Goal: Transaction & Acquisition: Purchase product/service

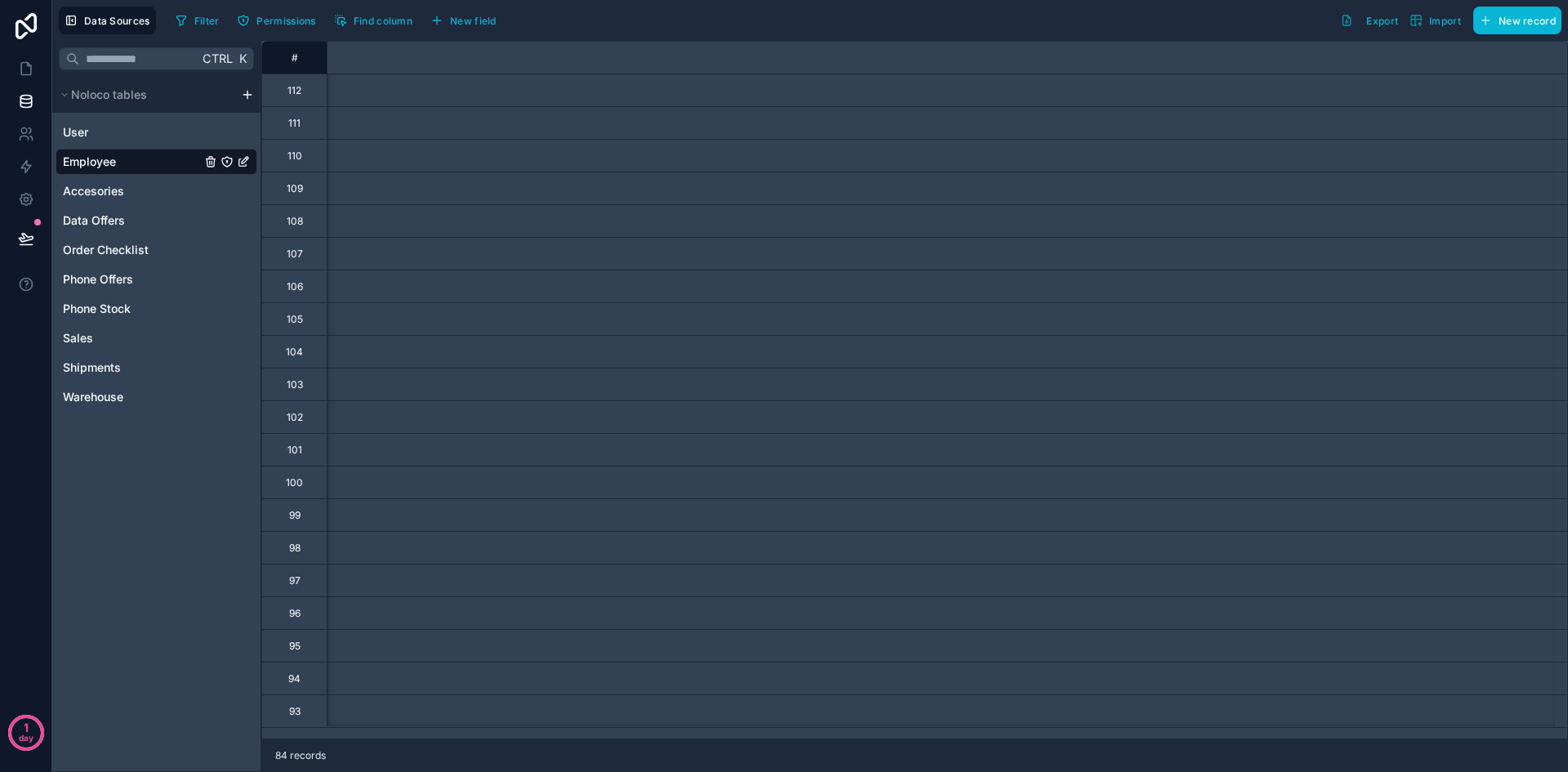
scroll to position [0, 2202]
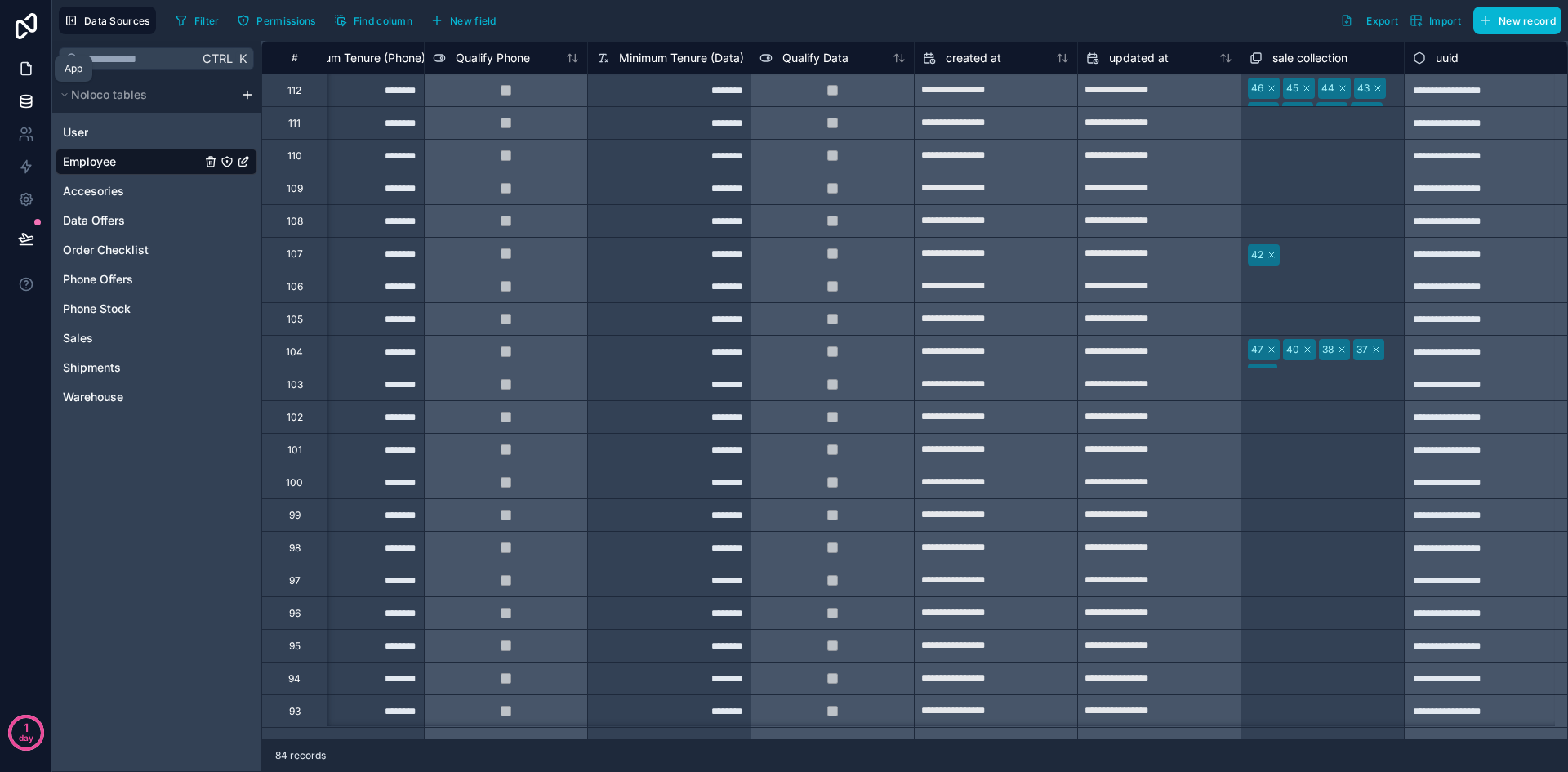
click at [31, 76] on icon at bounding box center [27, 69] width 17 height 17
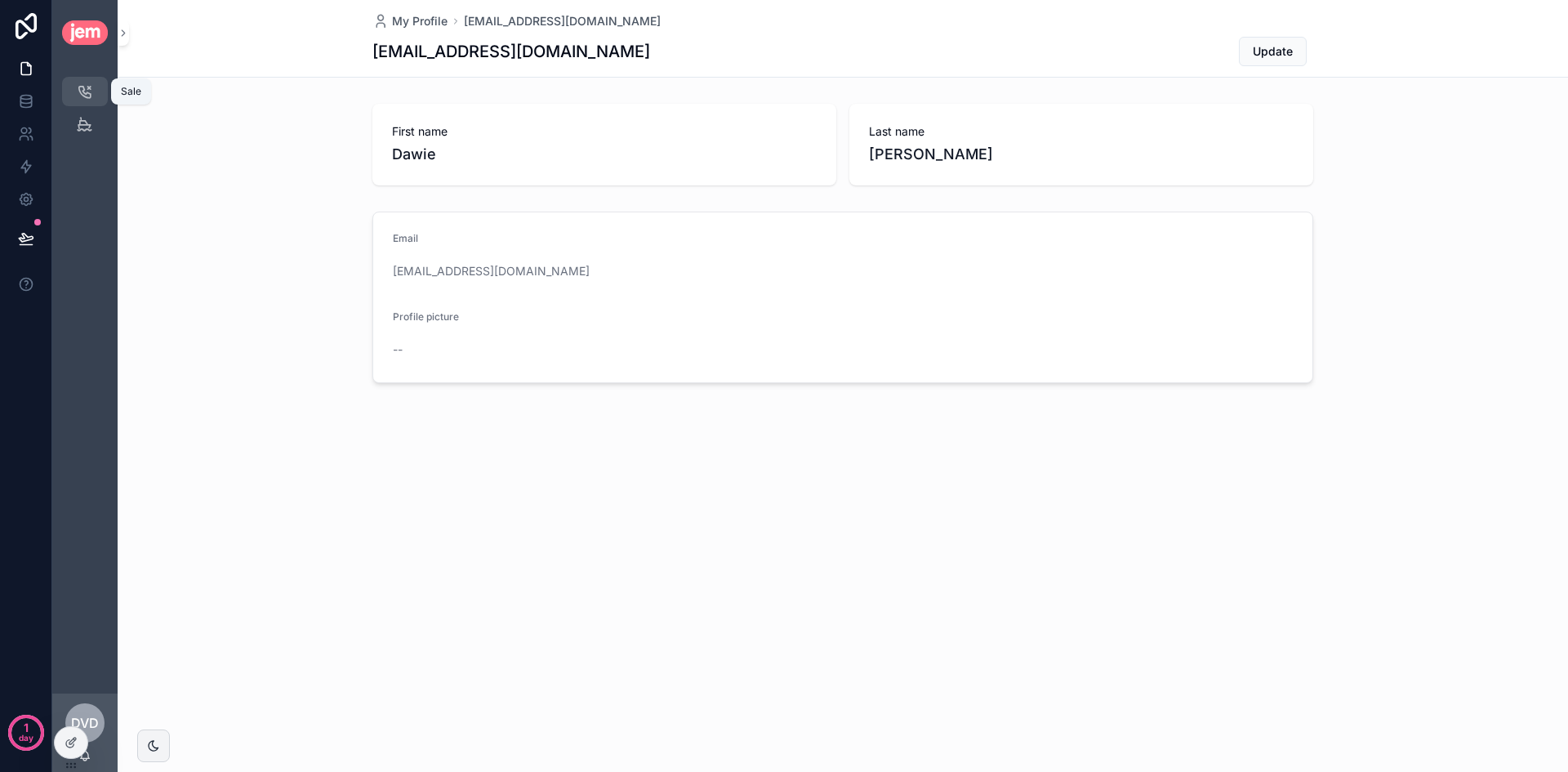
click at [92, 91] on icon "scrollable content" at bounding box center [85, 92] width 17 height 17
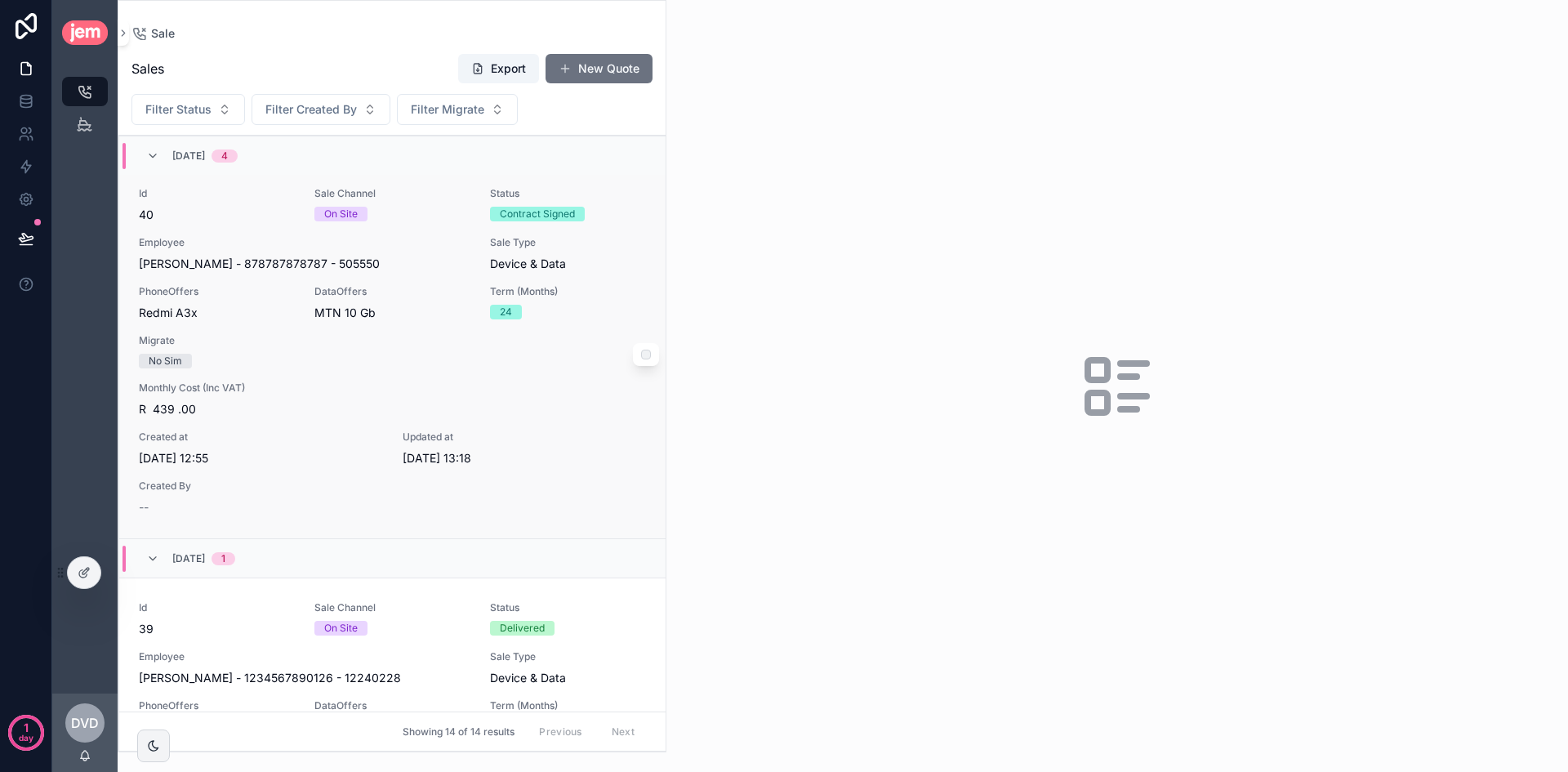
scroll to position [2449, 0]
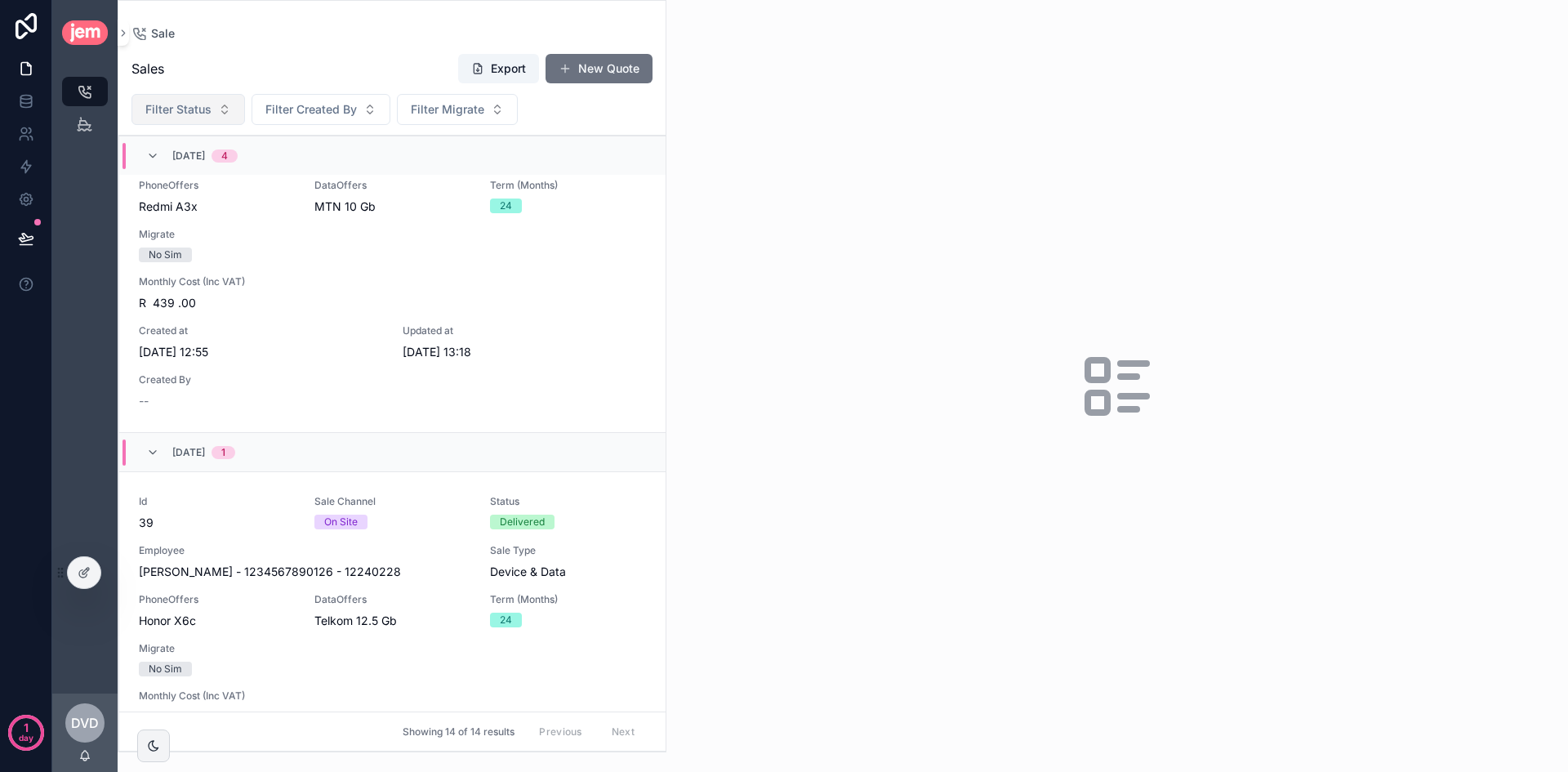
click at [191, 105] on span "Filter Status" at bounding box center [179, 109] width 66 height 17
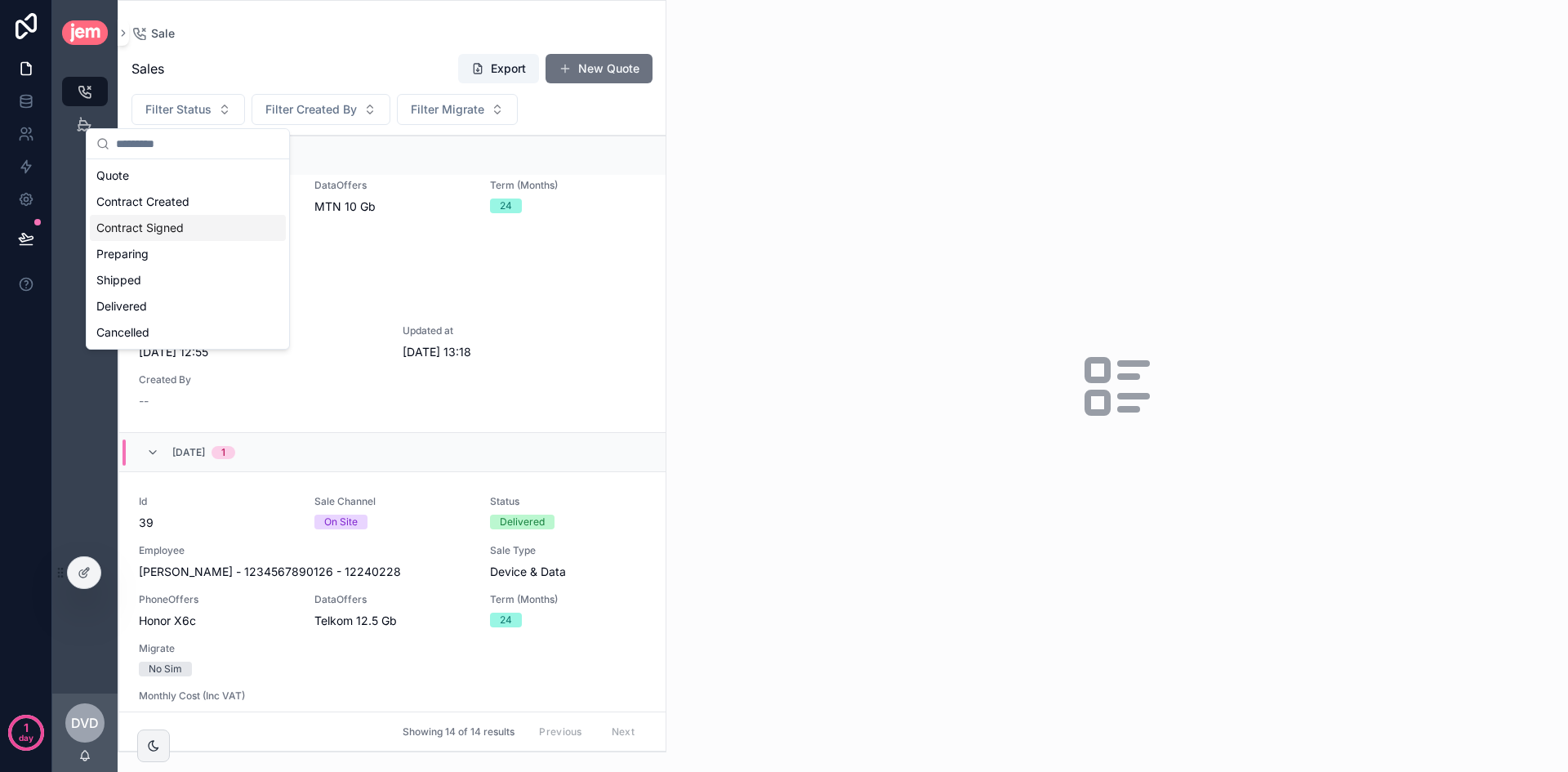
click at [304, 63] on div "Sales Export New Quote" at bounding box center [392, 69] width 521 height 31
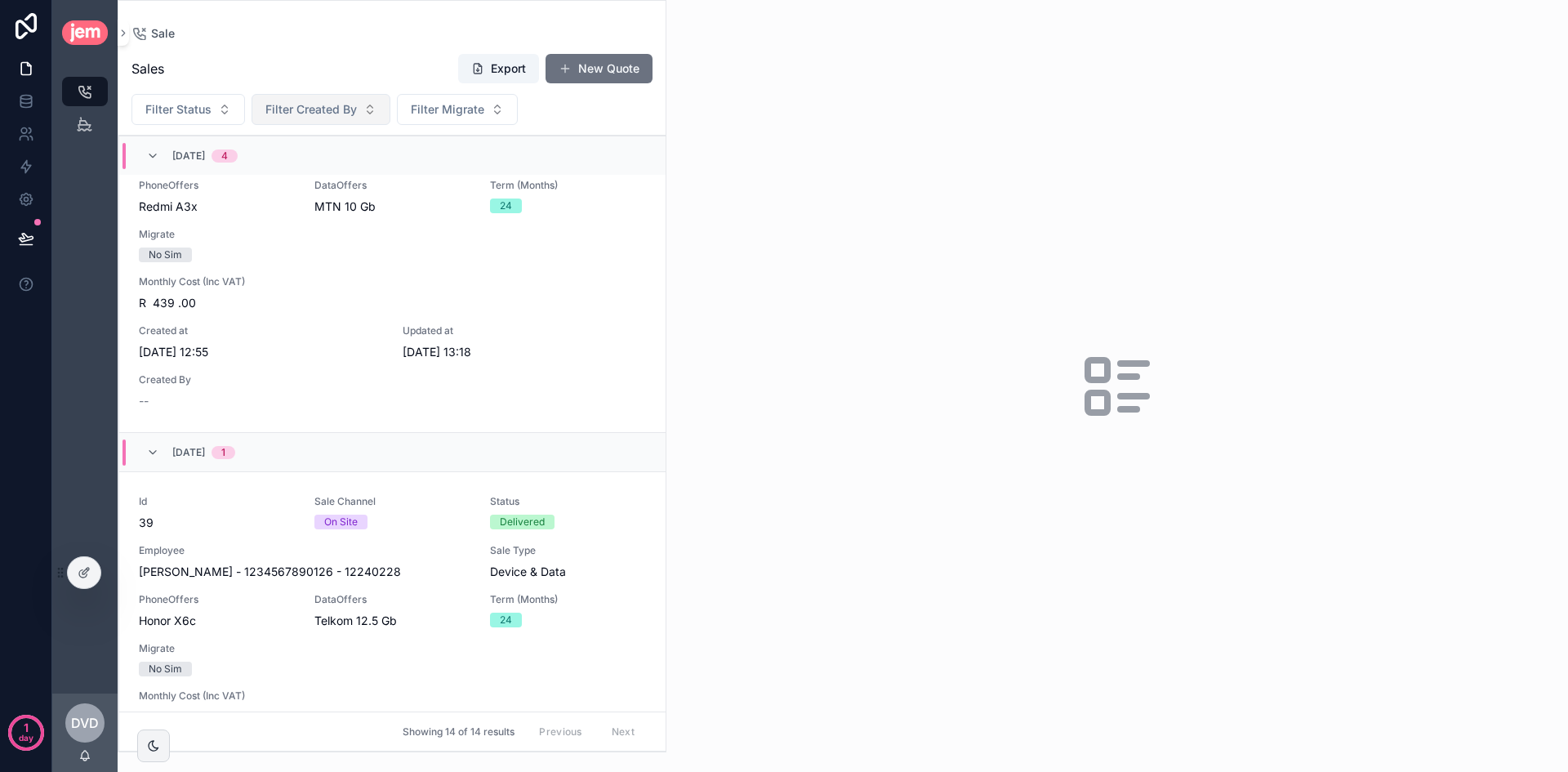
click at [304, 106] on span "Filter Created By" at bounding box center [310, 109] width 91 height 17
click at [368, 23] on div "Sale Sales Export New Quote Filter Status Filter Created By Filter Migrate 04/0…" at bounding box center [392, 375] width 548 height 752
click at [308, 108] on span "Filter Created By" at bounding box center [310, 109] width 91 height 17
click at [408, 62] on div "Sales Export New Quote" at bounding box center [392, 69] width 521 height 31
click at [427, 103] on span "Filter Migrate" at bounding box center [447, 109] width 74 height 17
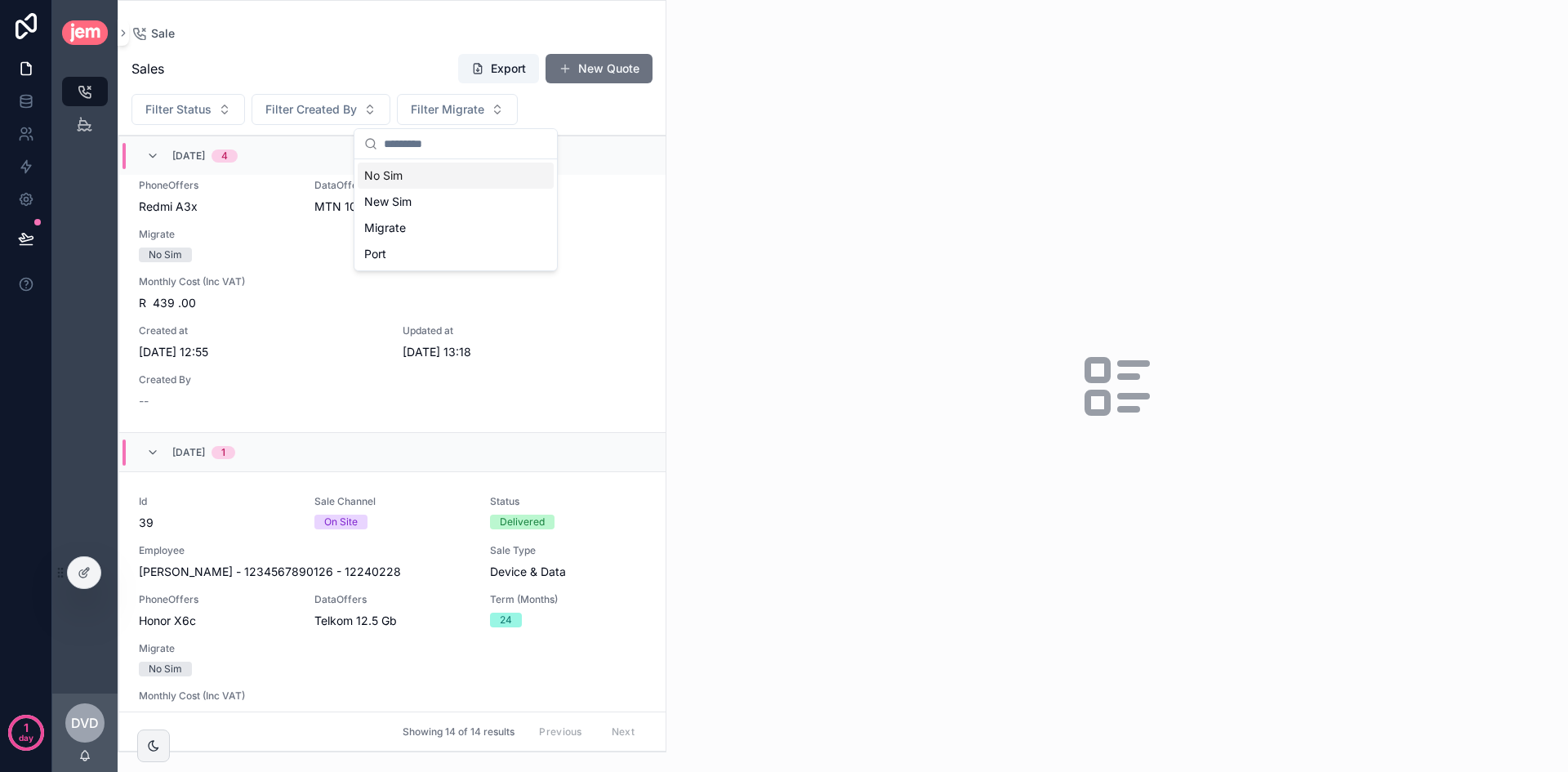
click at [347, 65] on div "Sales Export New Quote" at bounding box center [392, 69] width 521 height 31
click at [587, 62] on button "New Quote" at bounding box center [599, 69] width 107 height 29
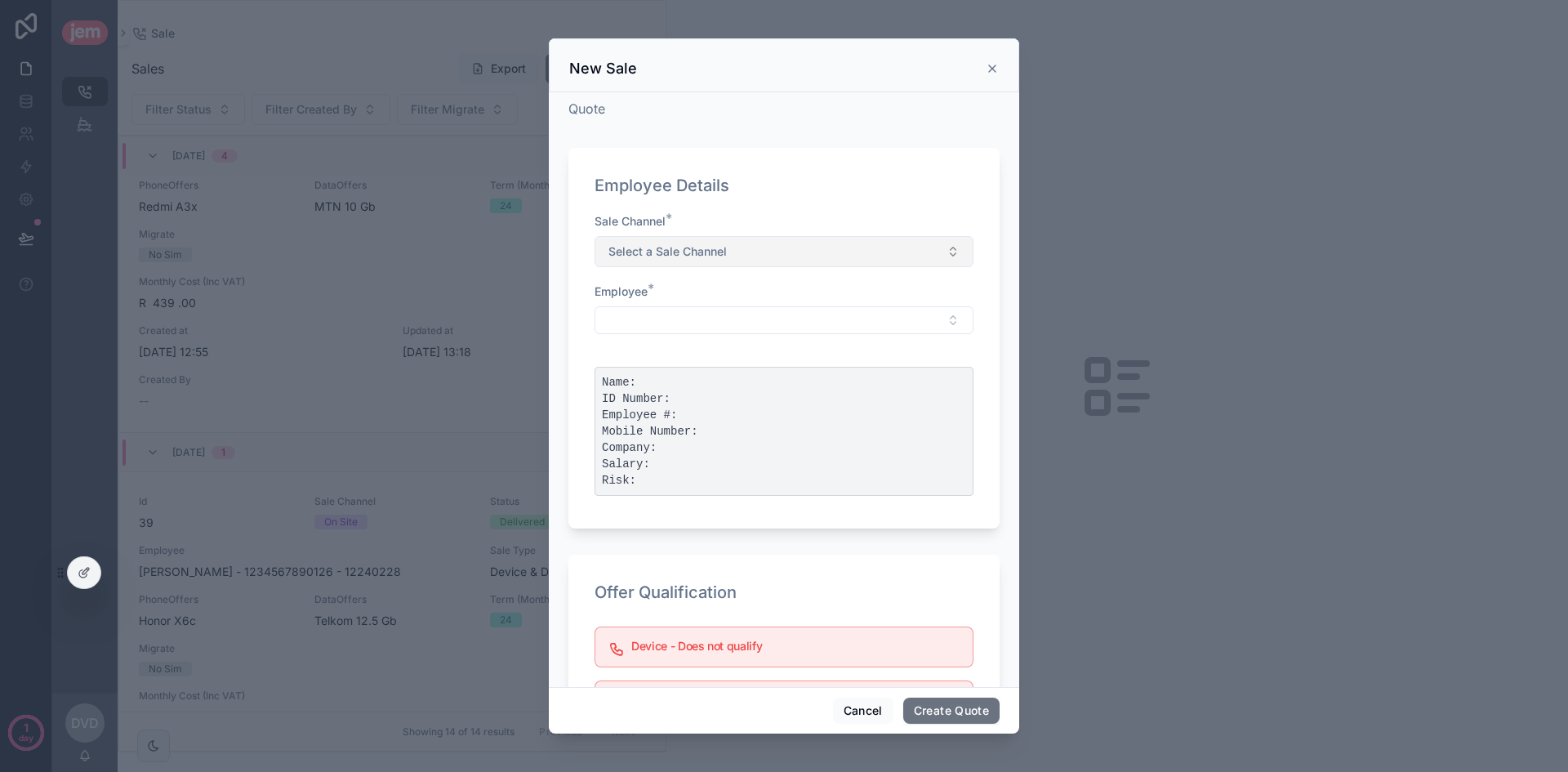
click at [709, 243] on span "Select a Sale Channel" at bounding box center [667, 251] width 119 height 17
click at [645, 316] on div "Remote" at bounding box center [632, 317] width 36 height 15
click at [670, 328] on button "Select Button" at bounding box center [784, 320] width 379 height 28
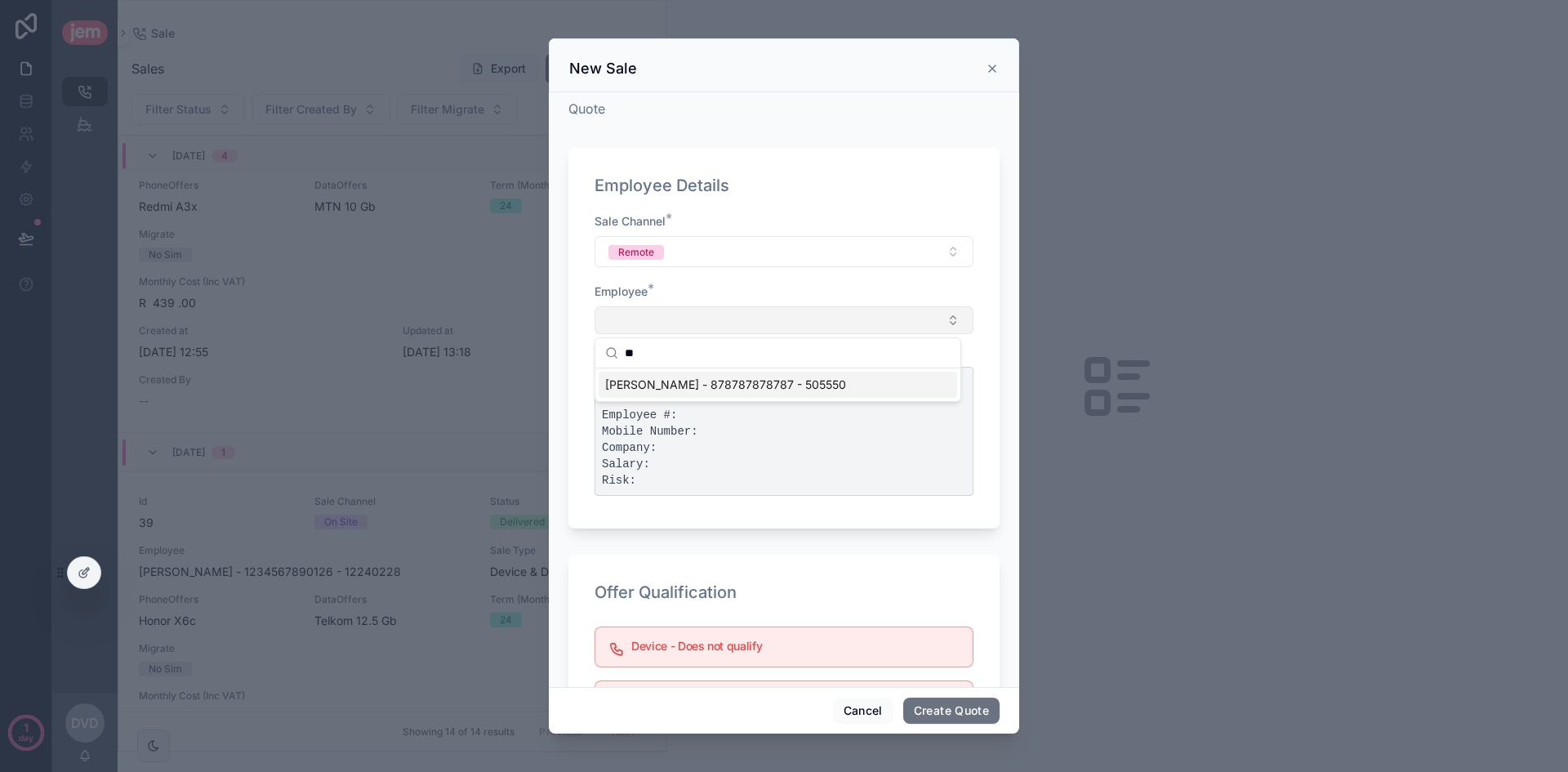
type input "*"
type input "*****"
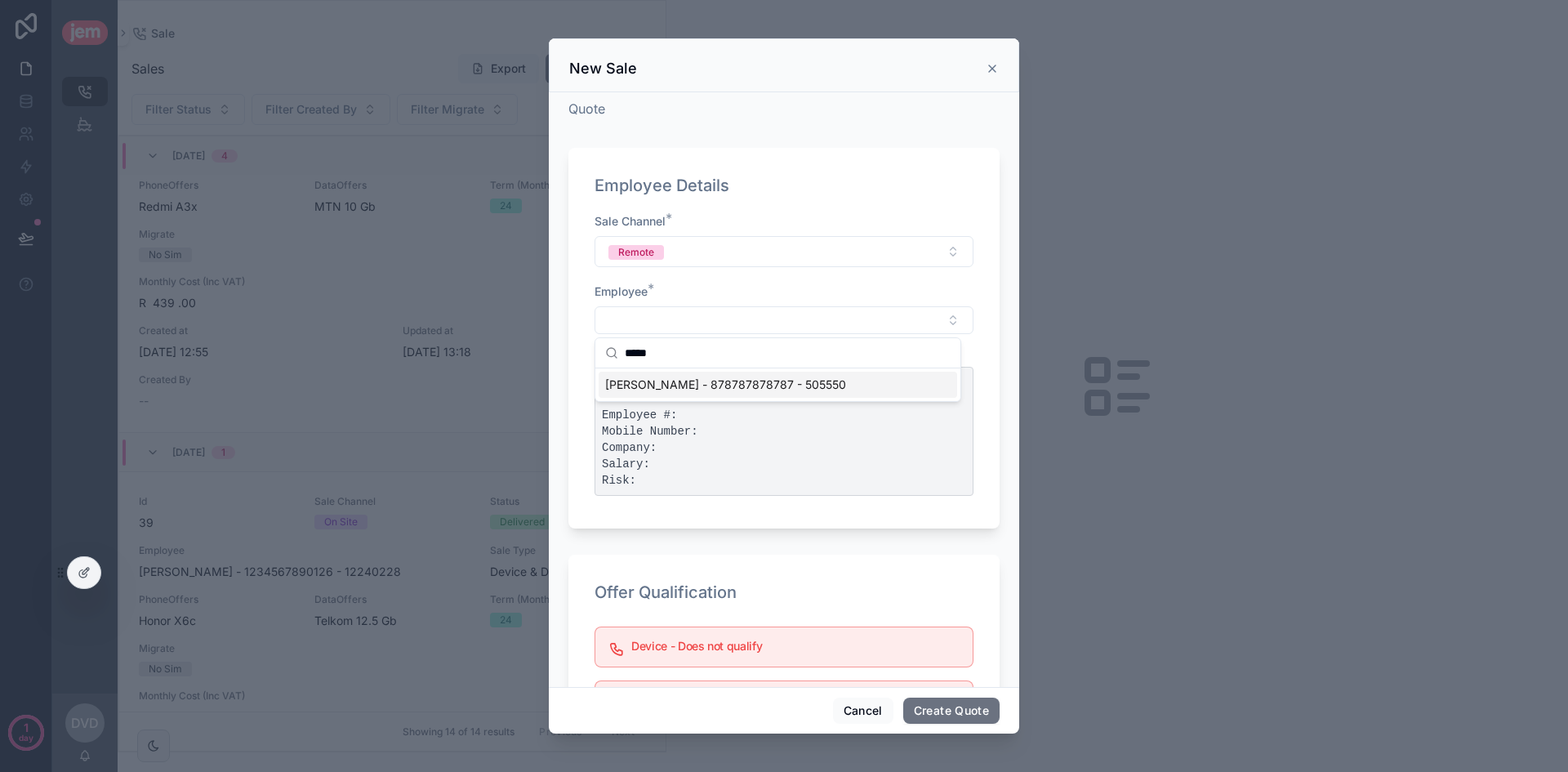
click at [739, 383] on span "[PERSON_NAME] - 878787878787 - 505550" at bounding box center [726, 385] width 241 height 17
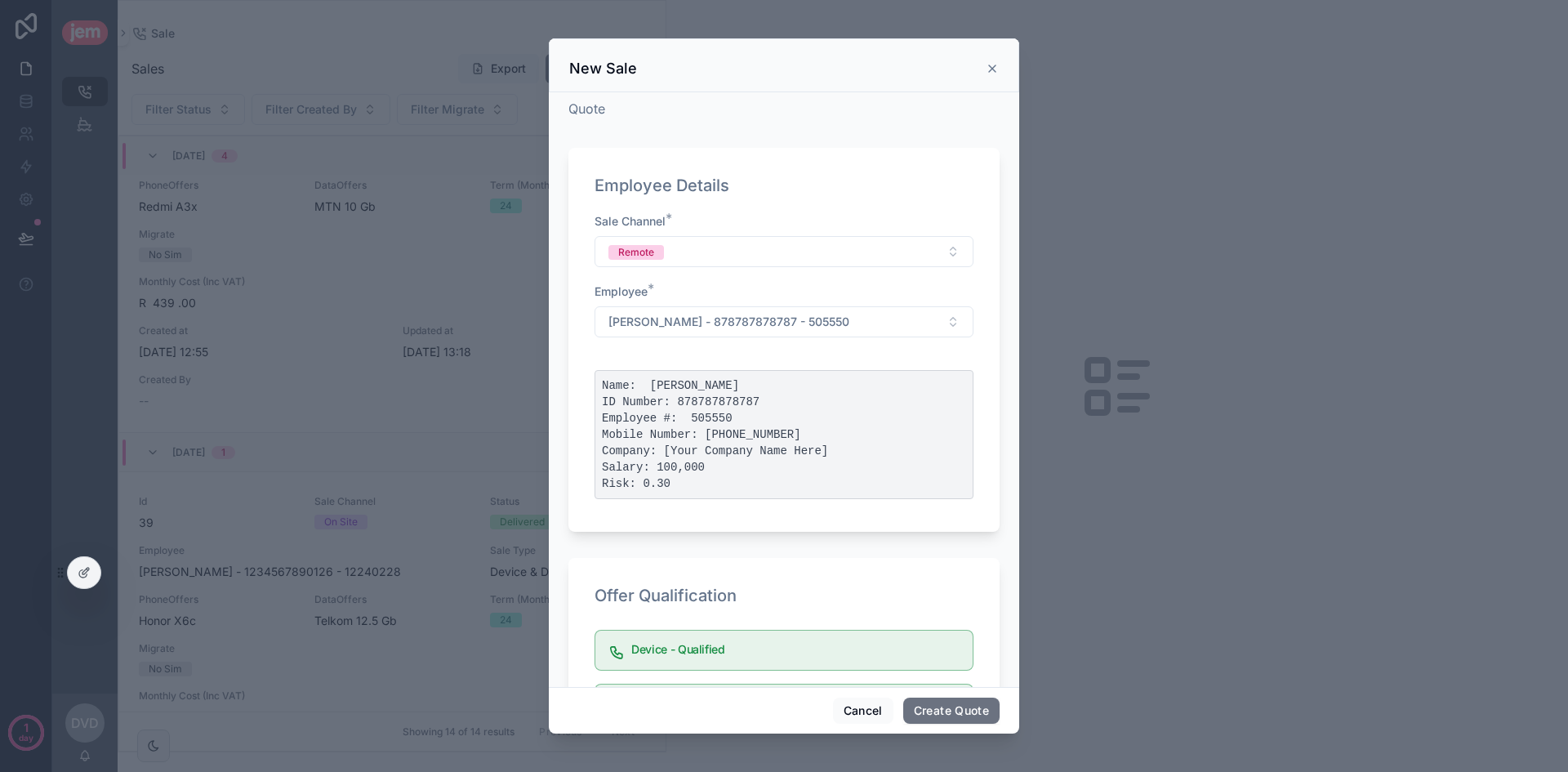
click at [736, 385] on pre "Name: Dawie van der Westhuizen ID Number: 878787878787 Employee #: 505550 Mobil…" at bounding box center [784, 434] width 379 height 129
click at [728, 415] on pre "Name: Dawie van der Westhuizen ID Number: 878787878787 Employee #: 505550 Mobil…" at bounding box center [784, 434] width 379 height 129
drag, startPoint x: 710, startPoint y: 381, endPoint x: 764, endPoint y: 497, distance: 128.0
click at [764, 497] on pre "Name: Dawie van der Westhuizen ID Number: 878787878787 Employee #: 505550 Mobil…" at bounding box center [784, 434] width 379 height 129
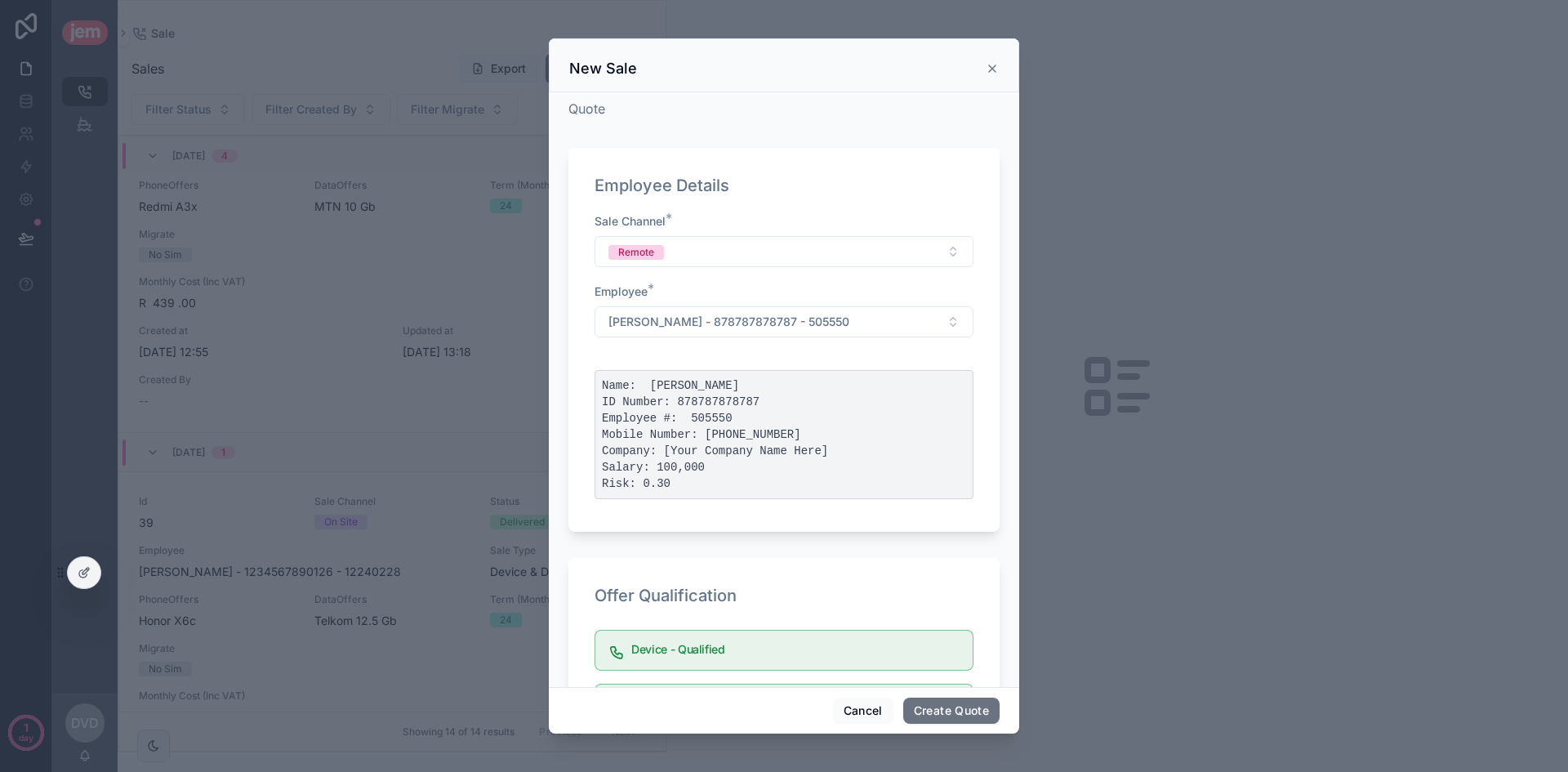
click at [789, 458] on pre "Name: Dawie van der Westhuizen ID Number: 878787878787 Employee #: 505550 Mobil…" at bounding box center [784, 434] width 379 height 129
click at [719, 378] on pre "Name: Dawie van der Westhuizen ID Number: 878787878787 Employee #: 505550 Mobil…" at bounding box center [784, 434] width 379 height 129
click at [700, 403] on pre "Name: Dawie van der Westhuizen ID Number: 878787878787 Employee #: 505550 Mobil…" at bounding box center [784, 434] width 379 height 129
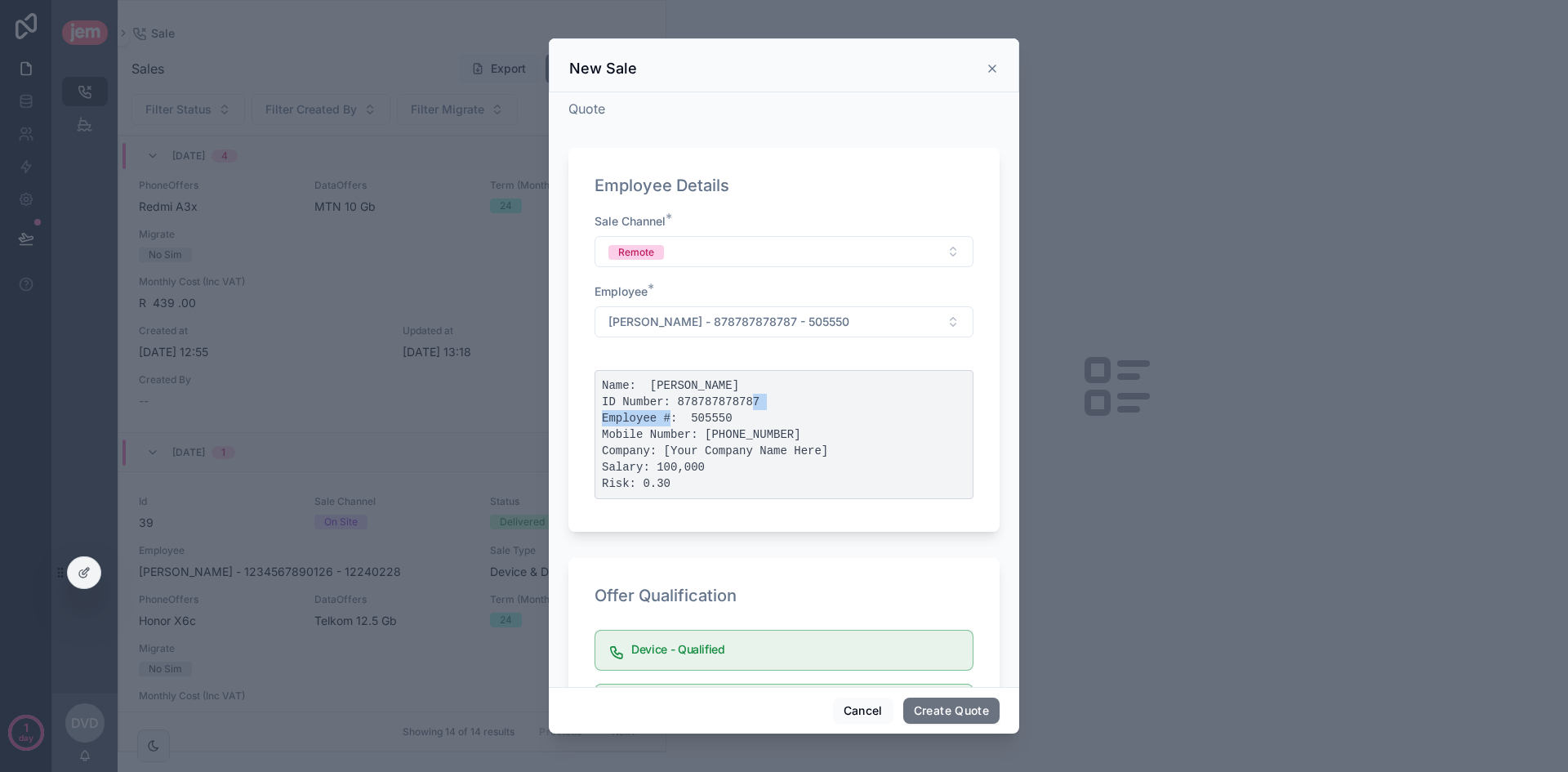
click at [700, 403] on pre "Name: Dawie van der Westhuizen ID Number: 878787878787 Employee #: 505550 Mobil…" at bounding box center [784, 434] width 379 height 129
click at [701, 403] on pre "Name: Dawie van der Westhuizen ID Number: 878787878787 Employee #: 505550 Mobil…" at bounding box center [784, 434] width 379 height 129
click at [709, 417] on pre "Name: Dawie van der Westhuizen ID Number: 878787878787 Employee #: 505550 Mobil…" at bounding box center [784, 434] width 379 height 129
click at [757, 433] on pre "Name: Dawie van der Westhuizen ID Number: 878787878787 Employee #: 505550 Mobil…" at bounding box center [784, 434] width 379 height 129
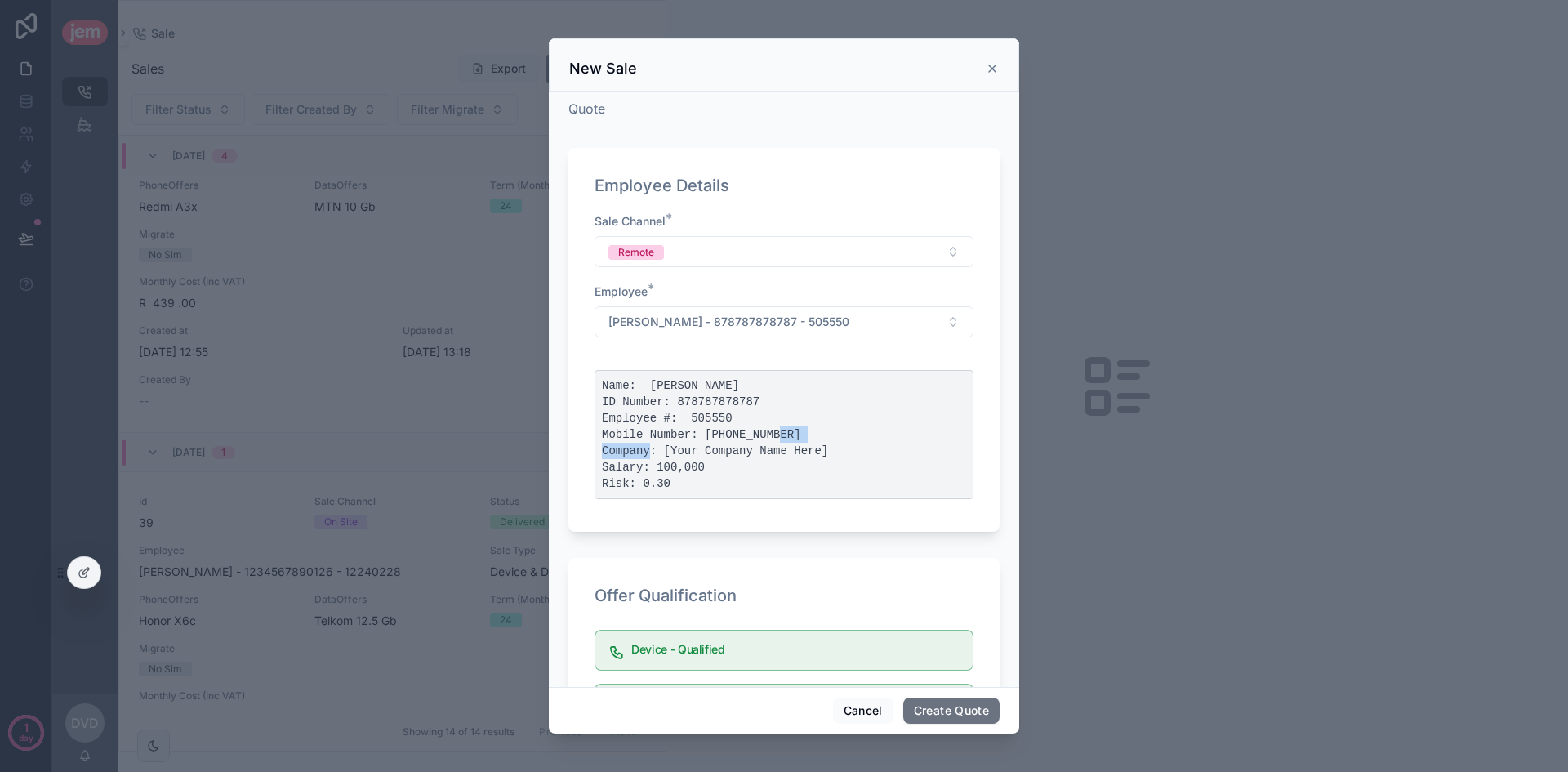
click at [757, 433] on pre "Name: Dawie van der Westhuizen ID Number: 878787878787 Employee #: 505550 Mobil…" at bounding box center [784, 434] width 379 height 129
click at [736, 446] on pre "Name: Dawie van der Westhuizen ID Number: 878787878787 Employee #: 505550 Mobil…" at bounding box center [784, 434] width 379 height 129
drag, startPoint x: 653, startPoint y: 468, endPoint x: 716, endPoint y: 468, distance: 63.0
click at [686, 467] on pre "Name: Dawie van der Westhuizen ID Number: 878787878787 Employee #: 505550 Mobil…" at bounding box center [784, 434] width 379 height 129
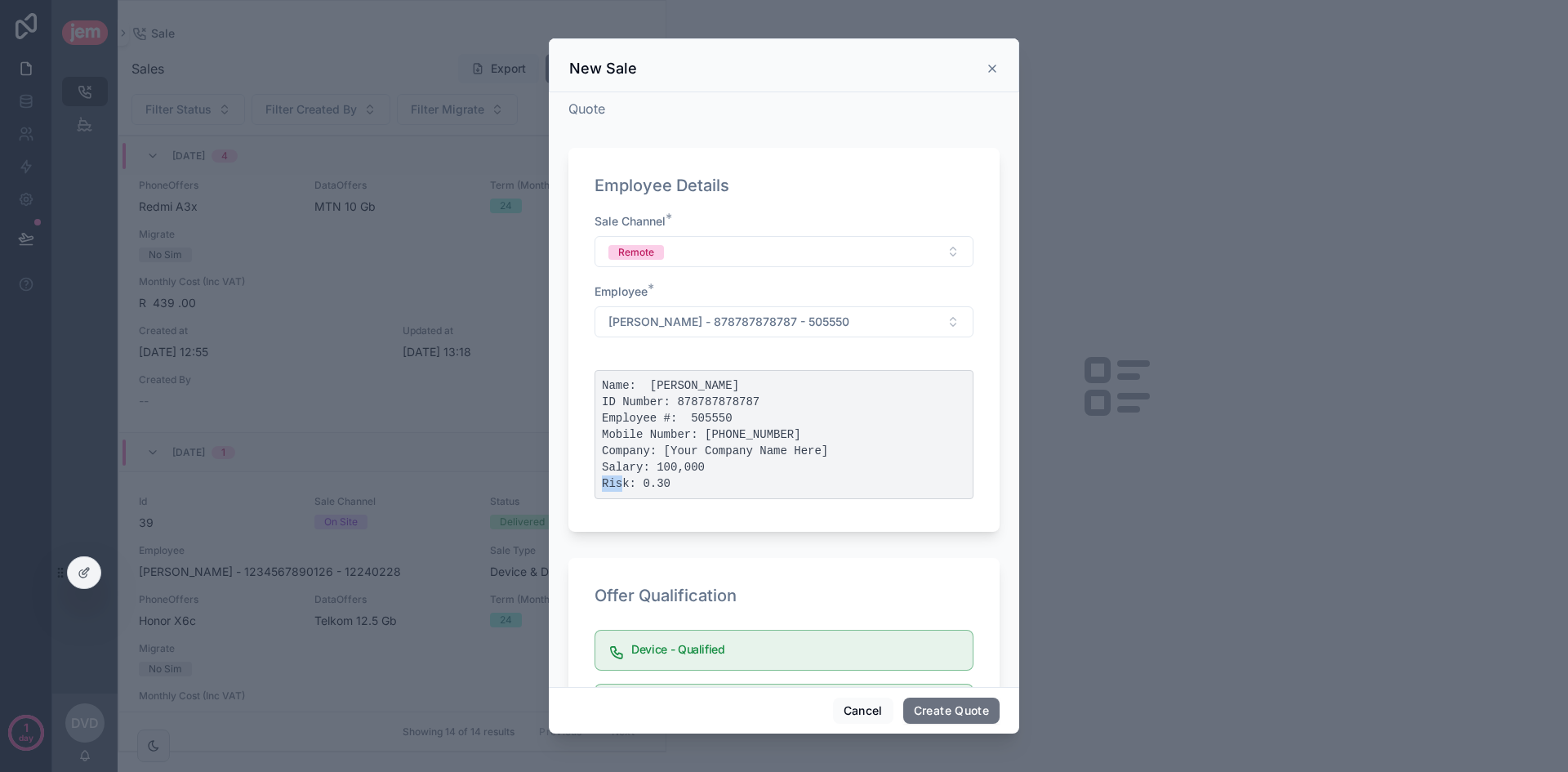
drag, startPoint x: 655, startPoint y: 475, endPoint x: 704, endPoint y: 472, distance: 49.1
click at [697, 472] on pre "Name: Dawie van der Westhuizen ID Number: 878787878787 Employee #: 505550 Mobil…" at bounding box center [784, 434] width 379 height 129
click at [630, 481] on pre "Name: Dawie van der Westhuizen ID Number: 878787878787 Employee #: 505550 Mobil…" at bounding box center [784, 434] width 379 height 129
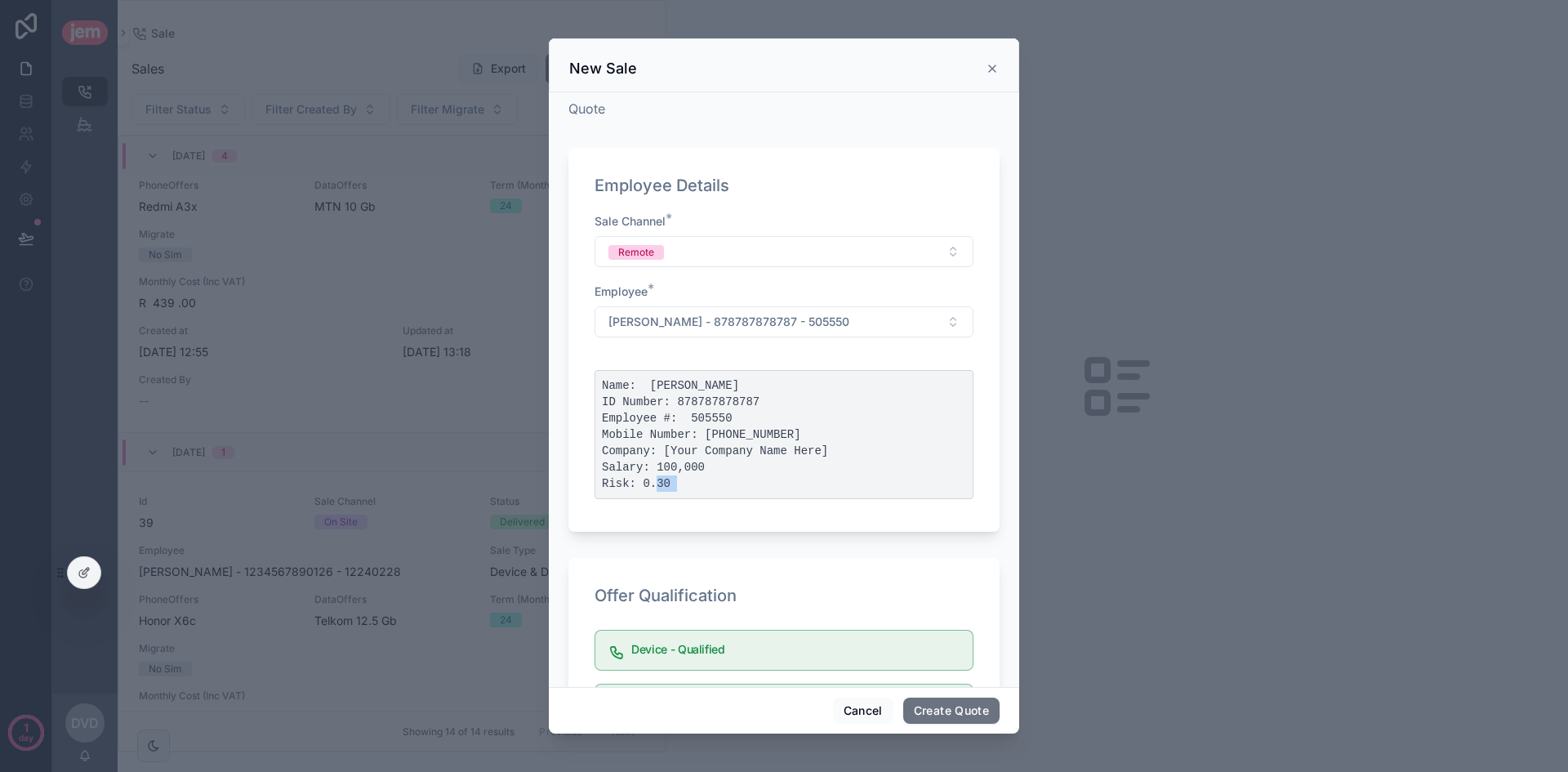
click at [671, 483] on pre "Name: Dawie van der Westhuizen ID Number: 878787878787 Employee #: 505550 Mobil…" at bounding box center [784, 434] width 379 height 129
click at [654, 479] on pre "Name: Dawie van der Westhuizen ID Number: 878787878787 Employee #: 505550 Mobil…" at bounding box center [784, 434] width 379 height 129
click at [763, 475] on pre "Name: Dawie van der Westhuizen ID Number: 878787878787 Employee #: 505550 Mobil…" at bounding box center [784, 434] width 379 height 129
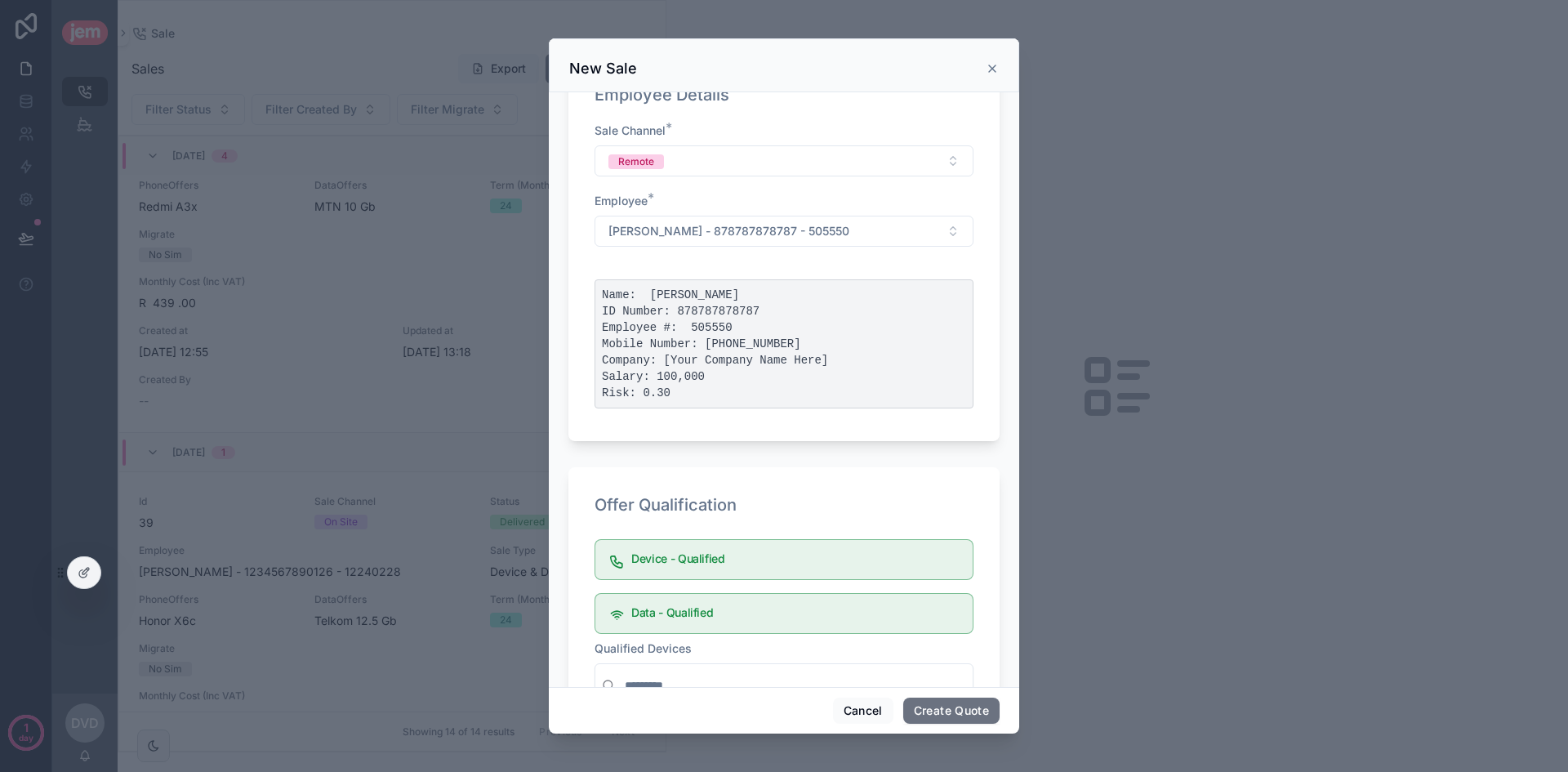
scroll to position [327, 0]
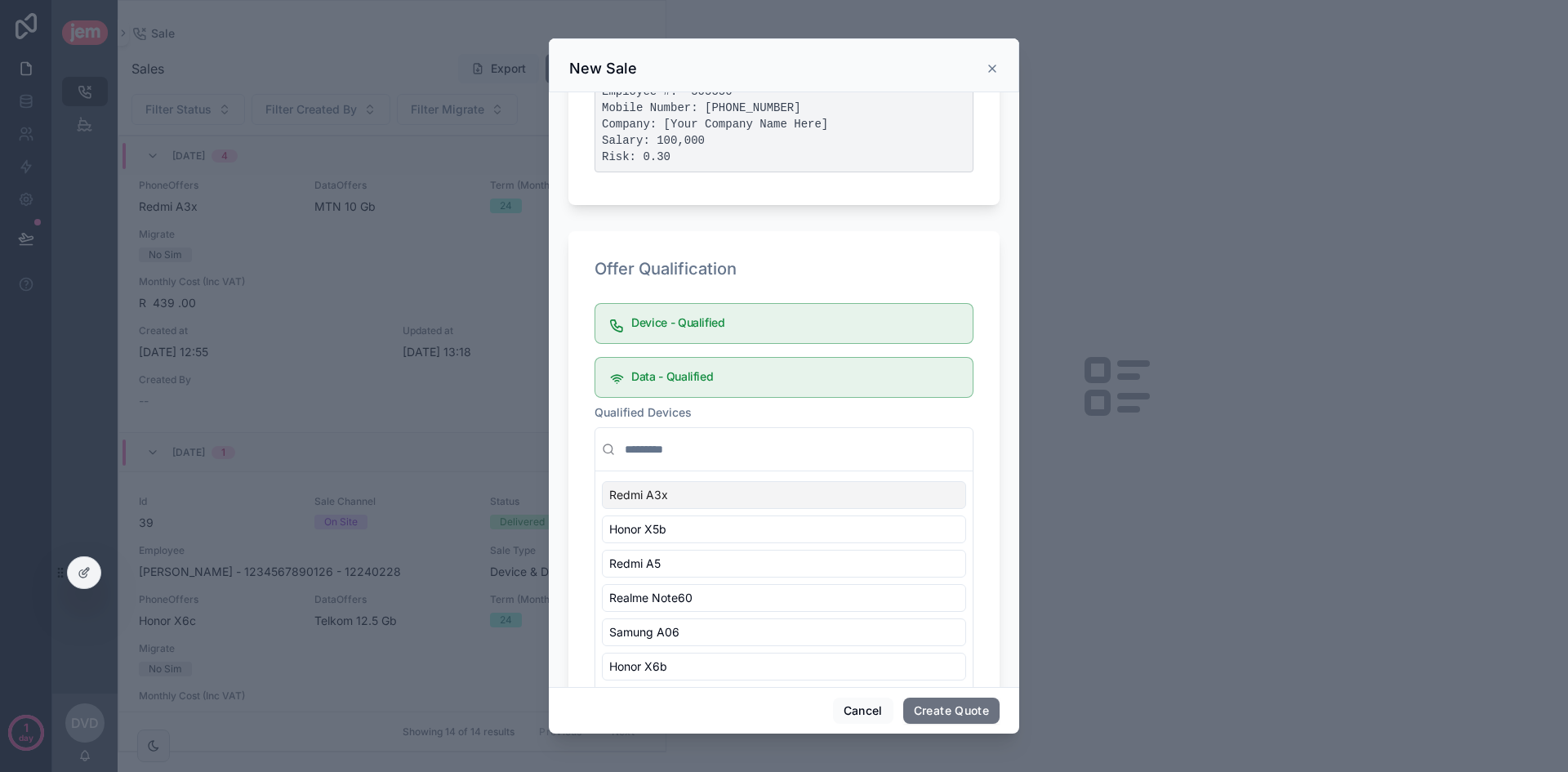
click at [753, 339] on div "Device - Qualified" at bounding box center [784, 323] width 379 height 40
click at [745, 367] on div "Data - Qualified" at bounding box center [784, 377] width 379 height 40
click at [706, 326] on h5 "Device - Qualified" at bounding box center [795, 322] width 329 height 11
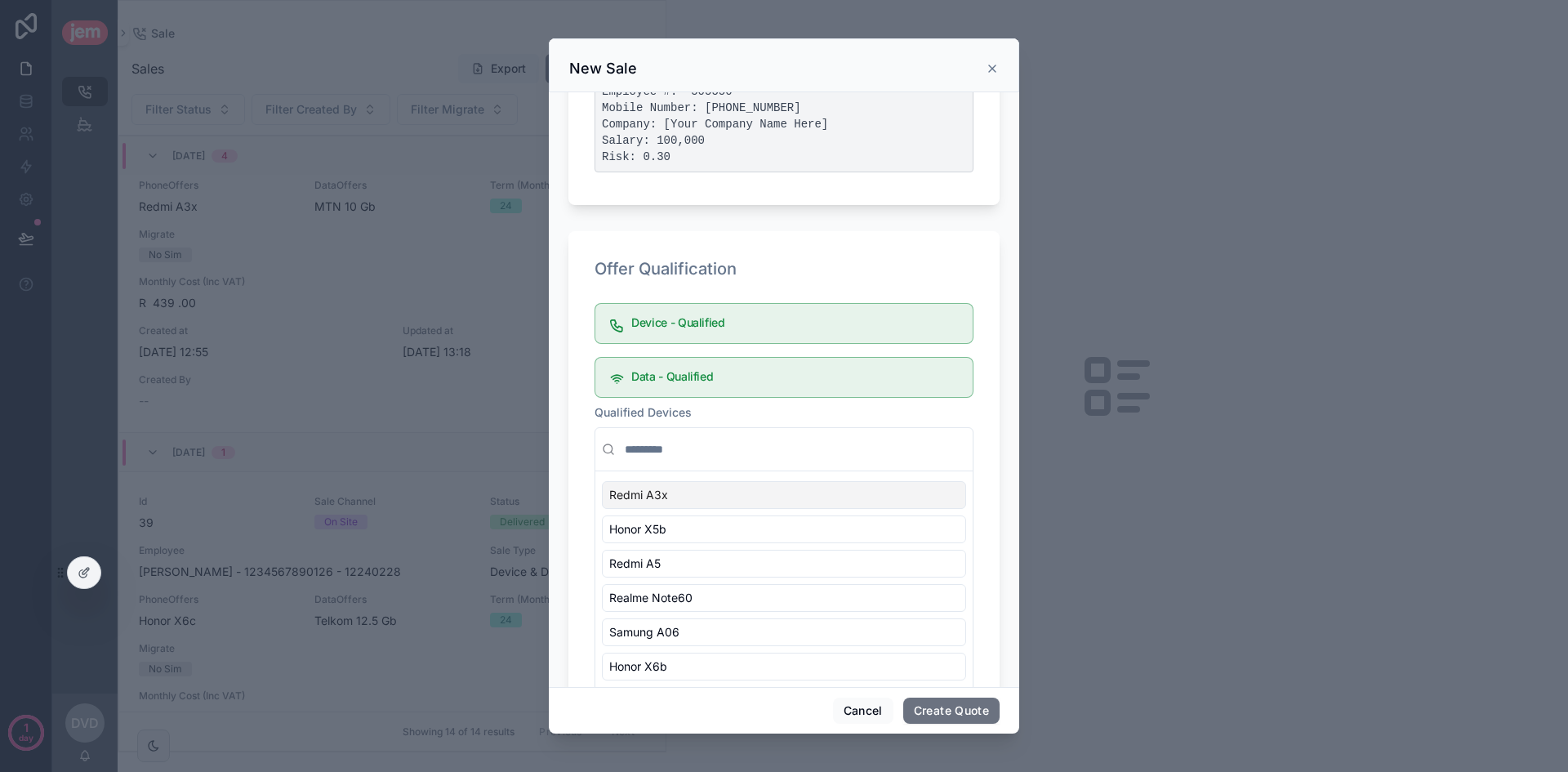
click at [700, 374] on h5 "Data - Qualified" at bounding box center [795, 376] width 329 height 11
click at [703, 374] on h5 "Data - Qualified" at bounding box center [795, 376] width 329 height 11
click at [707, 373] on h5 "Data - Qualified" at bounding box center [795, 376] width 329 height 11
click at [698, 376] on h5 "Data - Qualified" at bounding box center [795, 376] width 329 height 11
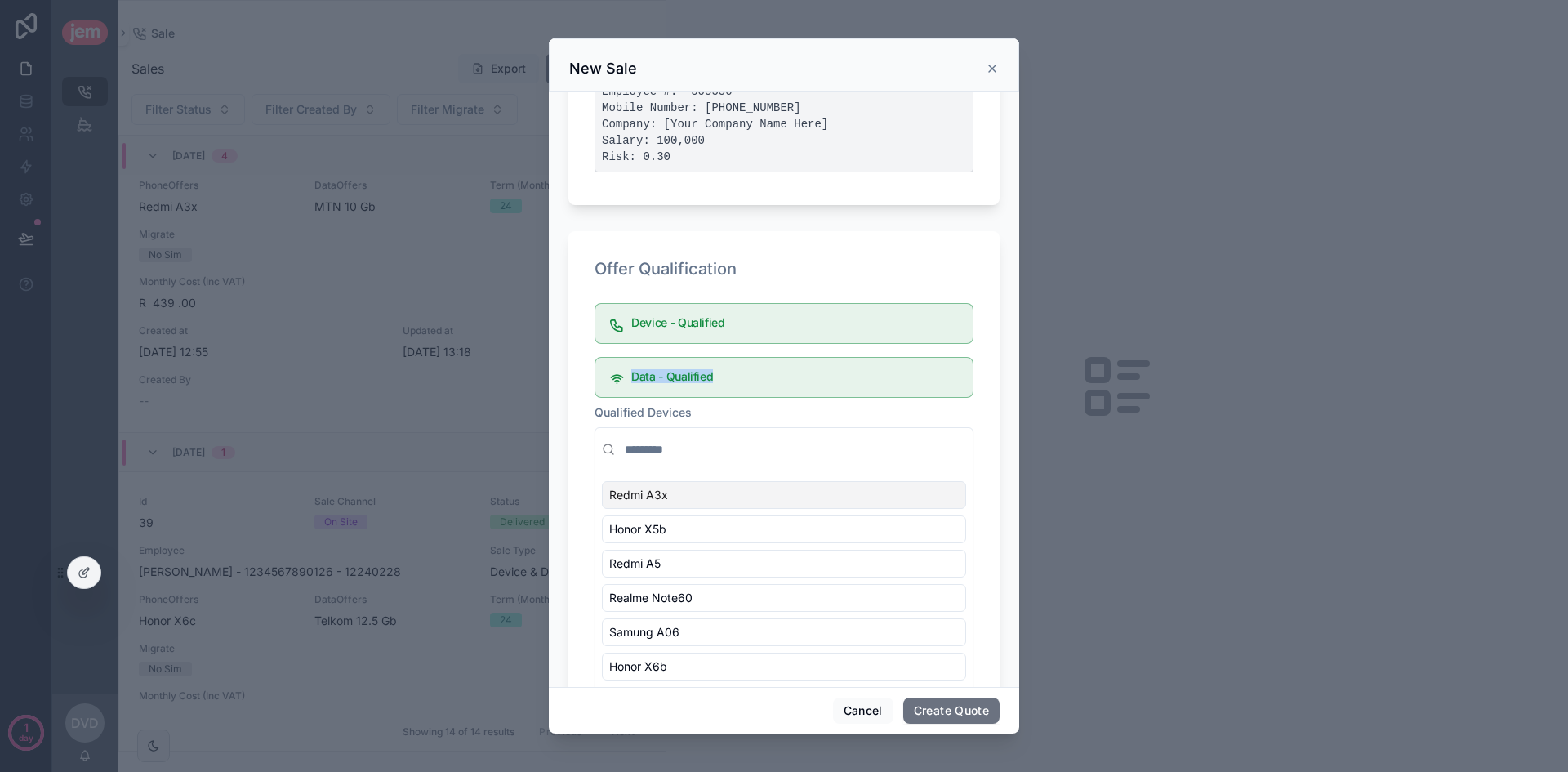
click at [698, 376] on h5 "Data - Qualified" at bounding box center [795, 376] width 329 height 11
click at [708, 326] on h5 "Device - Qualified" at bounding box center [795, 322] width 329 height 11
click at [685, 367] on div "Data - Qualified" at bounding box center [784, 377] width 379 height 40
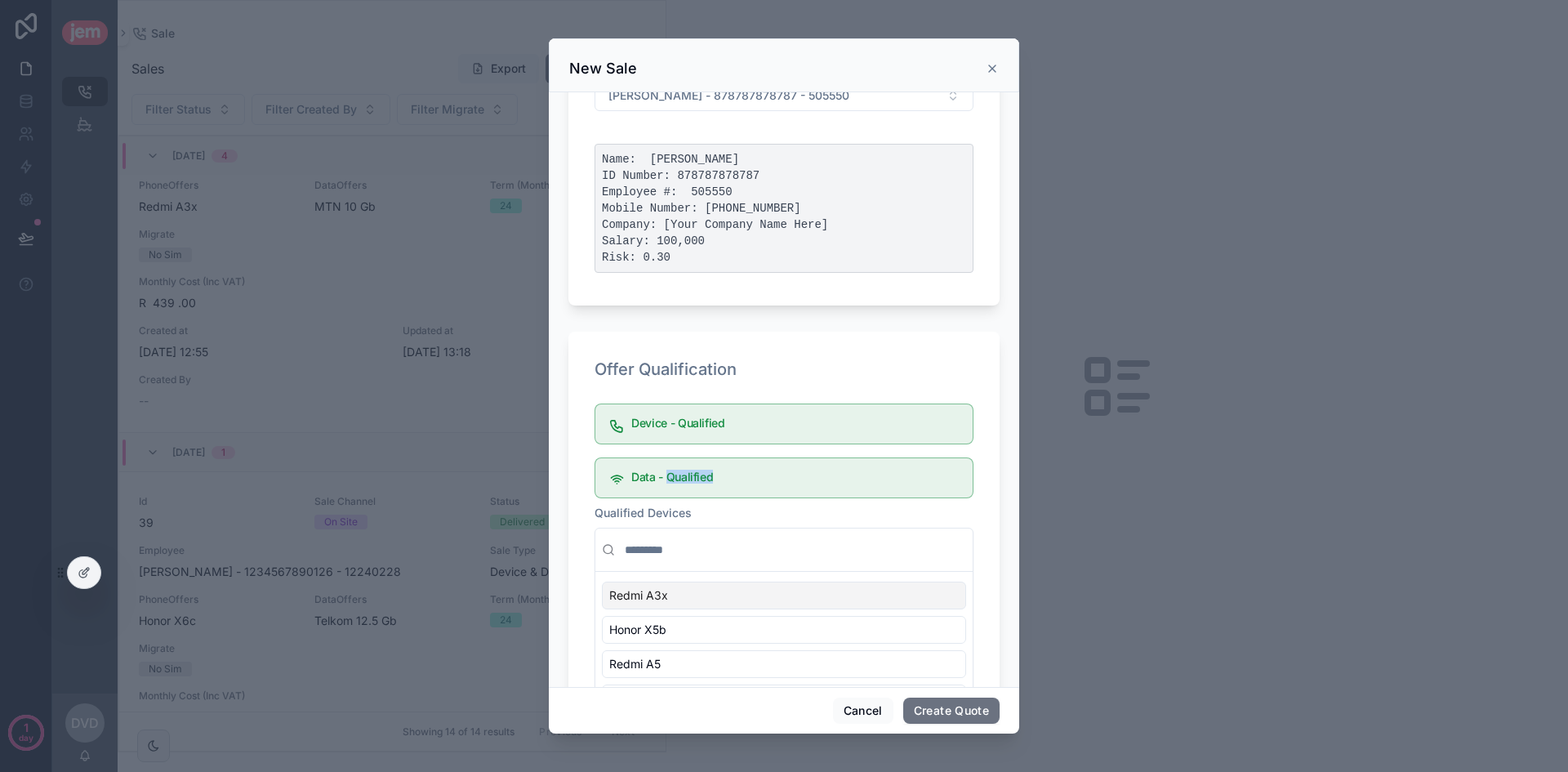
scroll to position [82, 0]
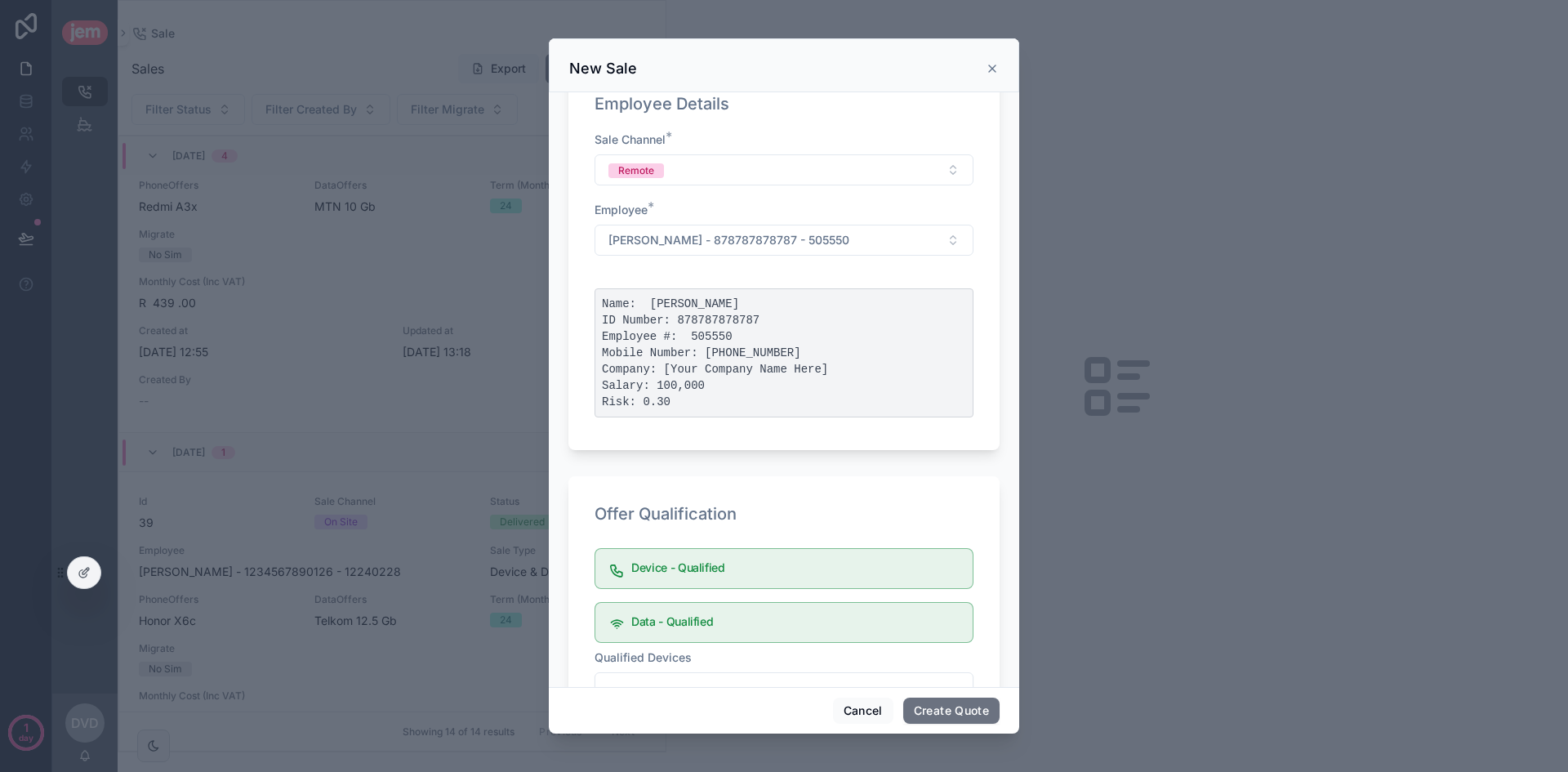
click at [700, 557] on div "Device - Qualified" at bounding box center [784, 568] width 379 height 40
click at [700, 556] on div "Device - Qualified" at bounding box center [784, 568] width 379 height 40
click at [701, 556] on div "Device - Qualified" at bounding box center [784, 568] width 379 height 40
click at [705, 622] on h5 "Data - Qualified" at bounding box center [795, 621] width 329 height 11
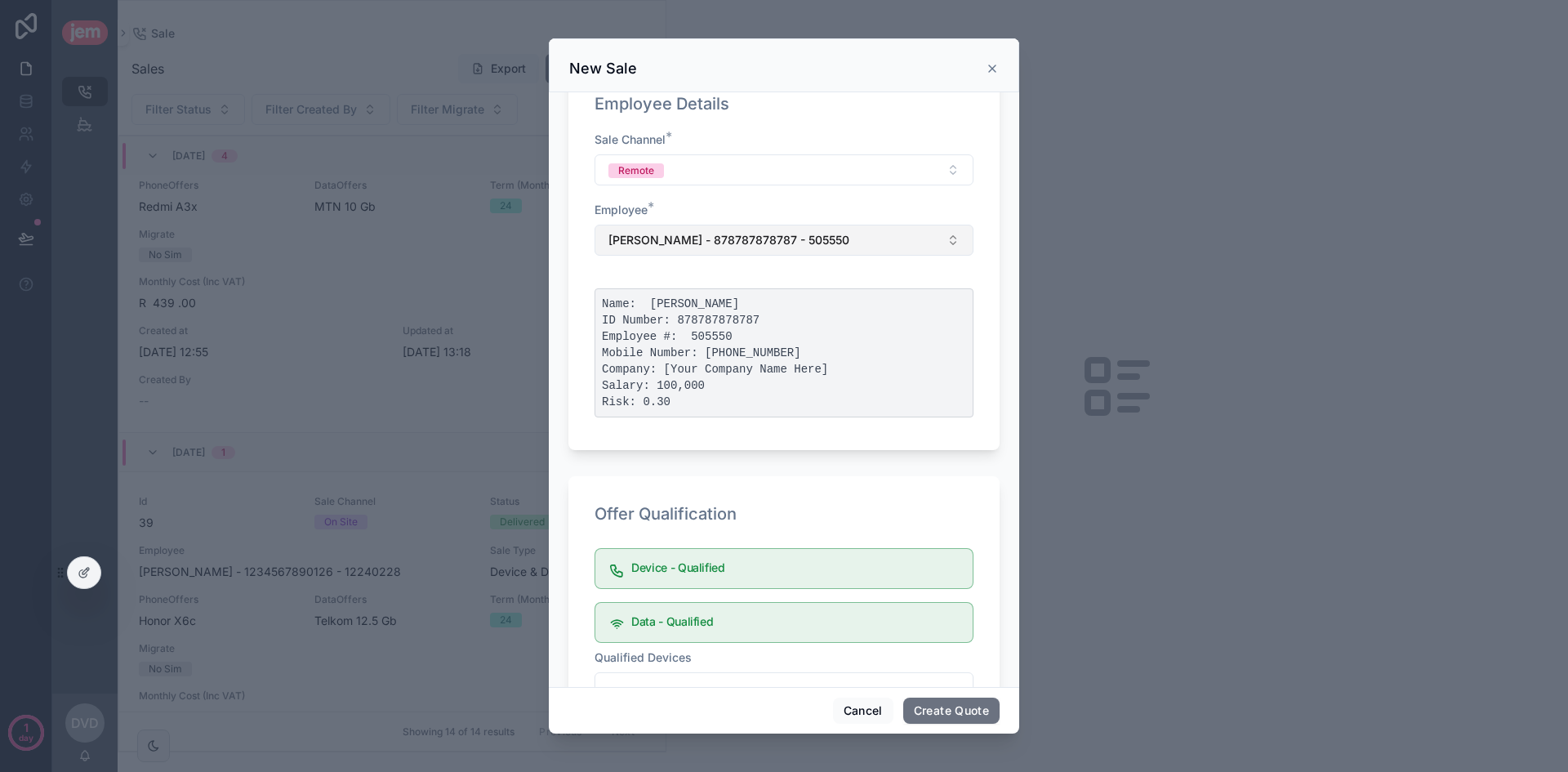
click at [803, 227] on button "[PERSON_NAME] - 878787878787 - 505550" at bounding box center [784, 240] width 379 height 31
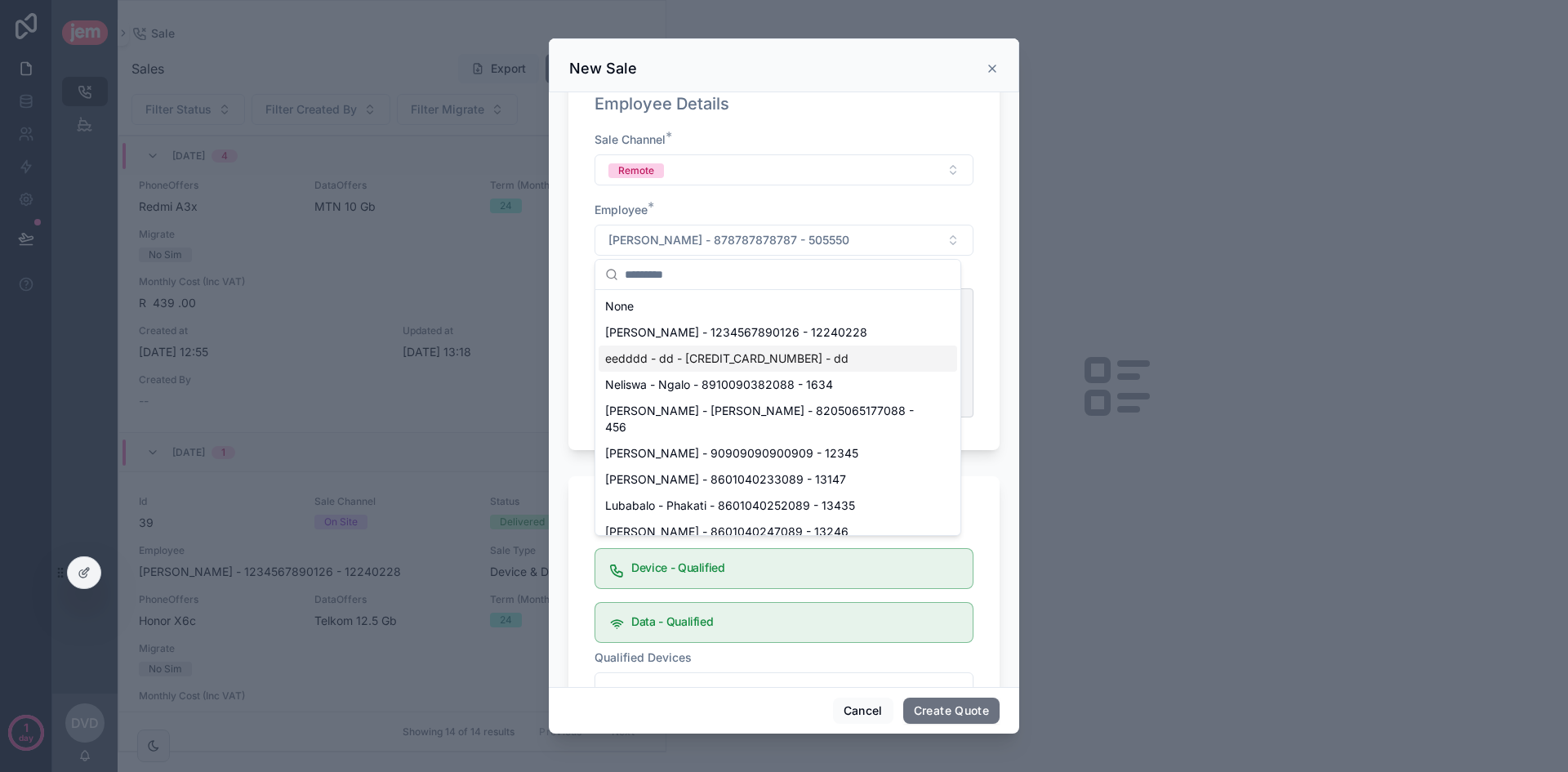
click at [757, 355] on span "eedddd - dd - [CREDIT_CARD_NUMBER] - dd" at bounding box center [727, 359] width 243 height 17
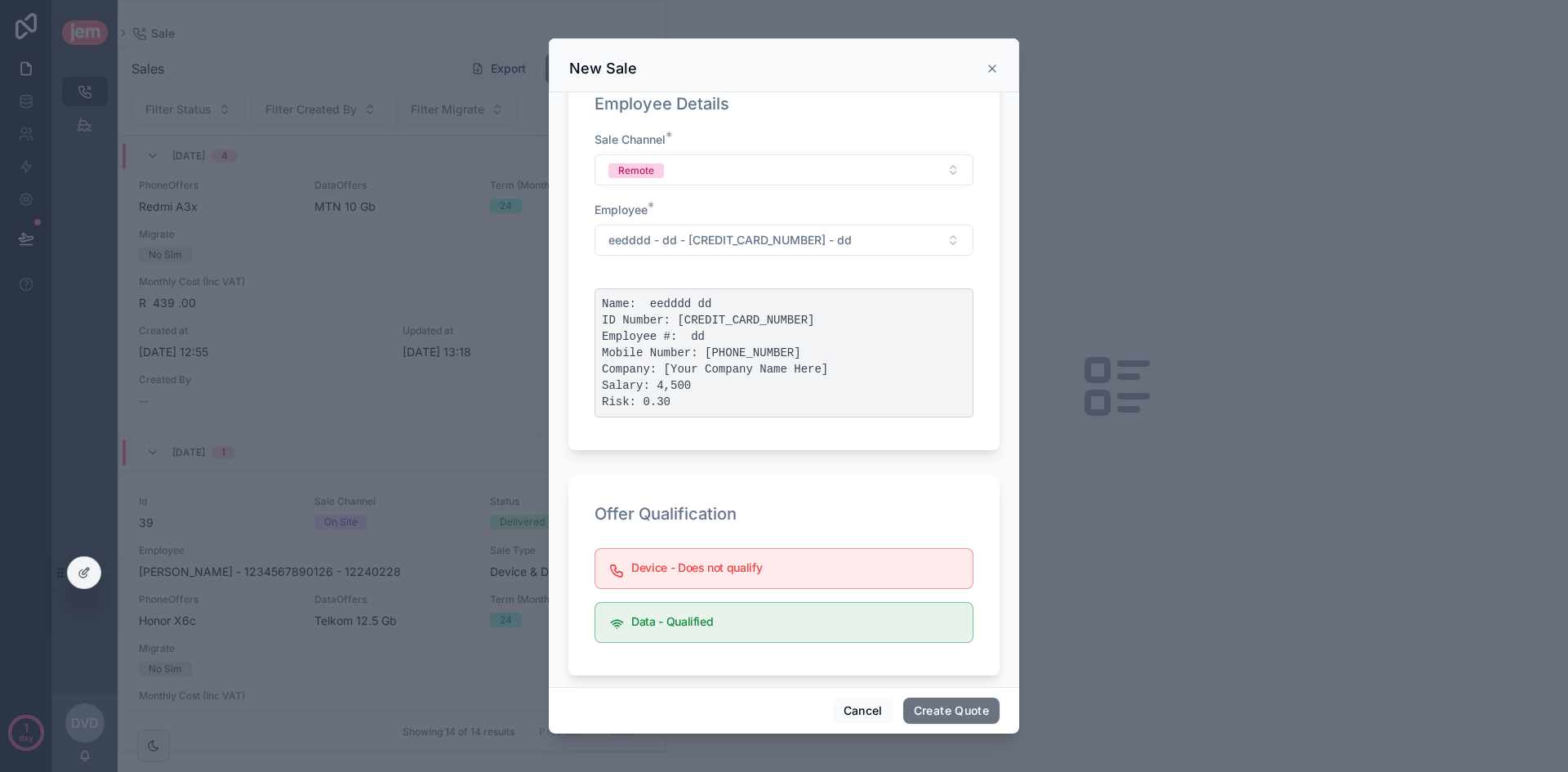
click at [715, 570] on h5 "Device - Does not qualify" at bounding box center [795, 568] width 329 height 11
click at [710, 617] on h5 "Data - Qualified" at bounding box center [795, 621] width 329 height 11
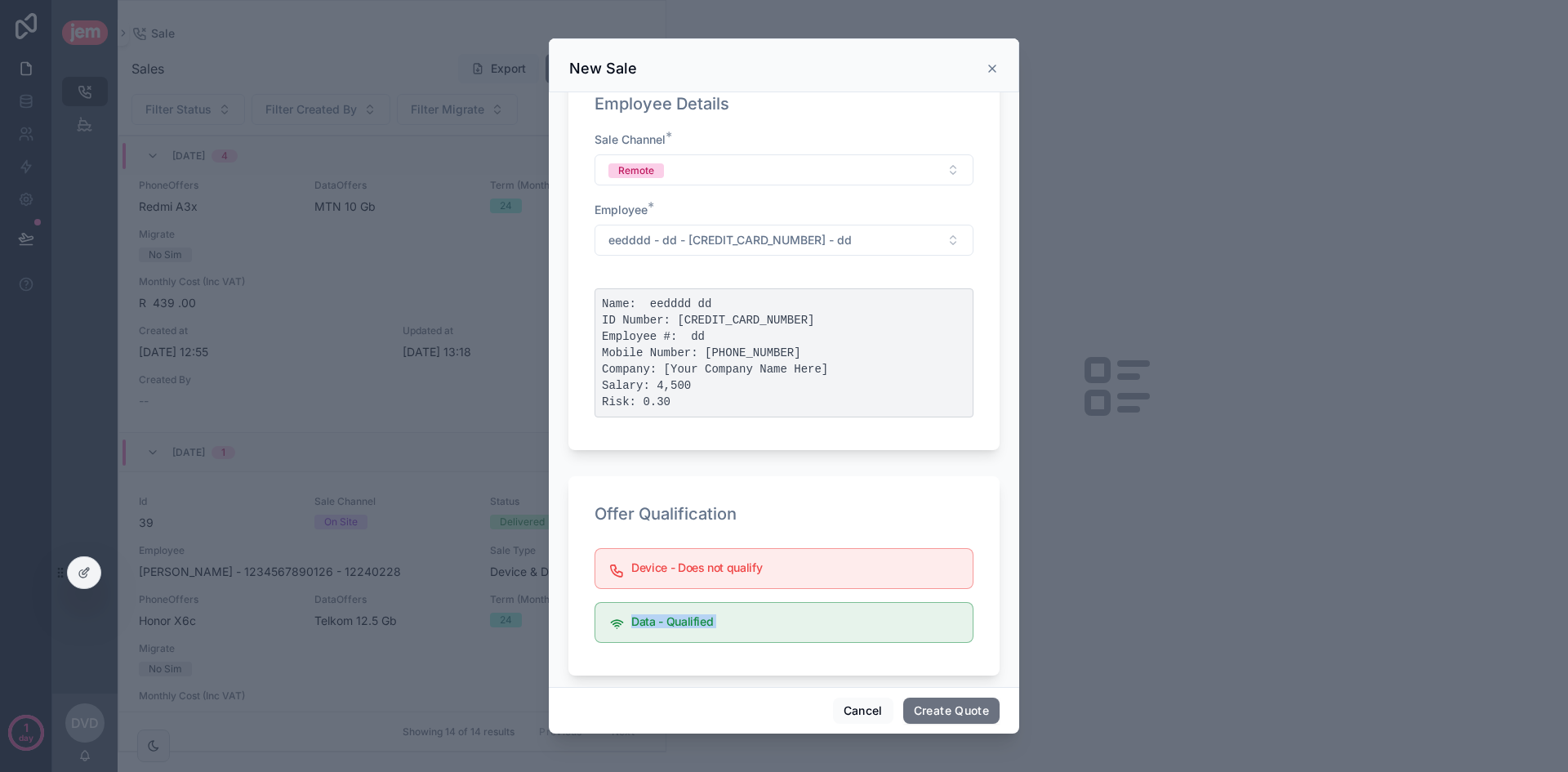
click at [710, 617] on h5 "Data - Qualified" at bounding box center [795, 621] width 329 height 11
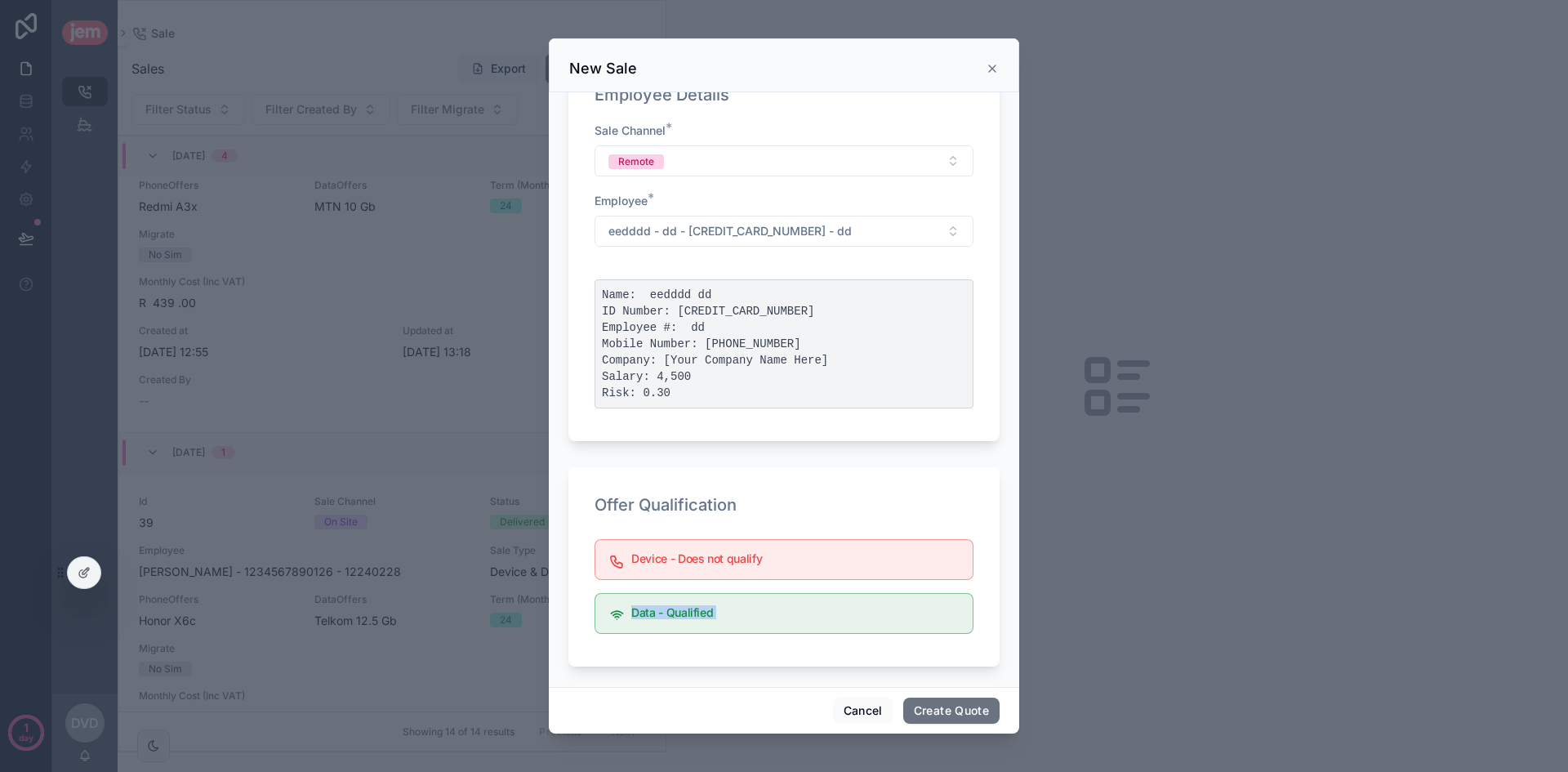
scroll to position [99, 0]
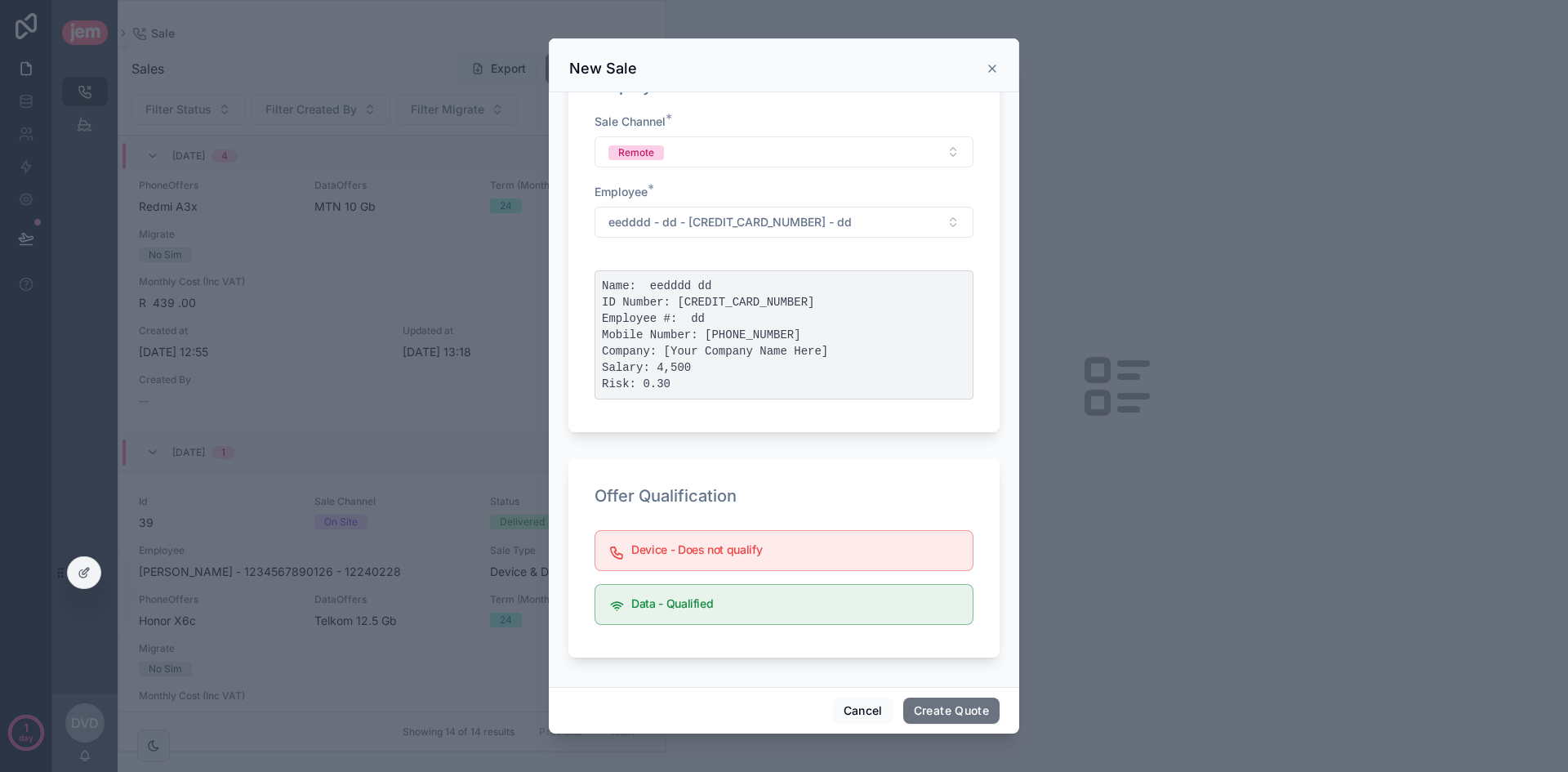
click at [931, 461] on div "Offer Qualification Device - Does not qualify Data - Qualified" at bounding box center [784, 558] width 432 height 200
click at [801, 202] on div "Employee * eedddd - dd - 4455555535350081 - dd" at bounding box center [784, 211] width 379 height 54
click at [808, 209] on button "eedddd - dd - [CREDIT_CARD_NUMBER] - dd" at bounding box center [784, 223] width 379 height 31
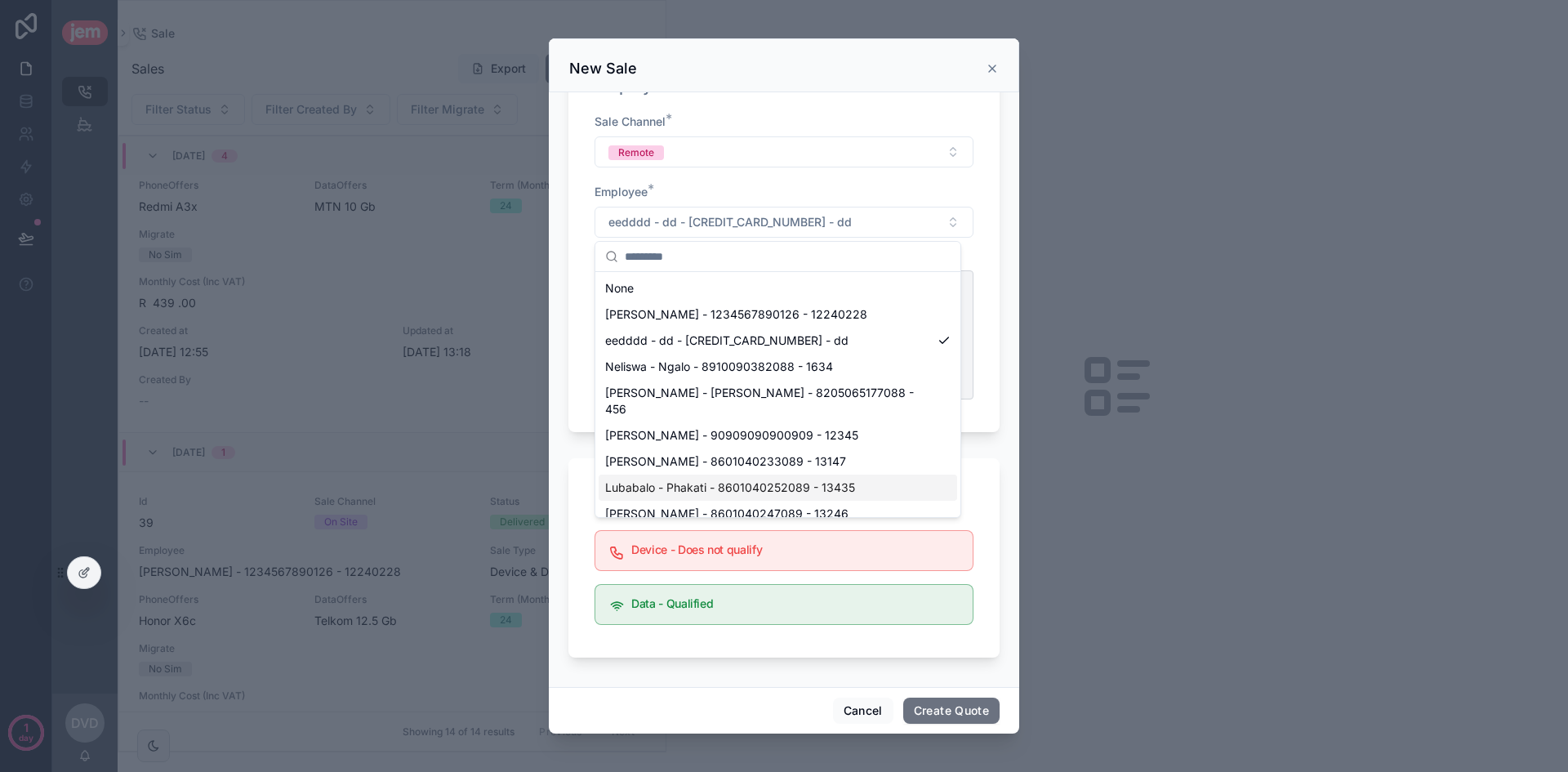
click at [797, 568] on div "Device - Does not qualify" at bounding box center [784, 550] width 379 height 40
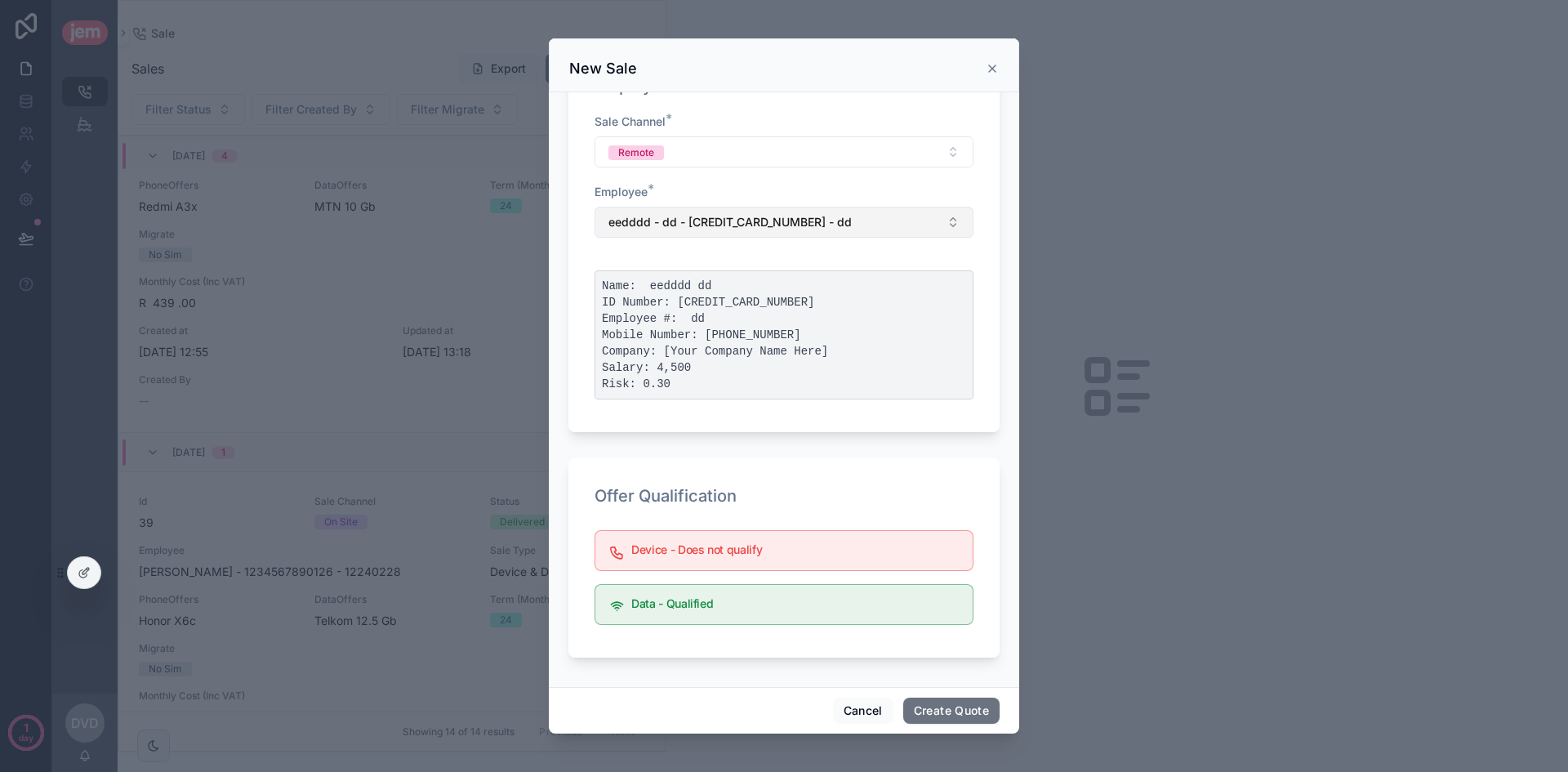
click at [809, 220] on span "eedddd - dd - [CREDIT_CARD_NUMBER] - dd" at bounding box center [730, 223] width 243 height 17
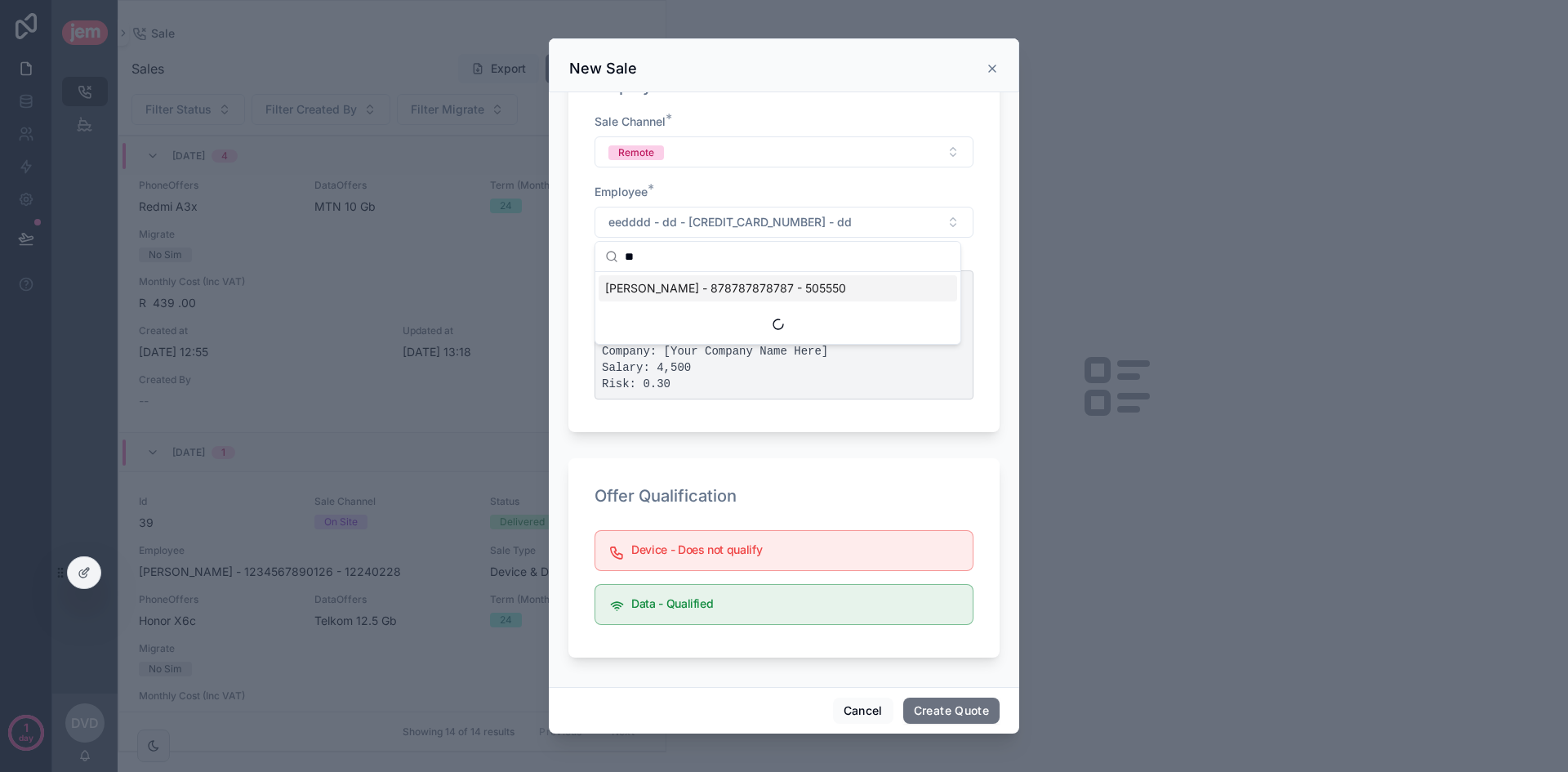
type input "*"
type input "****"
click at [701, 288] on span "Helgard - Gous - 9102275036080 - 34199" at bounding box center [720, 288] width 229 height 17
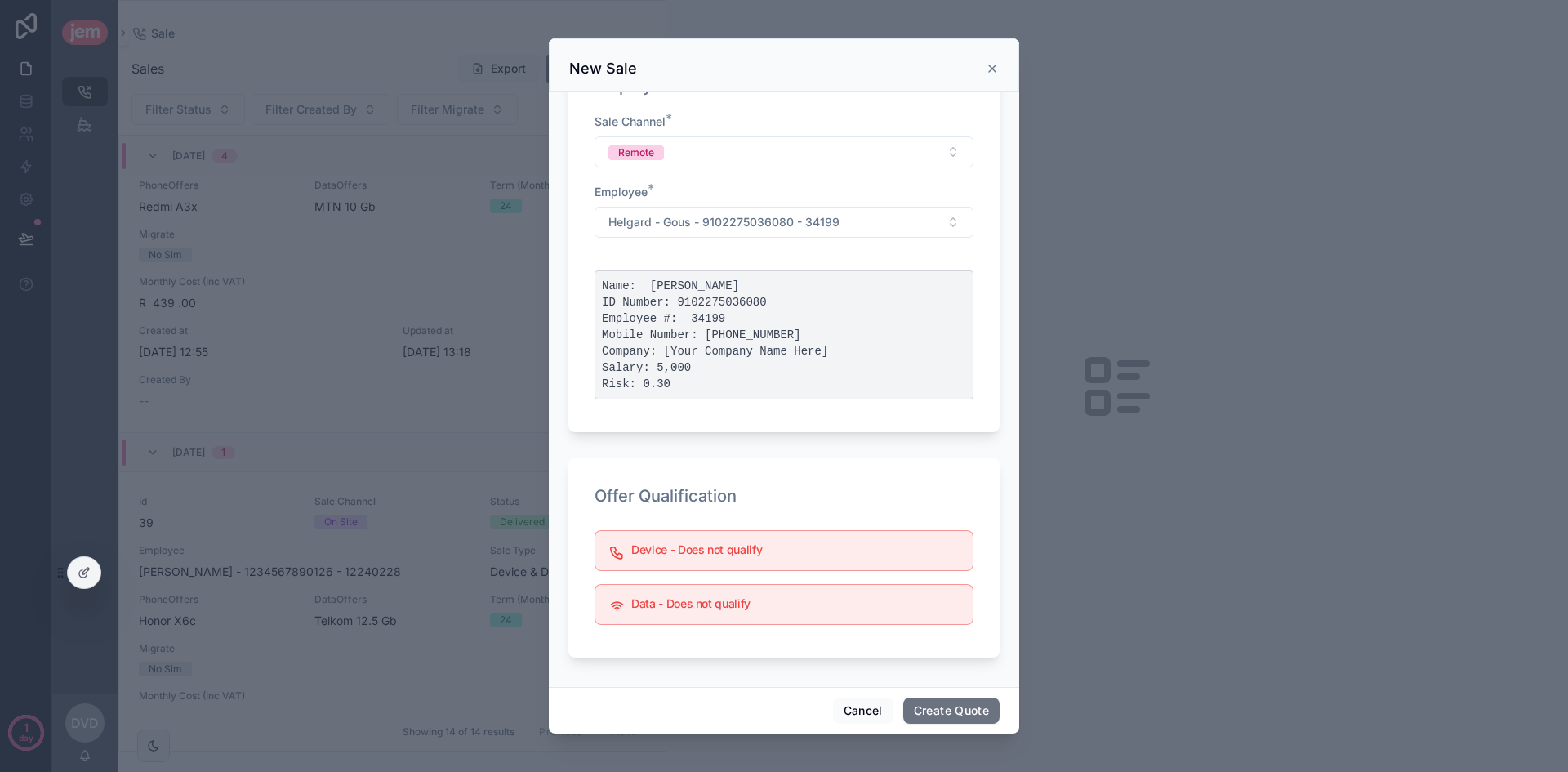
click at [745, 570] on div "Device - Does not qualify" at bounding box center [784, 550] width 379 height 40
click at [747, 607] on h5 "Data - Does not qualify" at bounding box center [795, 604] width 329 height 11
click at [755, 561] on div "Device - Does not qualify" at bounding box center [784, 550] width 379 height 40
click at [762, 603] on h5 "Data - Does not qualify" at bounding box center [795, 604] width 329 height 11
click at [778, 226] on span "Helgard - Gous - 9102275036080 - 34199" at bounding box center [723, 223] width 231 height 17
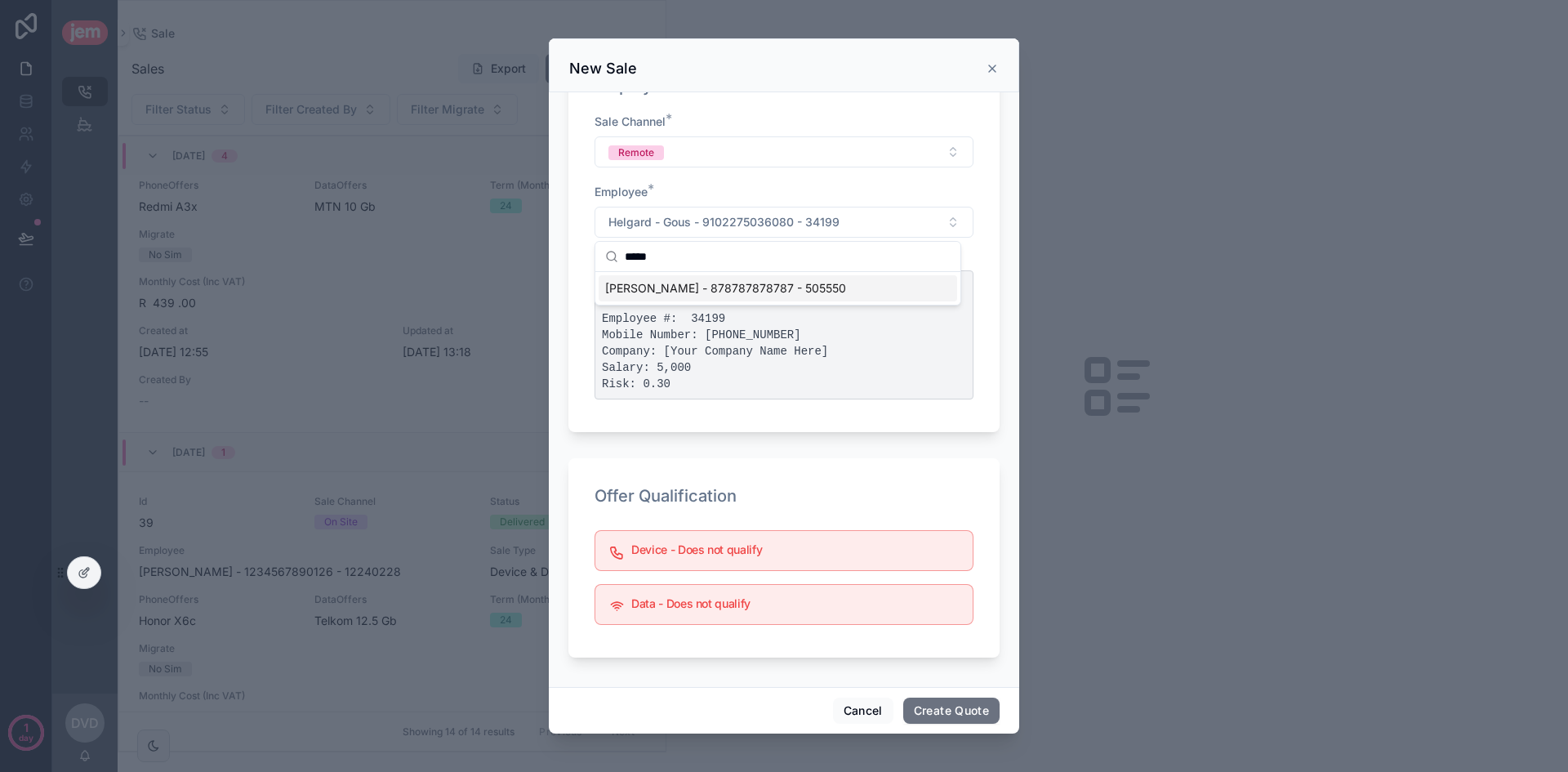
type input "*****"
click at [749, 281] on span "[PERSON_NAME] - 878787878787 - 505550" at bounding box center [726, 288] width 241 height 17
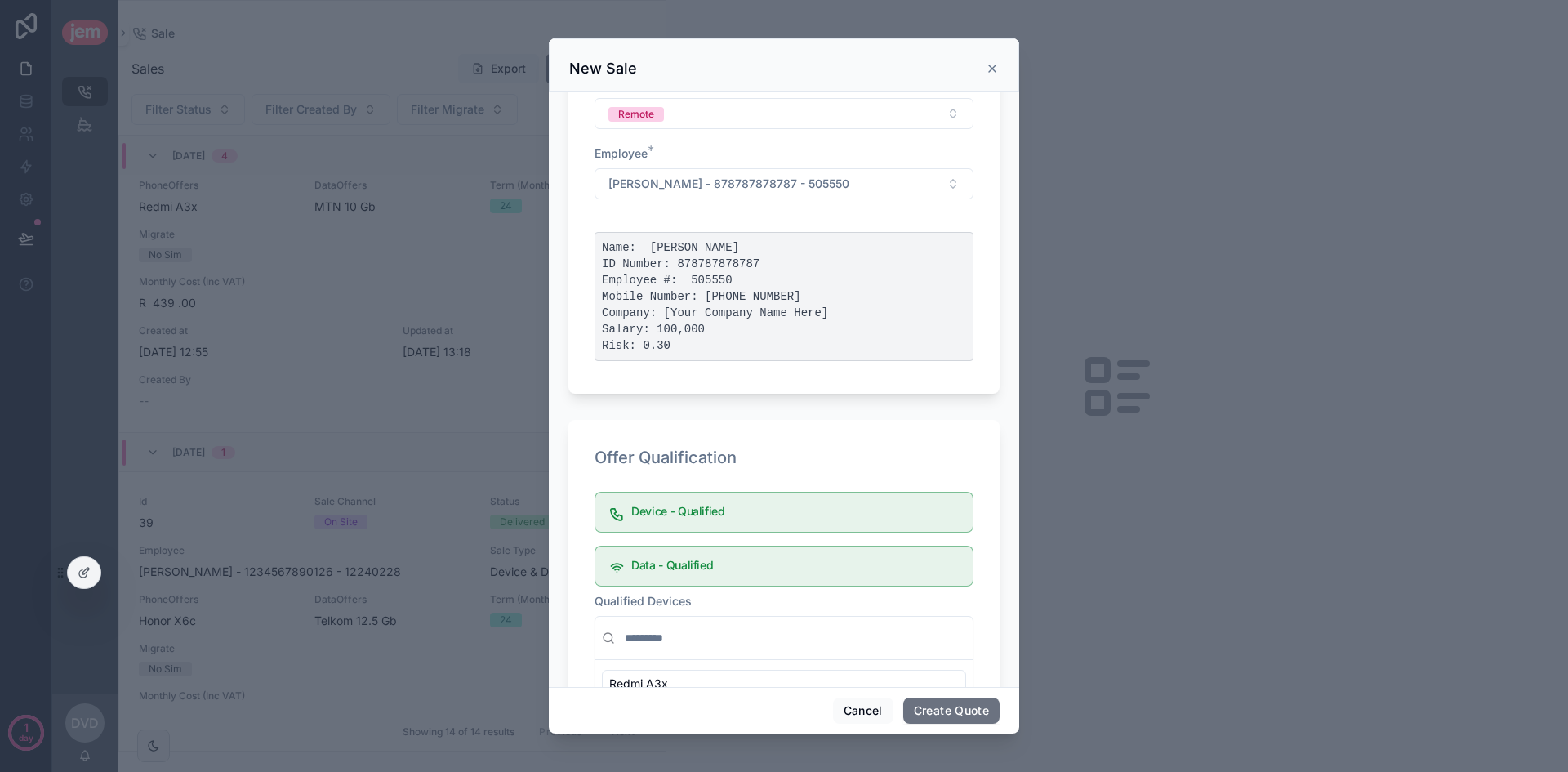
scroll to position [327, 0]
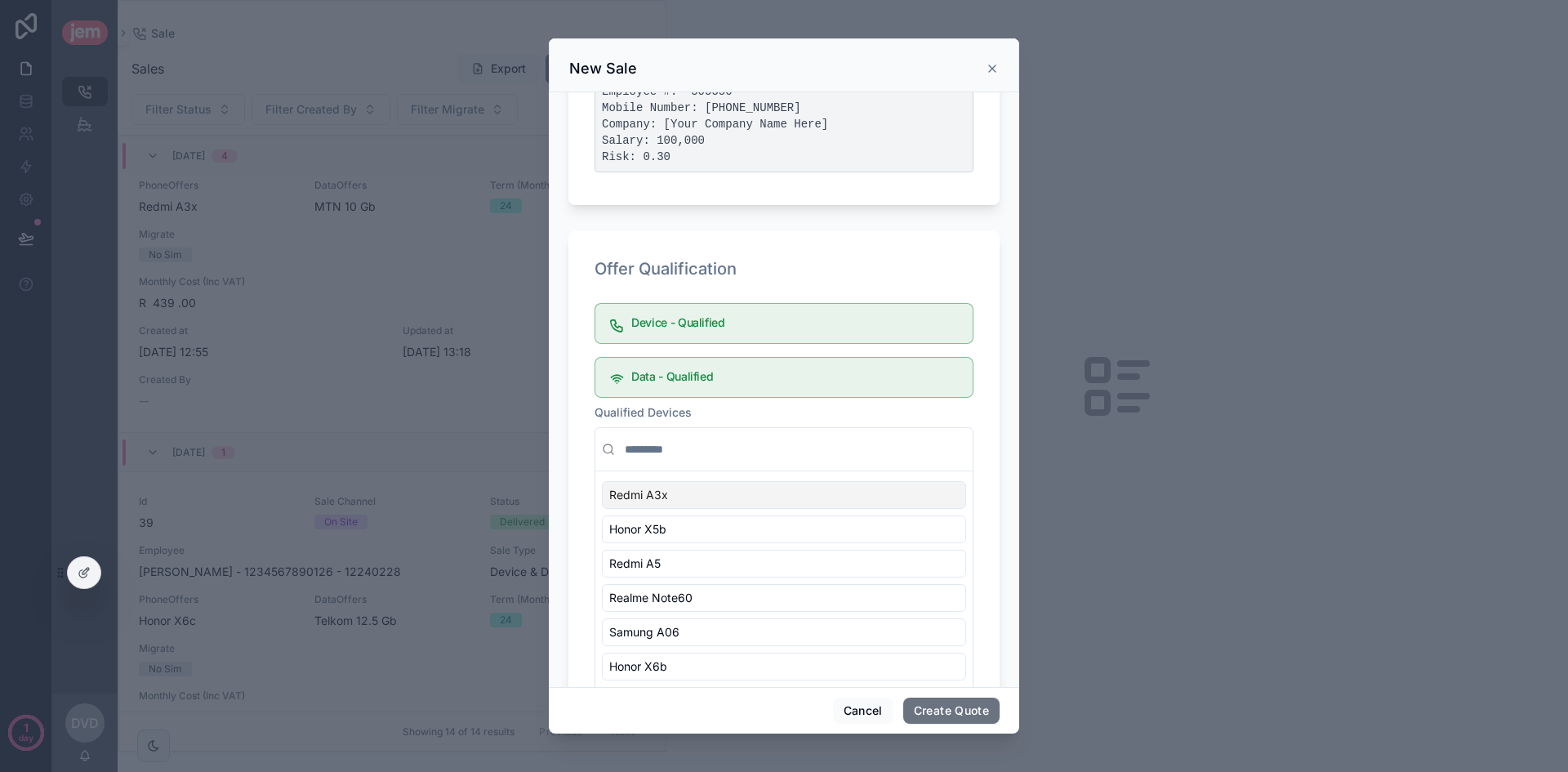
click at [698, 445] on input "scrollable content" at bounding box center [793, 449] width 345 height 29
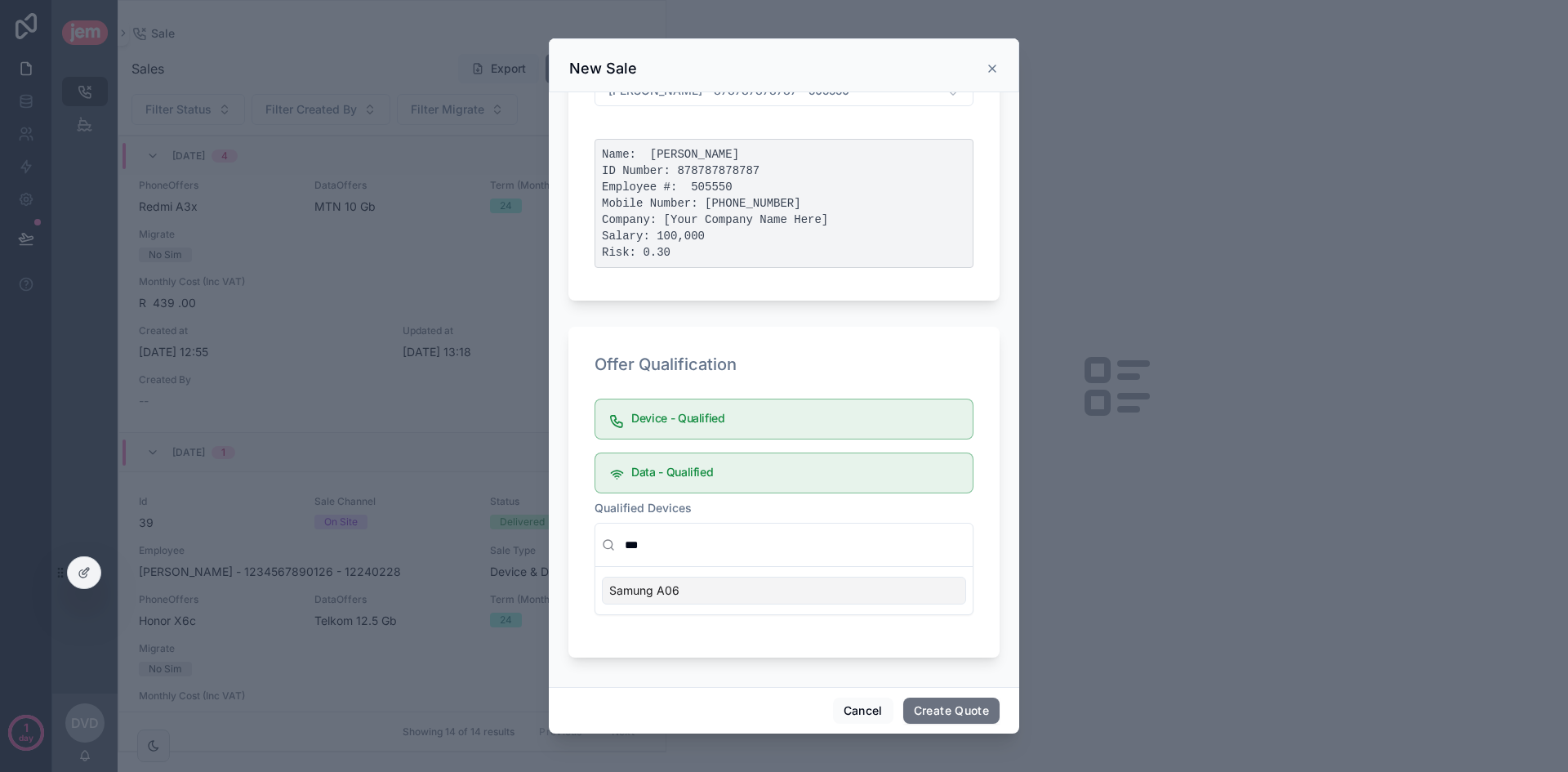
scroll to position [184, 0]
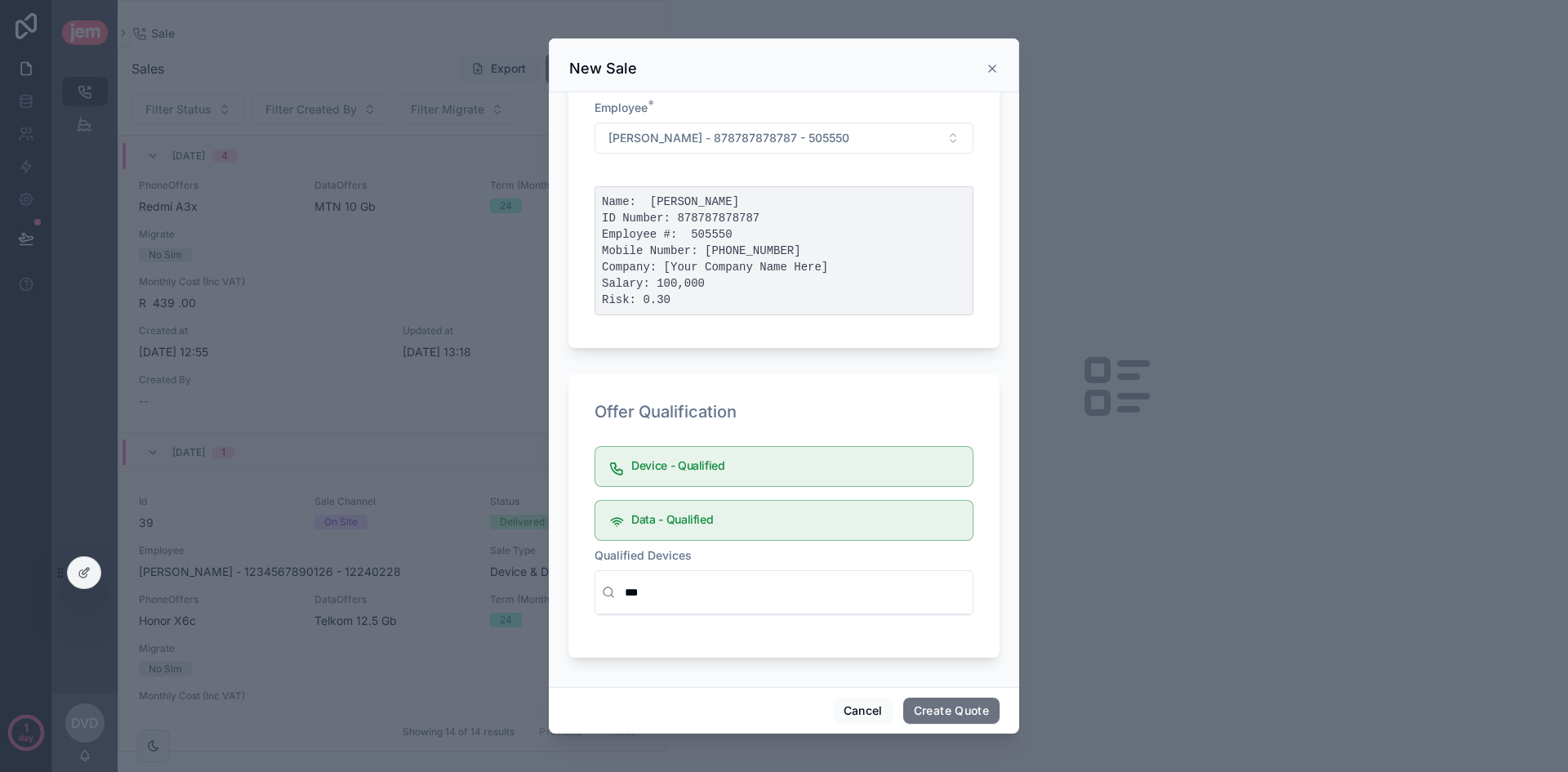
click at [715, 586] on input "***" at bounding box center [793, 592] width 345 height 29
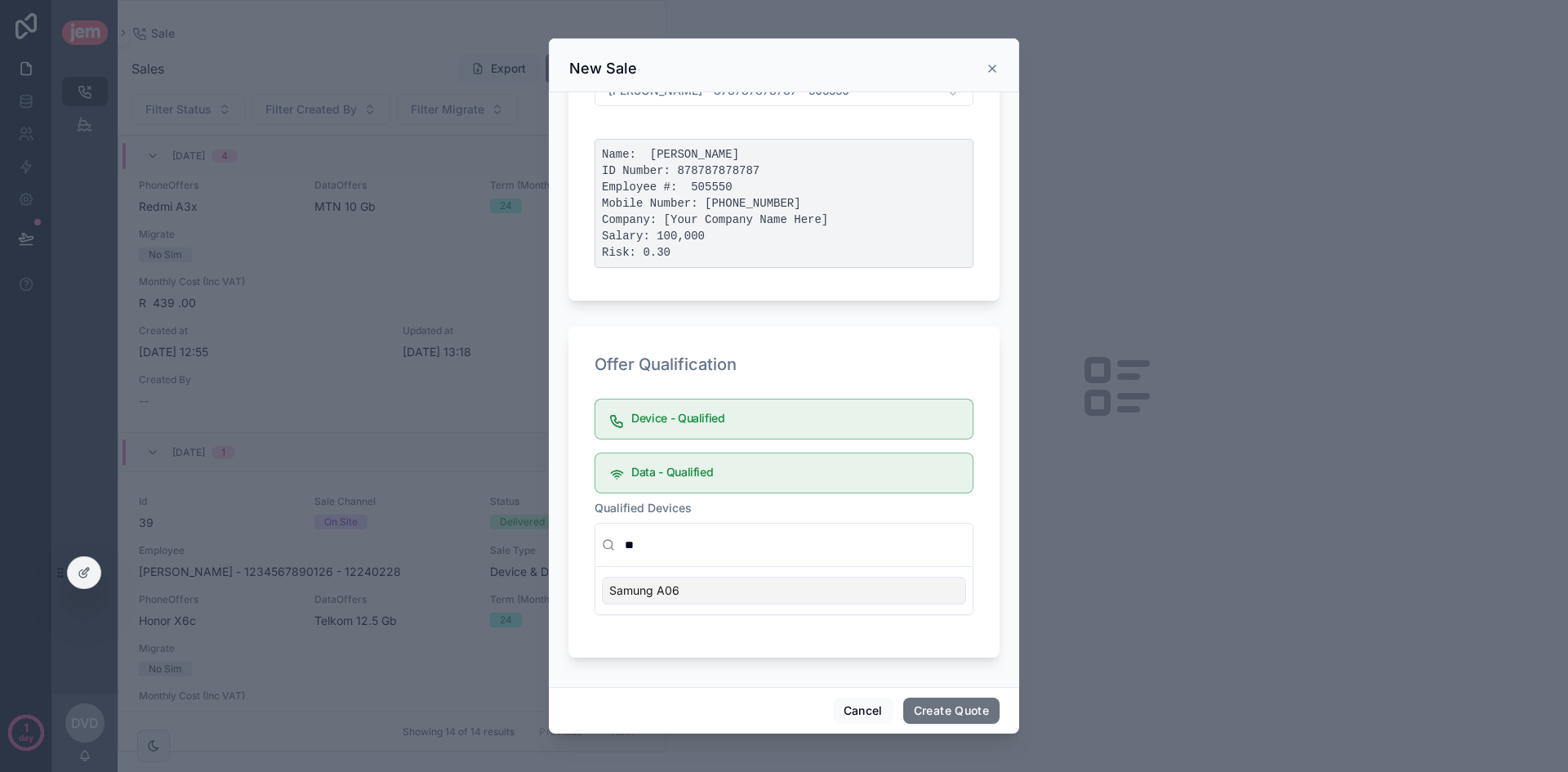
type input "**"
click at [708, 599] on div "Samung A06" at bounding box center [784, 591] width 364 height 28
click at [855, 601] on div "Samung A06" at bounding box center [784, 591] width 364 height 28
click at [964, 712] on button "Create Quote" at bounding box center [951, 710] width 97 height 26
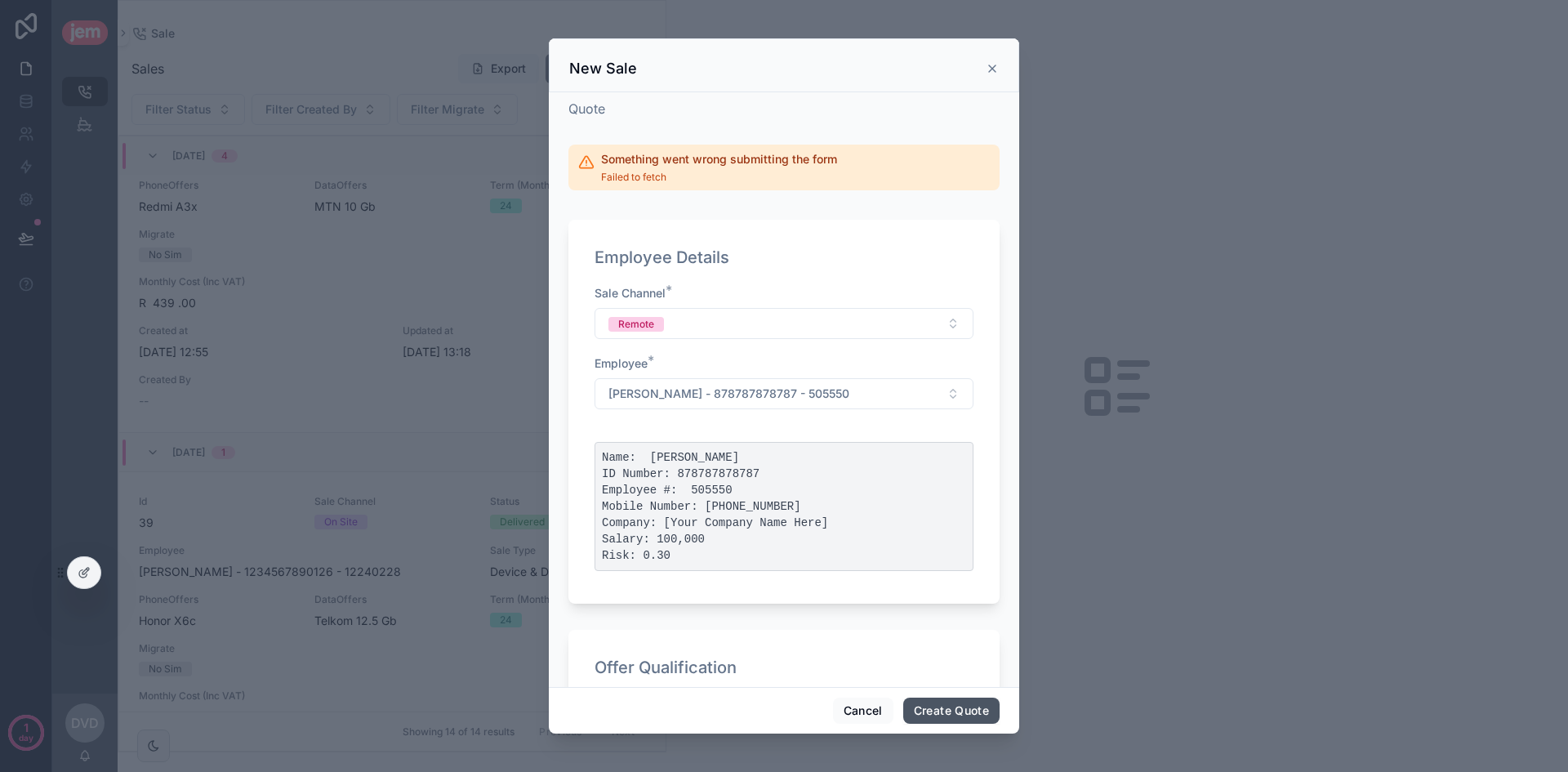
click at [951, 713] on button "Create Quote" at bounding box center [951, 710] width 97 height 26
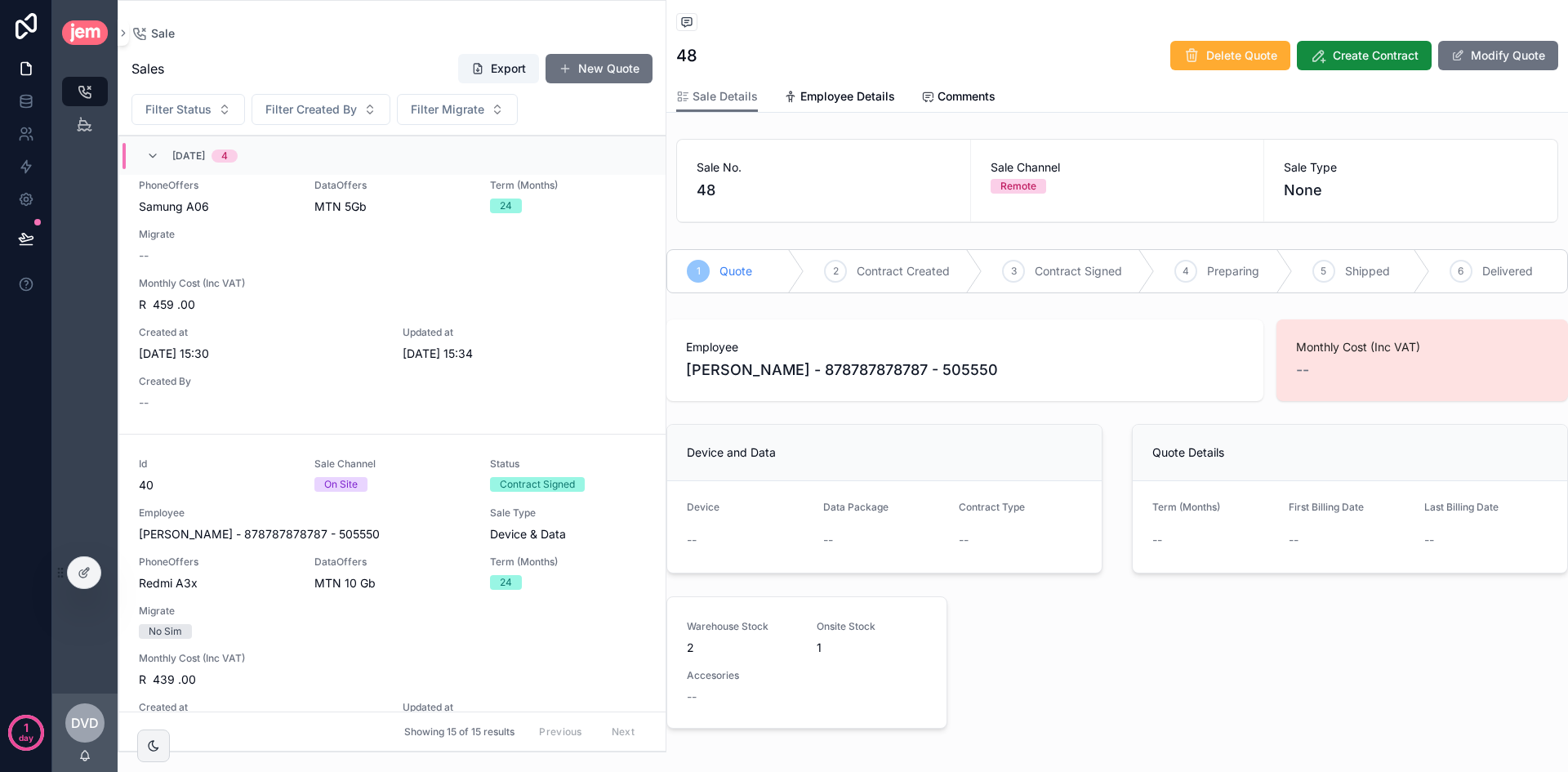
scroll to position [2679, 0]
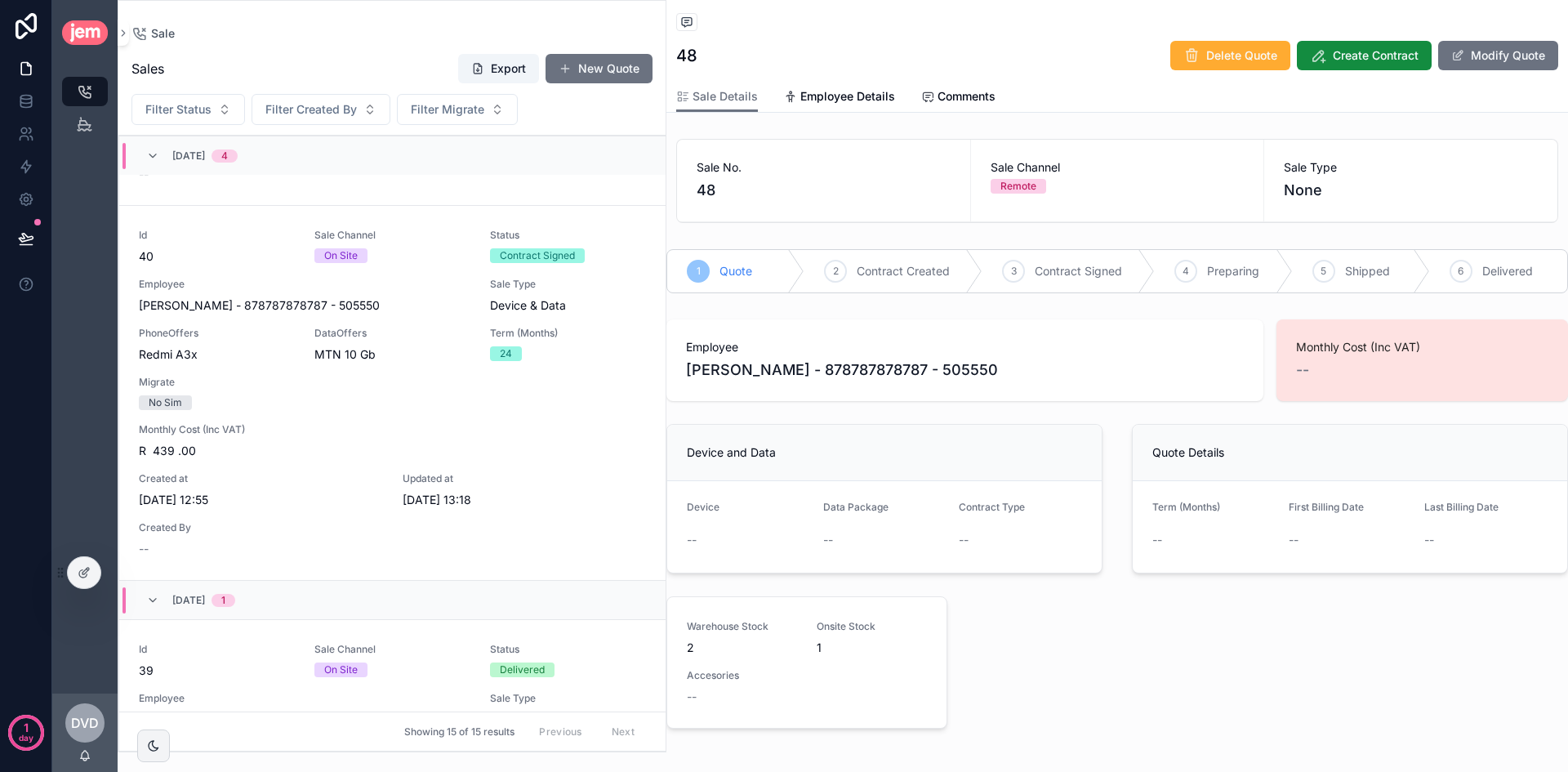
drag, startPoint x: 1127, startPoint y: 642, endPoint x: 1201, endPoint y: 626, distance: 75.7
click at [1127, 642] on div "Employee Dawie - van der Westhuizen - 878787878787 - 505550 Monthly Cost (Inc V…" at bounding box center [1117, 527] width 921 height 429
click at [1484, 45] on button "Modify Quote" at bounding box center [1498, 55] width 120 height 29
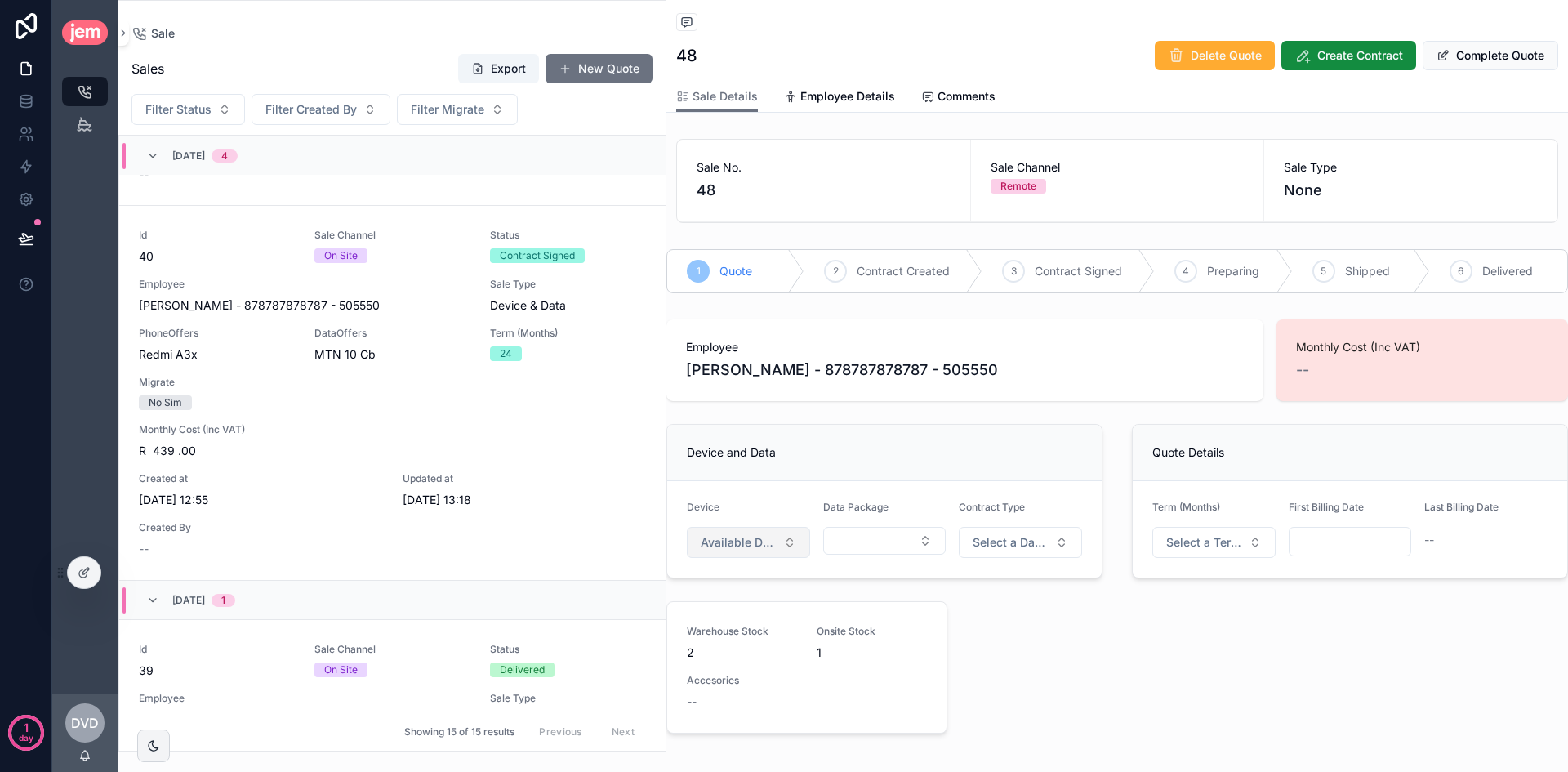
click at [729, 548] on span "Available Devices" at bounding box center [738, 542] width 76 height 17
click at [728, 580] on input "****" at bounding box center [756, 577] width 163 height 29
type input "***"
click at [719, 608] on span "Samung A06" at bounding box center [691, 608] width 70 height 17
click at [1303, 187] on span "Device Only" at bounding box center [1411, 190] width 254 height 23
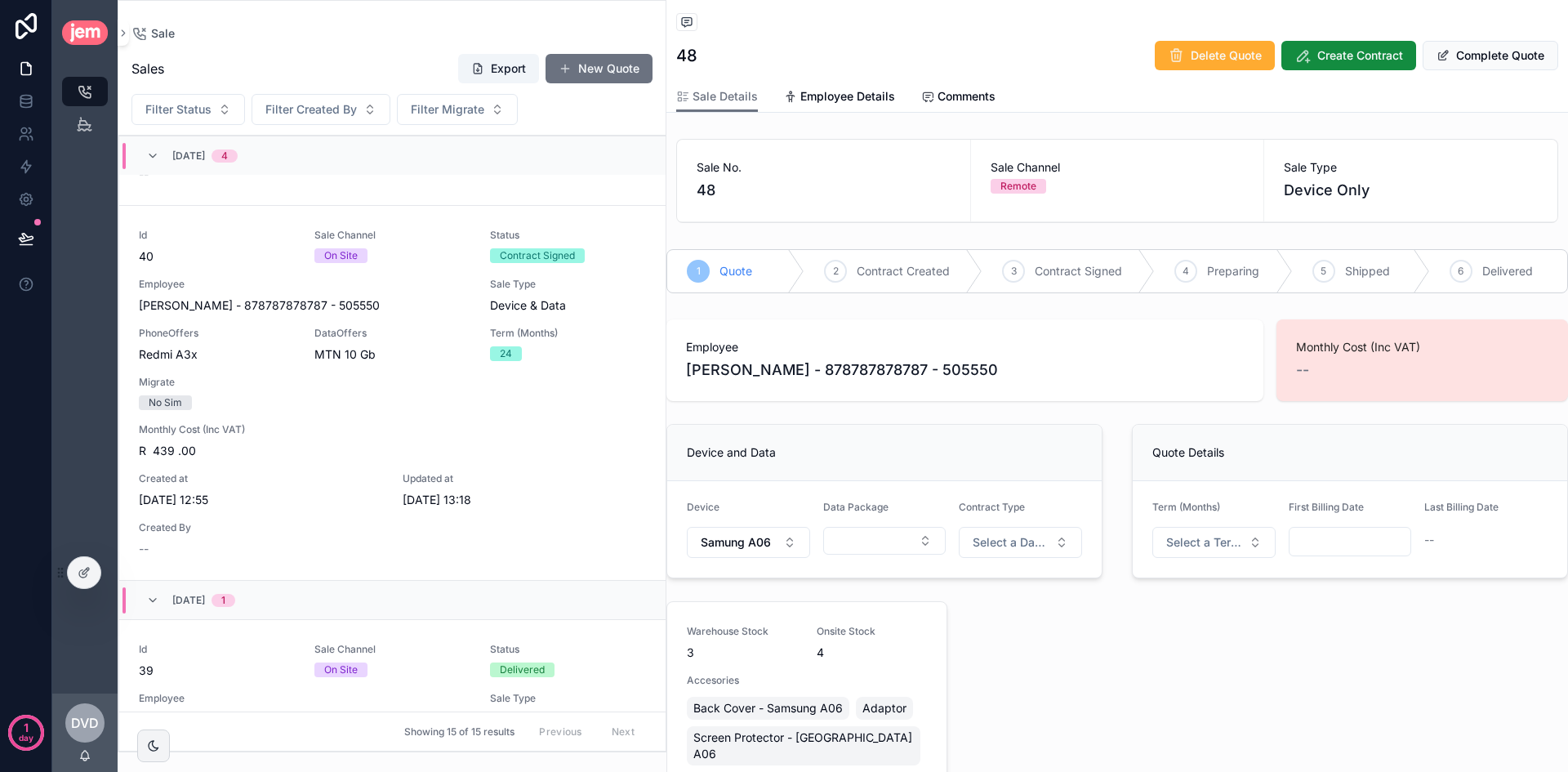
click at [1303, 187] on span "Device Only" at bounding box center [1411, 190] width 254 height 23
click at [920, 467] on div "Device and Data" at bounding box center [884, 452] width 434 height 56
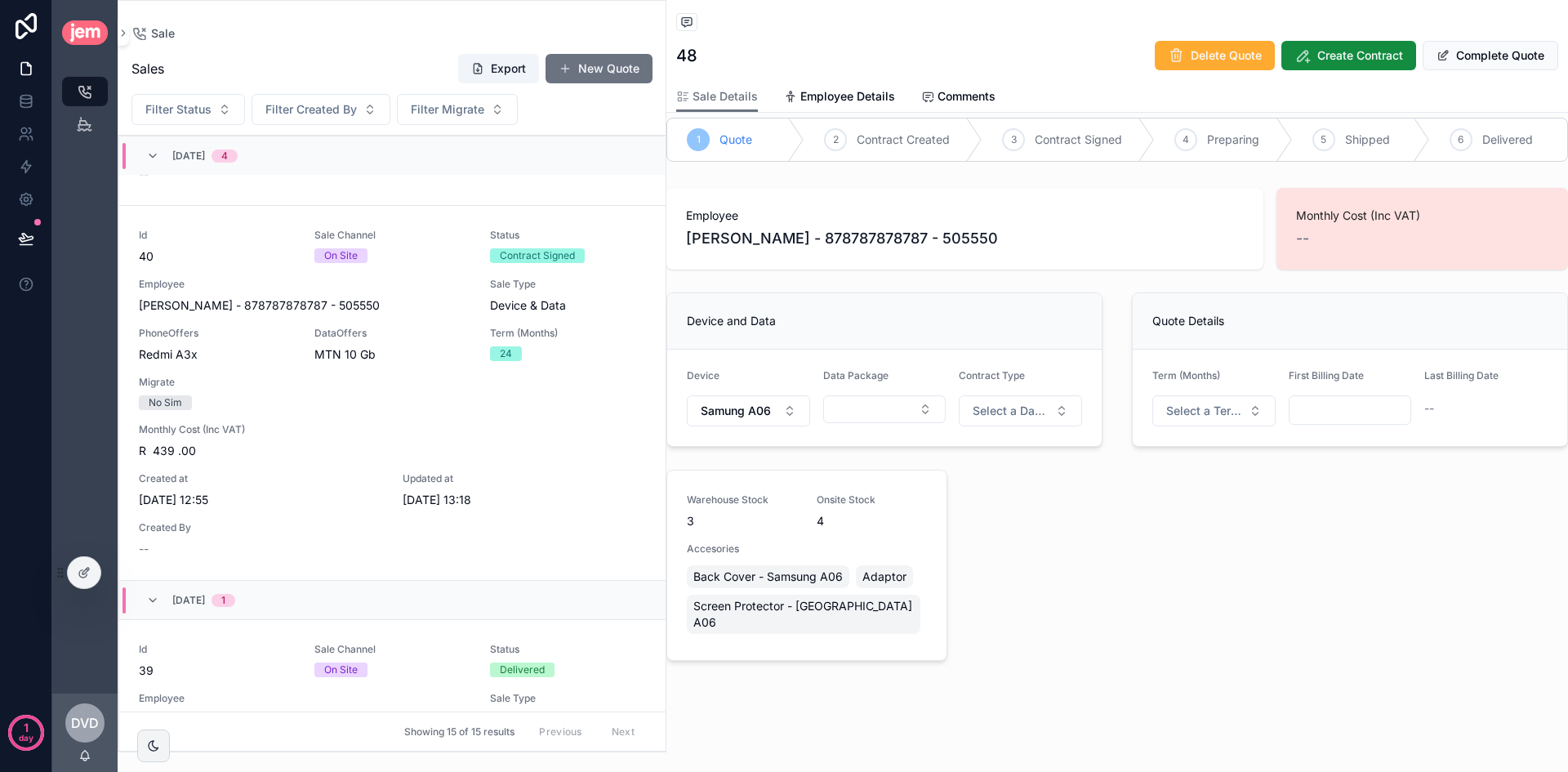
scroll to position [134, 0]
drag, startPoint x: 697, startPoint y: 519, endPoint x: 684, endPoint y: 516, distance: 13.3
click at [684, 516] on div "Warehouse Stock 3 Onsite Stock 4 Accesories Back Cover - Samsung A06 Adaptor Sc…" at bounding box center [807, 563] width 280 height 190
drag, startPoint x: 825, startPoint y: 520, endPoint x: 807, endPoint y: 519, distance: 18.0
click at [807, 519] on div "Warehouse Stock 3 Onsite Stock 4 Accesories Back Cover - Samsung A06 Adaptor Sc…" at bounding box center [806, 562] width 240 height 144
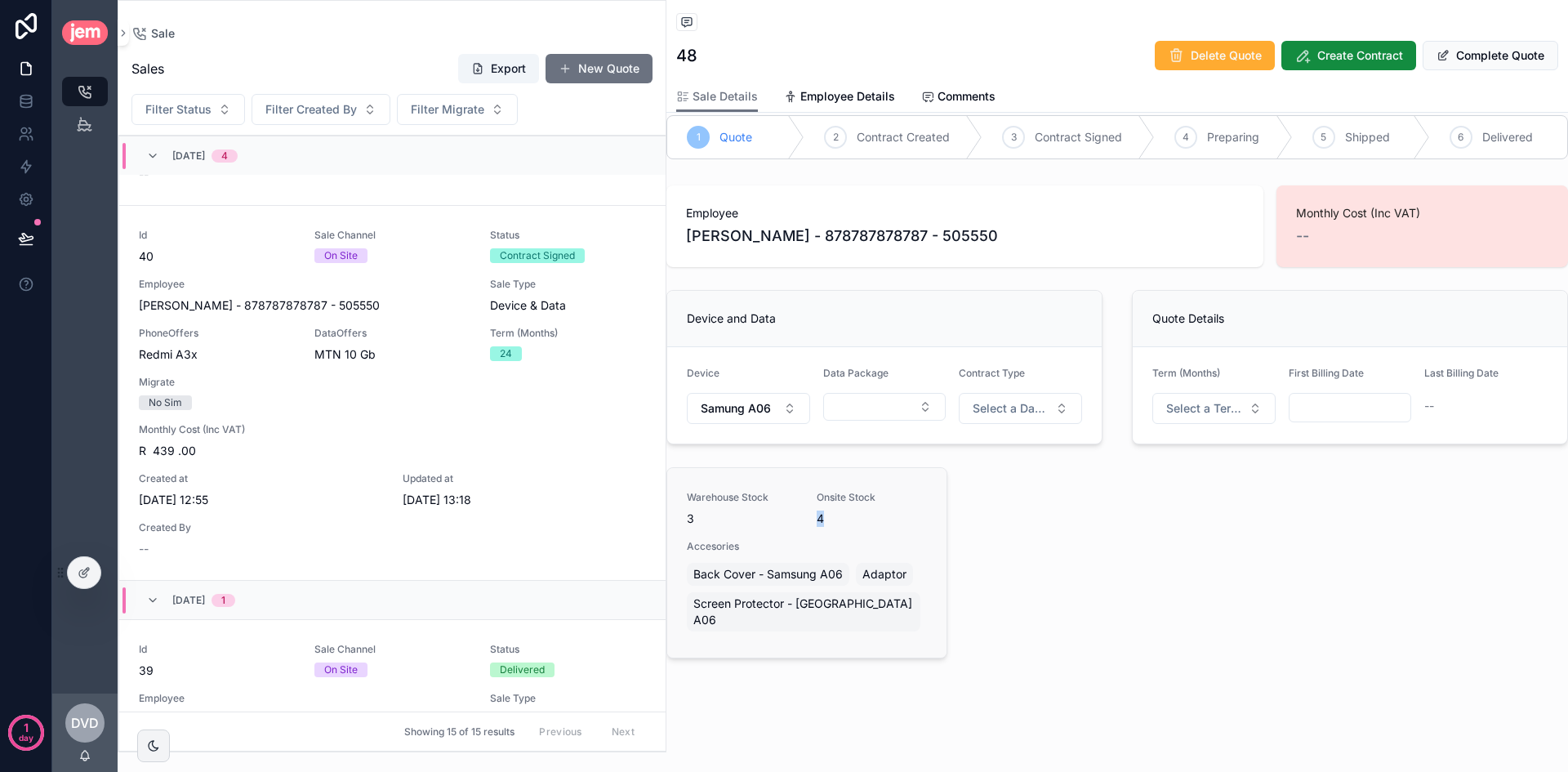
click at [827, 513] on span "4" at bounding box center [871, 519] width 110 height 17
click at [891, 409] on button "Select Button" at bounding box center [885, 407] width 123 height 28
click at [875, 583] on div "MTN 5Gb" at bounding box center [881, 575] width 196 height 26
click at [1006, 408] on span "Select a Data Type" at bounding box center [1010, 409] width 76 height 17
click at [1007, 504] on div "New Sim" at bounding box center [1015, 498] width 196 height 25
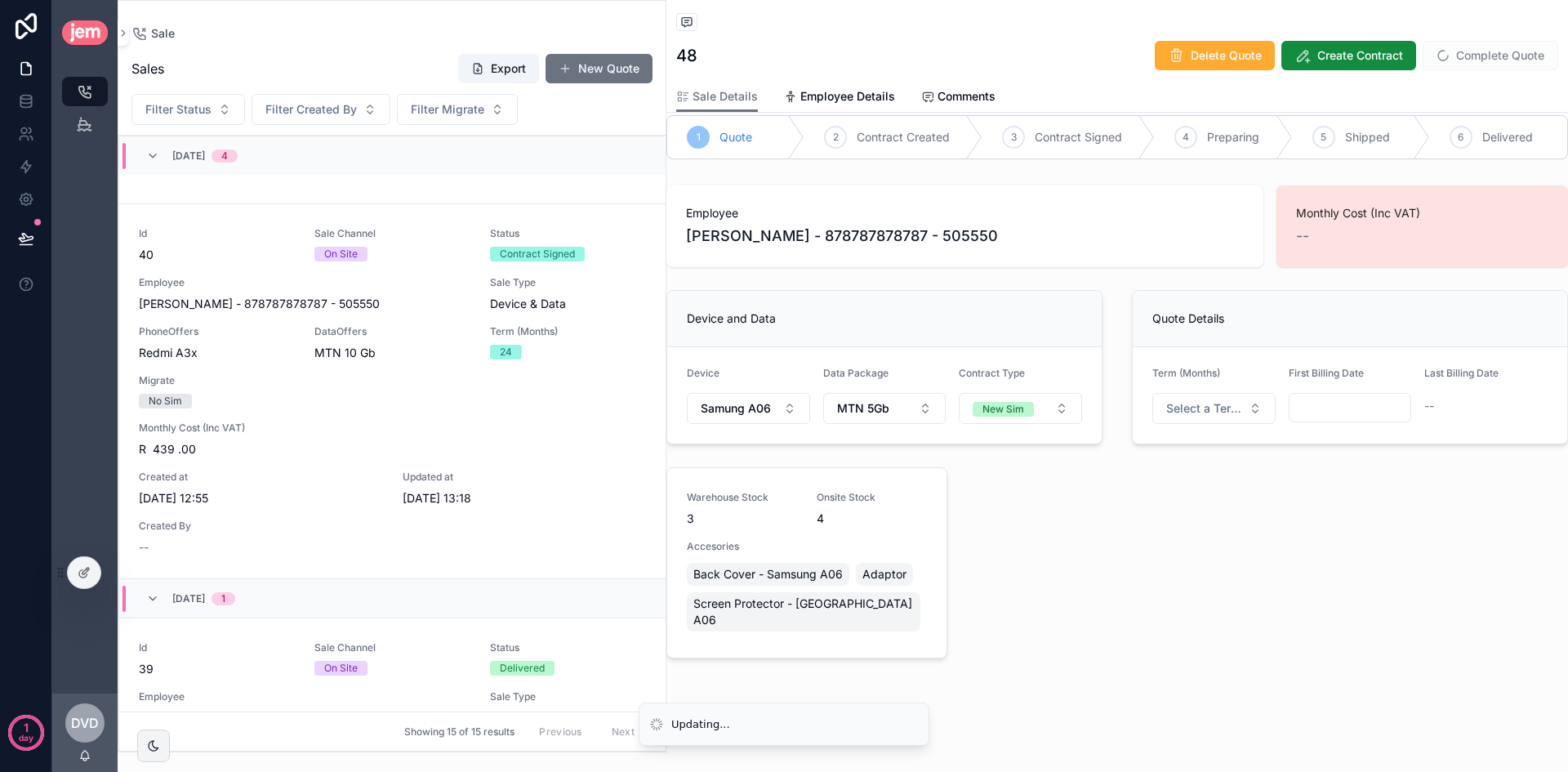
scroll to position [2677, 0]
click at [1003, 417] on button "New Sim" at bounding box center [1020, 409] width 123 height 31
click at [970, 547] on span "Migrate" at bounding box center [951, 547] width 55 height 15
click at [1034, 579] on input "scrollable content" at bounding box center [1084, 584] width 173 height 23
click at [1253, 580] on input "scrollable content" at bounding box center [1273, 584] width 173 height 23
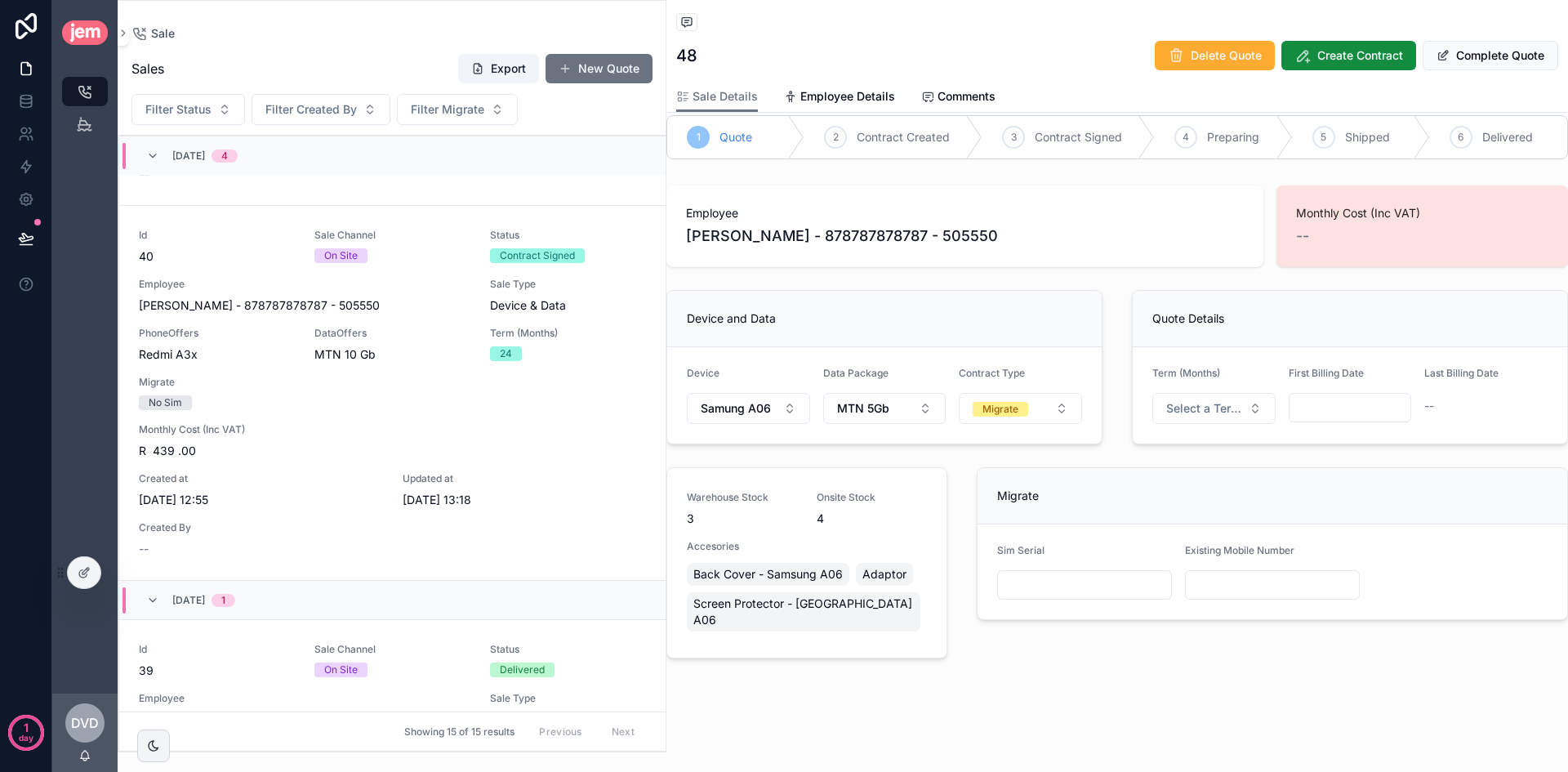
click at [1078, 578] on input "scrollable content" at bounding box center [1084, 584] width 173 height 23
click at [1334, 595] on input "scrollable content" at bounding box center [1273, 584] width 173 height 23
click at [1268, 591] on input "scrollable content" at bounding box center [1273, 584] width 173 height 23
click at [962, 323] on div "Device and Data" at bounding box center [884, 318] width 396 height 17
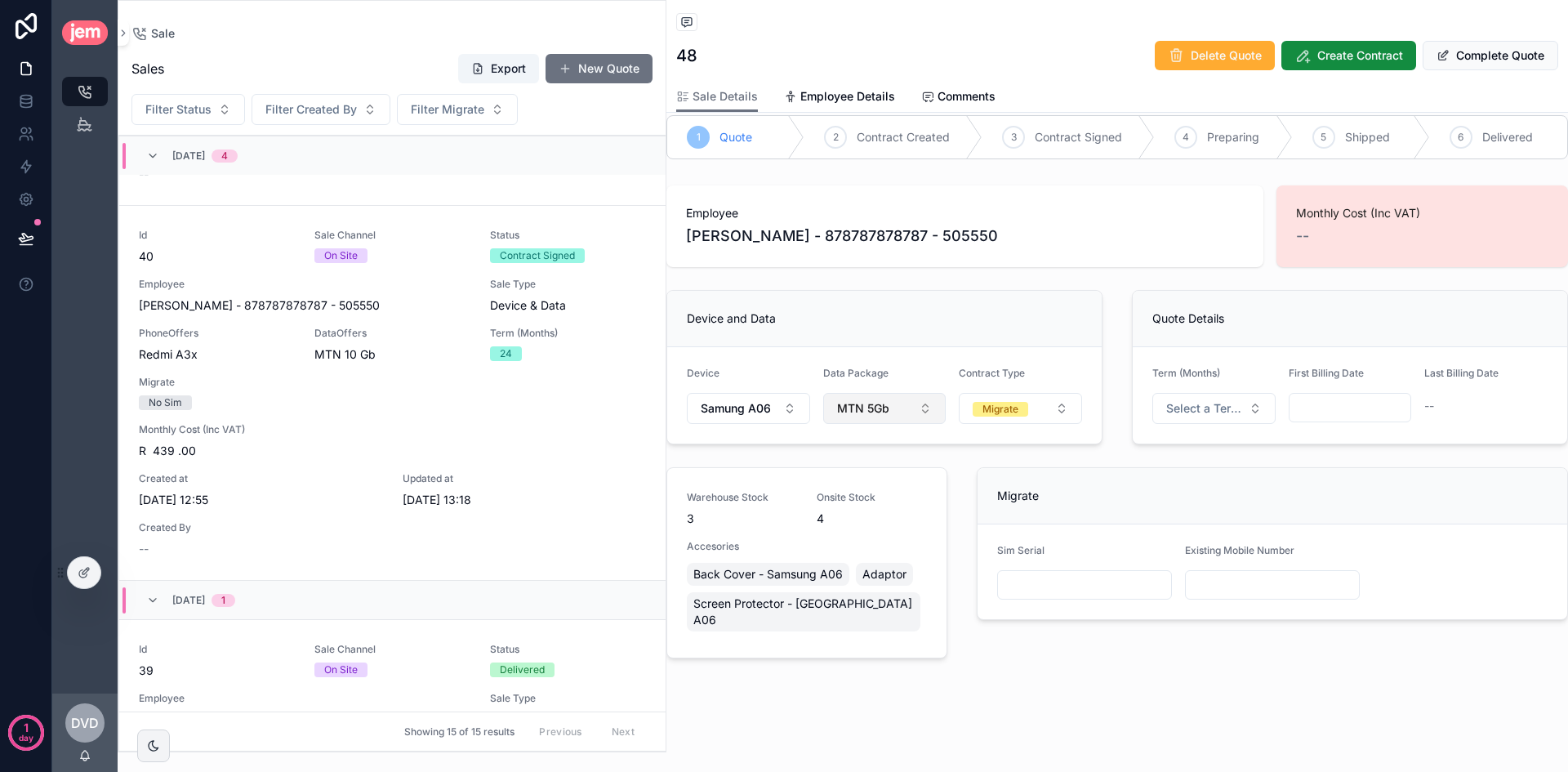
click at [896, 398] on button "MTN 5Gb" at bounding box center [885, 409] width 123 height 31
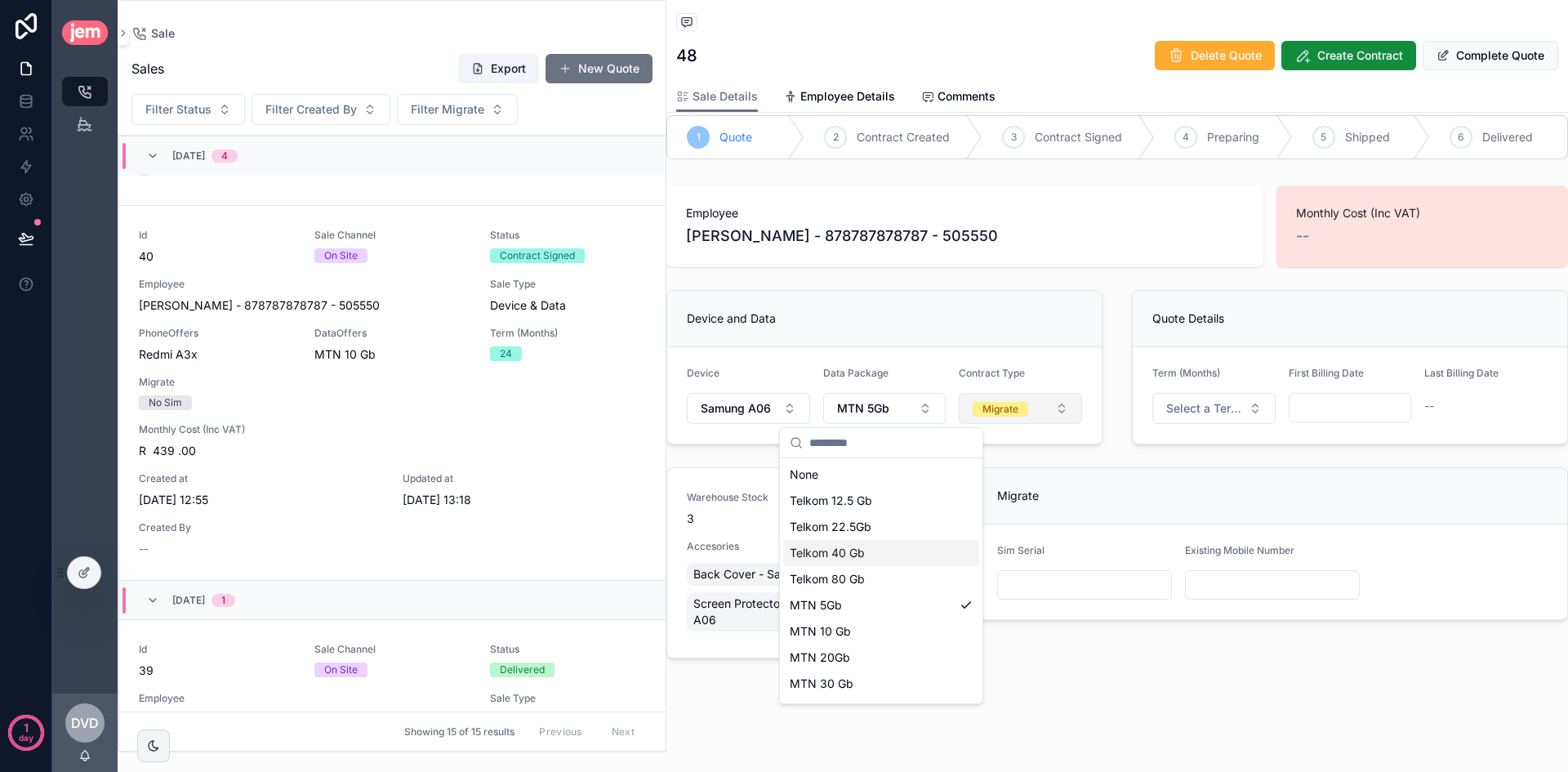
click at [1012, 418] on button "Migrate" at bounding box center [1020, 409] width 123 height 31
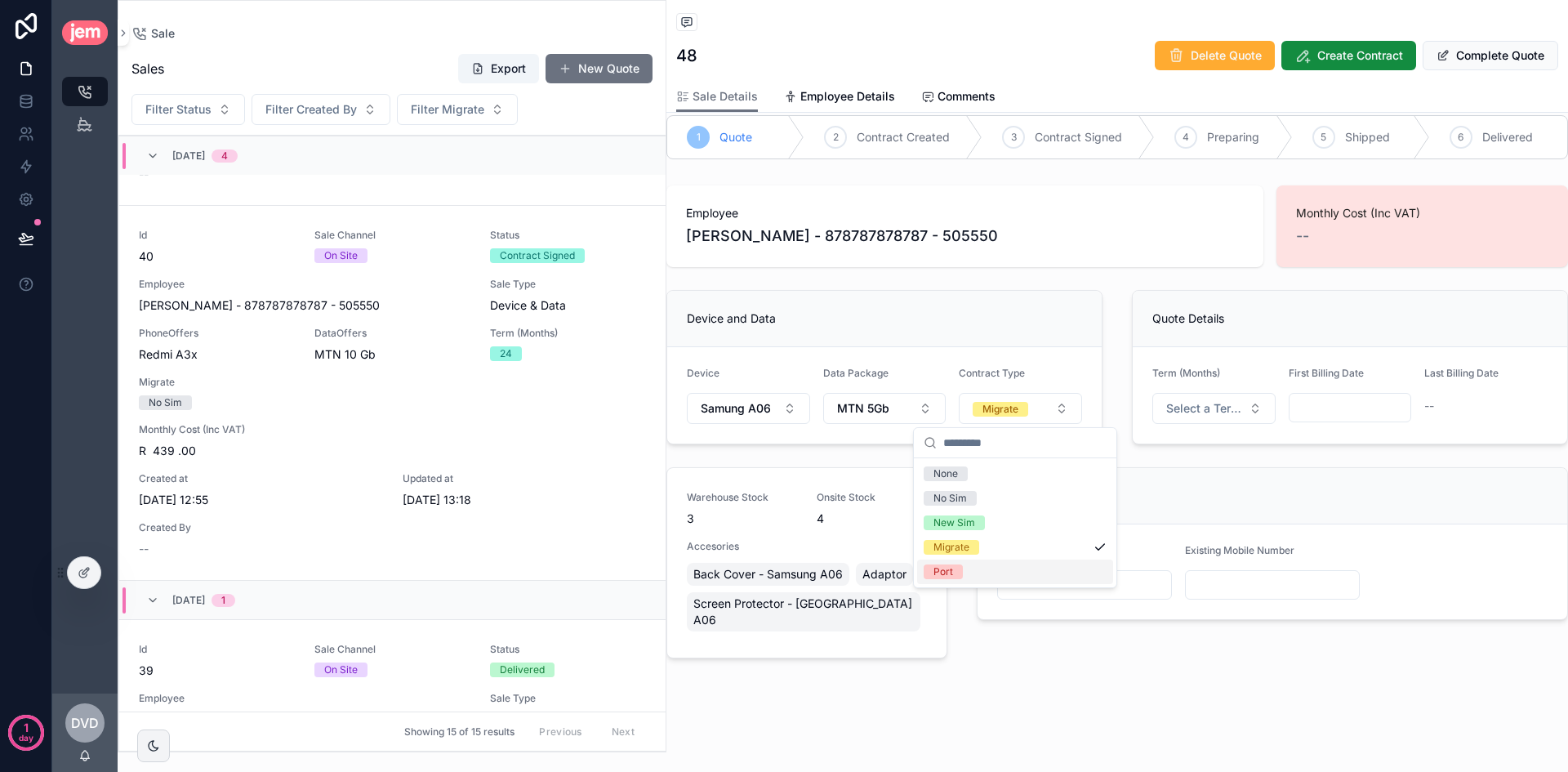
click at [991, 570] on div "Port" at bounding box center [1015, 571] width 196 height 25
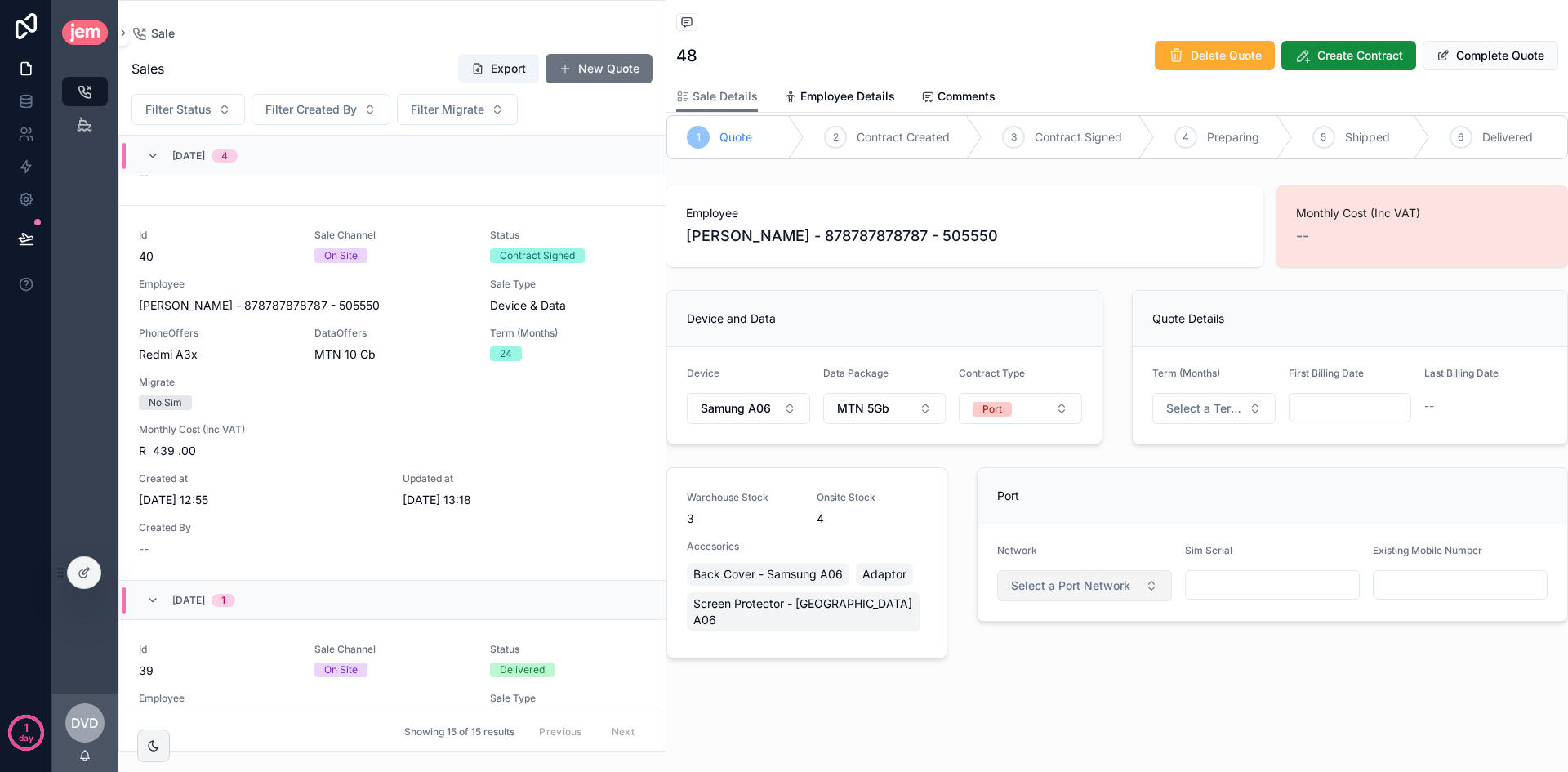
click at [1086, 584] on span "Select a Port Network" at bounding box center [1071, 585] width 120 height 17
click at [1076, 695] on div "Cell C" at bounding box center [1078, 699] width 196 height 25
click at [1220, 591] on input "scrollable content" at bounding box center [1273, 584] width 173 height 23
click at [1433, 587] on input "scrollable content" at bounding box center [1460, 584] width 173 height 23
click at [1027, 417] on button "Port" at bounding box center [1020, 409] width 123 height 31
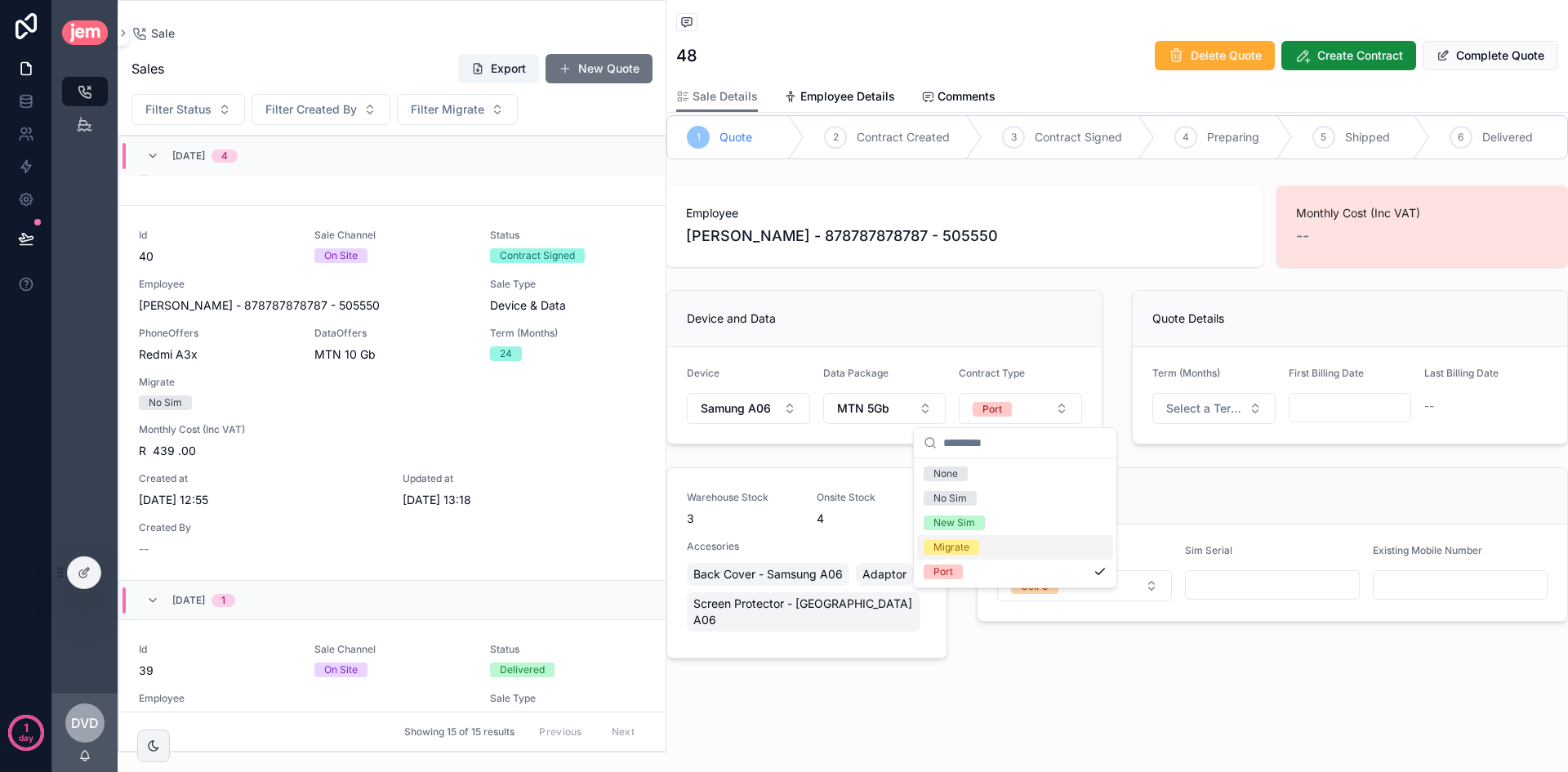
click at [1012, 549] on div "Migrate" at bounding box center [1015, 547] width 196 height 25
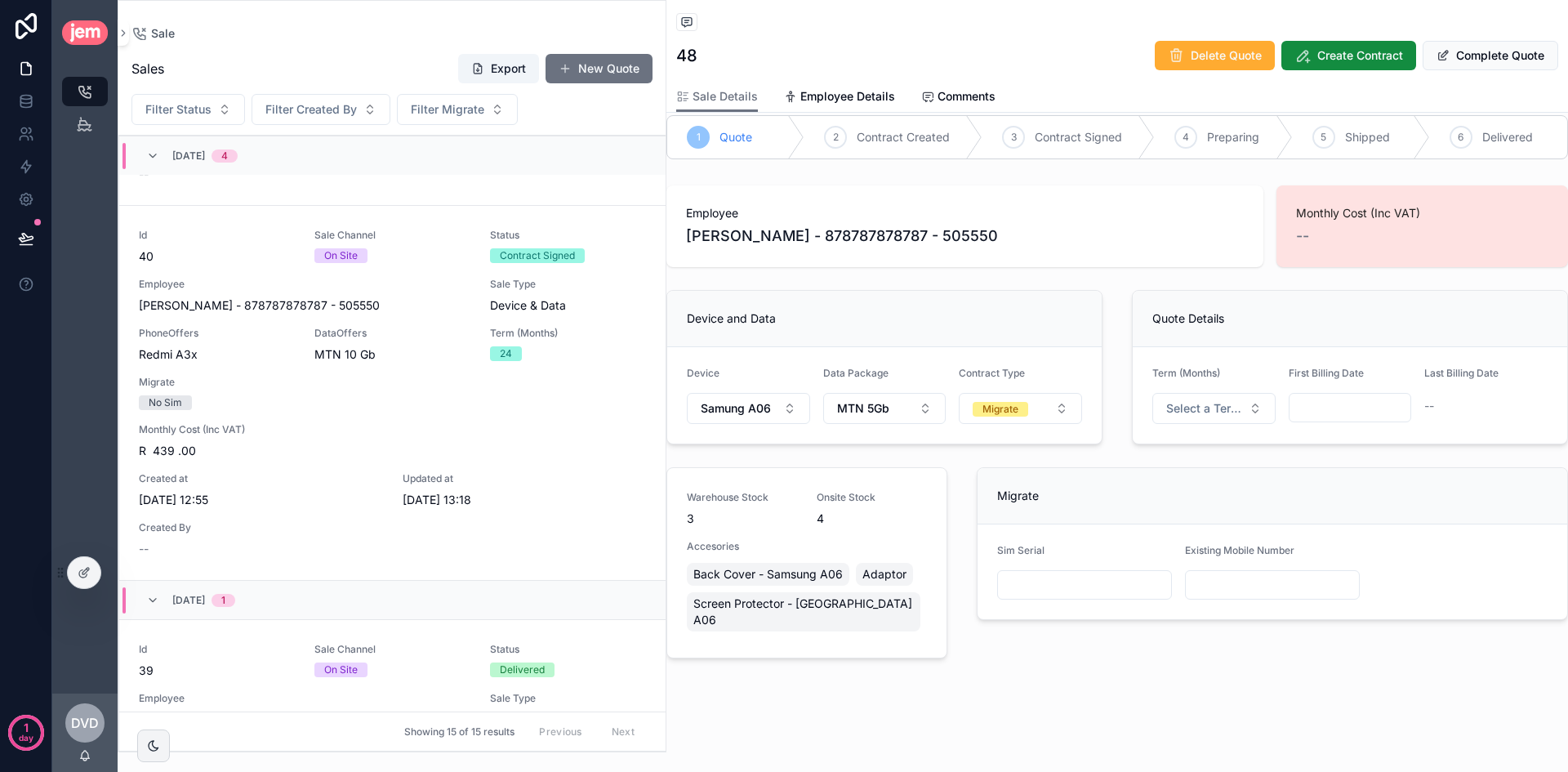
click at [1373, 230] on div "--" at bounding box center [1422, 236] width 252 height 23
click at [999, 421] on button "Migrate" at bounding box center [1020, 409] width 123 height 31
click at [1030, 563] on div "Port" at bounding box center [1015, 571] width 196 height 25
click at [1083, 574] on button "Cell C" at bounding box center [1085, 585] width 175 height 31
click at [1094, 519] on div "Port" at bounding box center [1272, 496] width 590 height 56
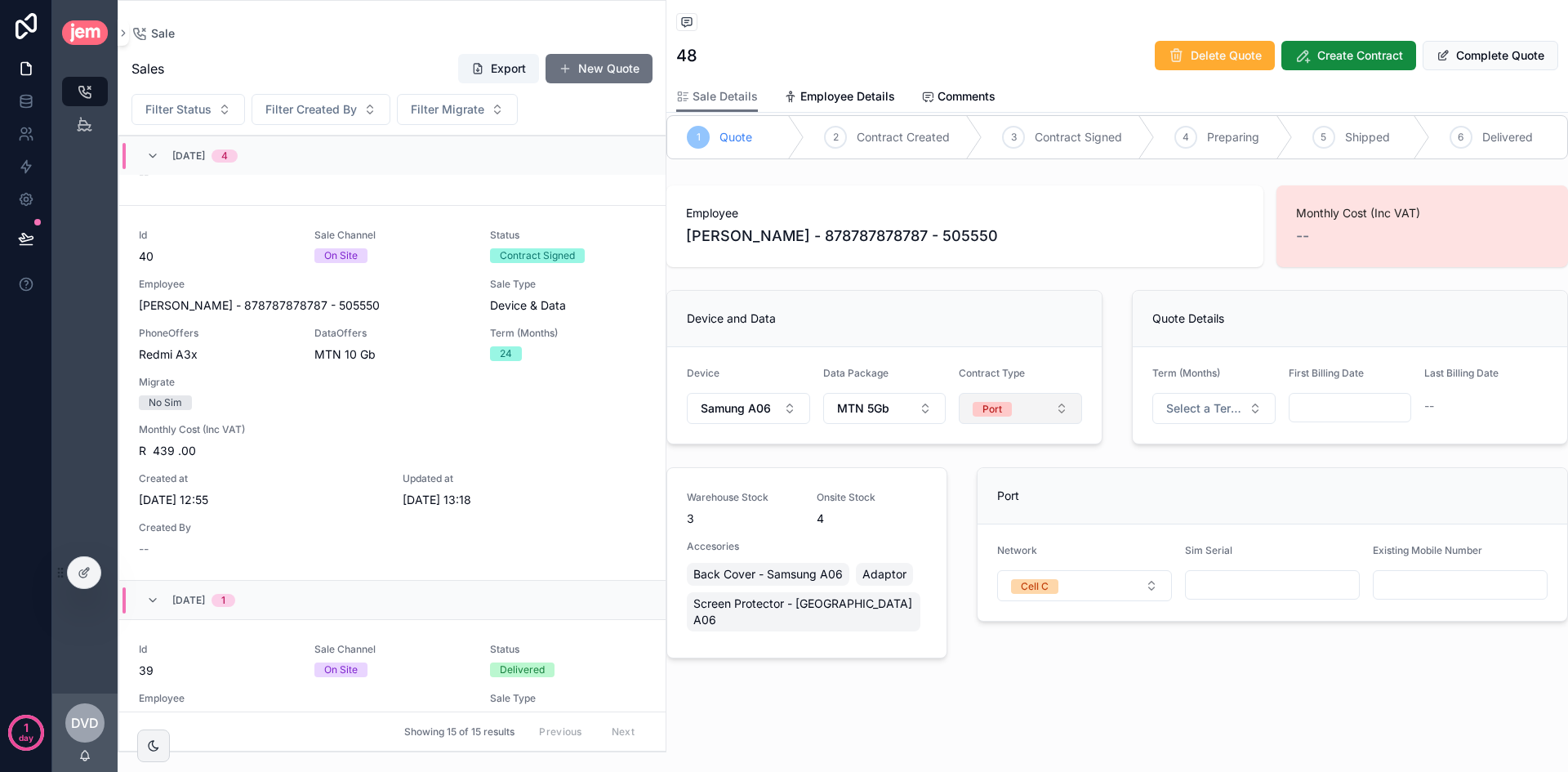
click at [998, 404] on span "Port" at bounding box center [992, 409] width 40 height 15
click at [1032, 544] on div "Migrate" at bounding box center [1015, 547] width 196 height 25
click at [1071, 584] on input "scrollable content" at bounding box center [1084, 584] width 173 height 23
click at [1389, 217] on span "Monthly Cost (Inc VAT)" at bounding box center [1422, 213] width 252 height 17
click at [1208, 409] on span "Select a Term (Months)" at bounding box center [1204, 409] width 76 height 17
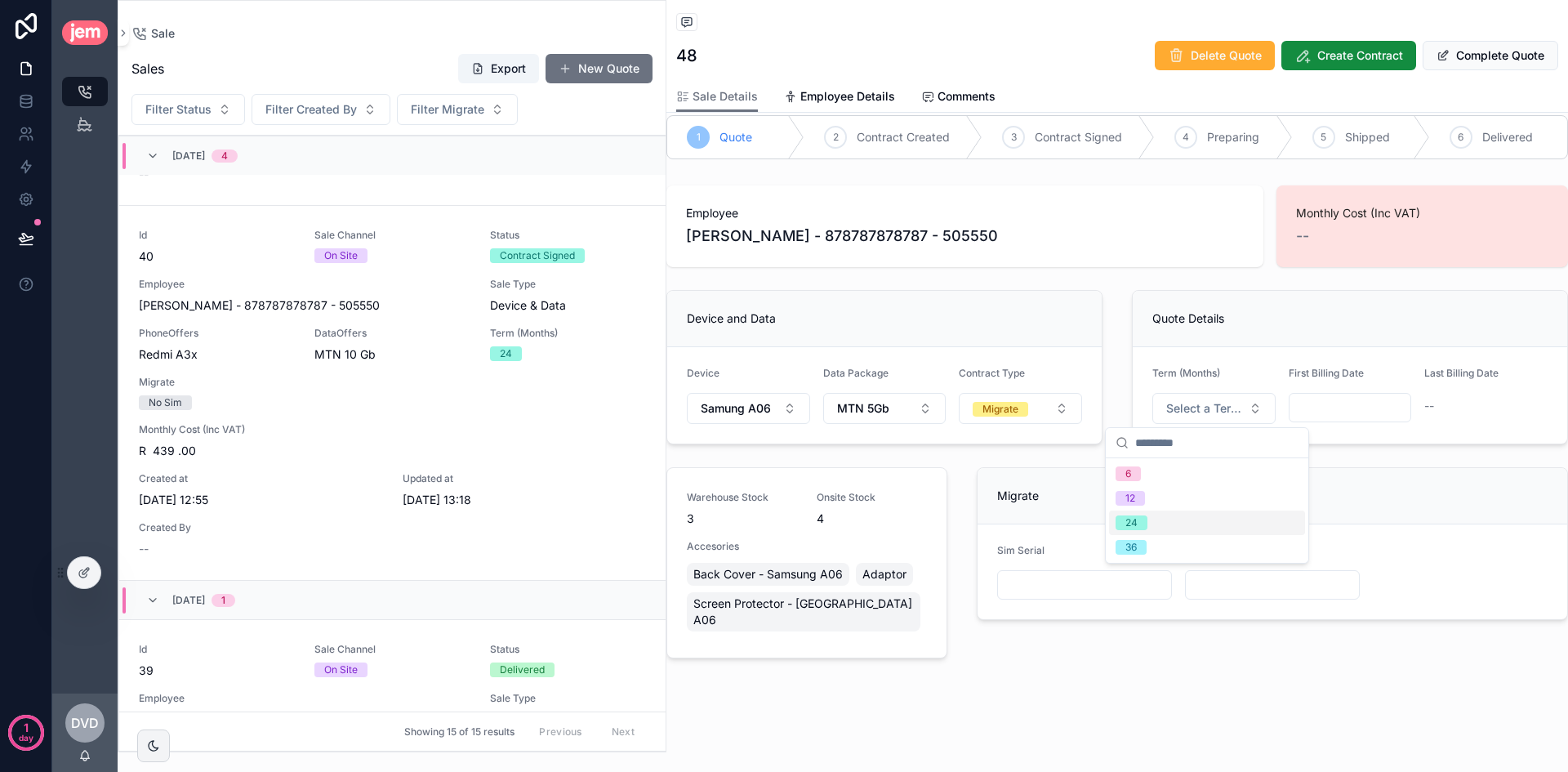
click at [1182, 518] on div "24" at bounding box center [1206, 523] width 196 height 25
click at [1365, 410] on input "scrollable content" at bounding box center [1350, 407] width 121 height 23
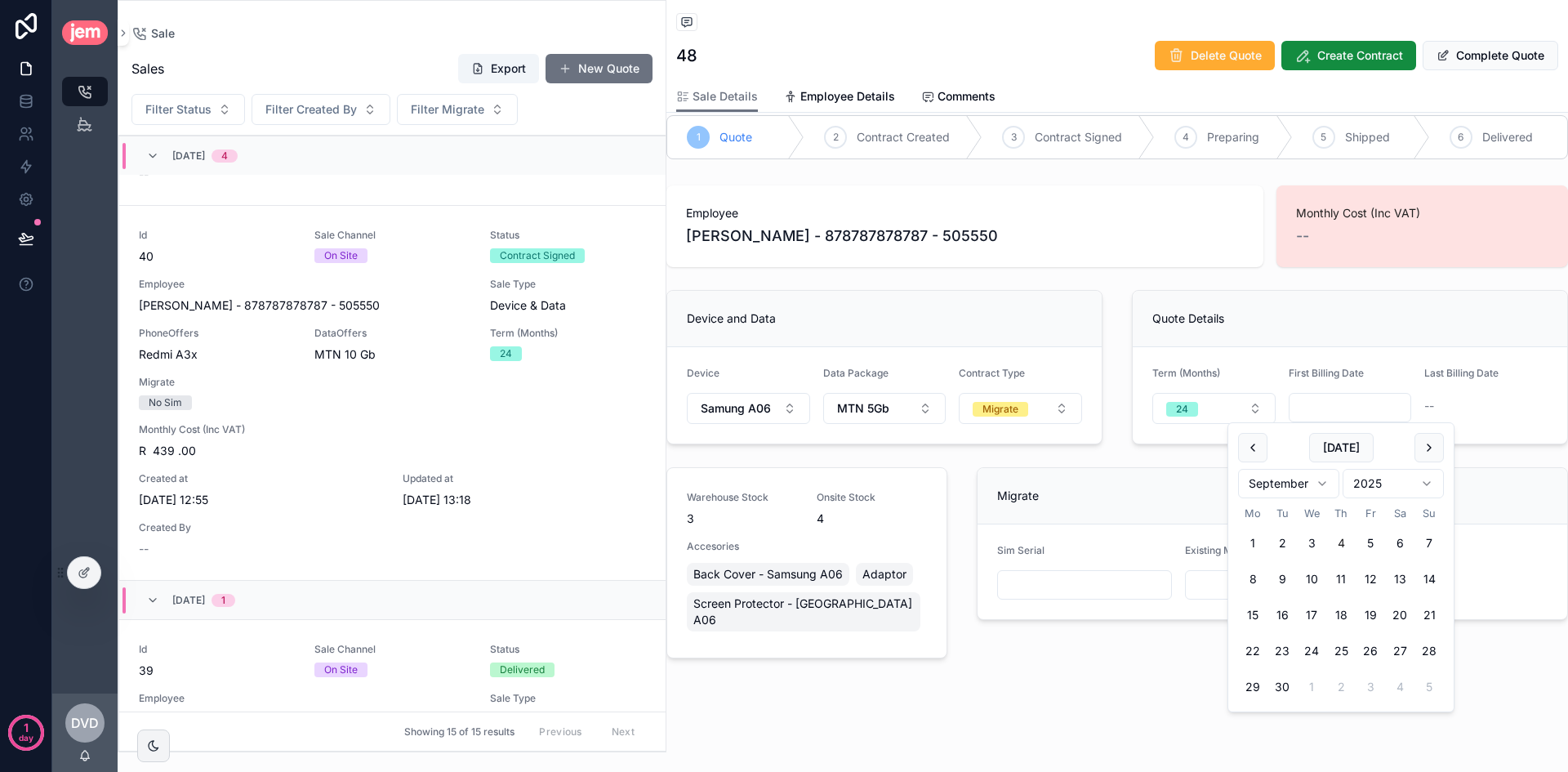
click at [1335, 326] on div "Quote Details" at bounding box center [1350, 318] width 396 height 17
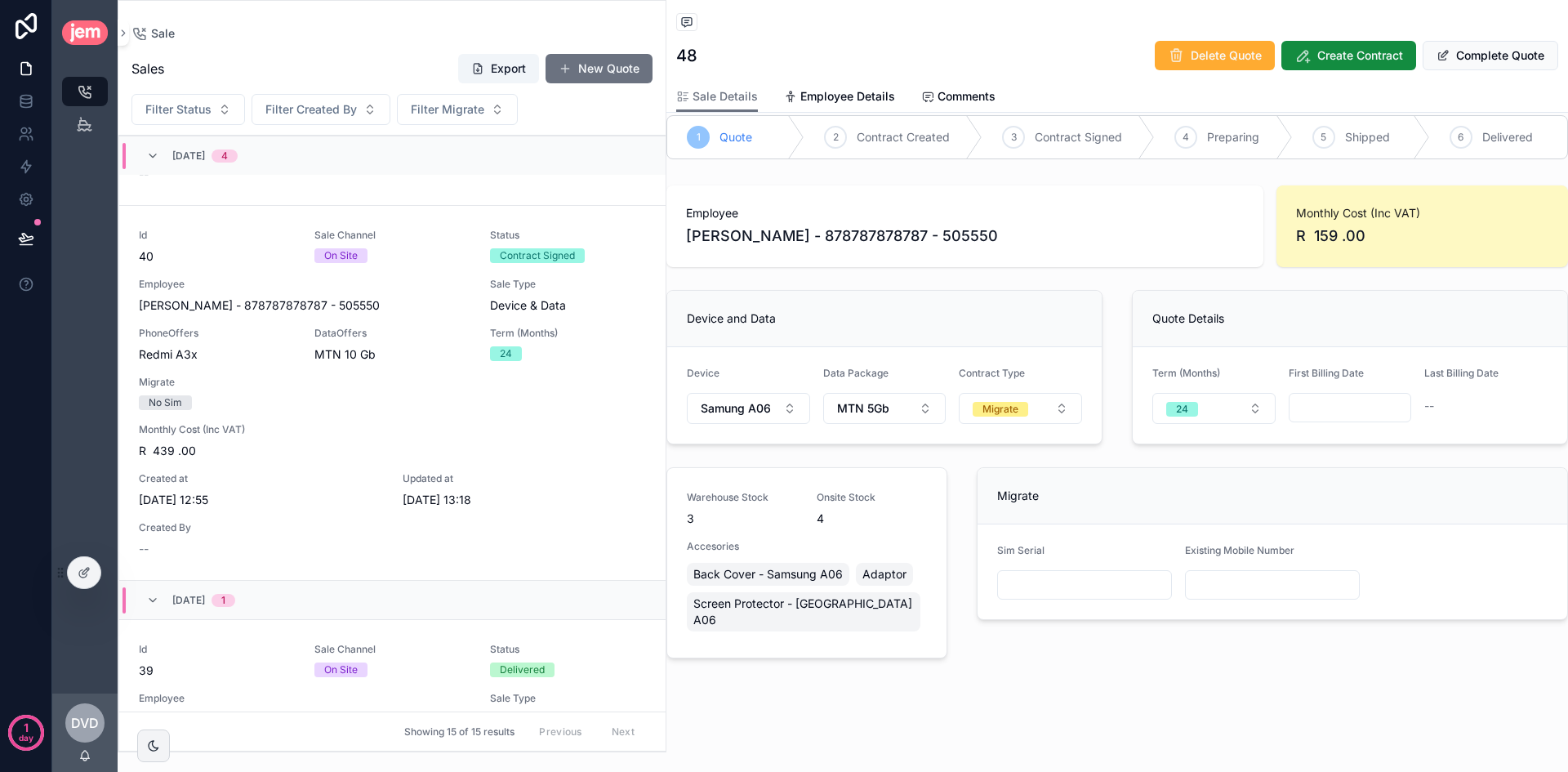
click at [1339, 236] on span "R 159 .00" at bounding box center [1422, 236] width 252 height 23
click at [1343, 237] on span "R 159 .00" at bounding box center [1422, 236] width 252 height 23
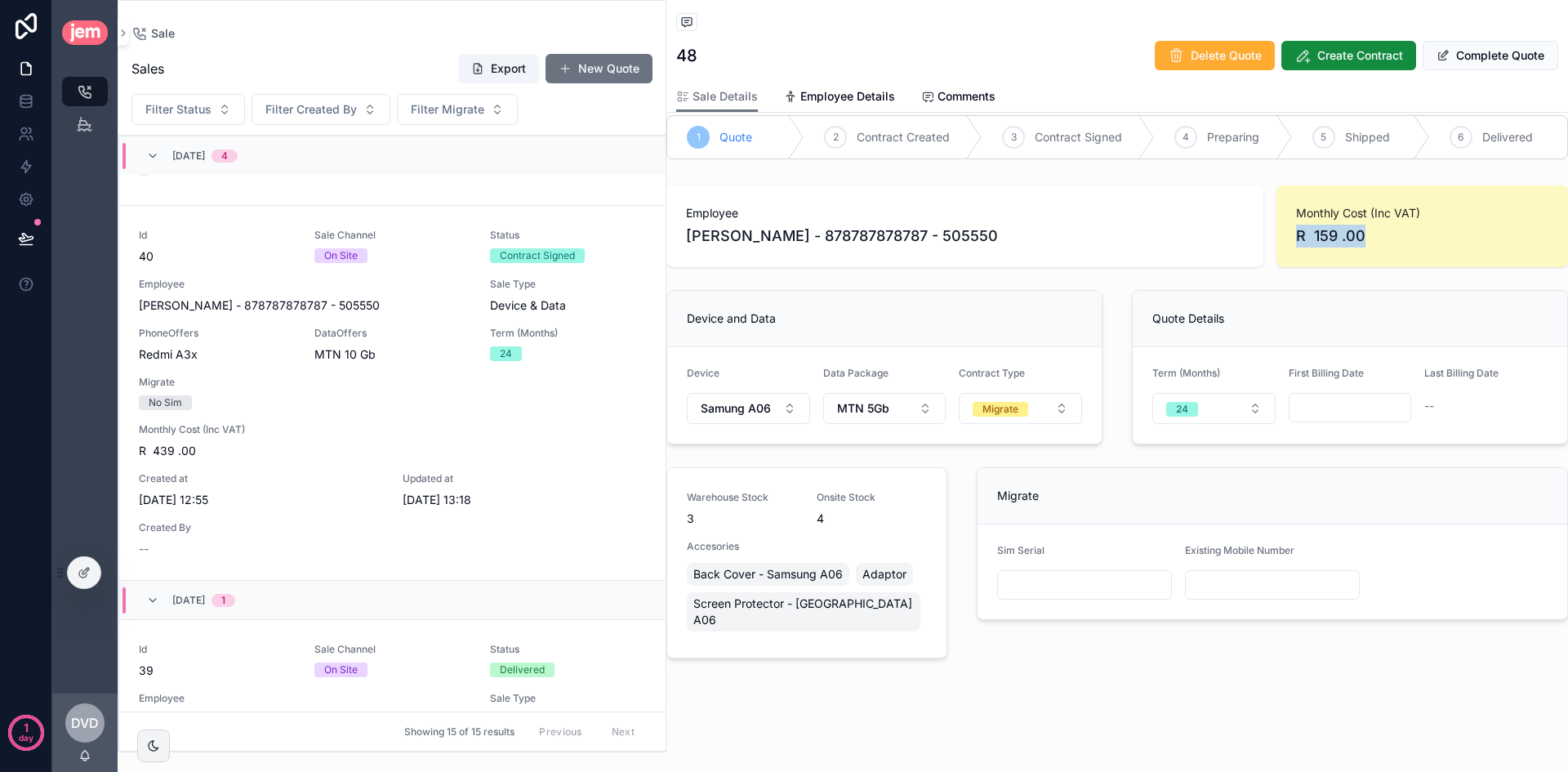
click at [1343, 237] on span "R 159 .00" at bounding box center [1422, 236] width 252 height 23
click at [882, 421] on button "MTN 5Gb" at bounding box center [885, 409] width 123 height 31
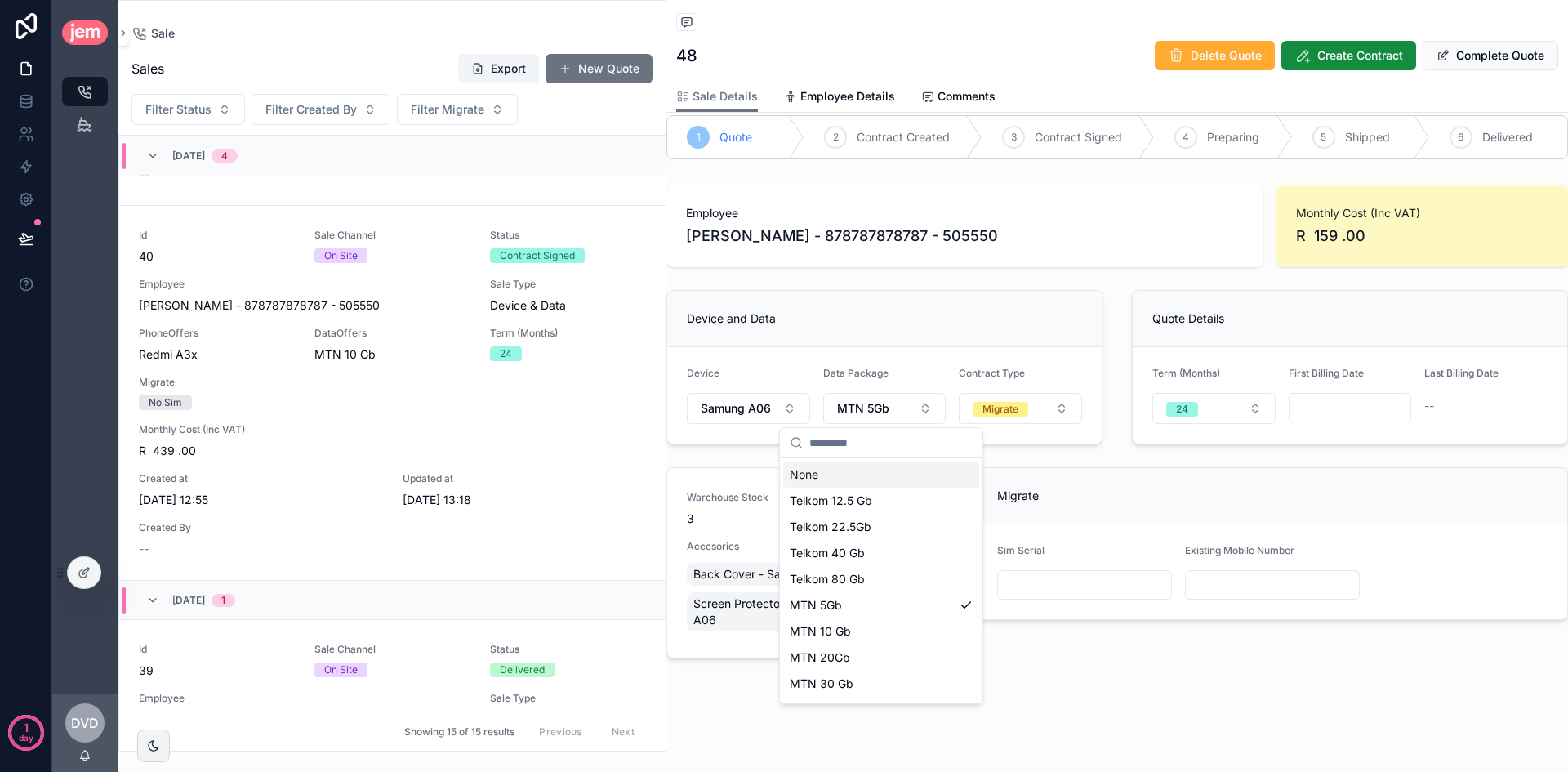
click at [865, 472] on div "None" at bounding box center [881, 474] width 196 height 26
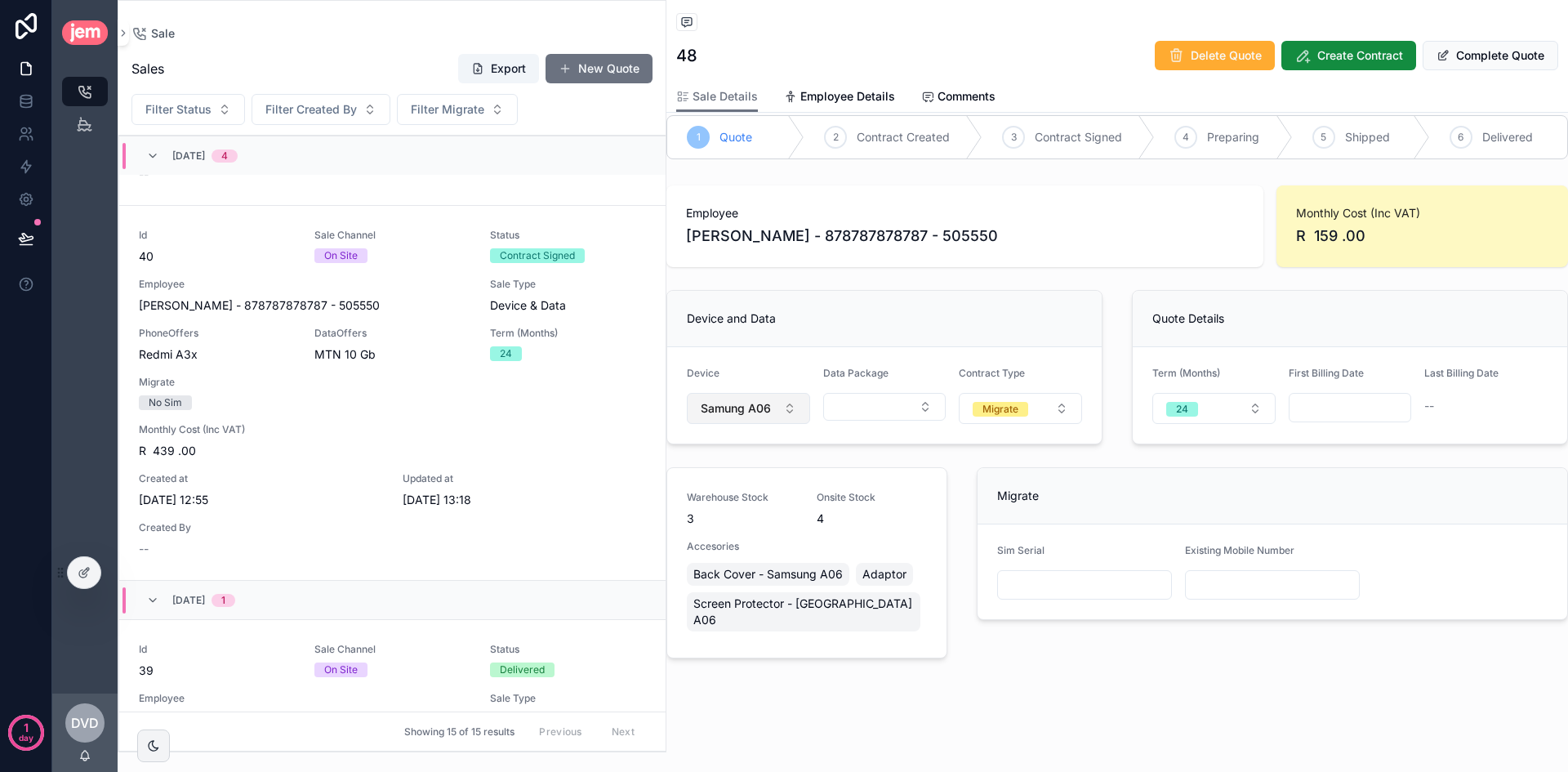
click at [776, 412] on button "Samung A06" at bounding box center [748, 409] width 123 height 31
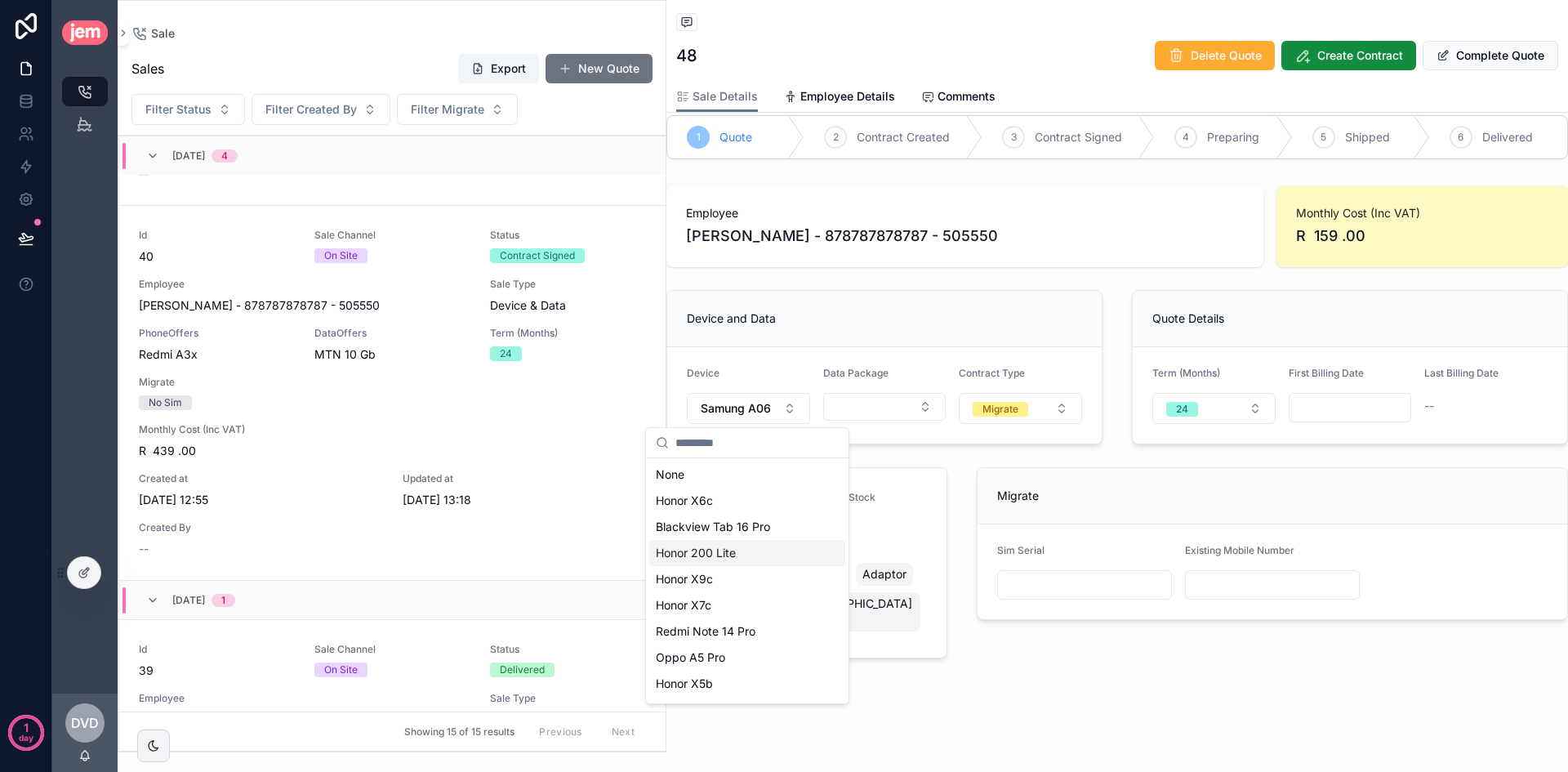
scroll to position [154, 0]
click at [768, 688] on div "Samung A06" at bounding box center [747, 686] width 196 height 26
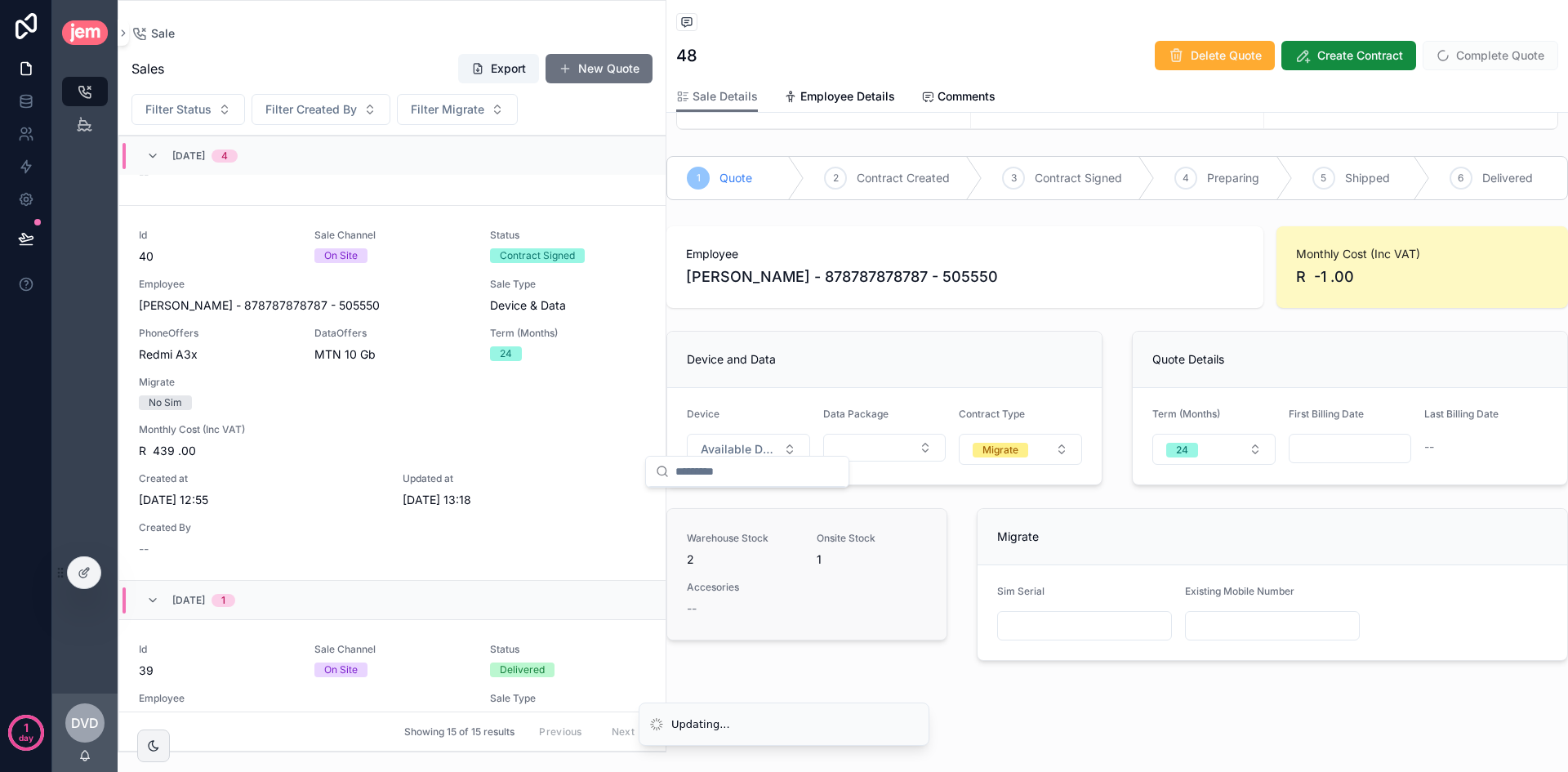
scroll to position [0, 0]
click at [758, 444] on span "Available Devices" at bounding box center [738, 449] width 76 height 17
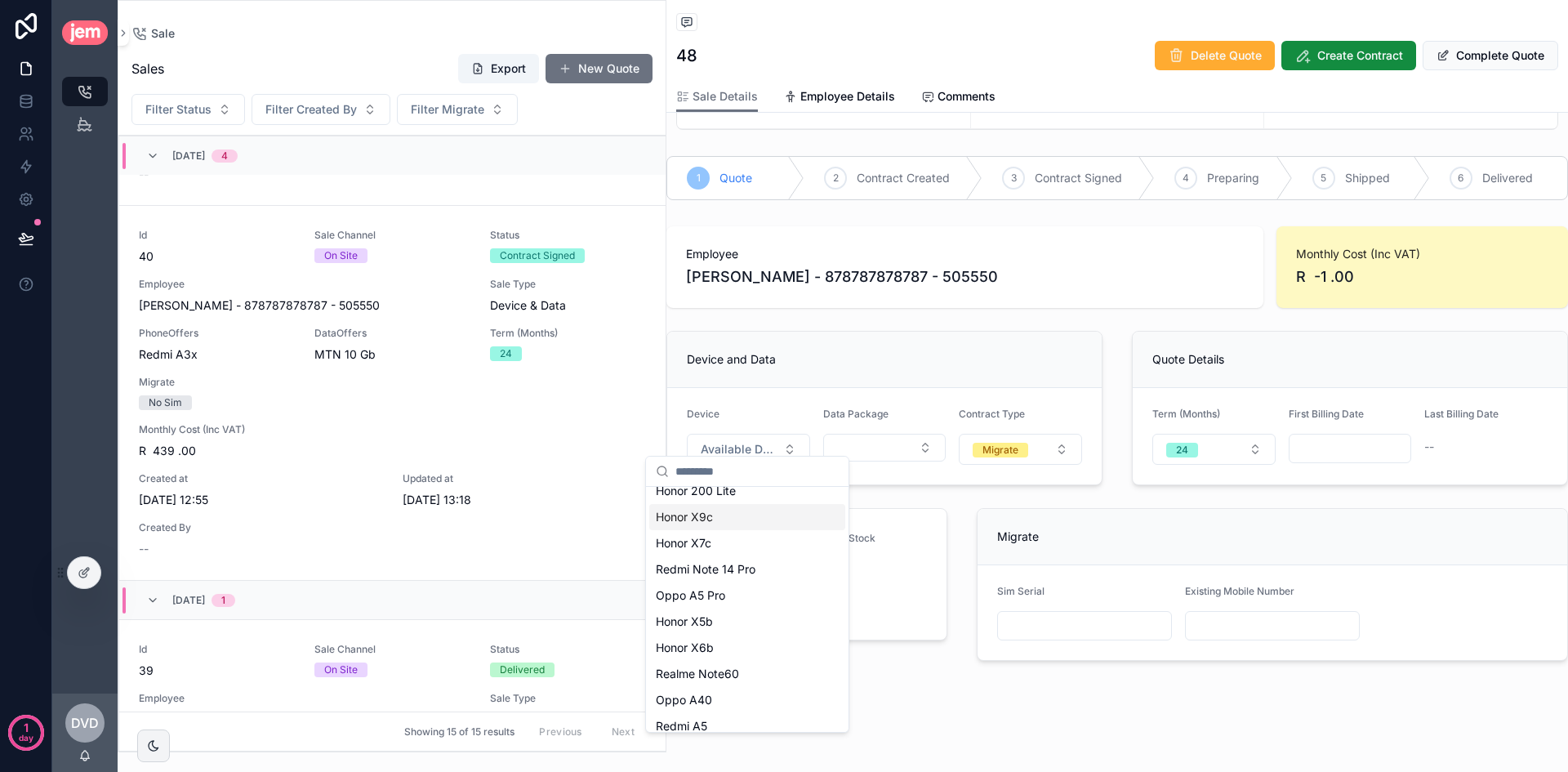
scroll to position [127, 0]
click at [762, 709] on div "Samung A06" at bounding box center [747, 715] width 196 height 26
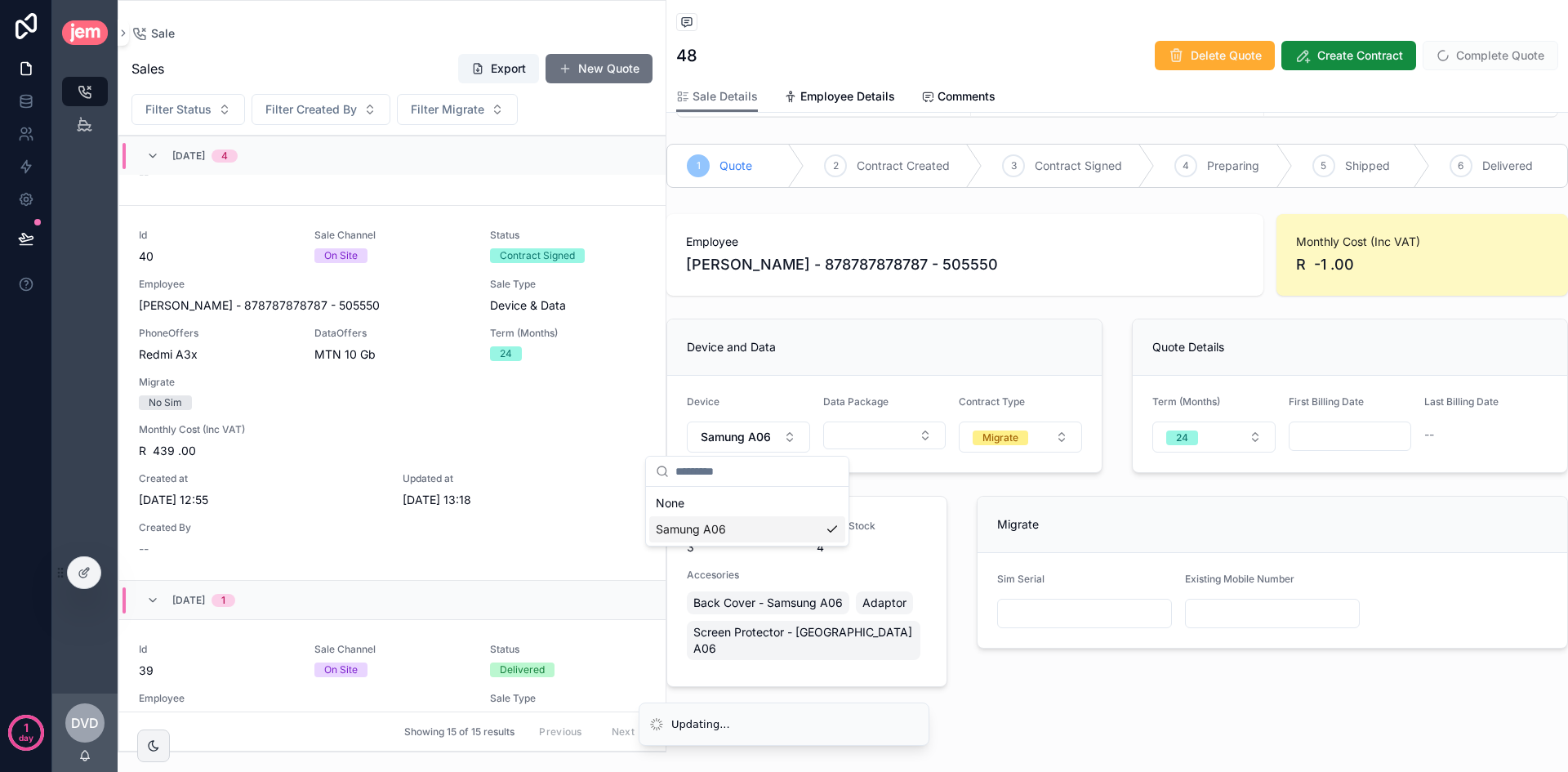
scroll to position [0, 0]
click at [894, 428] on button "Select Button" at bounding box center [885, 435] width 123 height 28
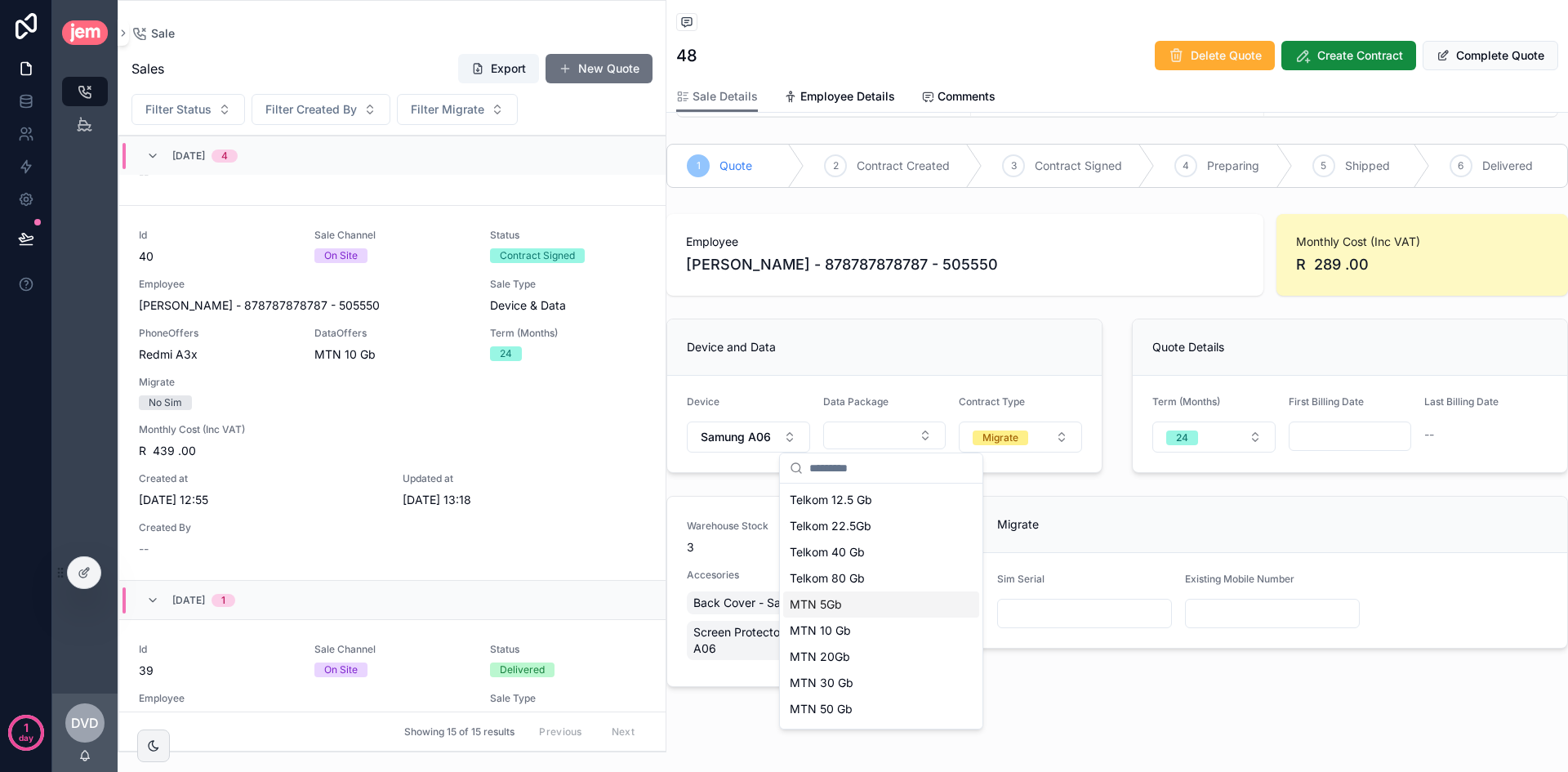
click at [877, 598] on div "MTN 5Gb" at bounding box center [881, 605] width 196 height 26
click at [1382, 440] on input "scrollable content" at bounding box center [1350, 435] width 121 height 23
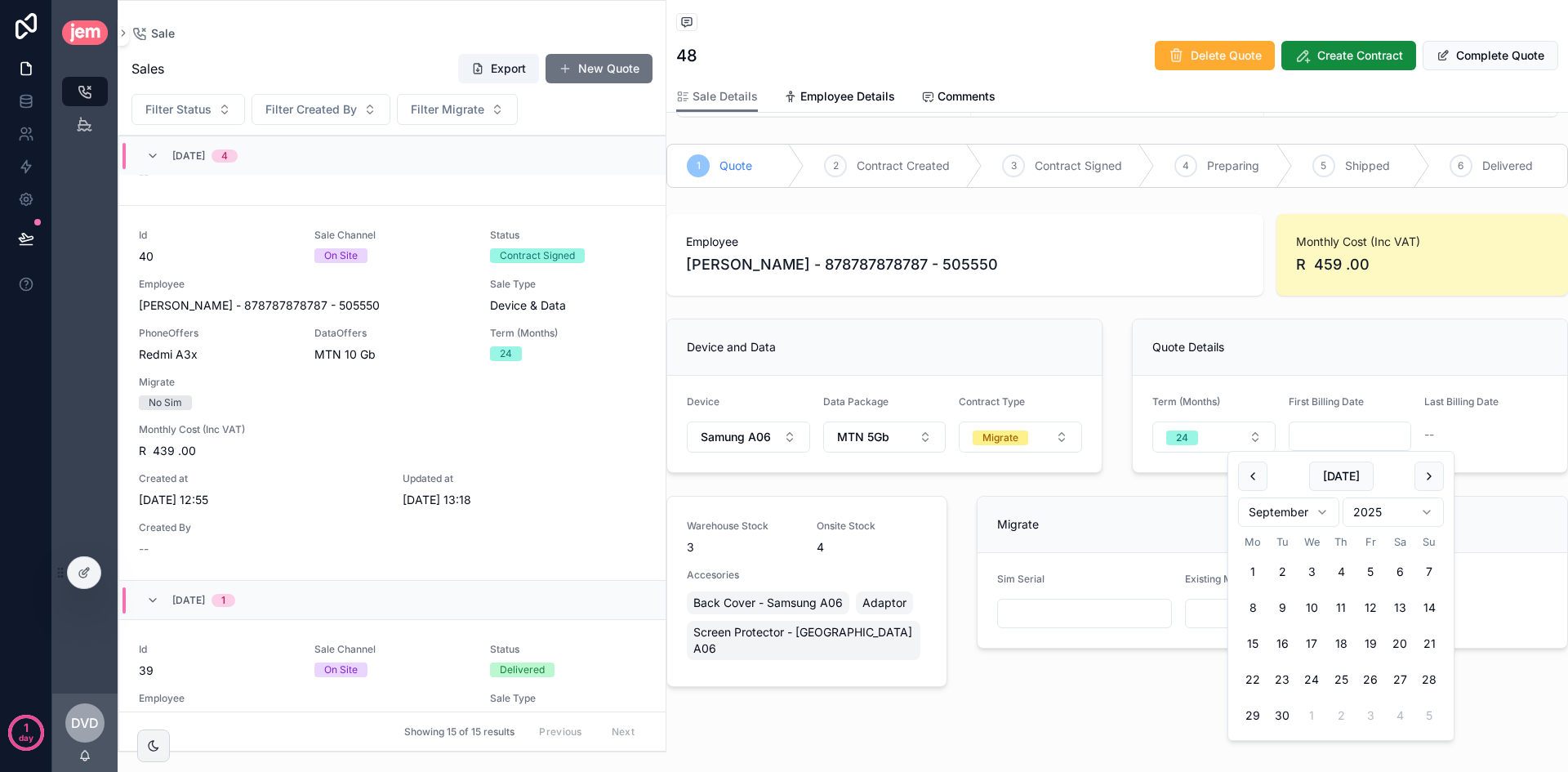
click at [1331, 265] on span "R 459 .00" at bounding box center [1422, 264] width 252 height 23
click at [1362, 444] on input "scrollable content" at bounding box center [1350, 435] width 121 height 23
click at [1426, 474] on button "scrollable content" at bounding box center [1429, 476] width 29 height 29
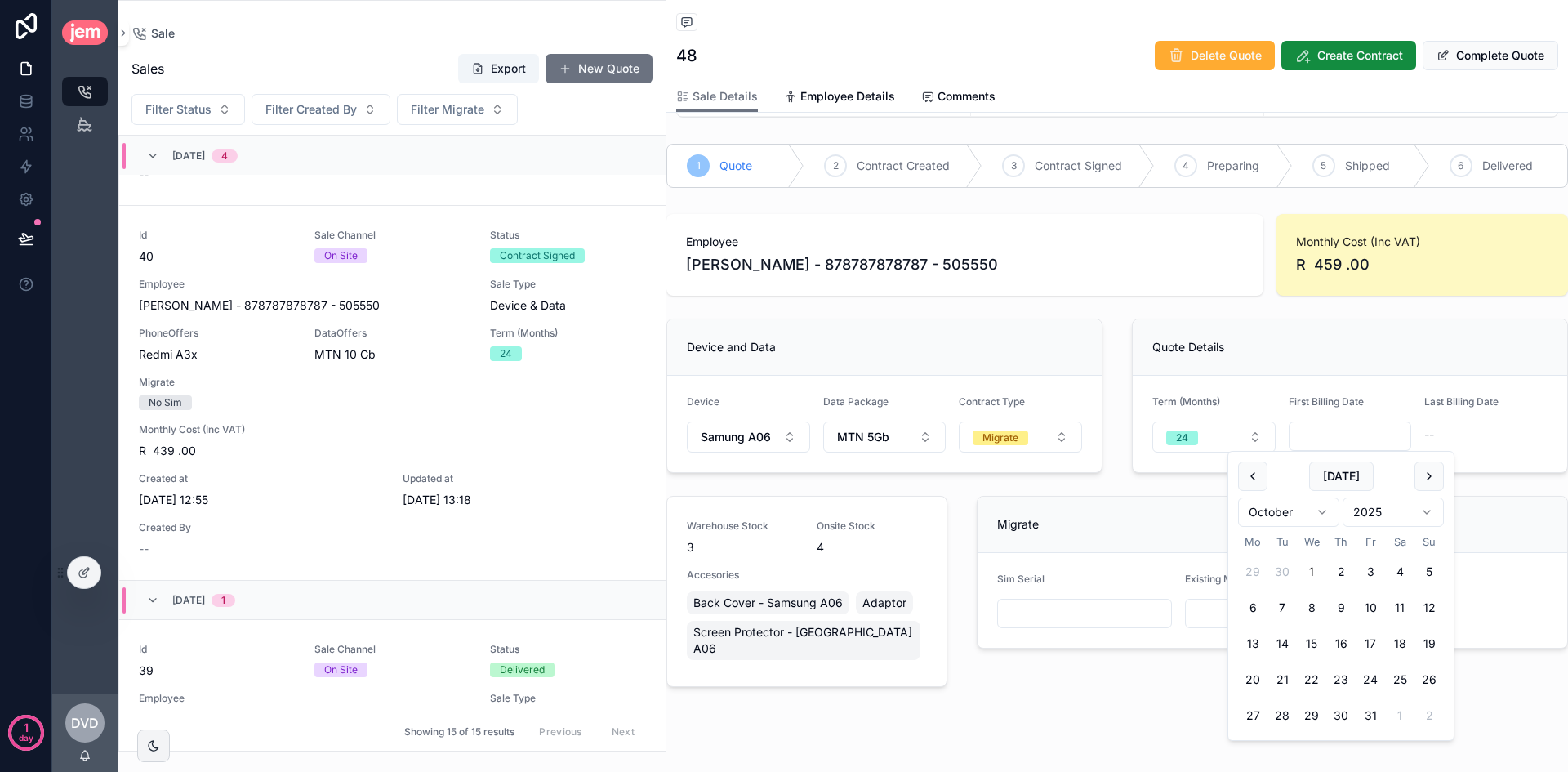
click at [1311, 563] on button "1" at bounding box center [1311, 571] width 29 height 29
type input "**********"
click at [1444, 369] on div "Quote Details" at bounding box center [1350, 347] width 434 height 56
click at [1092, 606] on input "scrollable content" at bounding box center [1084, 613] width 173 height 23
type input "*********"
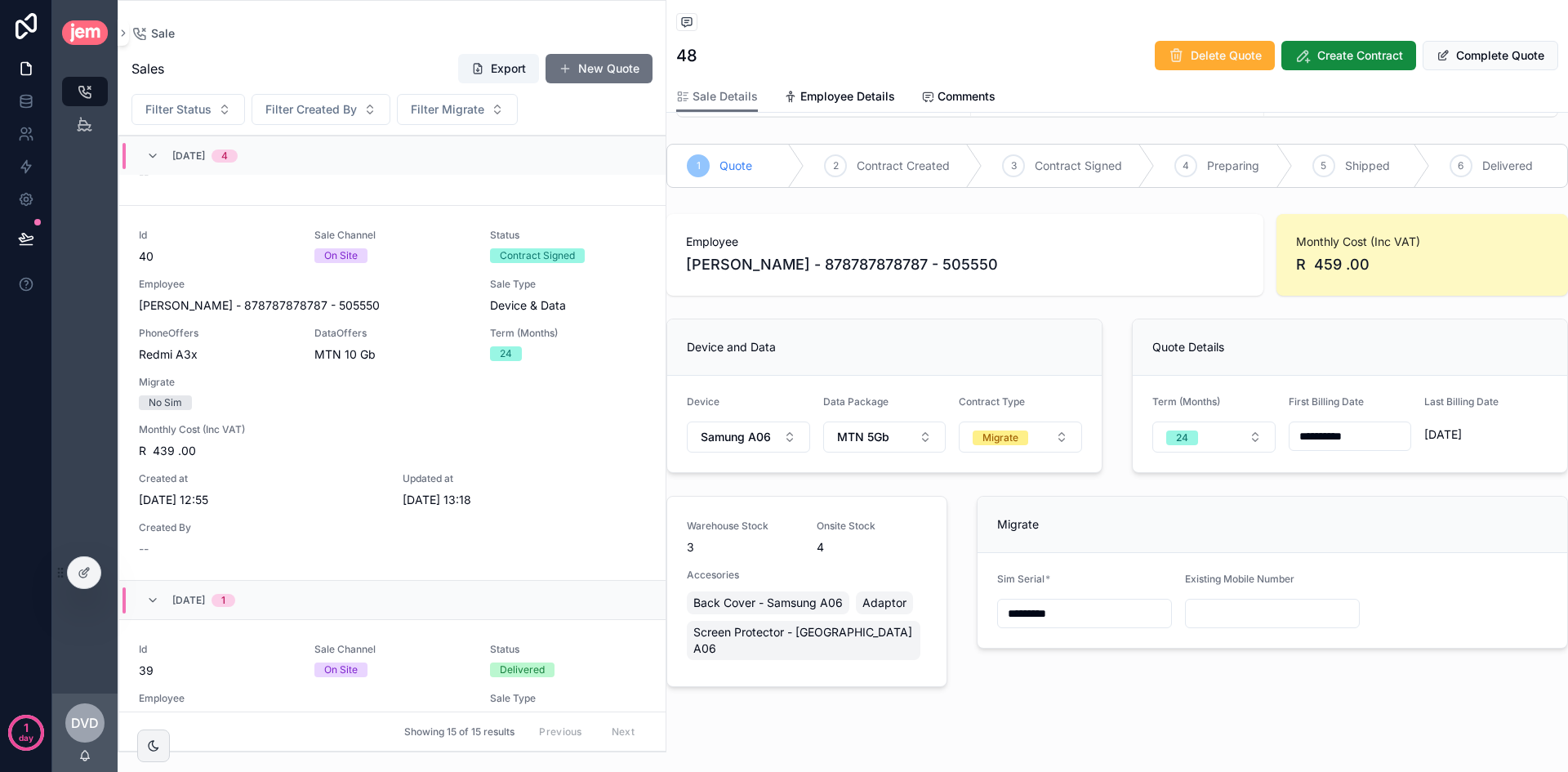
click at [1205, 604] on input "scrollable content" at bounding box center [1273, 613] width 173 height 23
type input "**********"
click at [825, 102] on span "Employee Details" at bounding box center [847, 97] width 95 height 17
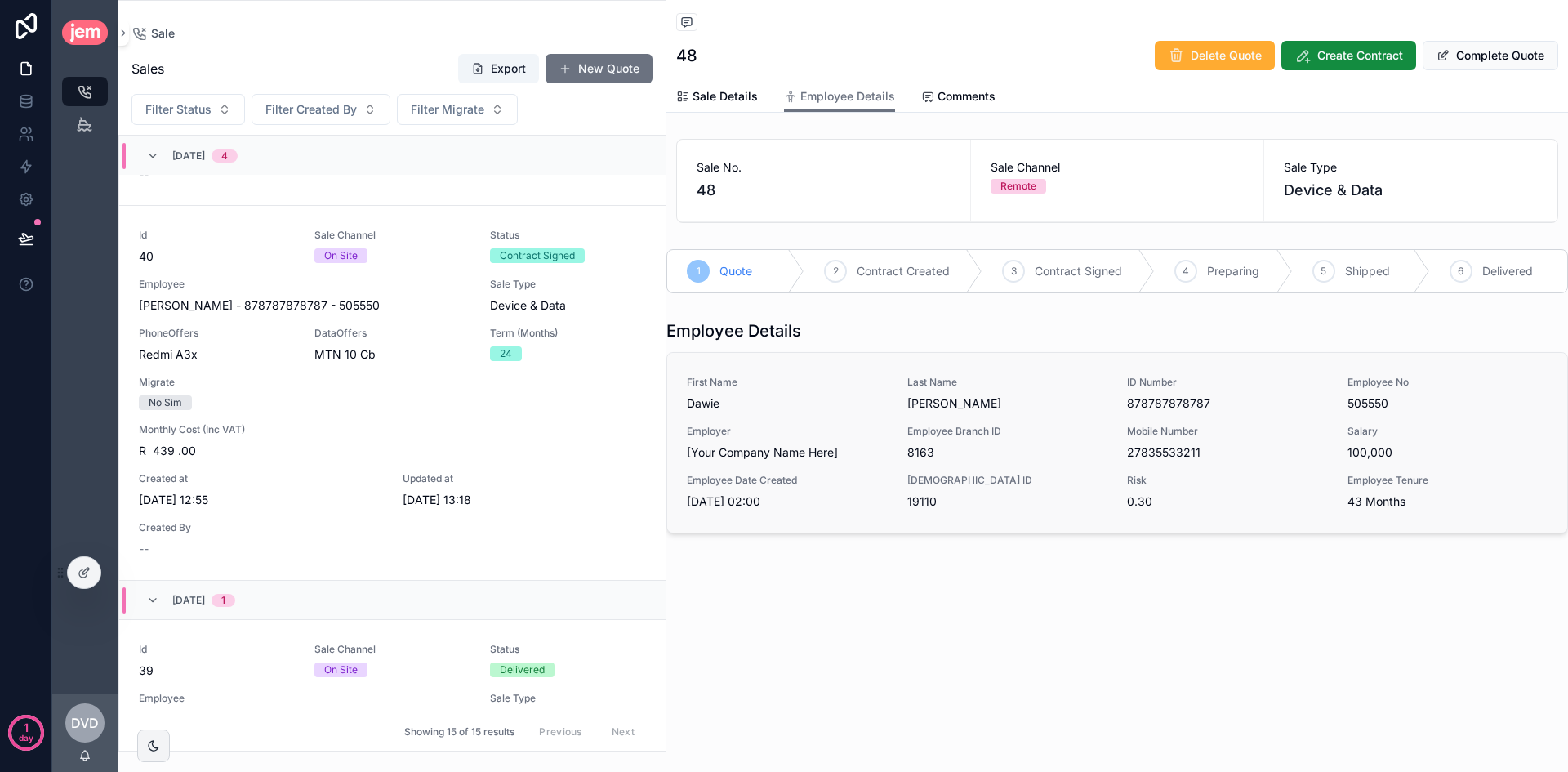
click at [1158, 454] on span "27835533211" at bounding box center [1228, 453] width 201 height 17
copy span "27835533211"
click at [706, 106] on link "Sale Details" at bounding box center [717, 98] width 82 height 32
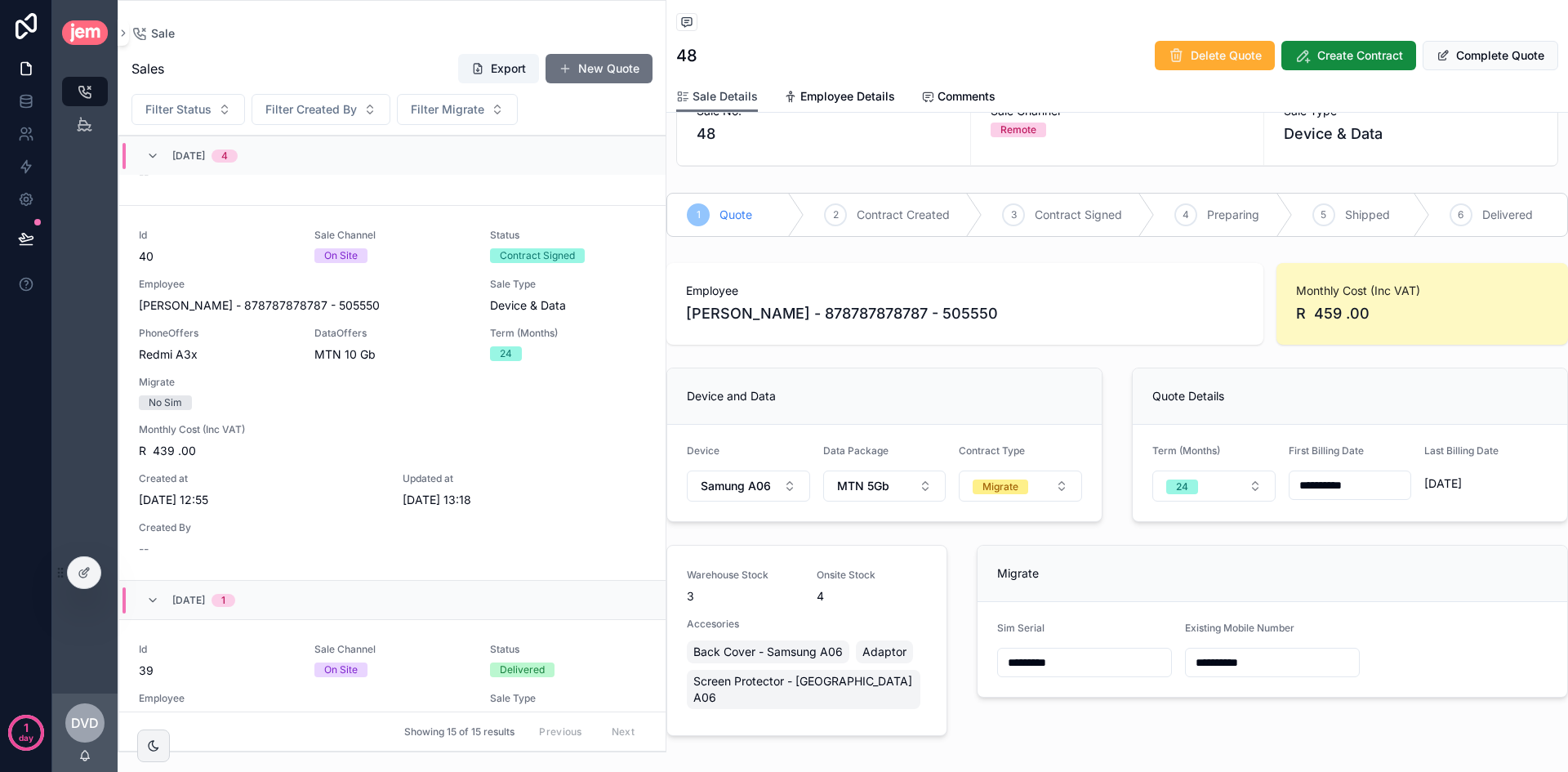
scroll to position [134, 0]
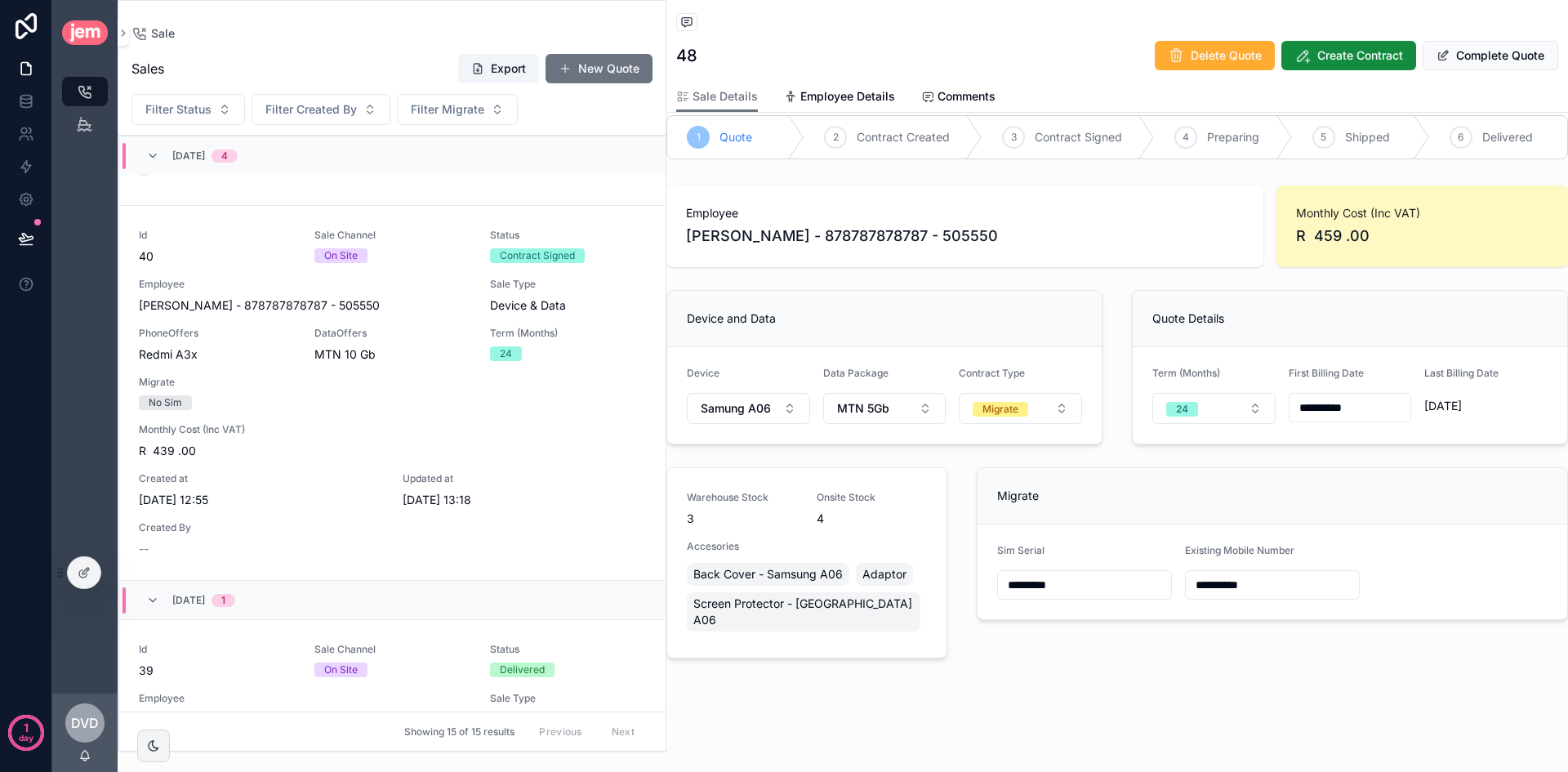
click at [1232, 548] on span "Existing Mobile Number" at bounding box center [1239, 549] width 110 height 12
click at [1228, 577] on input "**********" at bounding box center [1273, 584] width 173 height 23
paste input "*"
type input "**********"
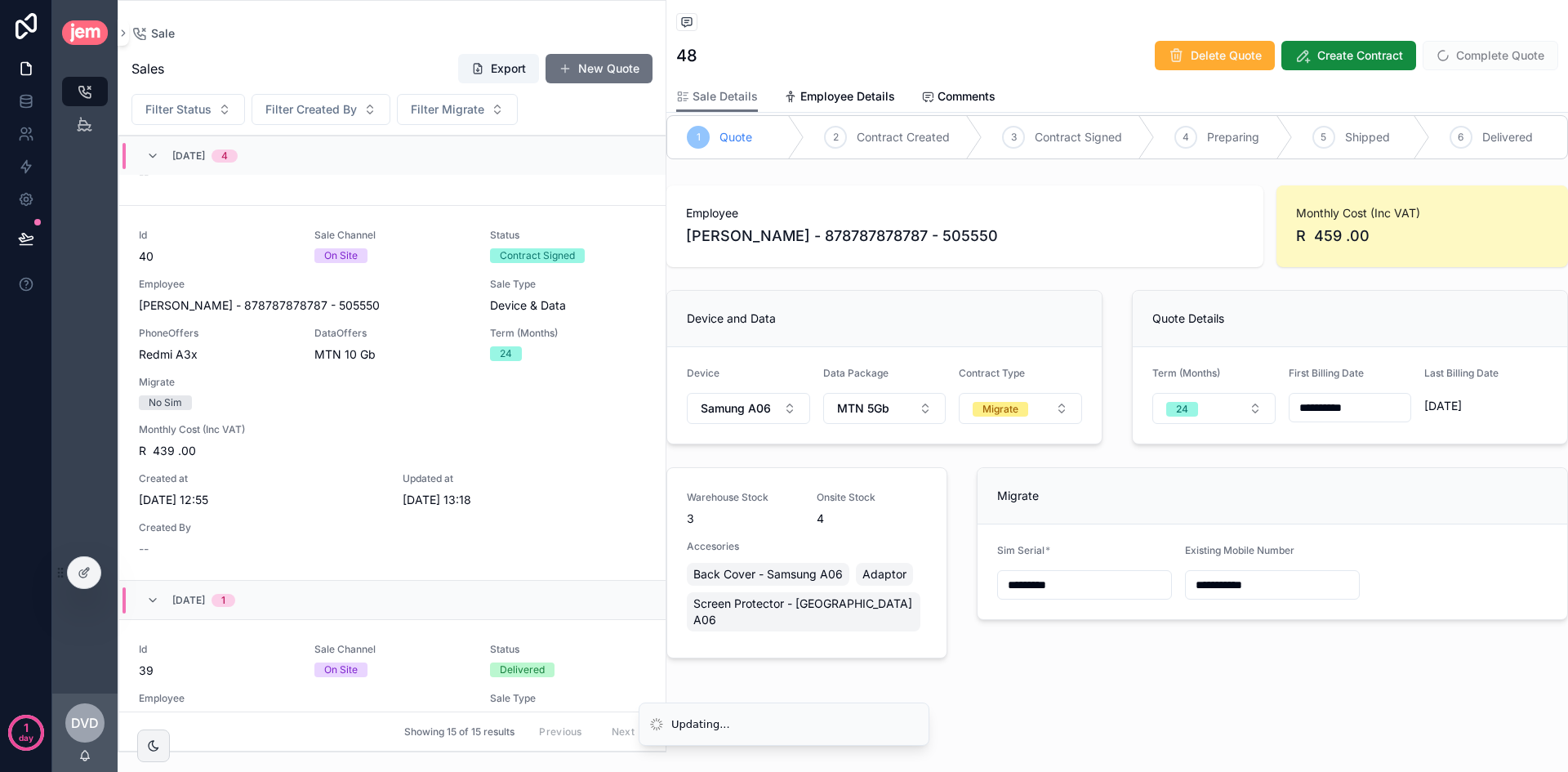
click at [1232, 498] on div "Migrate" at bounding box center [1273, 496] width 550 height 17
click at [1244, 588] on input "**********" at bounding box center [1273, 584] width 173 height 23
click at [1078, 590] on input "*********" at bounding box center [1084, 584] width 173 height 23
click at [1301, 545] on div "Existing Mobile Number" at bounding box center [1273, 553] width 175 height 19
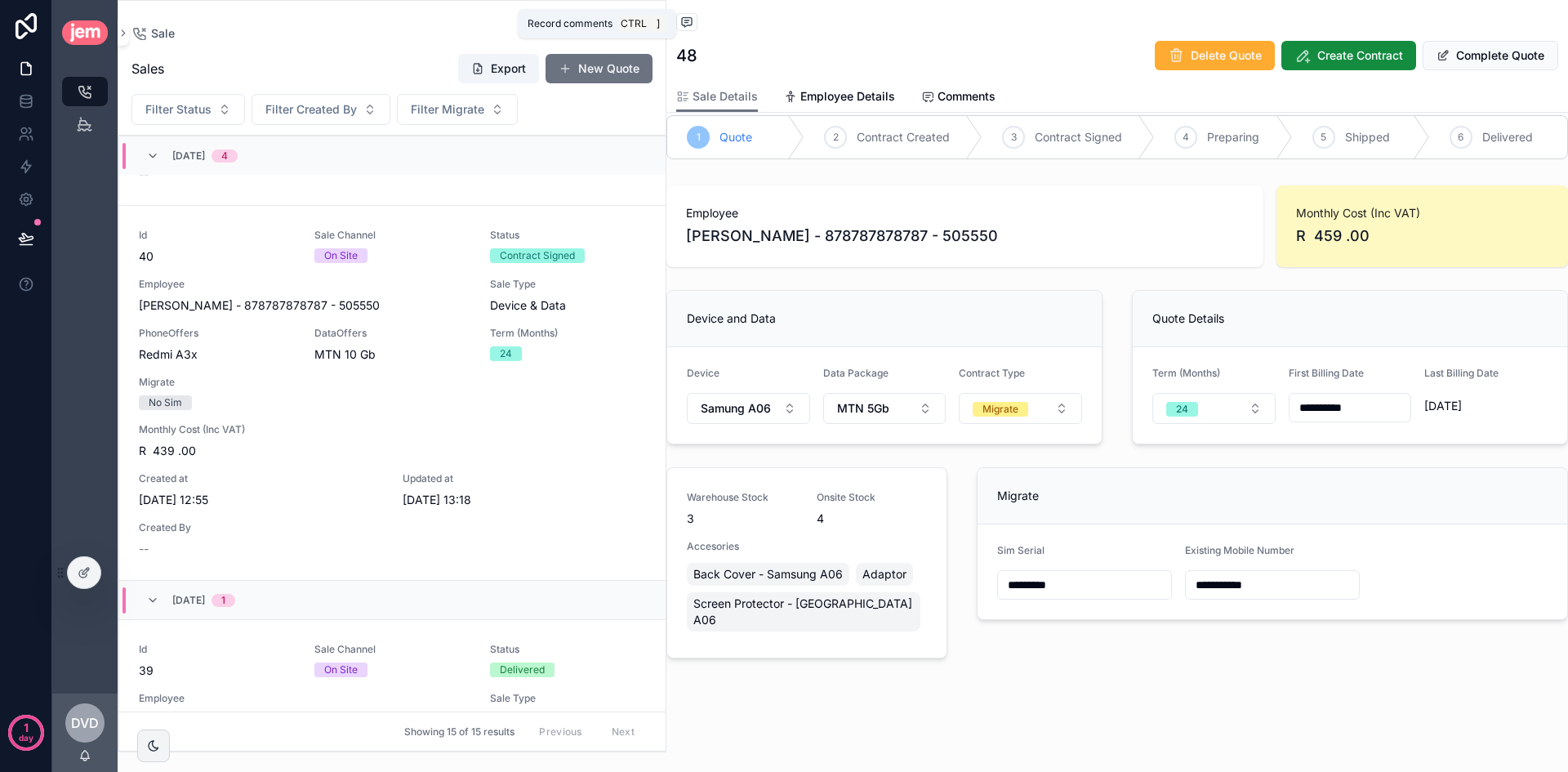
click at [678, 17] on span "scrollable content" at bounding box center [686, 22] width 21 height 18
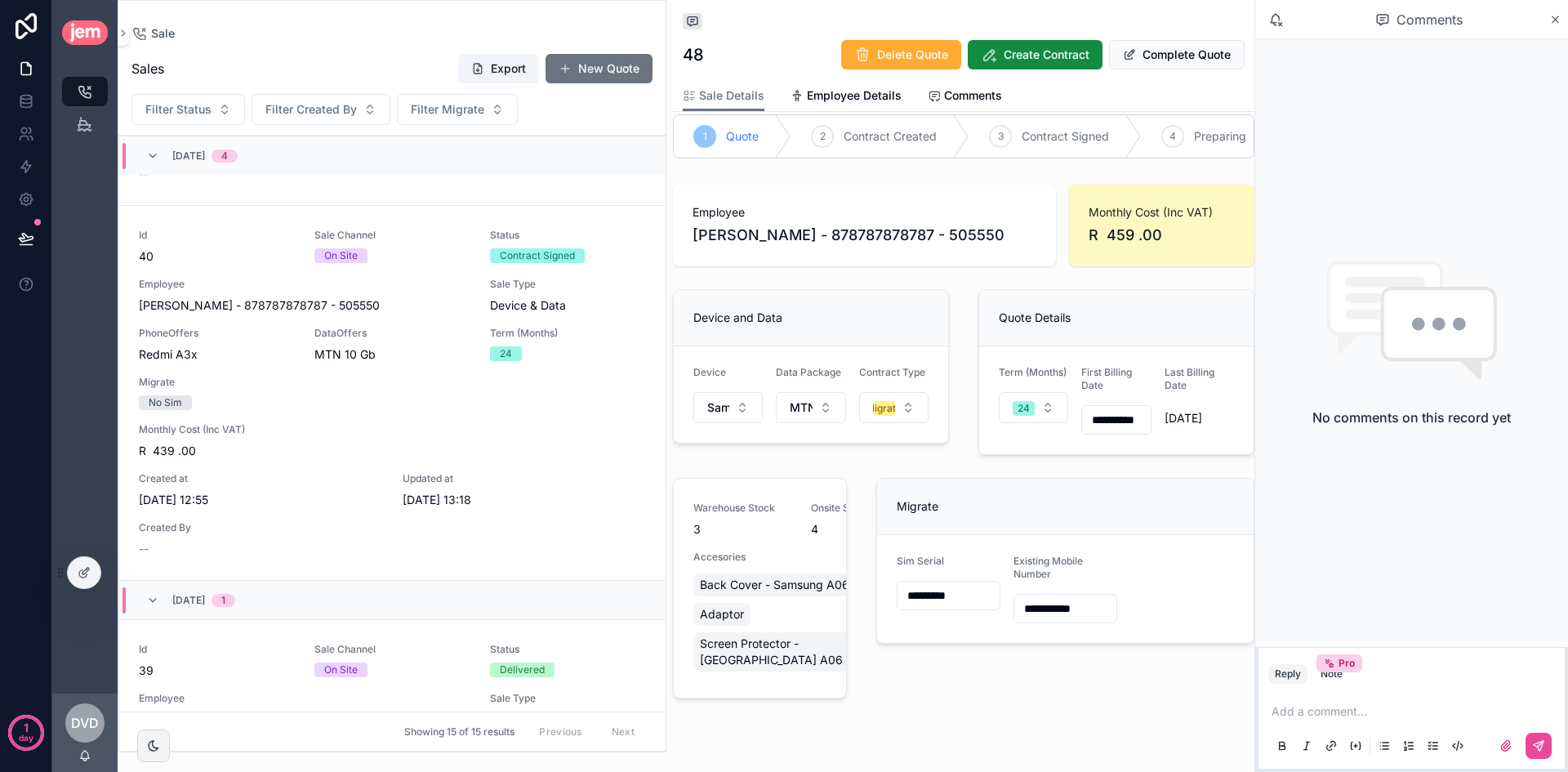
drag, startPoint x: 1382, startPoint y: 692, endPoint x: 1380, endPoint y: 700, distance: 8.2
click at [1380, 693] on div "Add a comment..." at bounding box center [1412, 727] width 306 height 82
click at [1380, 701] on div "Add a comment..." at bounding box center [1411, 727] width 286 height 69
click at [1375, 697] on div "Add a comment..." at bounding box center [1411, 727] width 286 height 69
click at [1368, 703] on p "scrollable content" at bounding box center [1414, 711] width 286 height 17
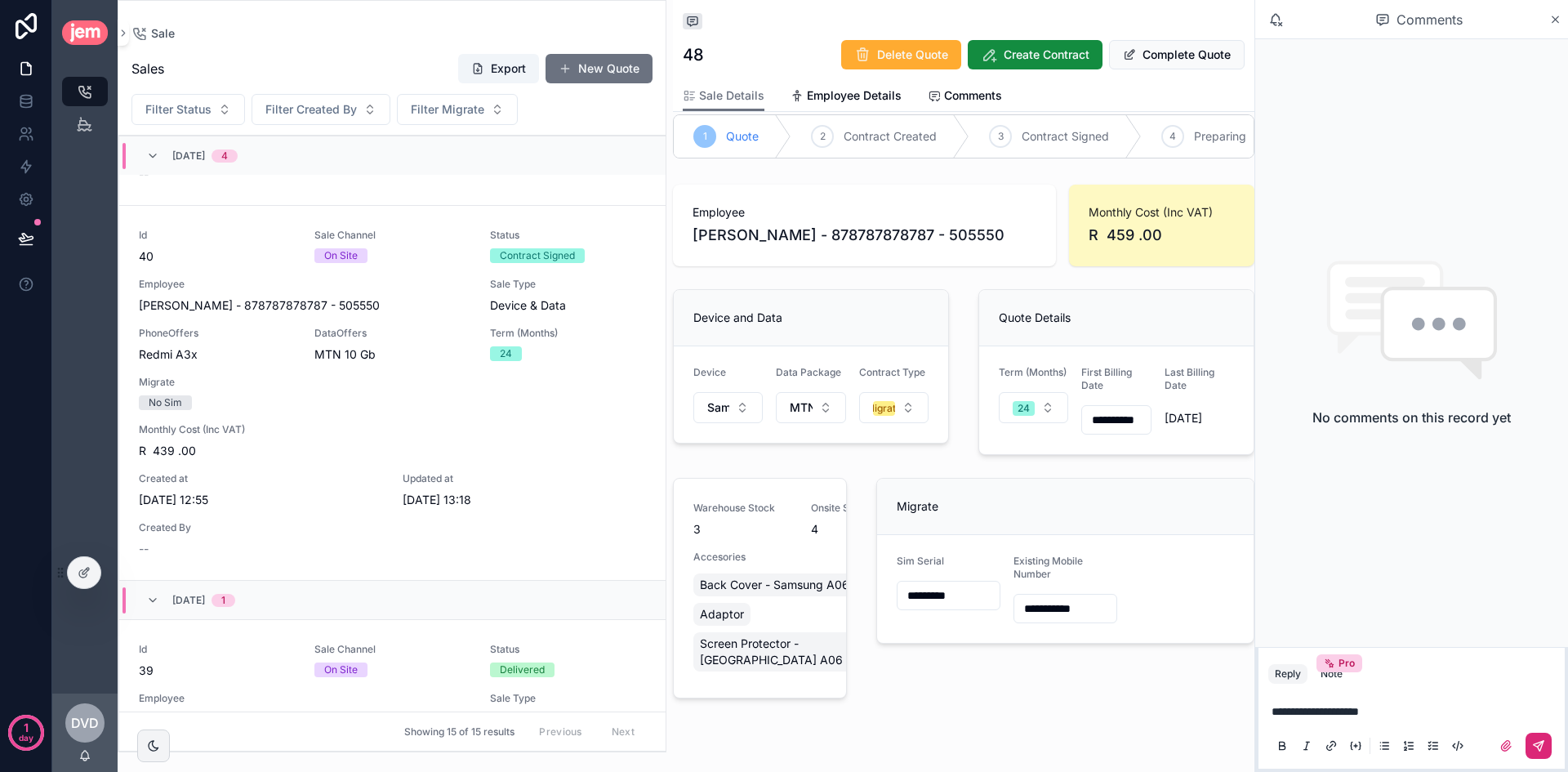
click at [1537, 747] on icon "scrollable content" at bounding box center [1539, 745] width 13 height 13
click at [1208, 52] on button "Complete Quote" at bounding box center [1176, 54] width 135 height 29
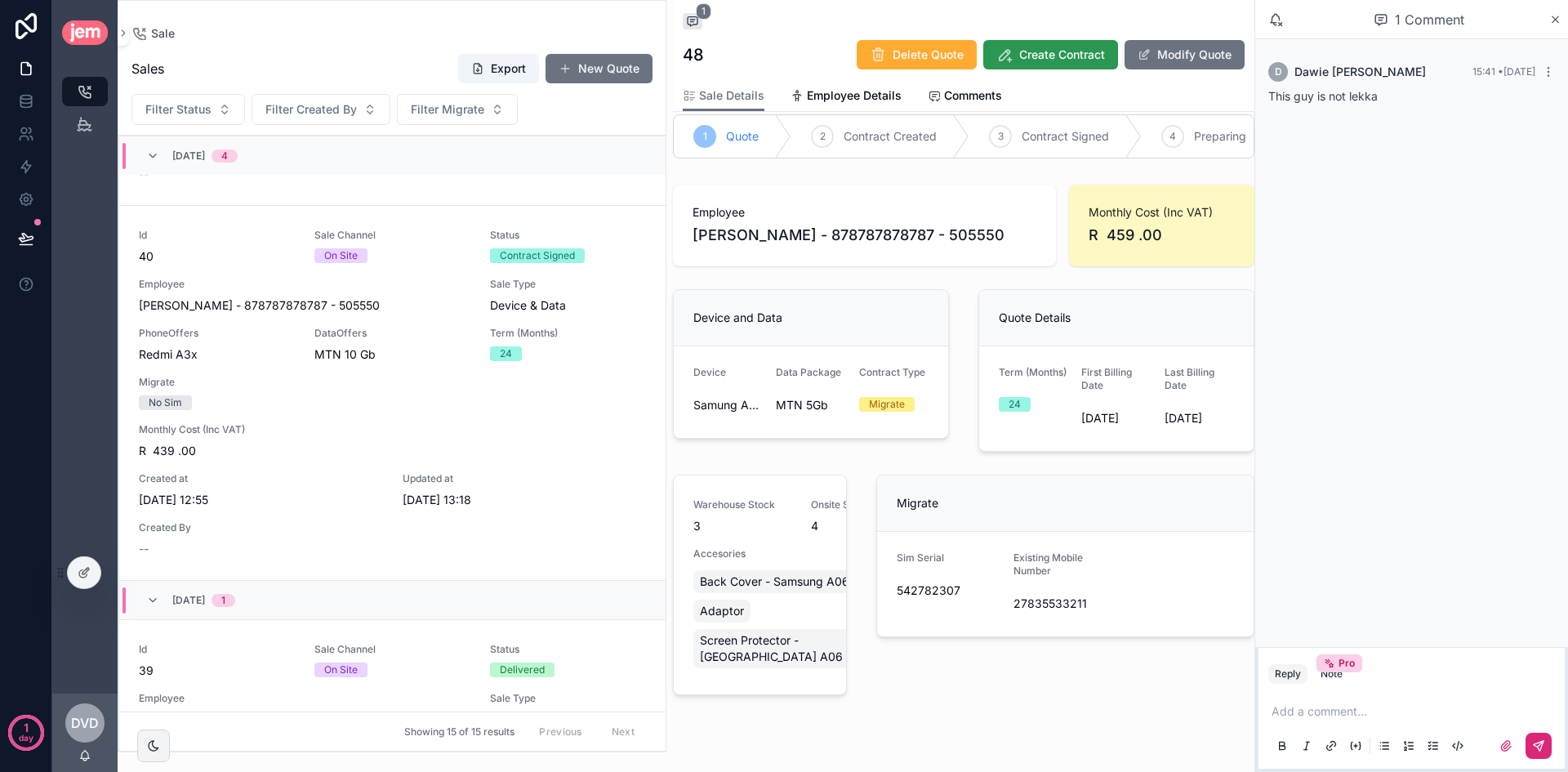
click at [1056, 54] on span "Create Contract" at bounding box center [1062, 55] width 86 height 17
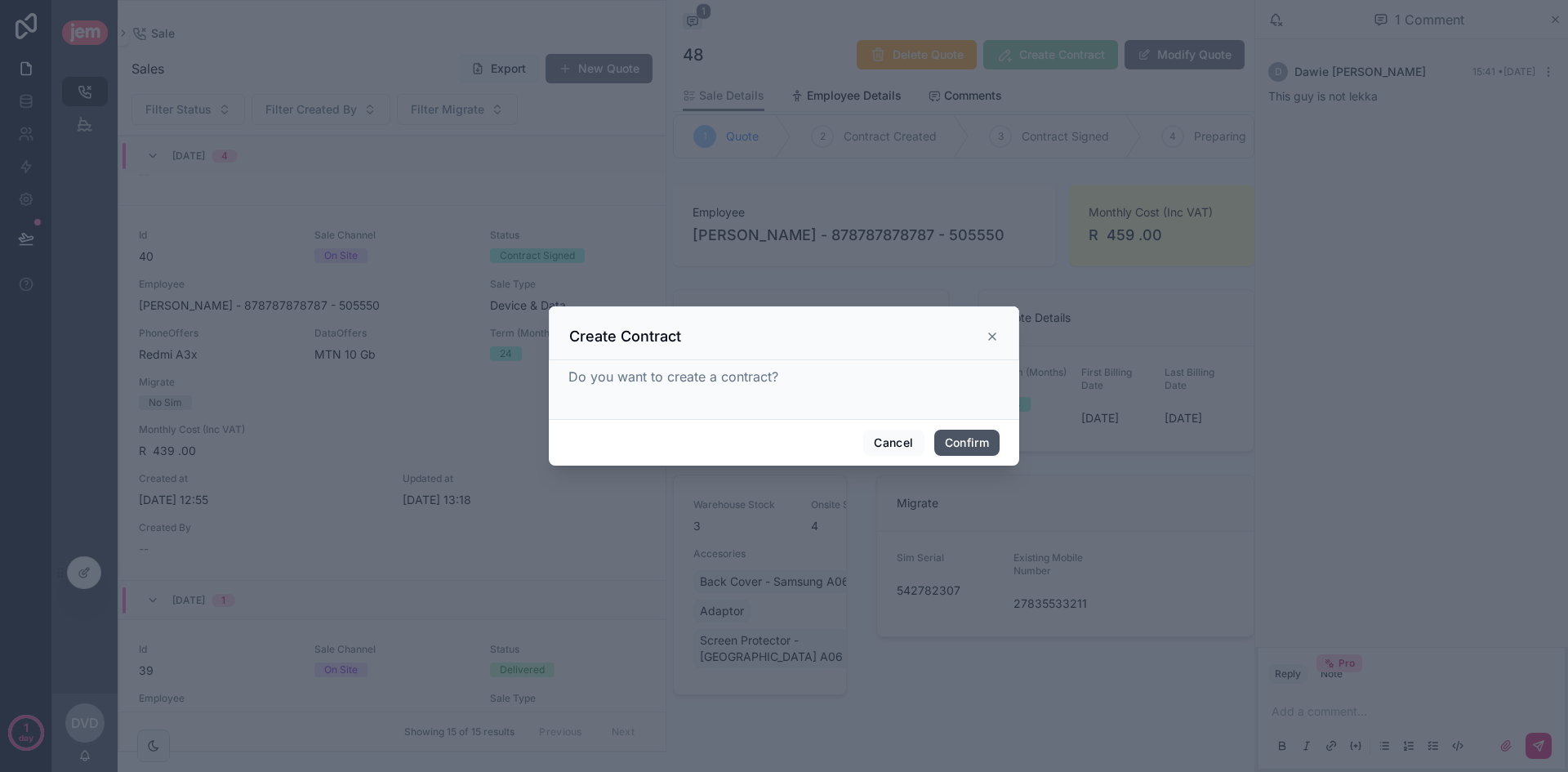
click at [983, 440] on button "Confirm" at bounding box center [966, 443] width 65 height 26
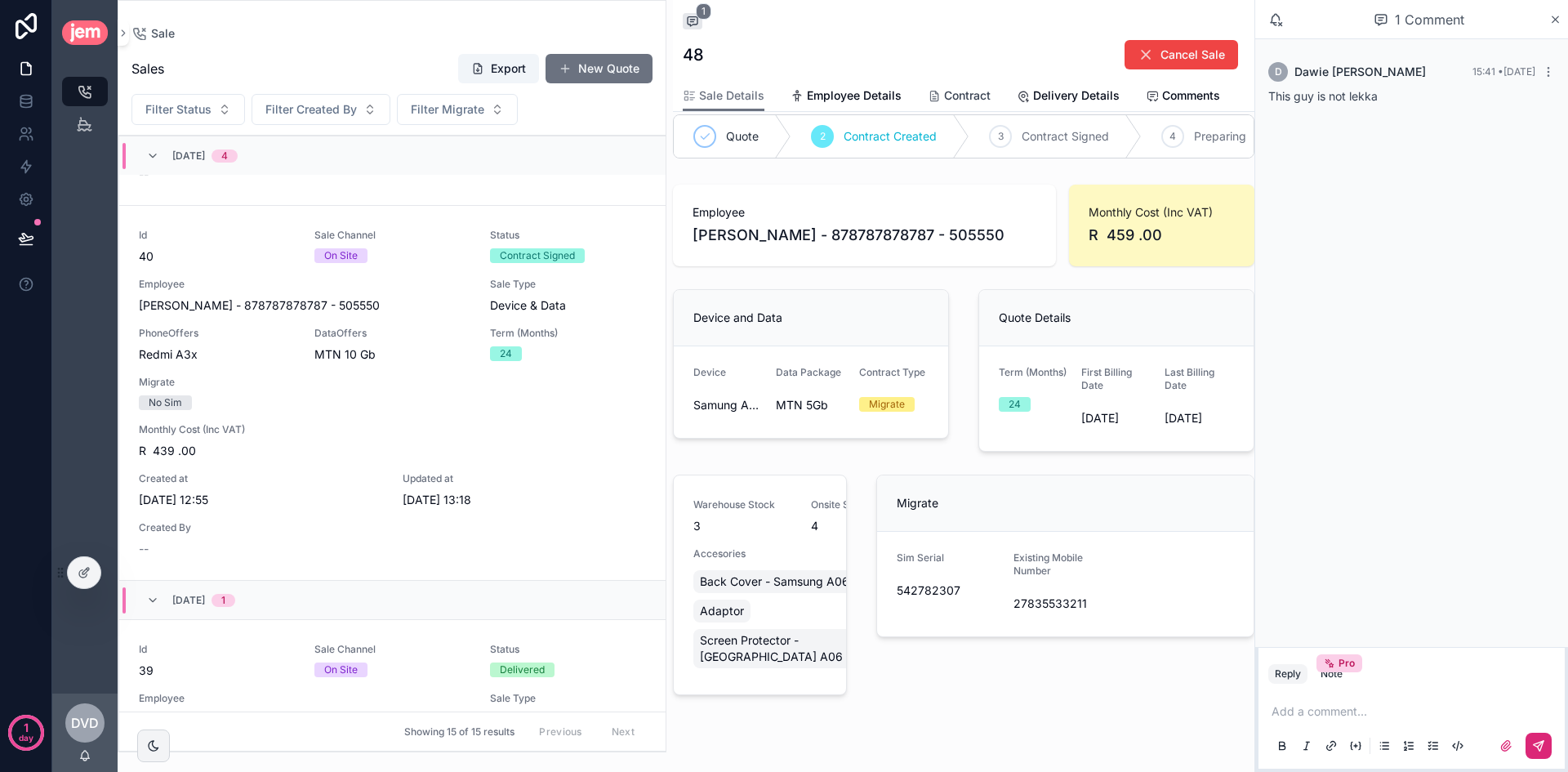
click at [961, 94] on span "Contract" at bounding box center [967, 96] width 47 height 17
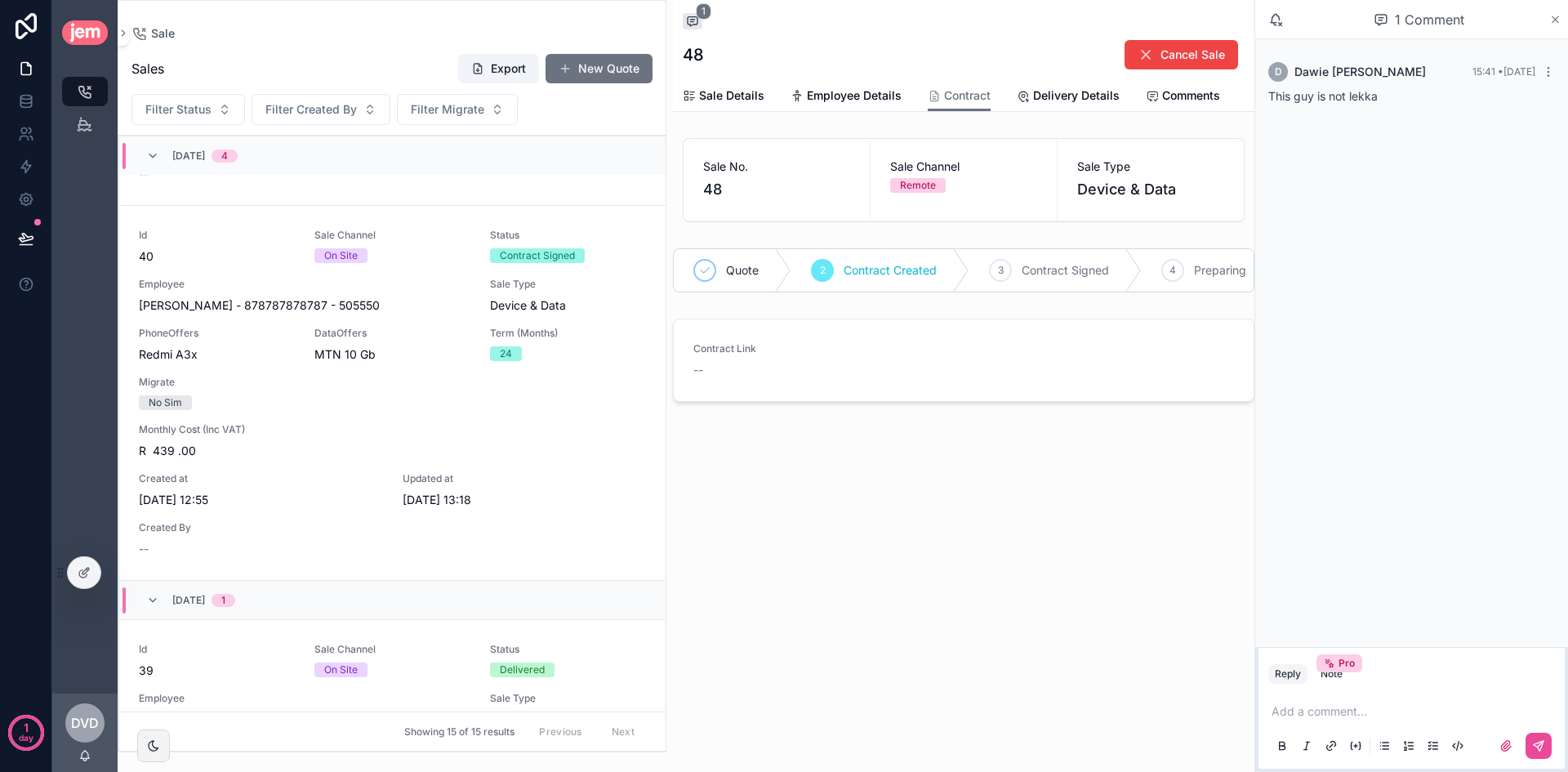
click at [1550, 22] on icon "scrollable content" at bounding box center [1555, 19] width 12 height 13
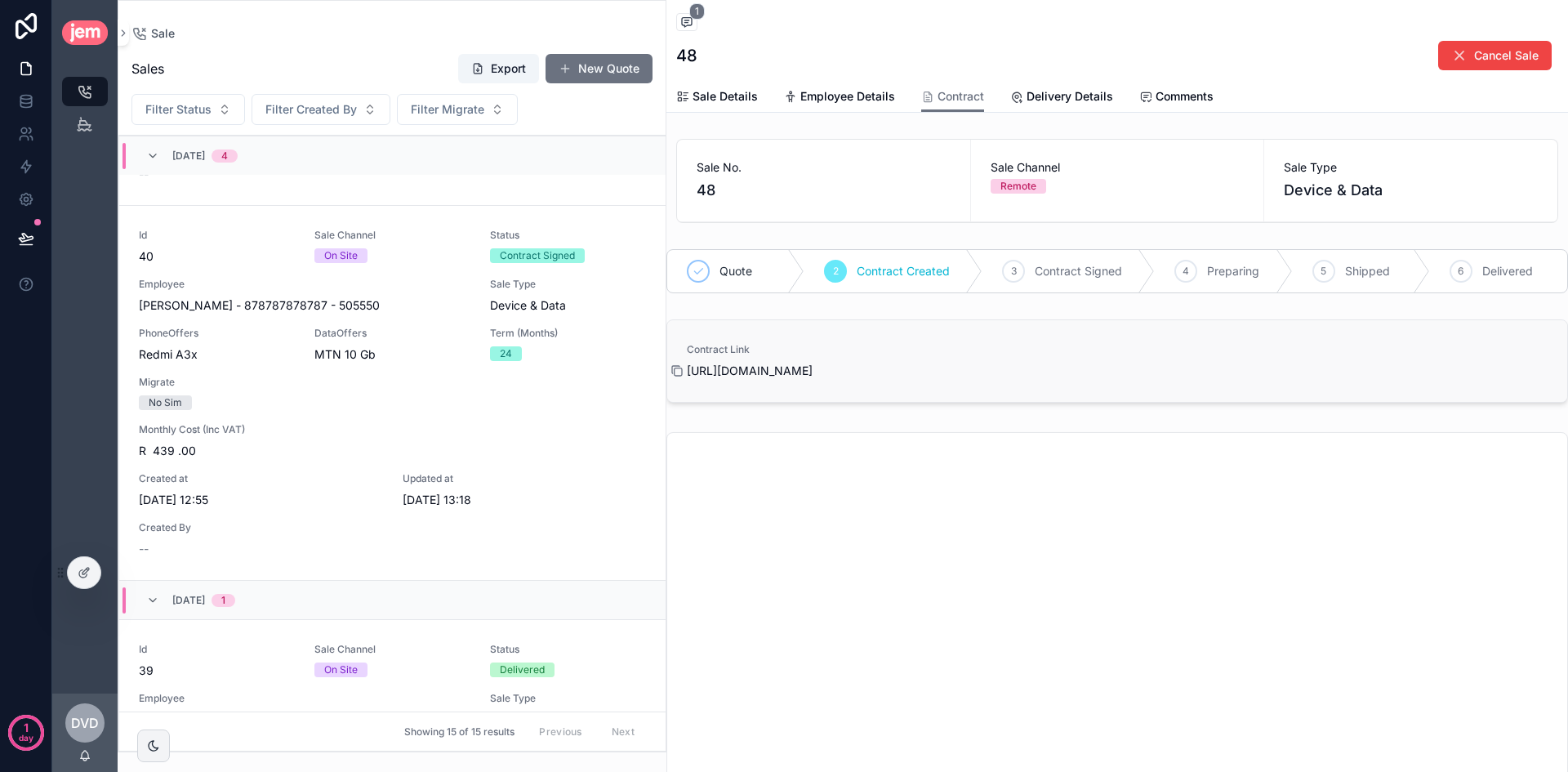
click at [680, 366] on icon "scrollable content" at bounding box center [677, 371] width 13 height 13
click at [677, 366] on icon "scrollable content" at bounding box center [675, 370] width 7 height 7
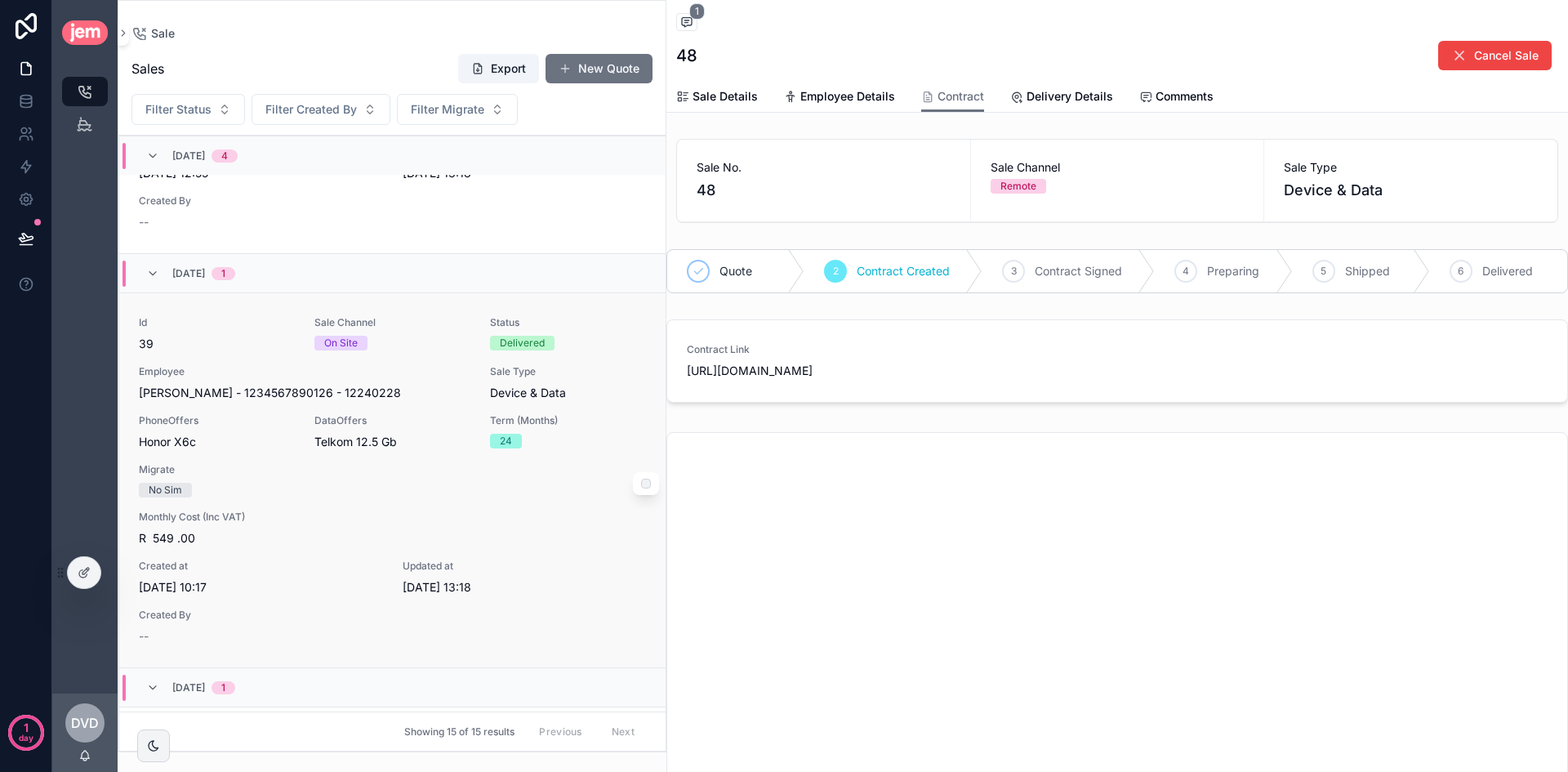
scroll to position [2921, 0]
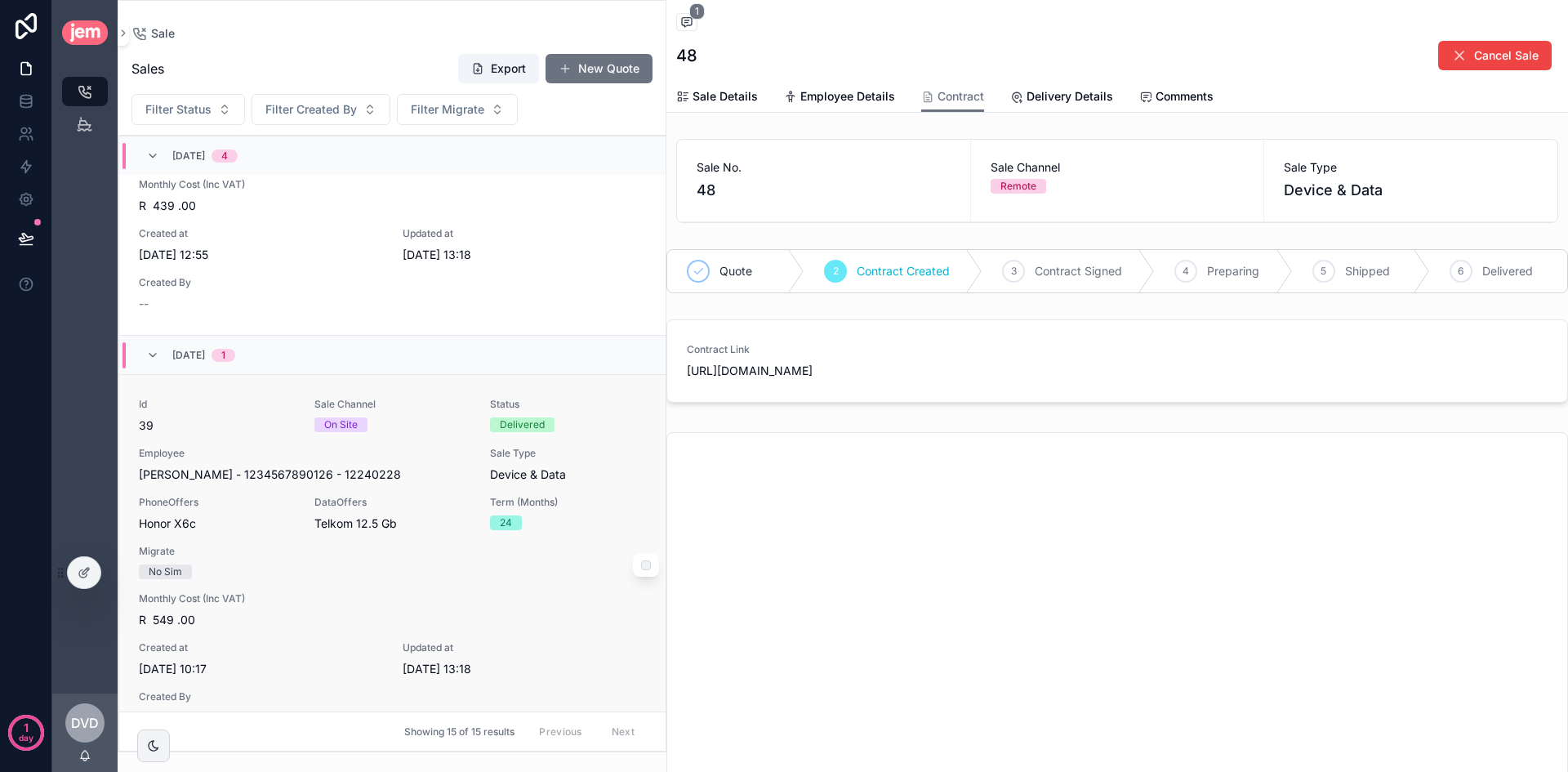
click at [411, 429] on div "On Site" at bounding box center [393, 424] width 156 height 15
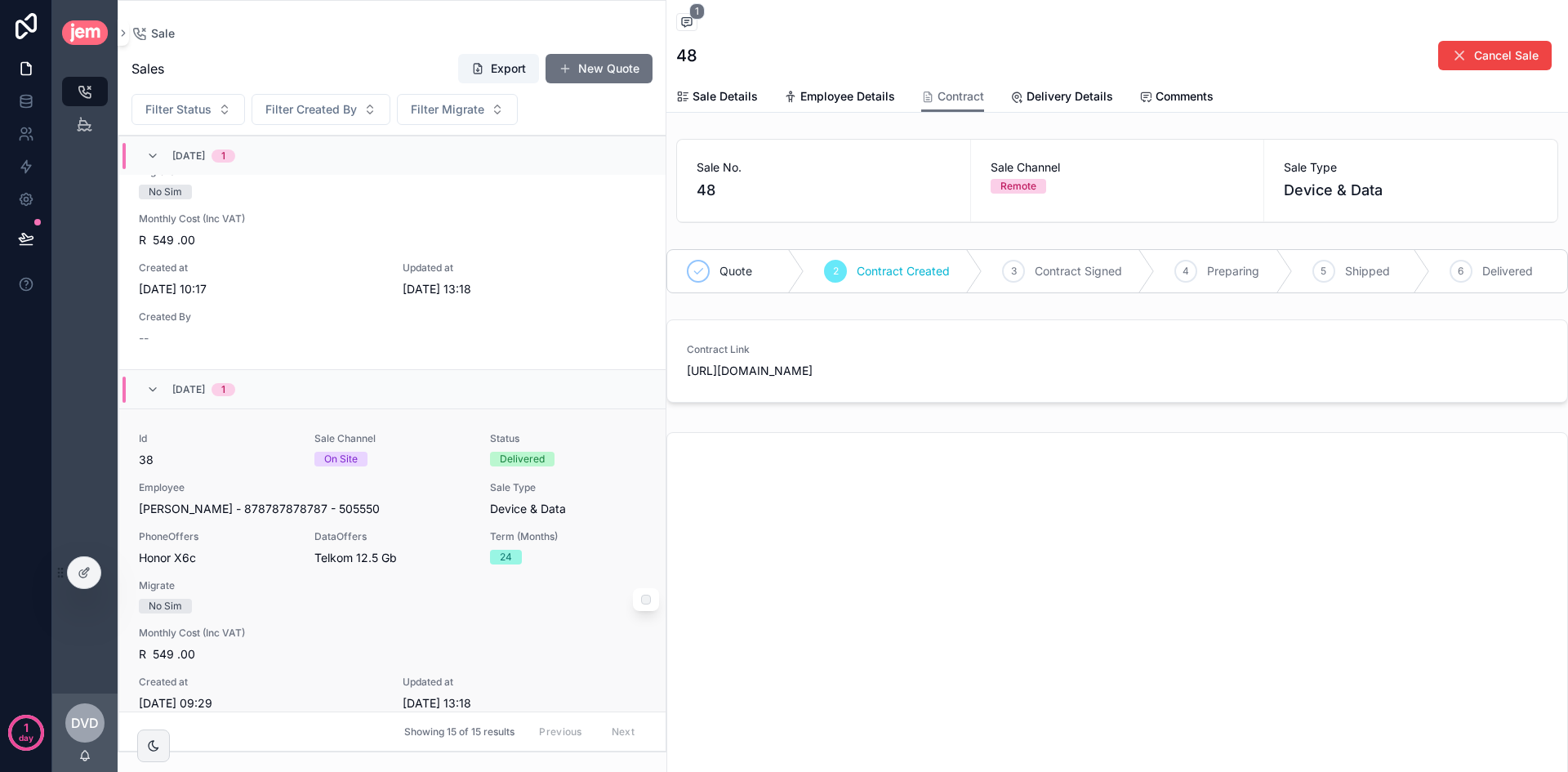
scroll to position [3412, 0]
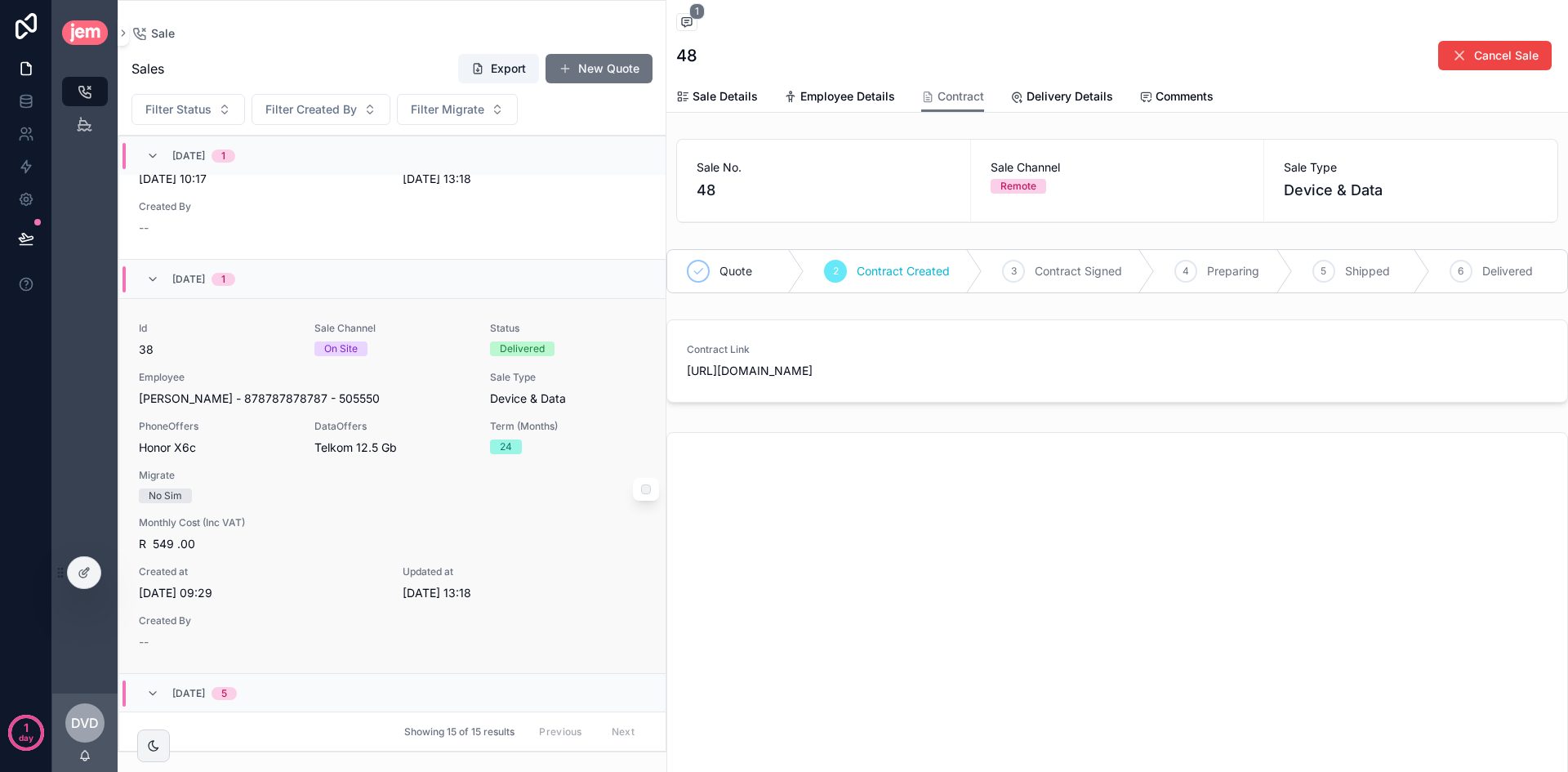
click at [454, 513] on div "Id 38 Sale Channel On Site Status Delivered Employee Dawie - van der Westhuizen…" at bounding box center [392, 486] width 507 height 328
click at [380, 403] on span "[PERSON_NAME] - 878787878787 - 505550" at bounding box center [259, 398] width 241 height 17
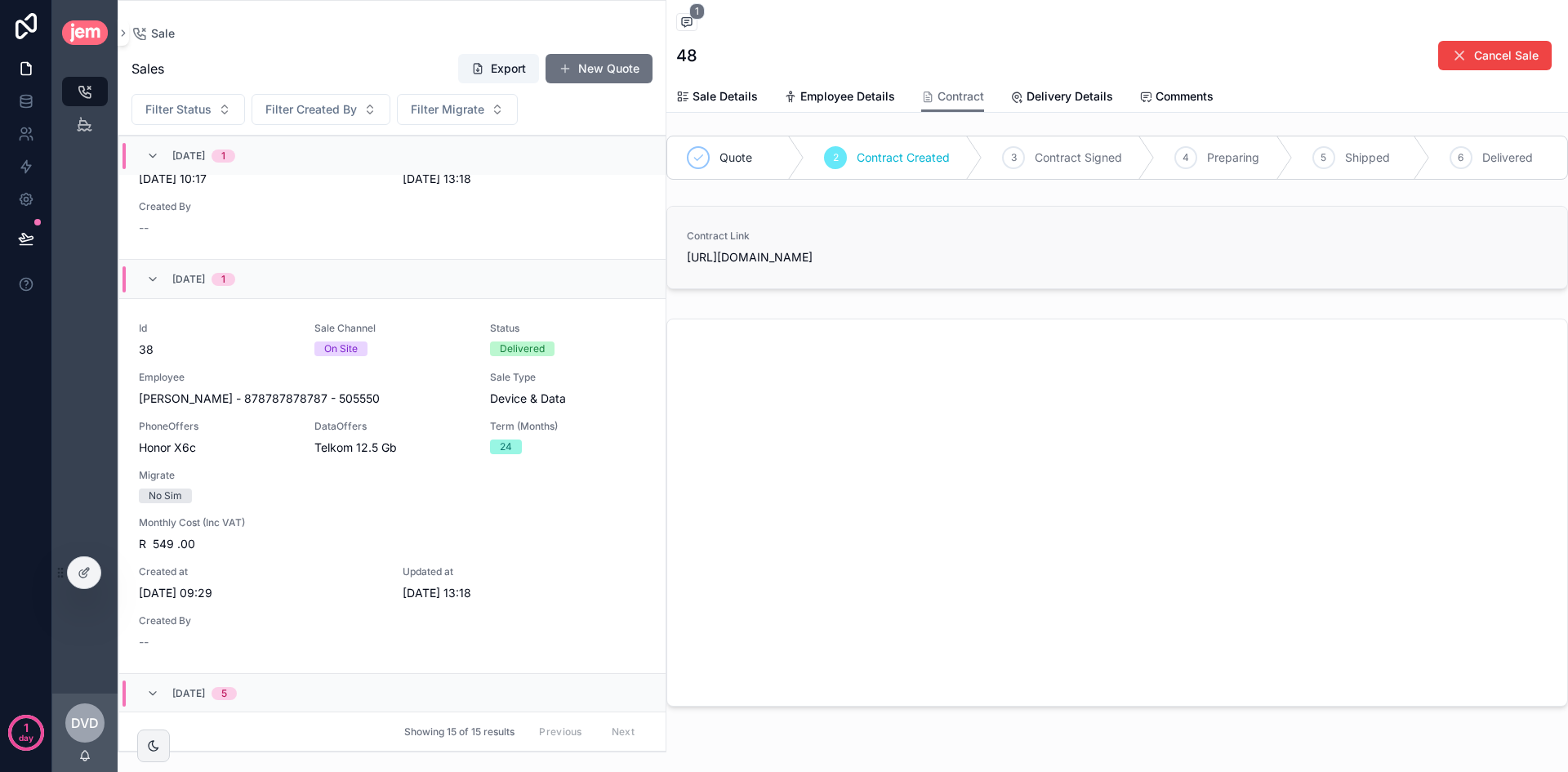
scroll to position [0, 0]
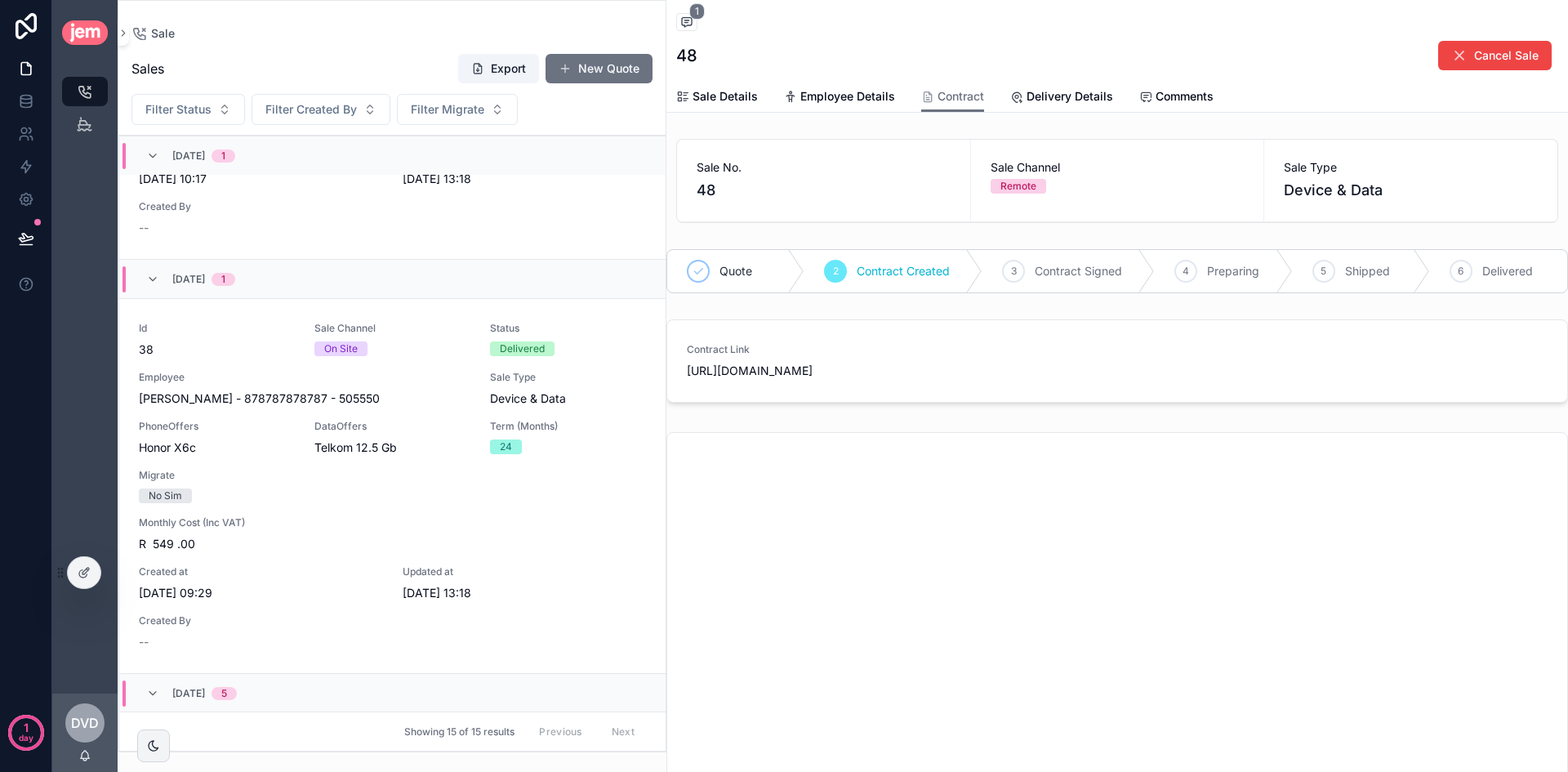
click at [1306, 196] on span "Device & Data" at bounding box center [1411, 190] width 254 height 23
click at [1075, 317] on div "Contract Link https://www.cognitoforms.com/JemHR/JemMobileContract#SLfeqO5gL_NX…" at bounding box center [1117, 364] width 921 height 103
click at [727, 98] on span "Sale Details" at bounding box center [725, 97] width 65 height 17
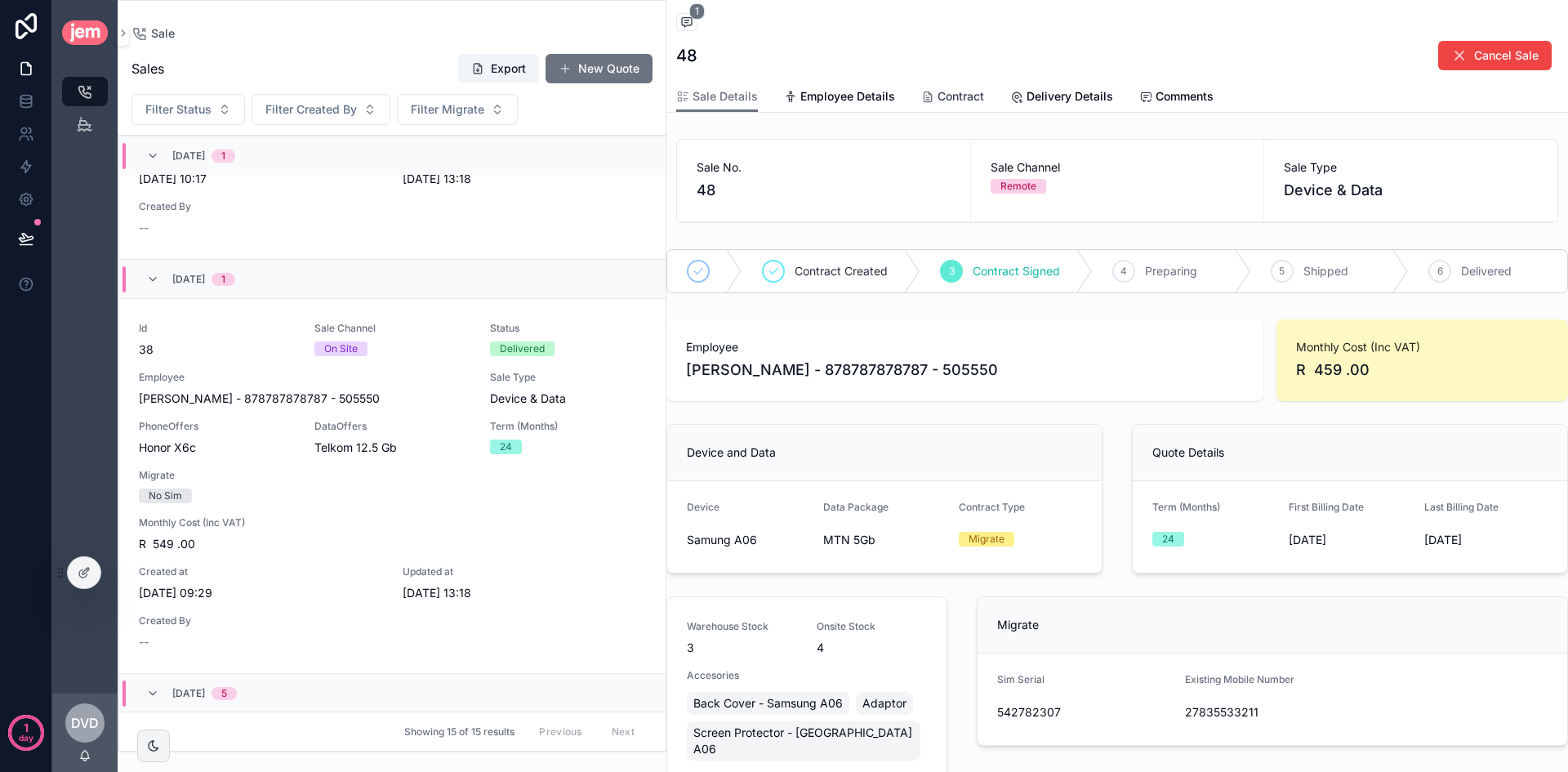
click at [963, 101] on span "Contract" at bounding box center [961, 97] width 47 height 17
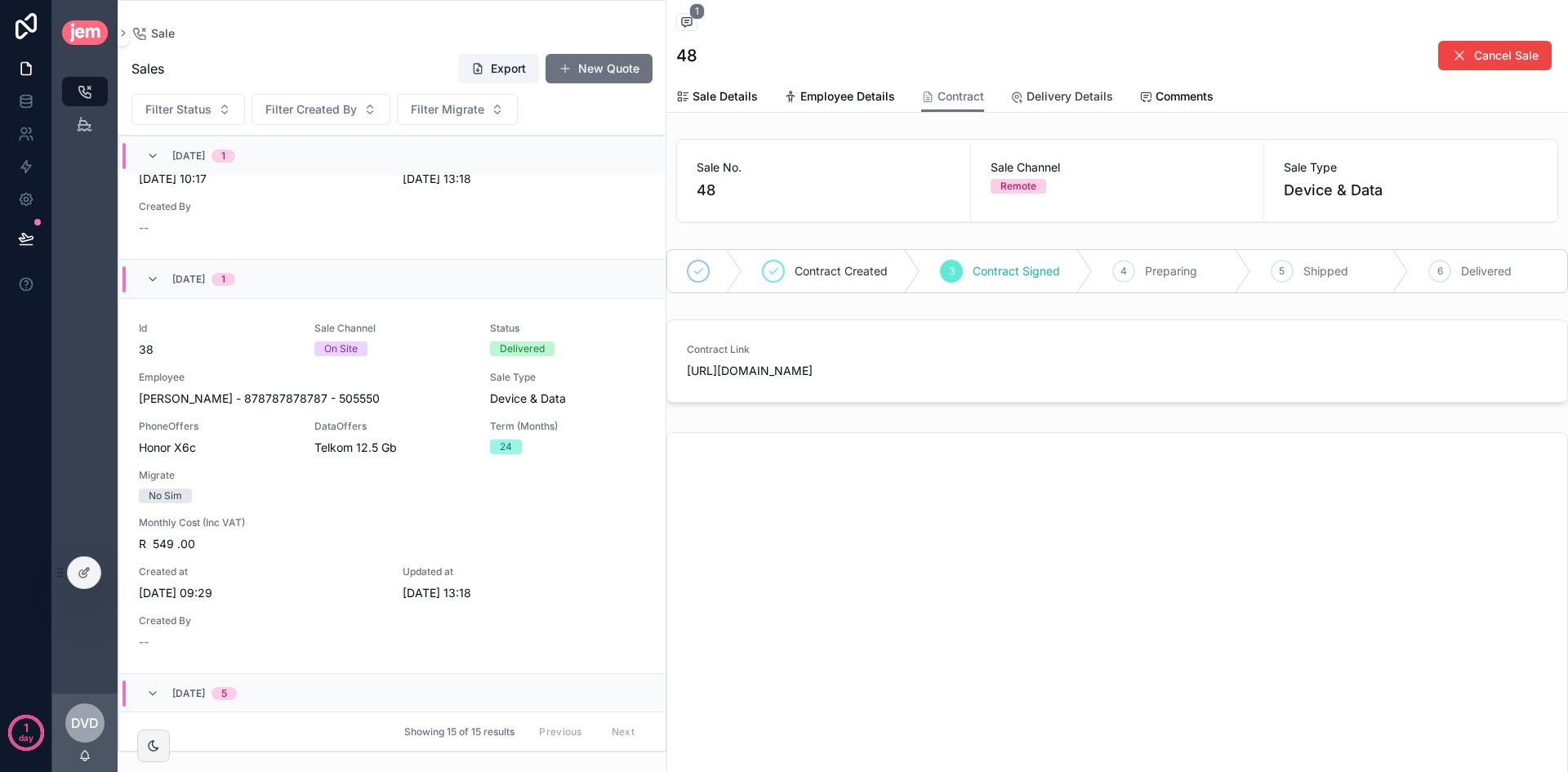
click at [1086, 100] on span "Delivery Details" at bounding box center [1070, 97] width 86 height 17
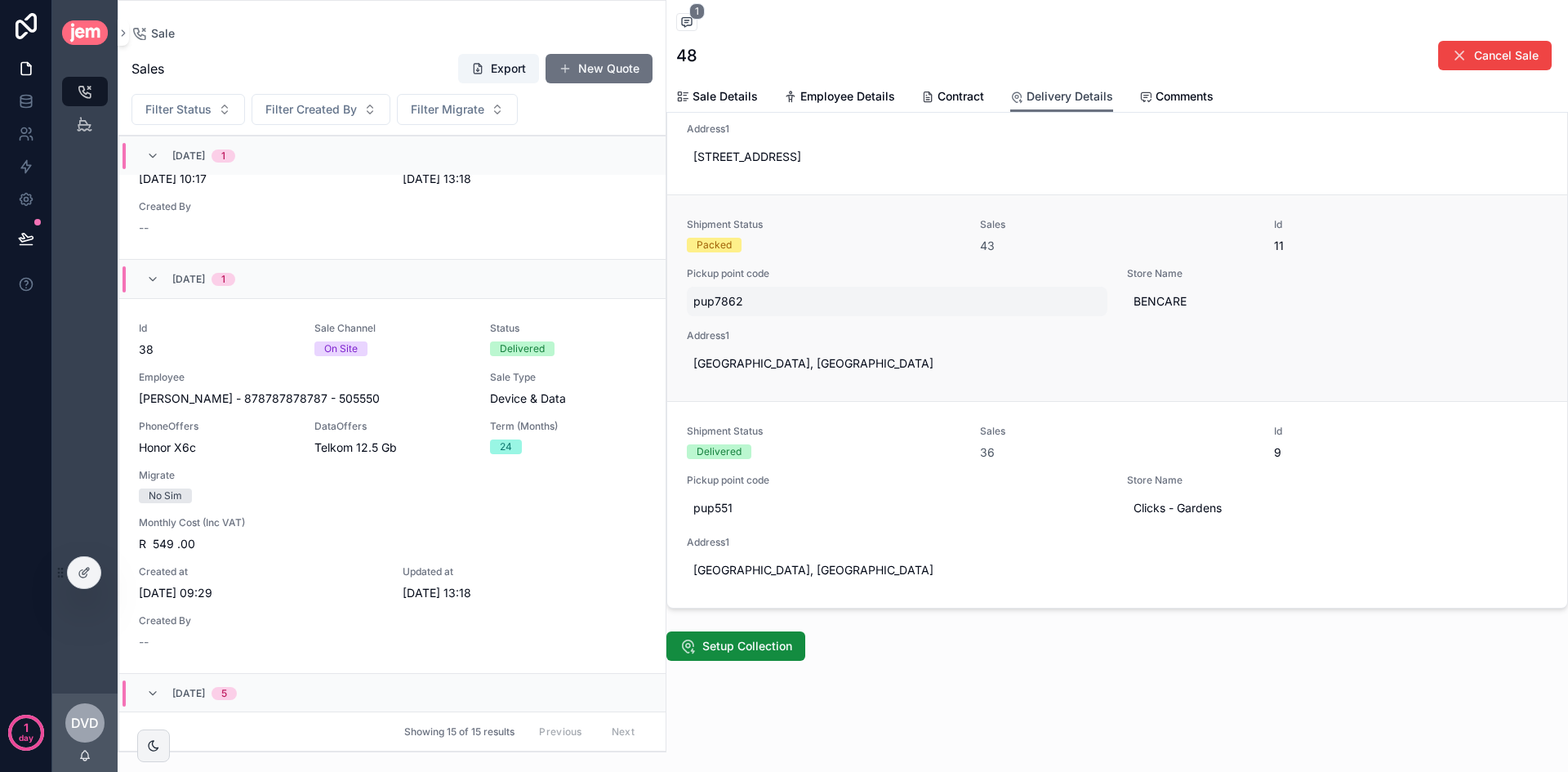
scroll to position [331, 0]
click at [86, 559] on div at bounding box center [84, 572] width 32 height 31
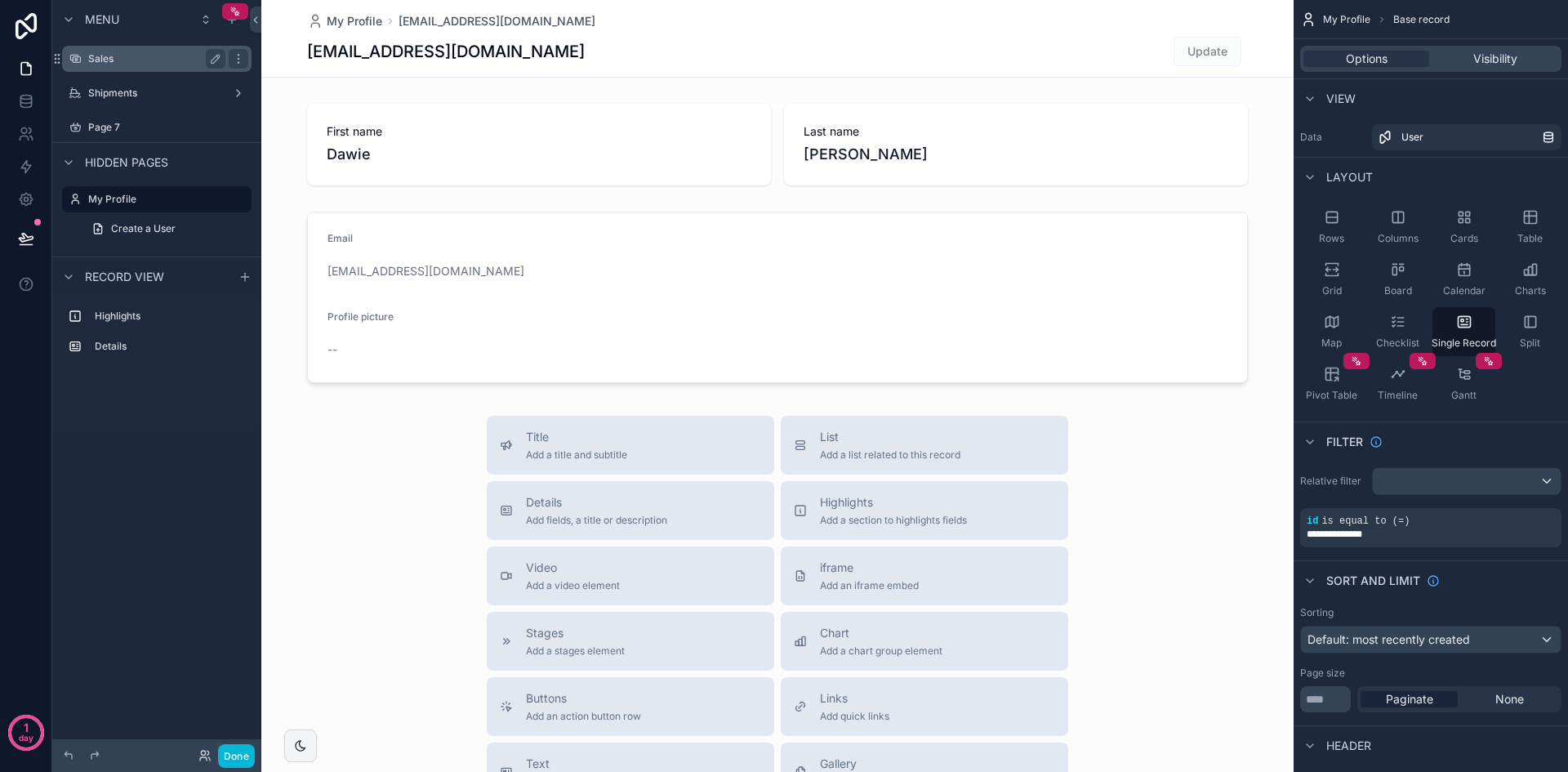
click at [155, 60] on label "Sales" at bounding box center [154, 59] width 131 height 13
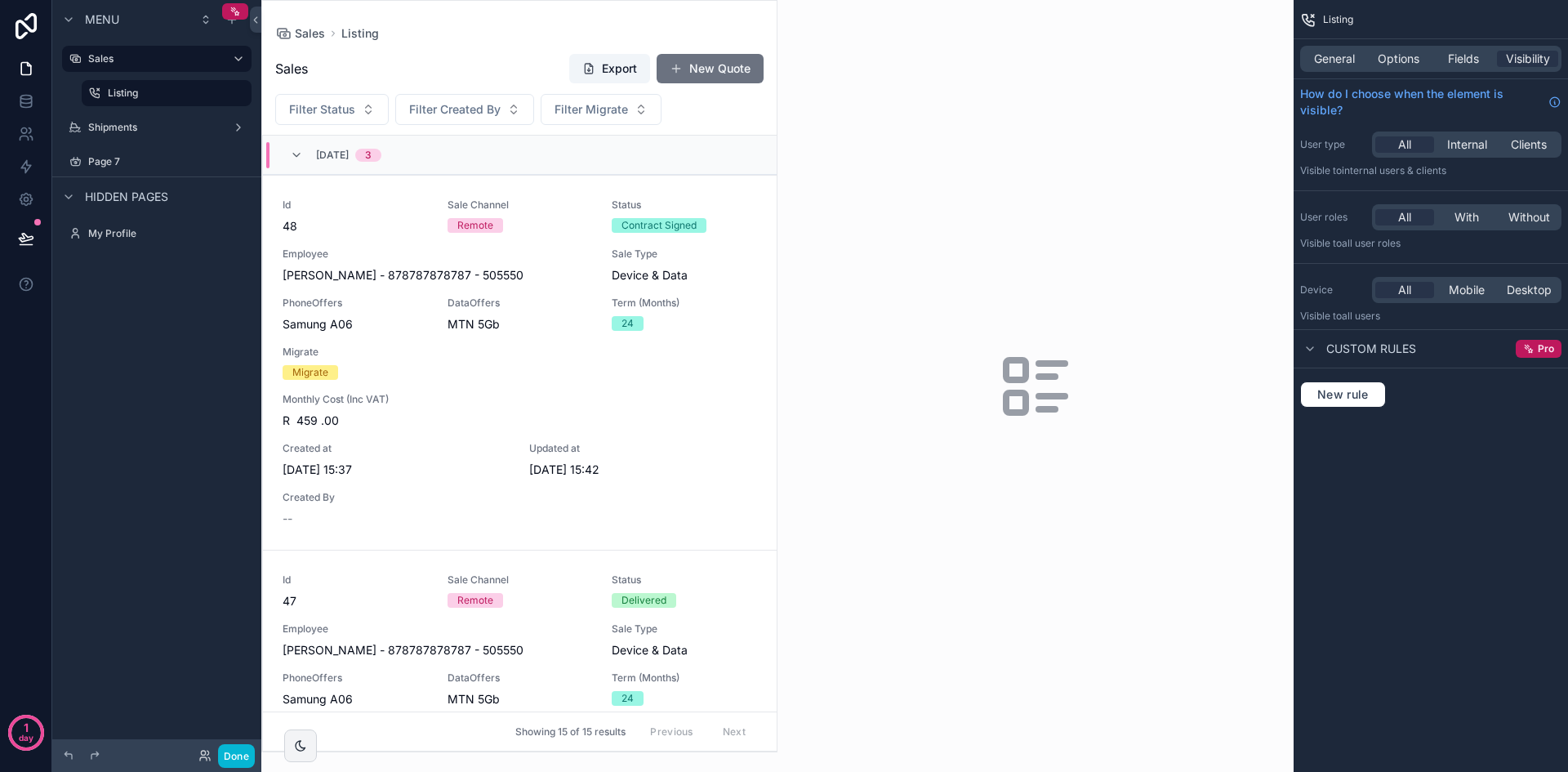
click at [693, 392] on div "scrollable content" at bounding box center [519, 376] width 514 height 751
click at [706, 358] on div "Id 48 Sale Channel Remote Status Contract Signed Employee Dawie - van der Westh…" at bounding box center [520, 363] width 475 height 328
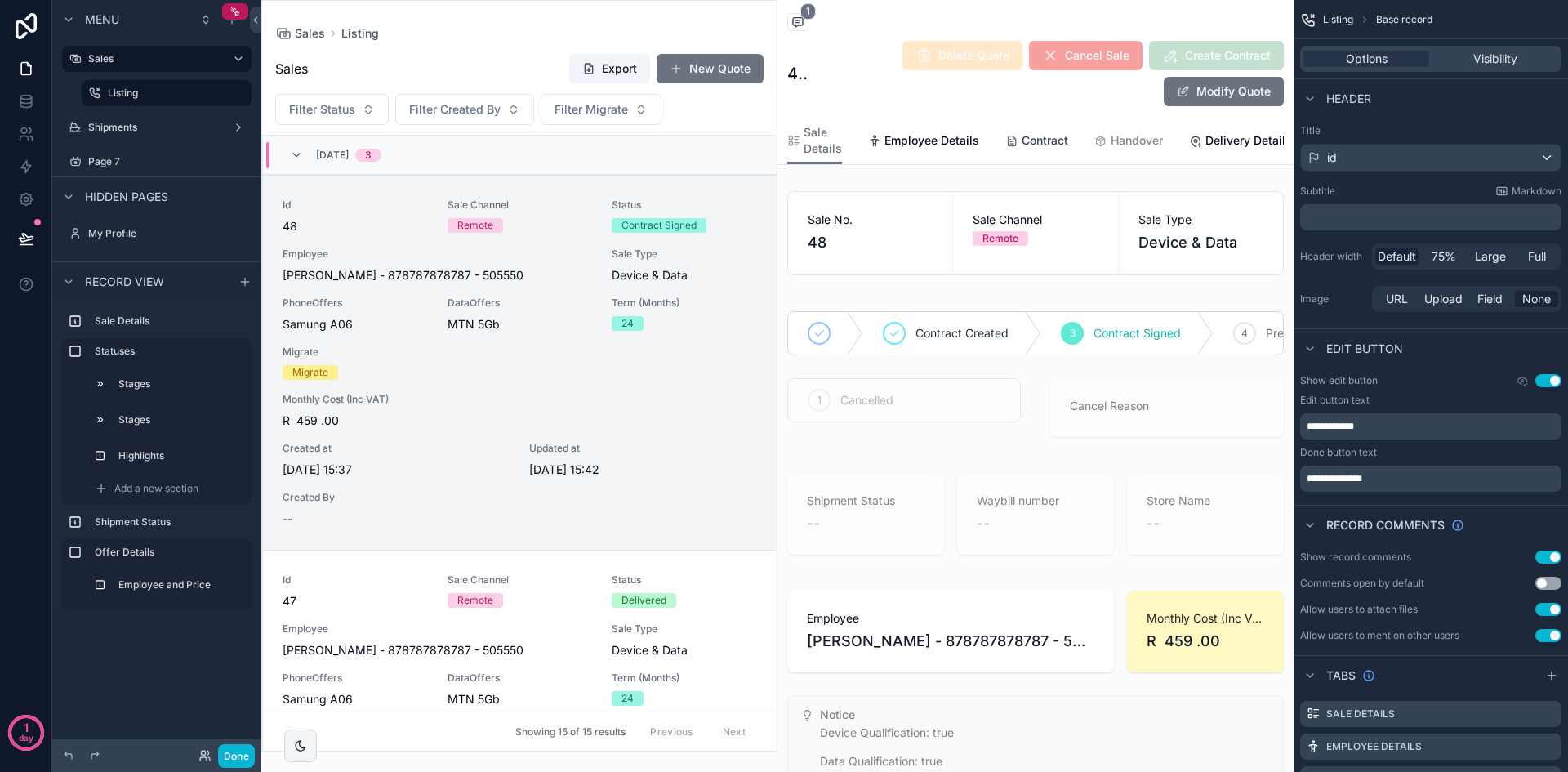
click at [1047, 139] on span "Contract" at bounding box center [1044, 141] width 47 height 17
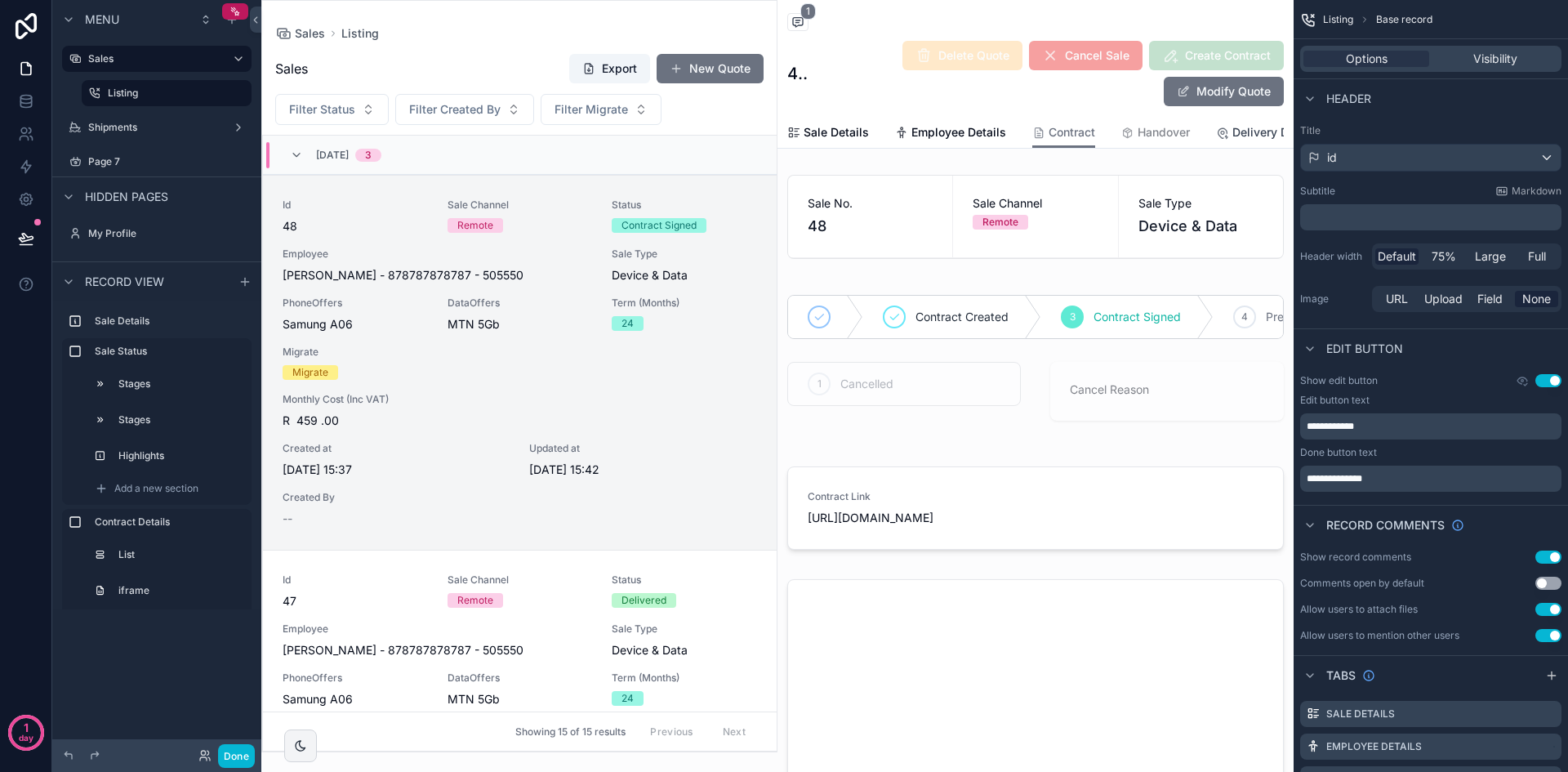
click at [1232, 139] on span "Delivery Details" at bounding box center [1275, 133] width 86 height 17
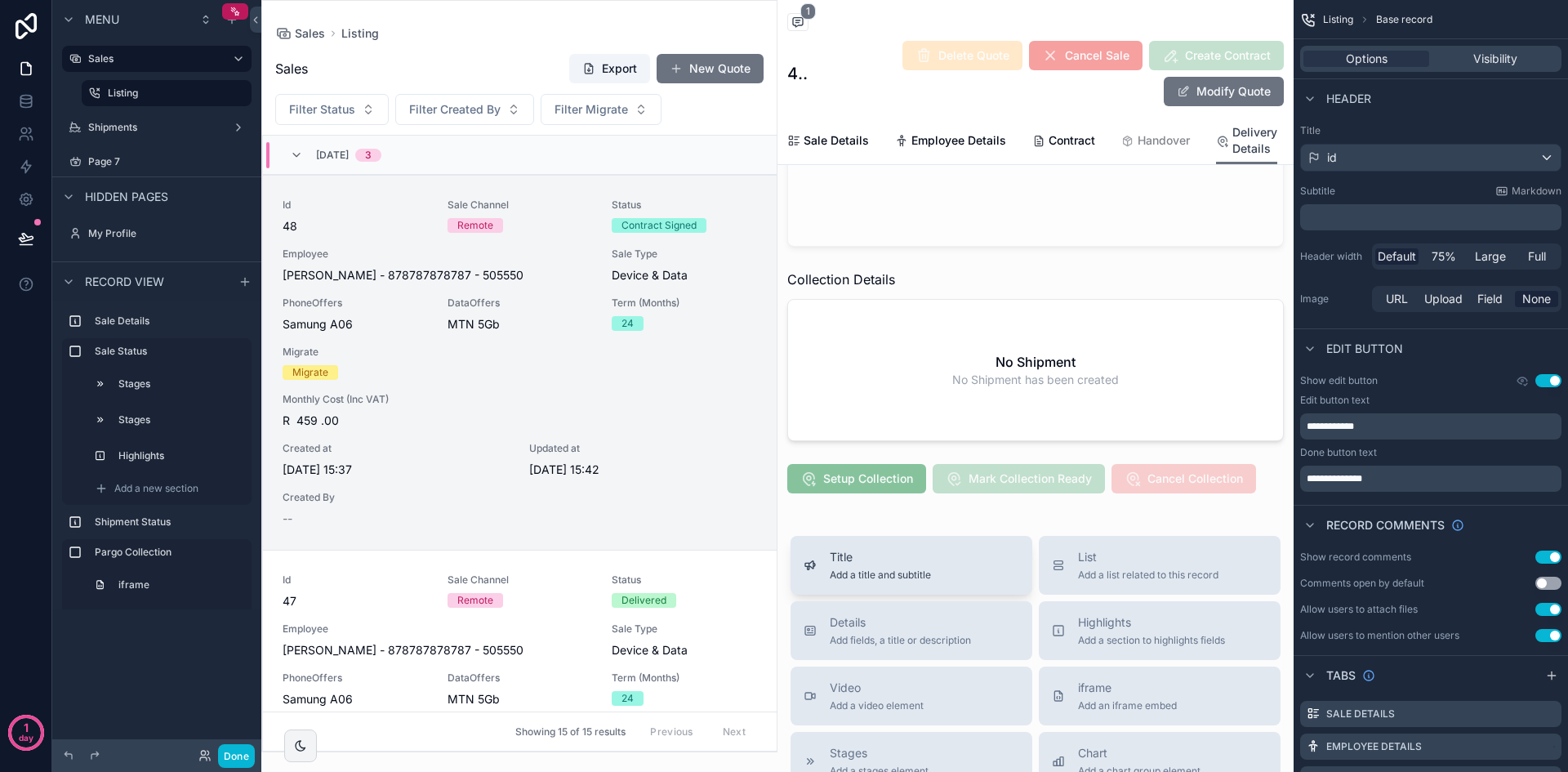
scroll to position [816, 0]
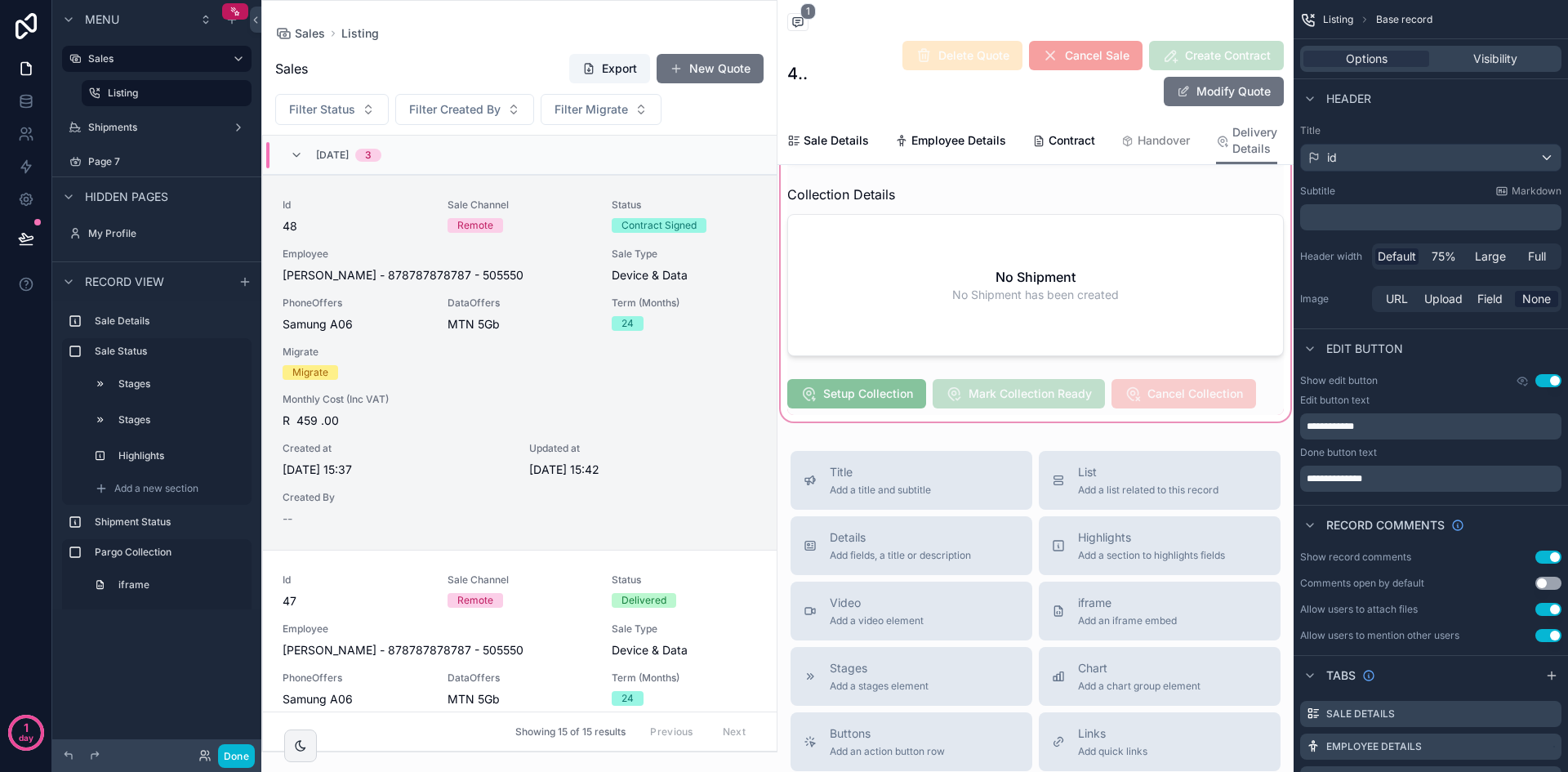
click at [947, 335] on div "scrollable content" at bounding box center [1035, 90] width 516 height 667
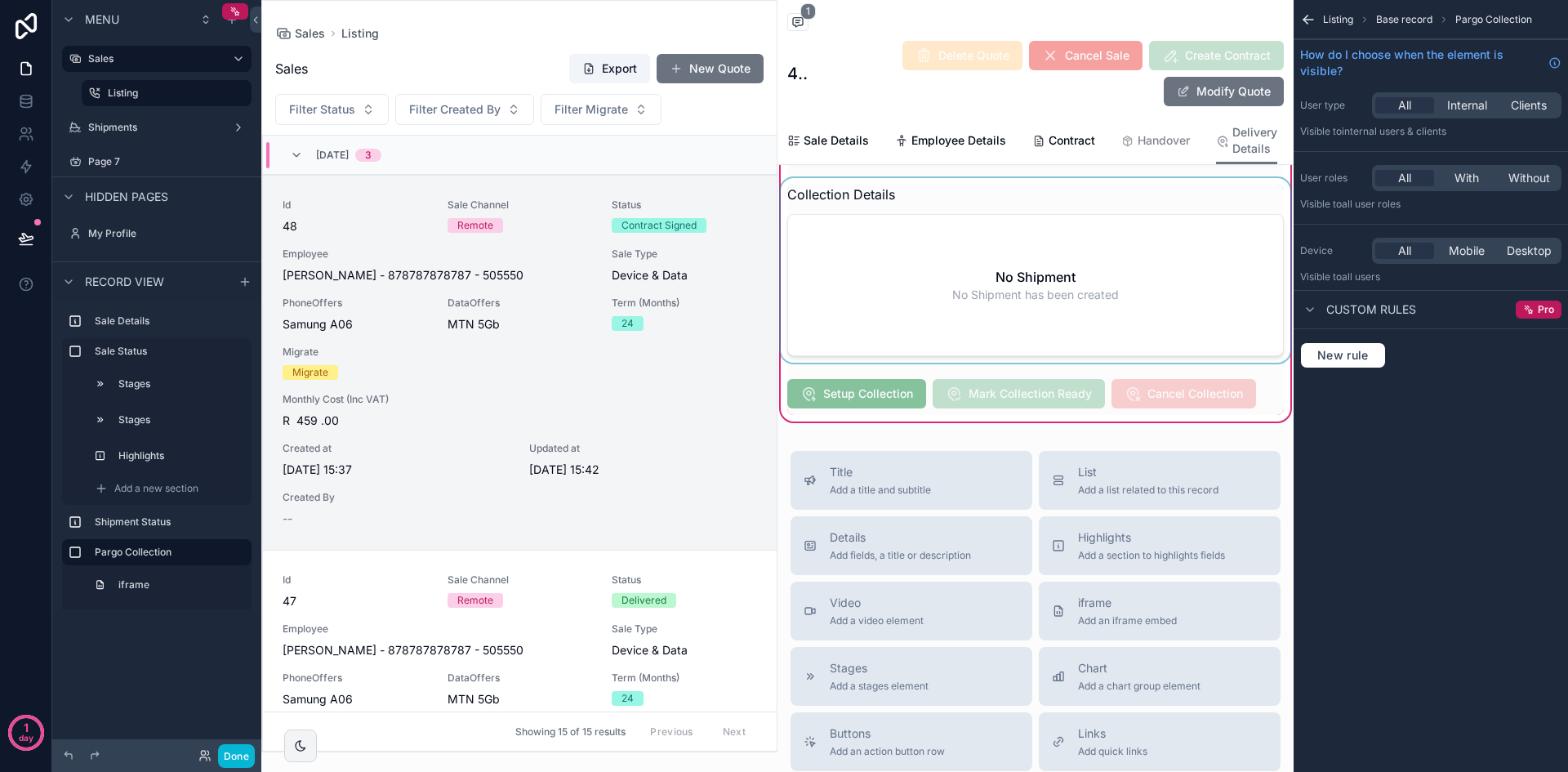
click at [896, 328] on div "scrollable content" at bounding box center [1035, 270] width 516 height 185
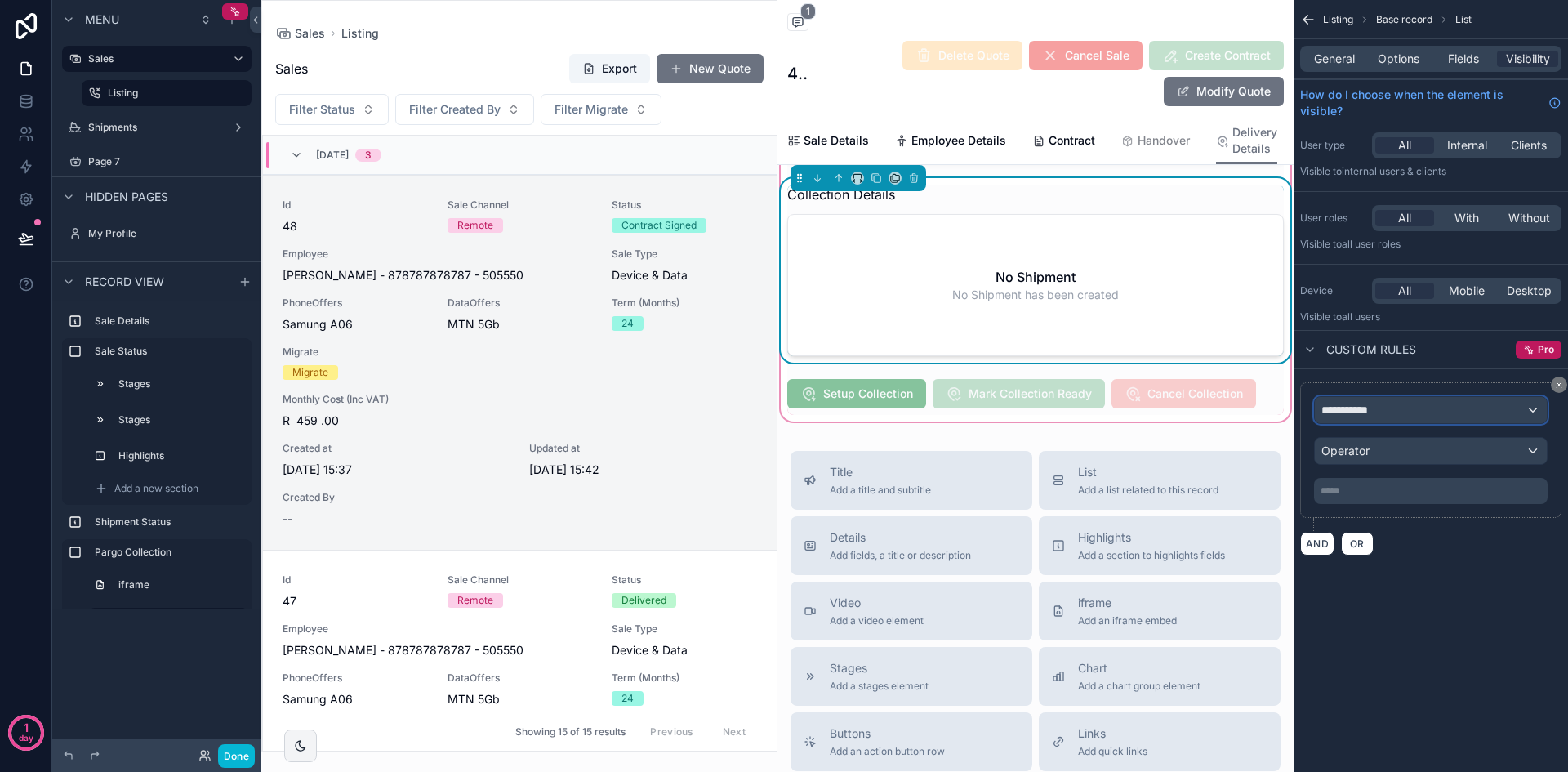
click at [1457, 411] on div "**********" at bounding box center [1431, 409] width 232 height 26
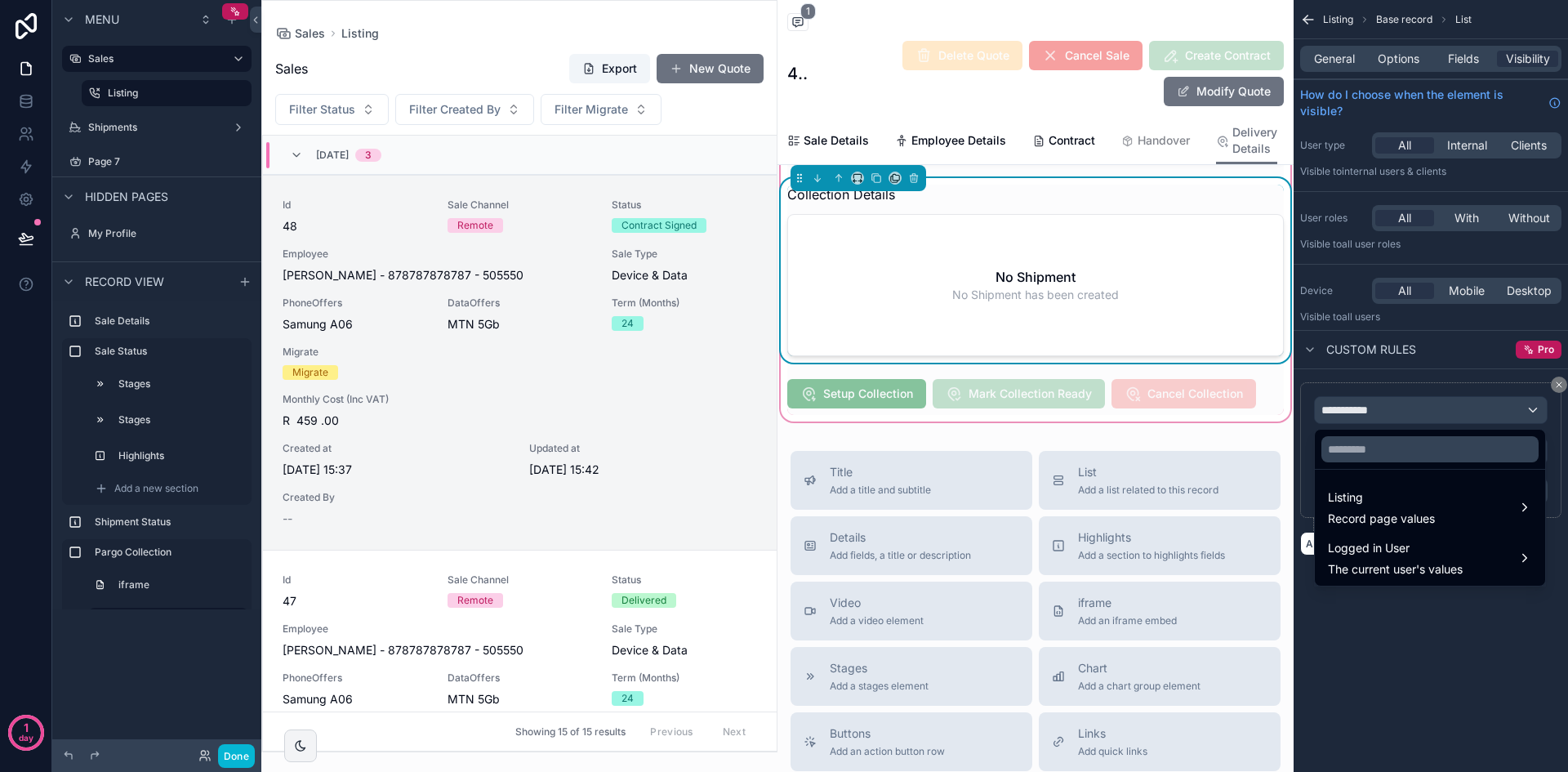
click at [1401, 59] on div "scrollable content" at bounding box center [784, 386] width 1568 height 772
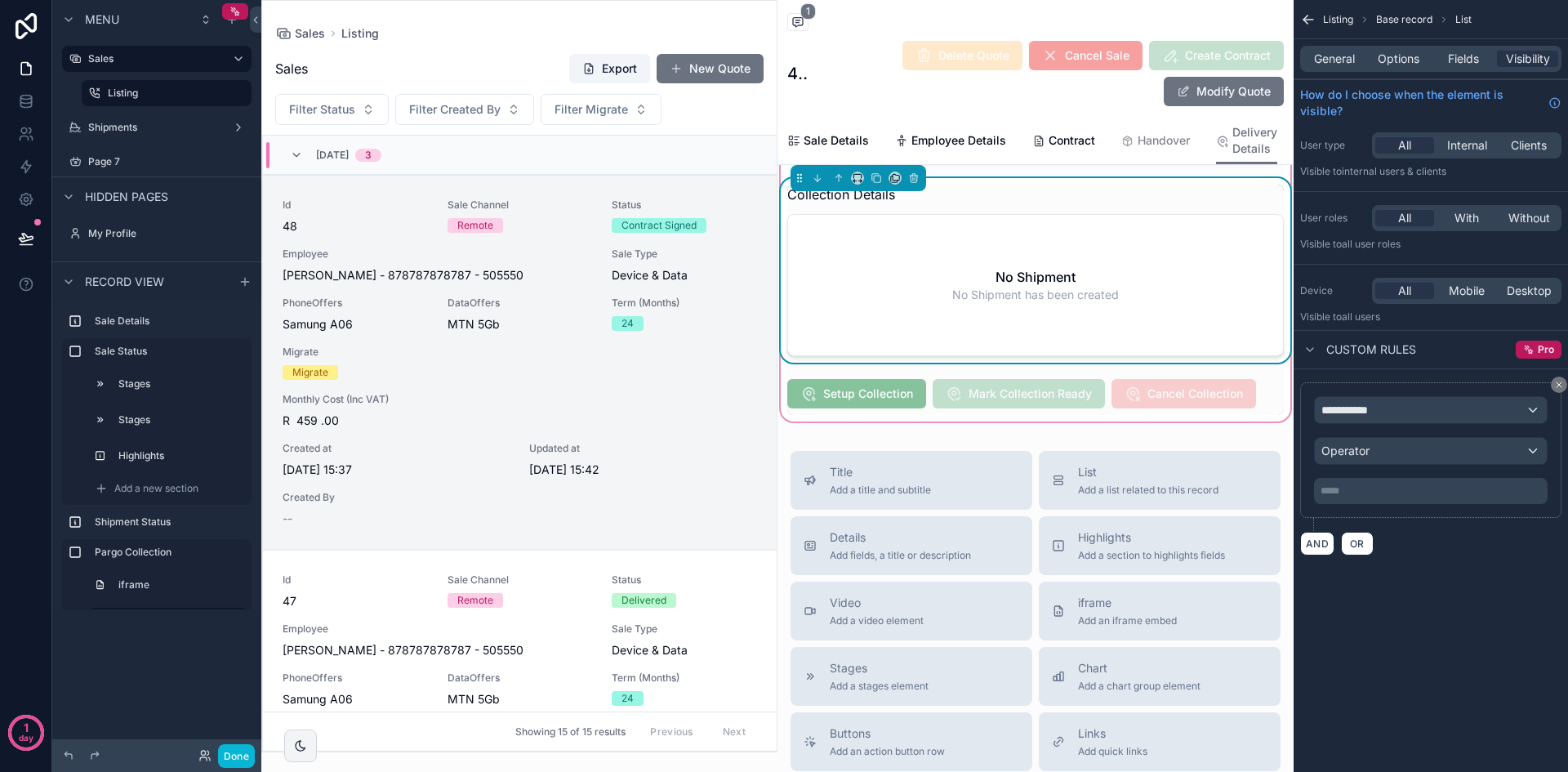
click at [1401, 59] on span "Options" at bounding box center [1398, 59] width 41 height 17
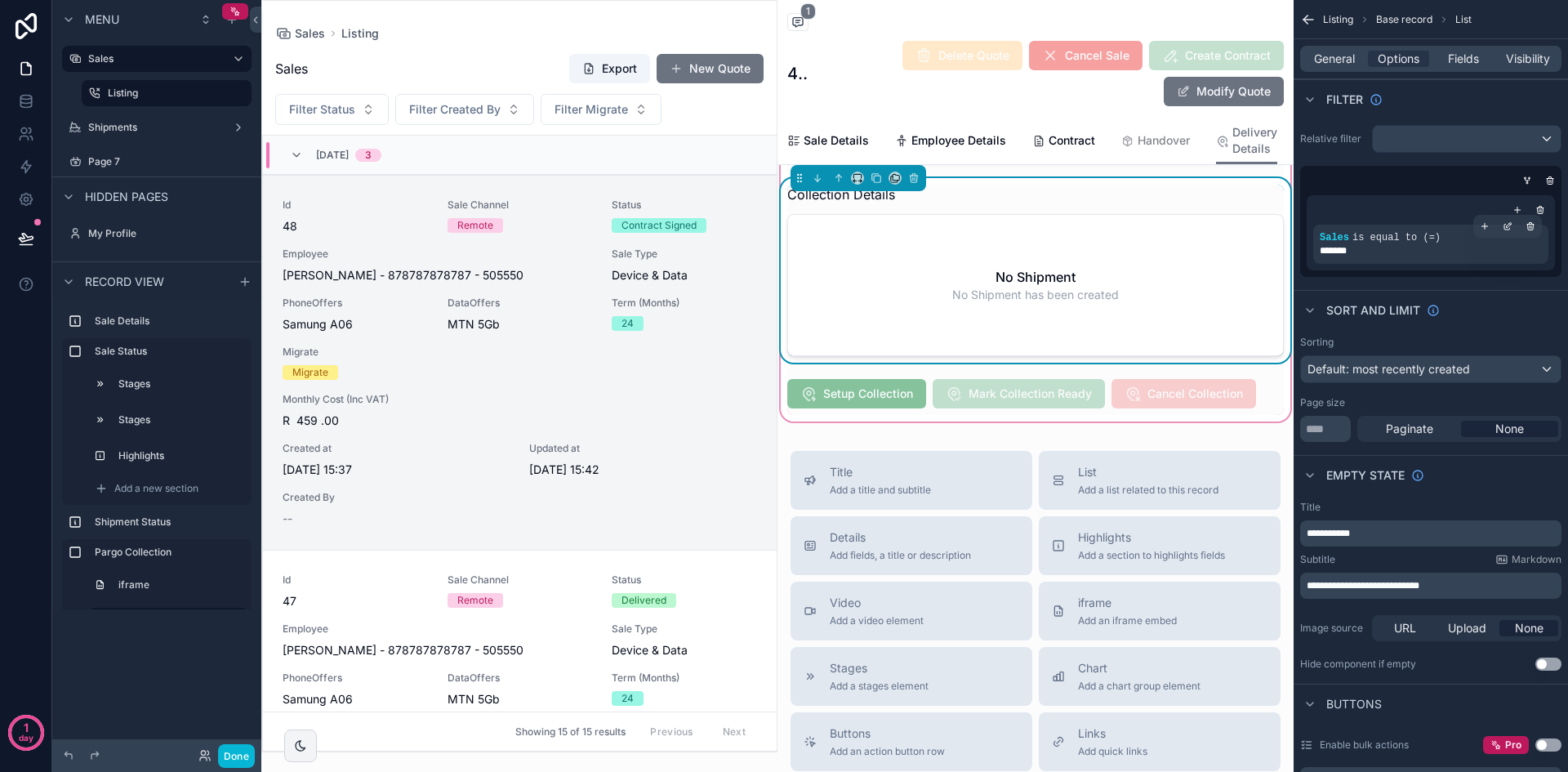
click at [1404, 245] on div "*******" at bounding box center [1430, 250] width 222 height 13
click at [1506, 223] on icon "scrollable content" at bounding box center [1507, 226] width 10 height 10
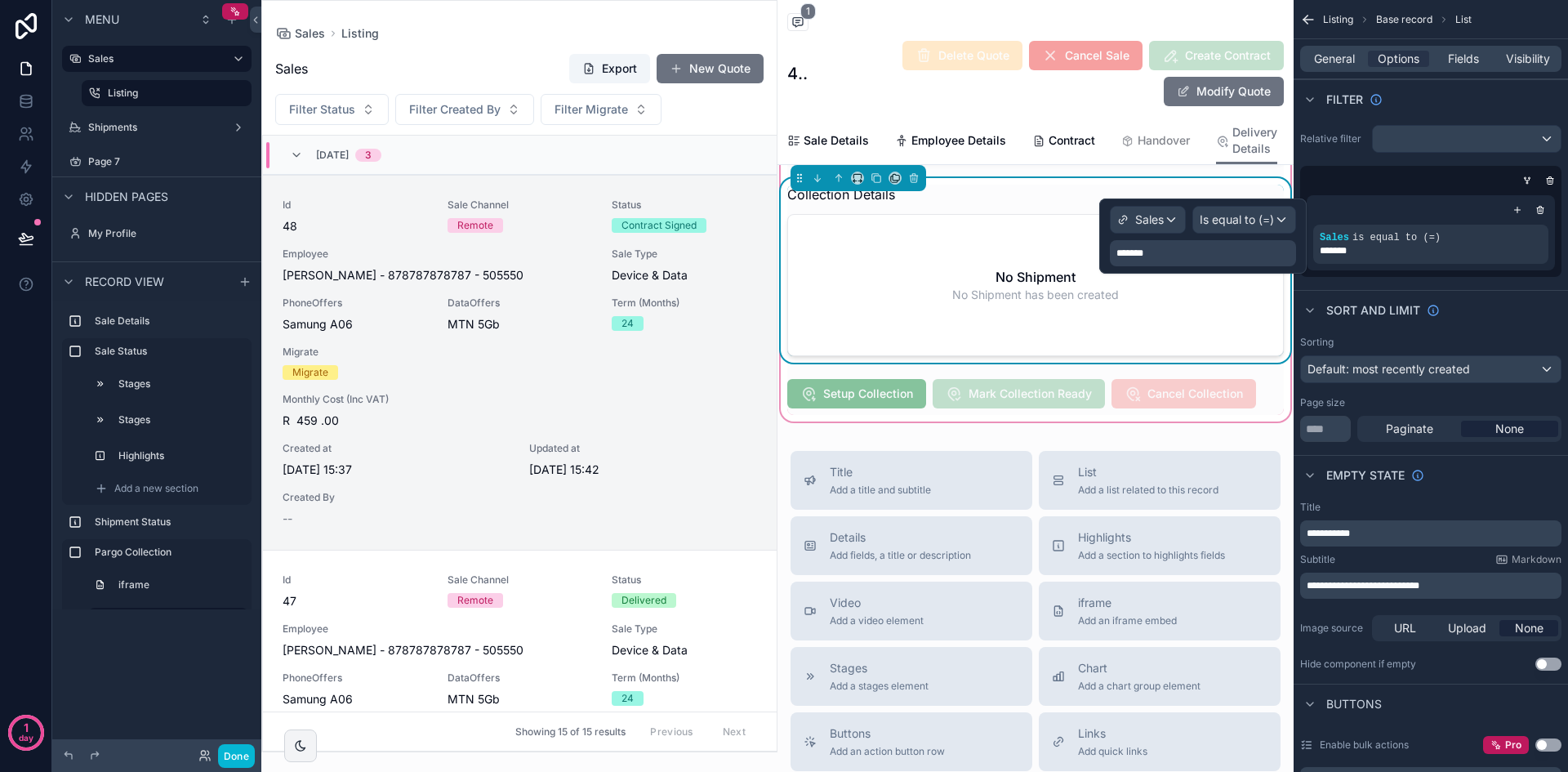
click at [1188, 250] on div "*******" at bounding box center [1203, 253] width 186 height 26
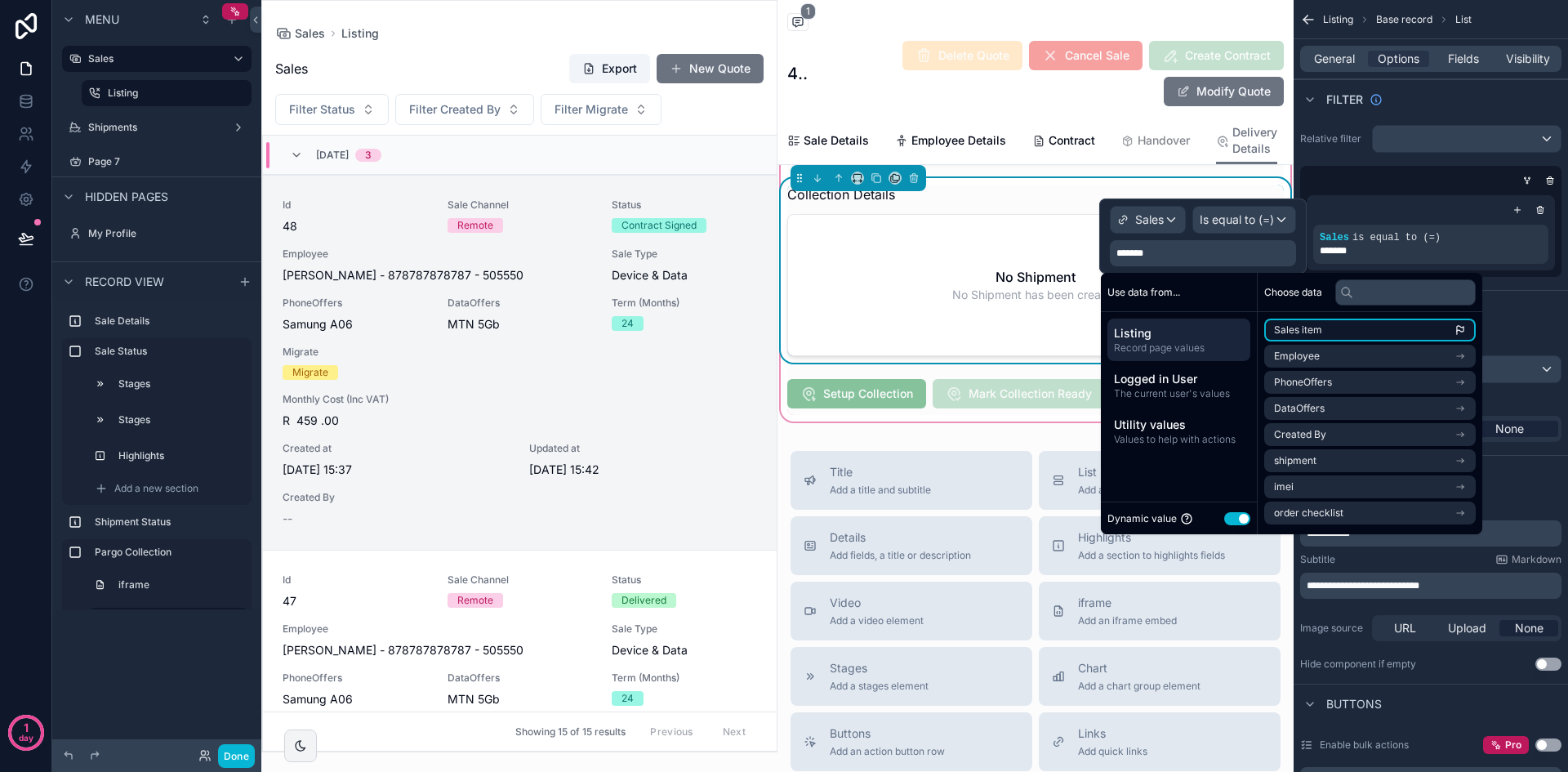
click at [1308, 325] on span "Sales item" at bounding box center [1297, 329] width 48 height 13
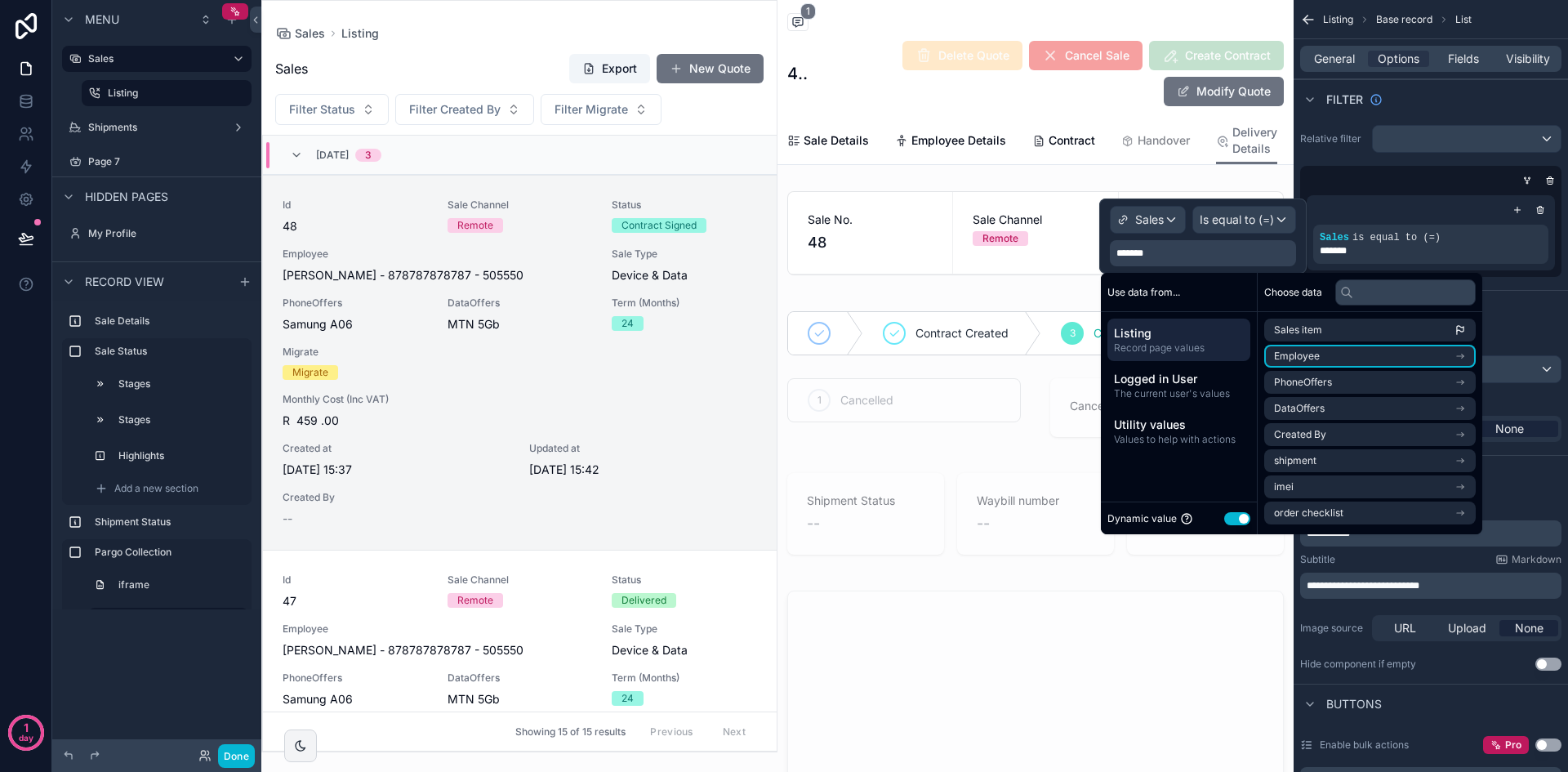
scroll to position [40, 0]
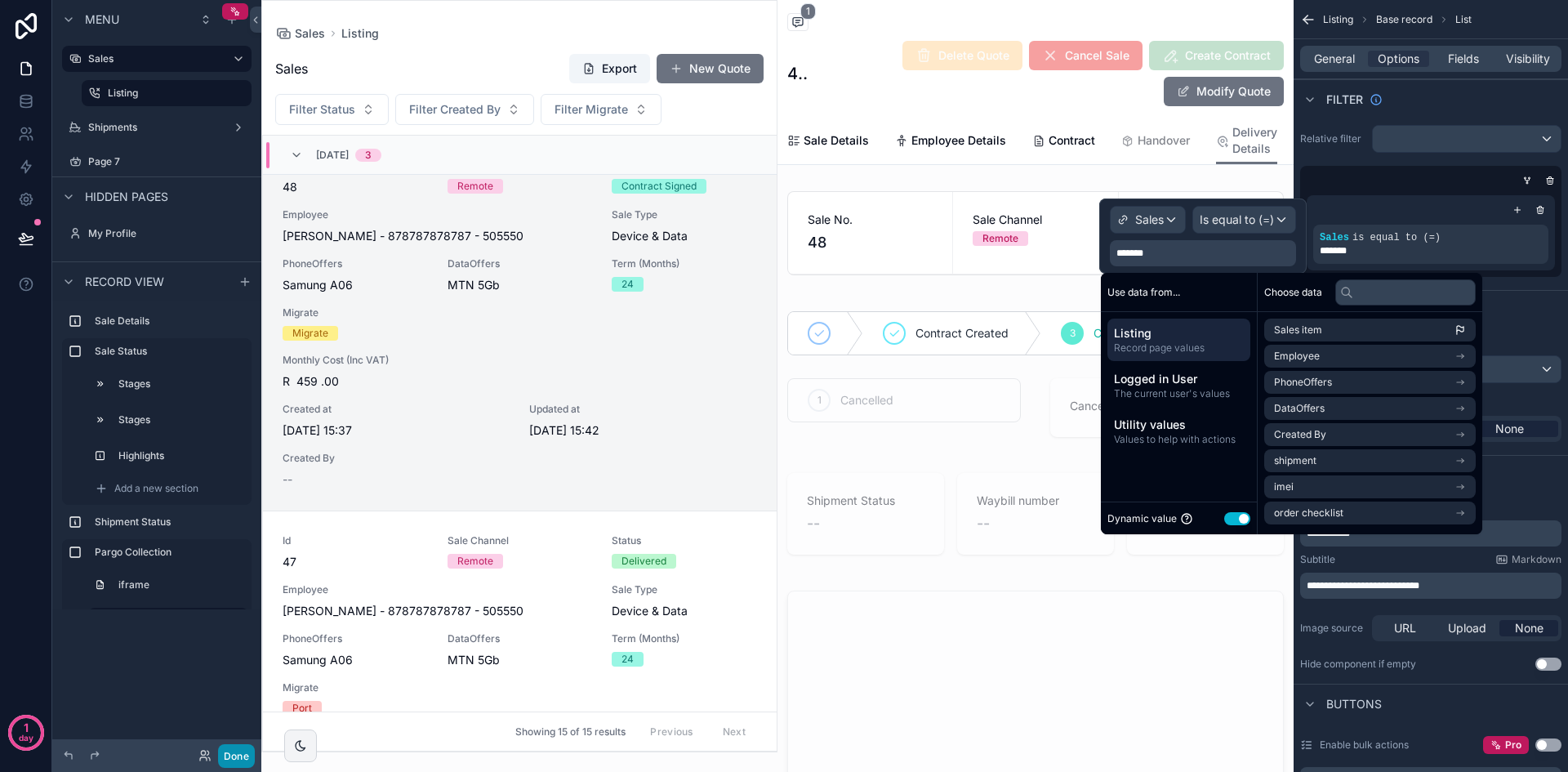
click at [238, 758] on button "Done" at bounding box center [236, 755] width 37 height 24
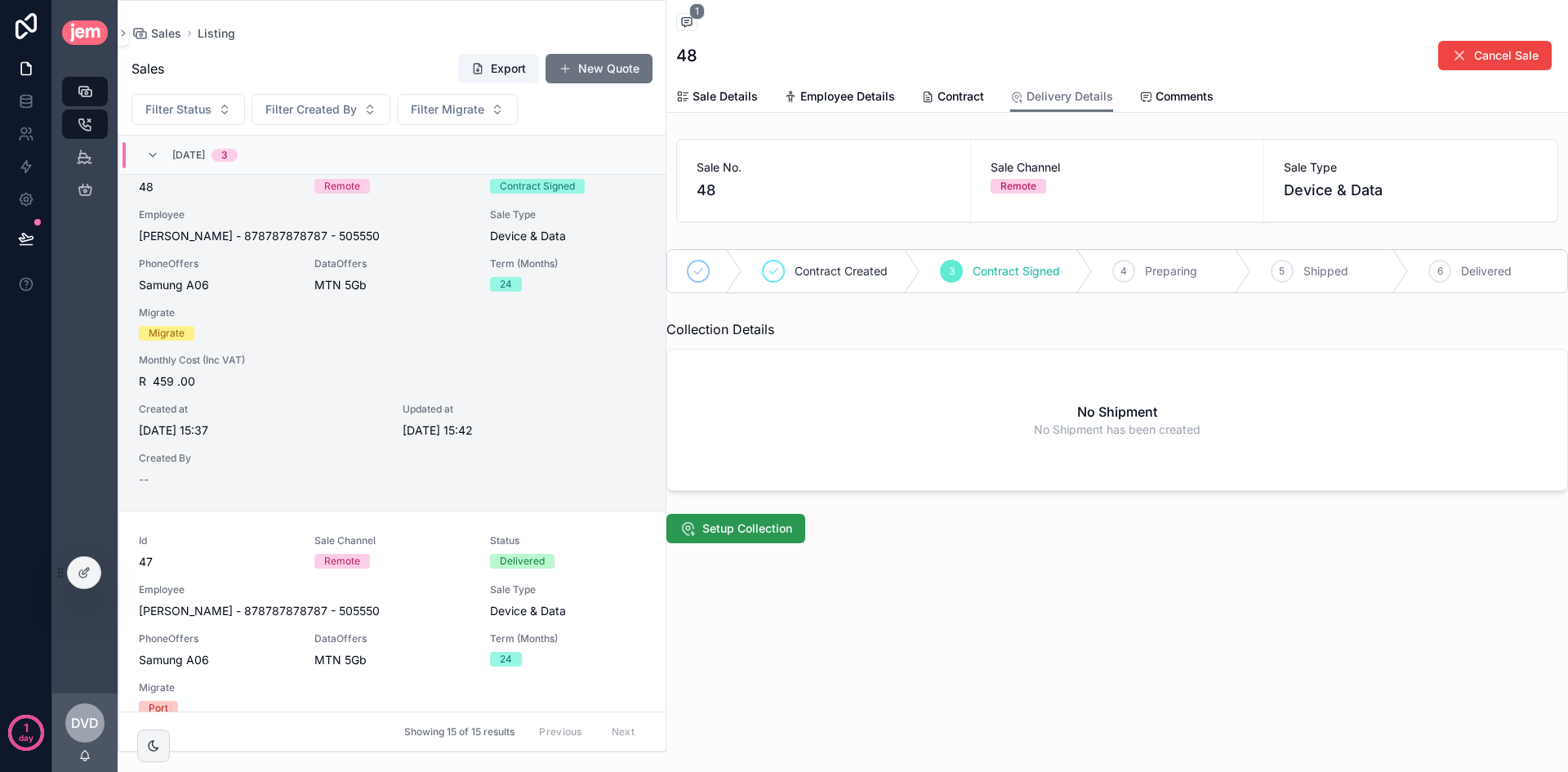
click at [763, 533] on span "Setup Collection" at bounding box center [747, 528] width 90 height 17
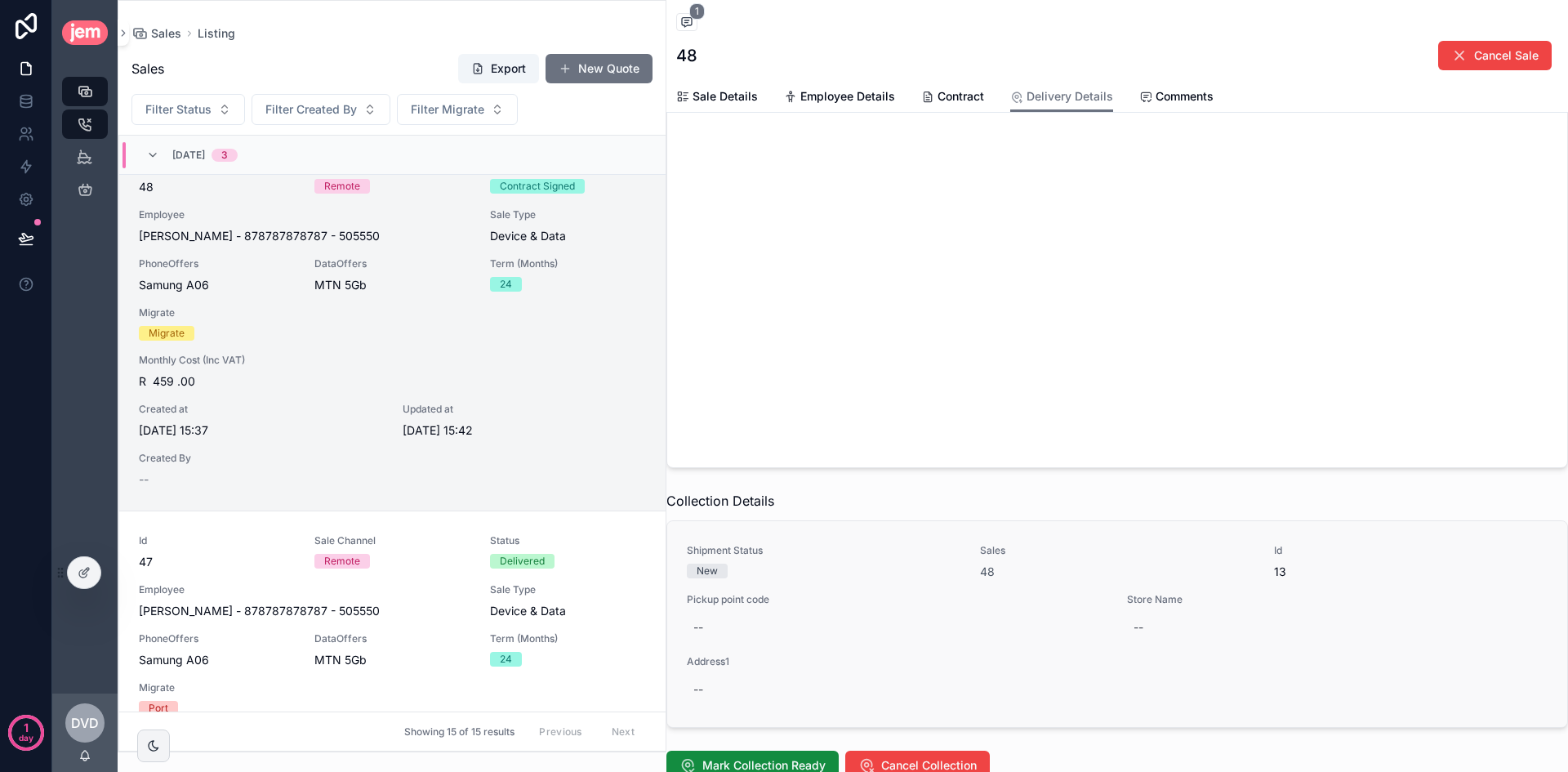
scroll to position [245, 0]
click at [726, 611] on div "--" at bounding box center [896, 621] width 421 height 29
type input "*******"
click at [885, 640] on button "scrollable content" at bounding box center [893, 641] width 19 height 19
click at [725, 667] on div "Address1 --" at bounding box center [1116, 674] width 860 height 49
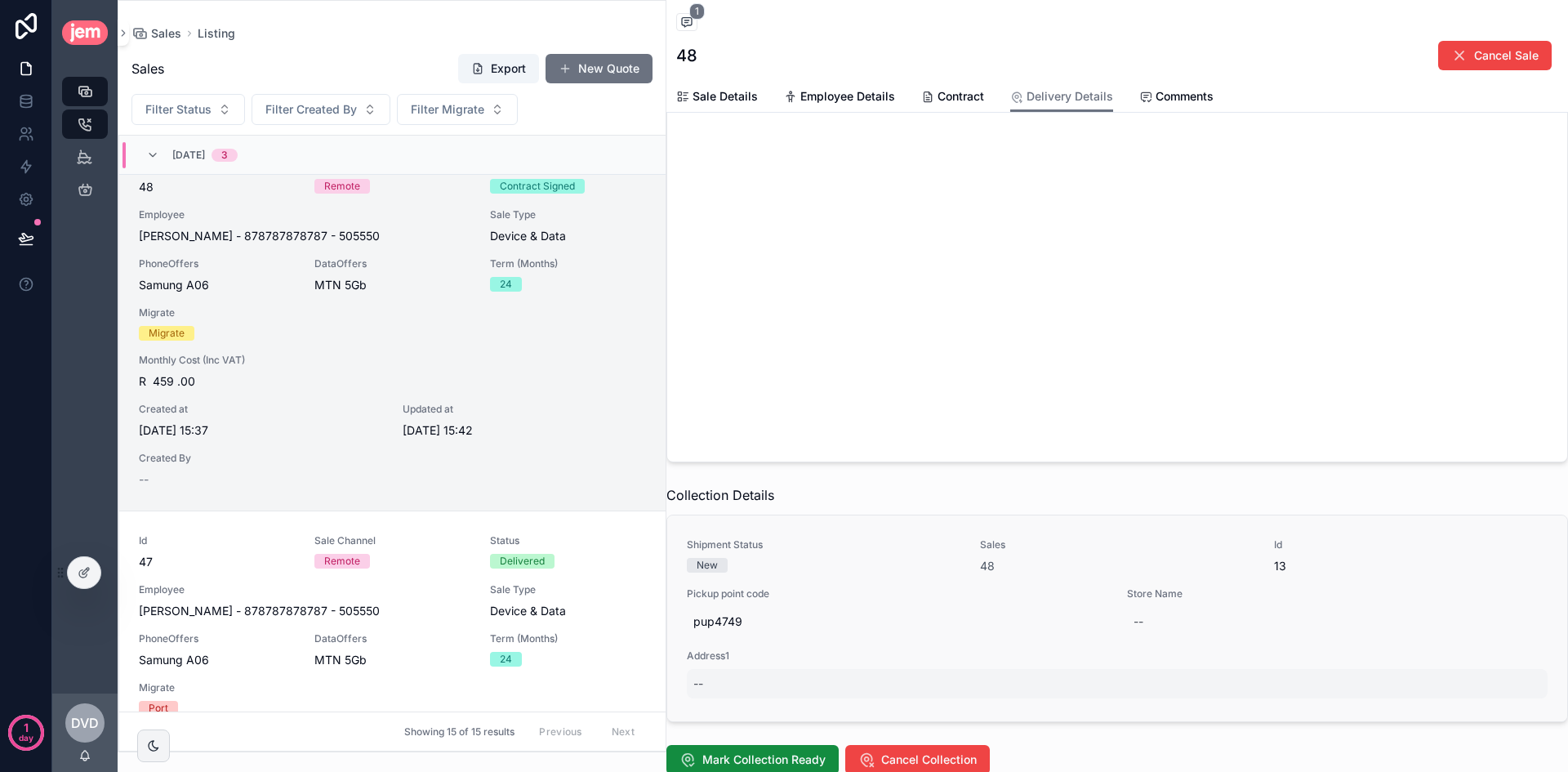
click at [716, 680] on div "--" at bounding box center [1116, 684] width 860 height 29
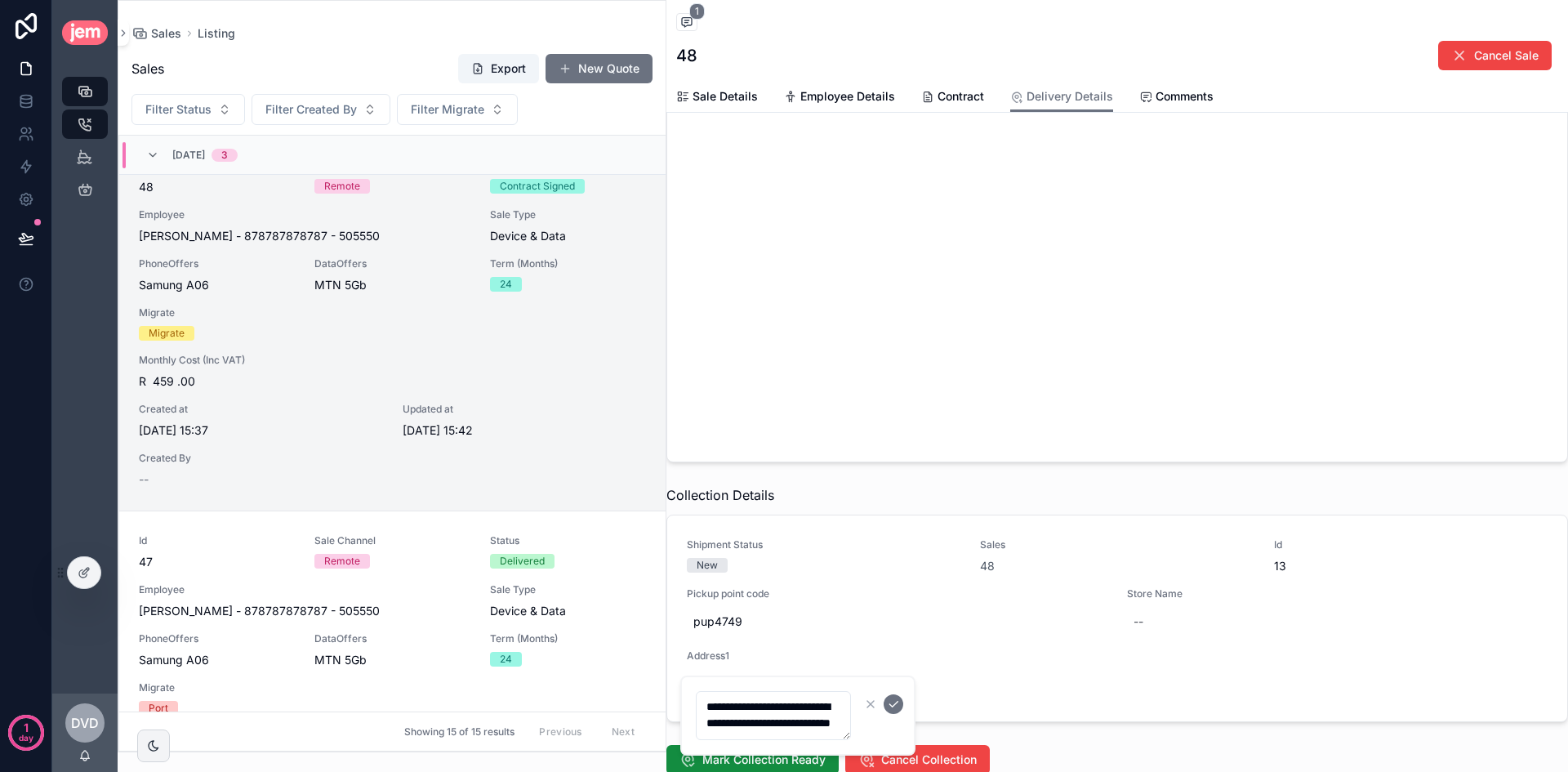
scroll to position [8, 0]
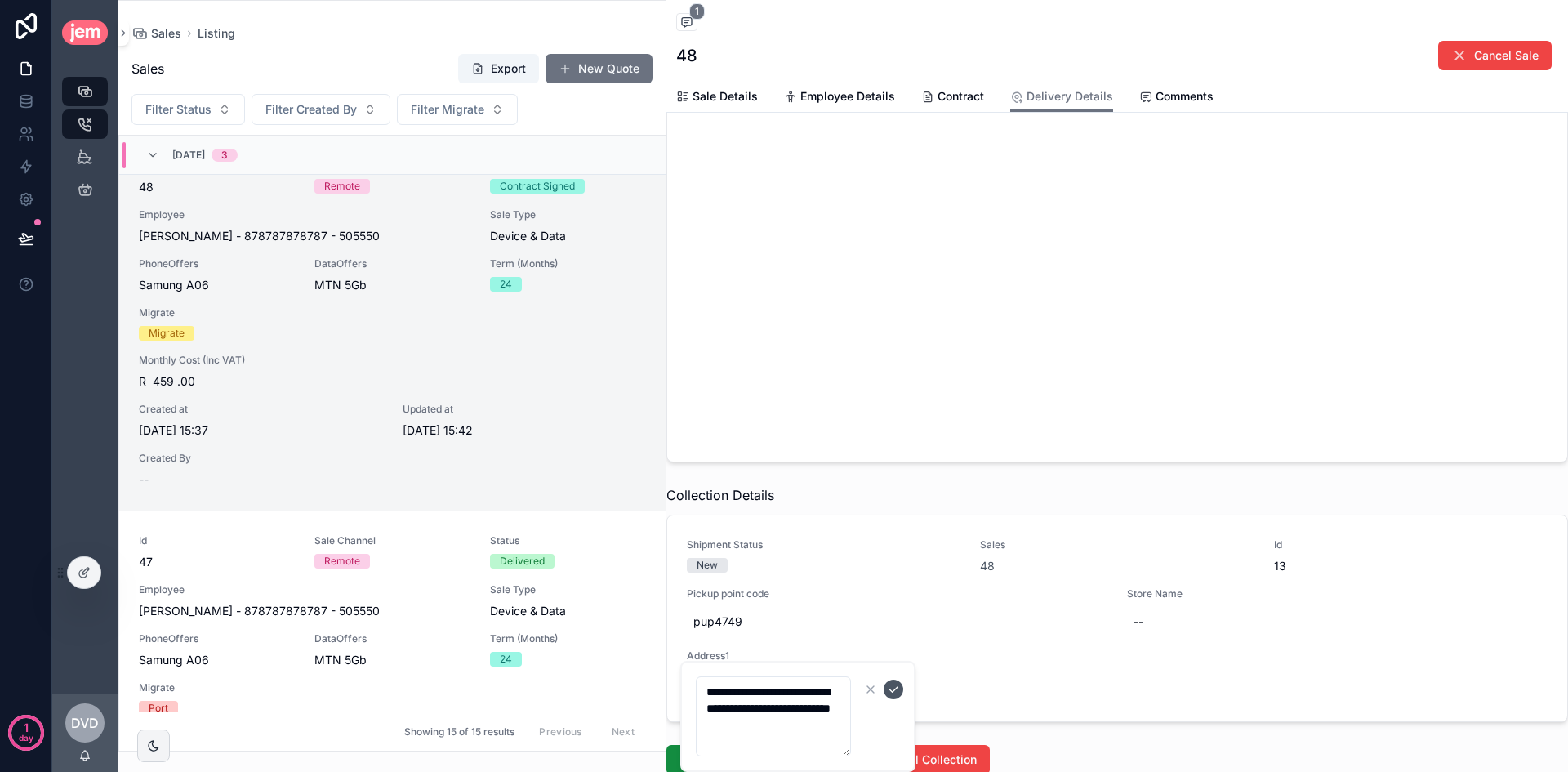
type textarea "**********"
click at [898, 689] on icon "scrollable content" at bounding box center [894, 689] width 13 height 13
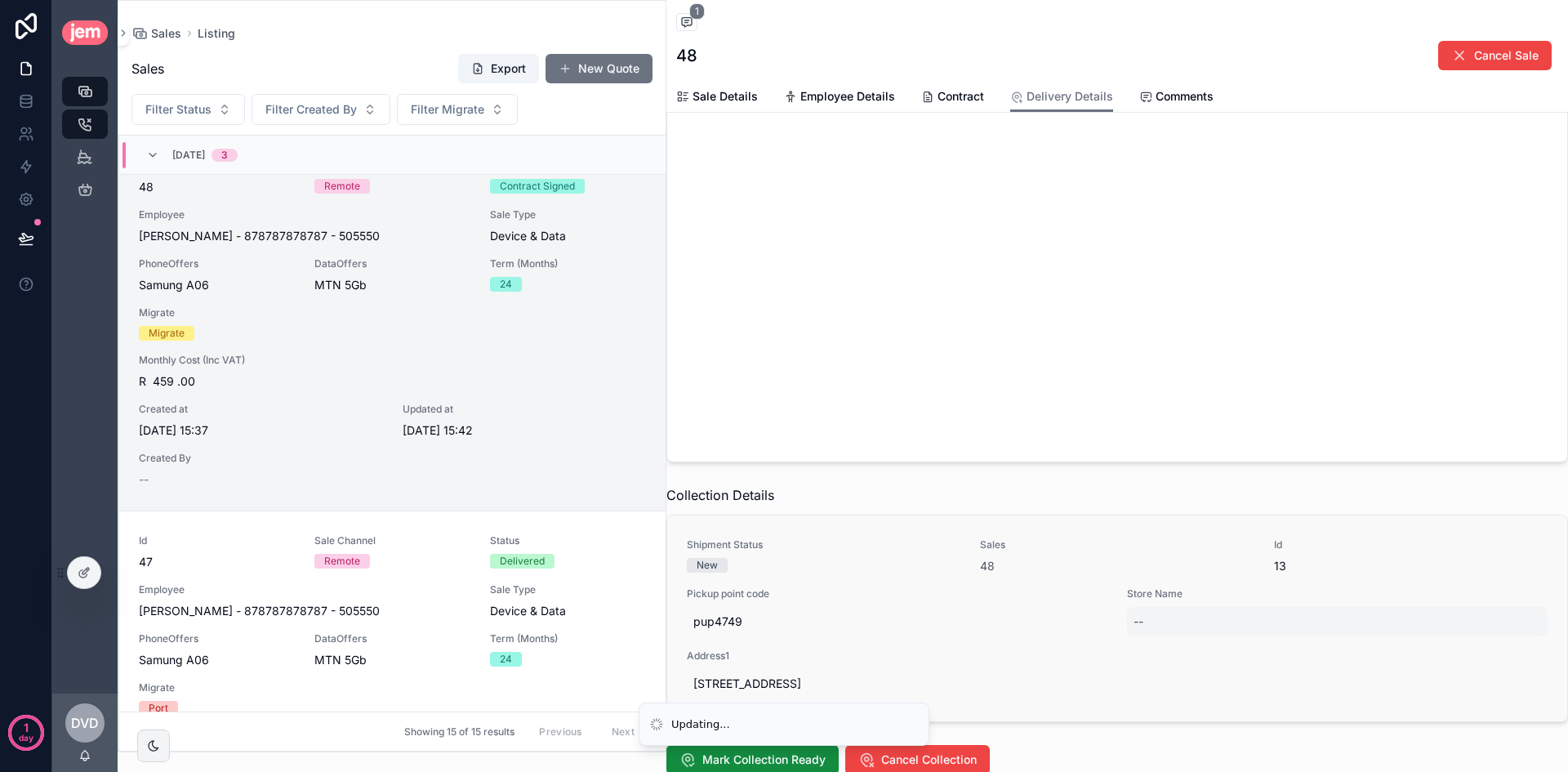
click at [1173, 619] on div "--" at bounding box center [1337, 621] width 421 height 29
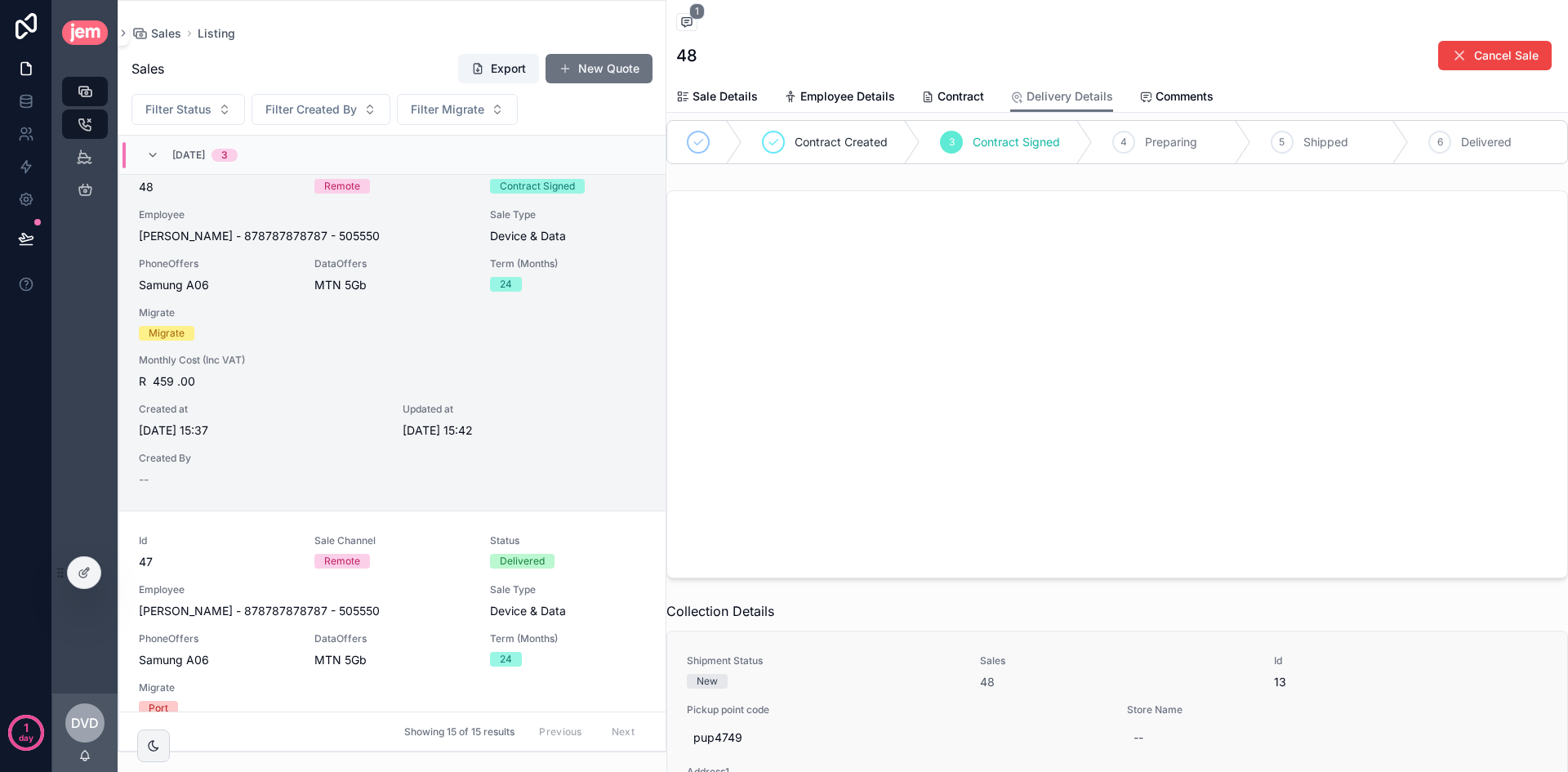
scroll to position [245, 0]
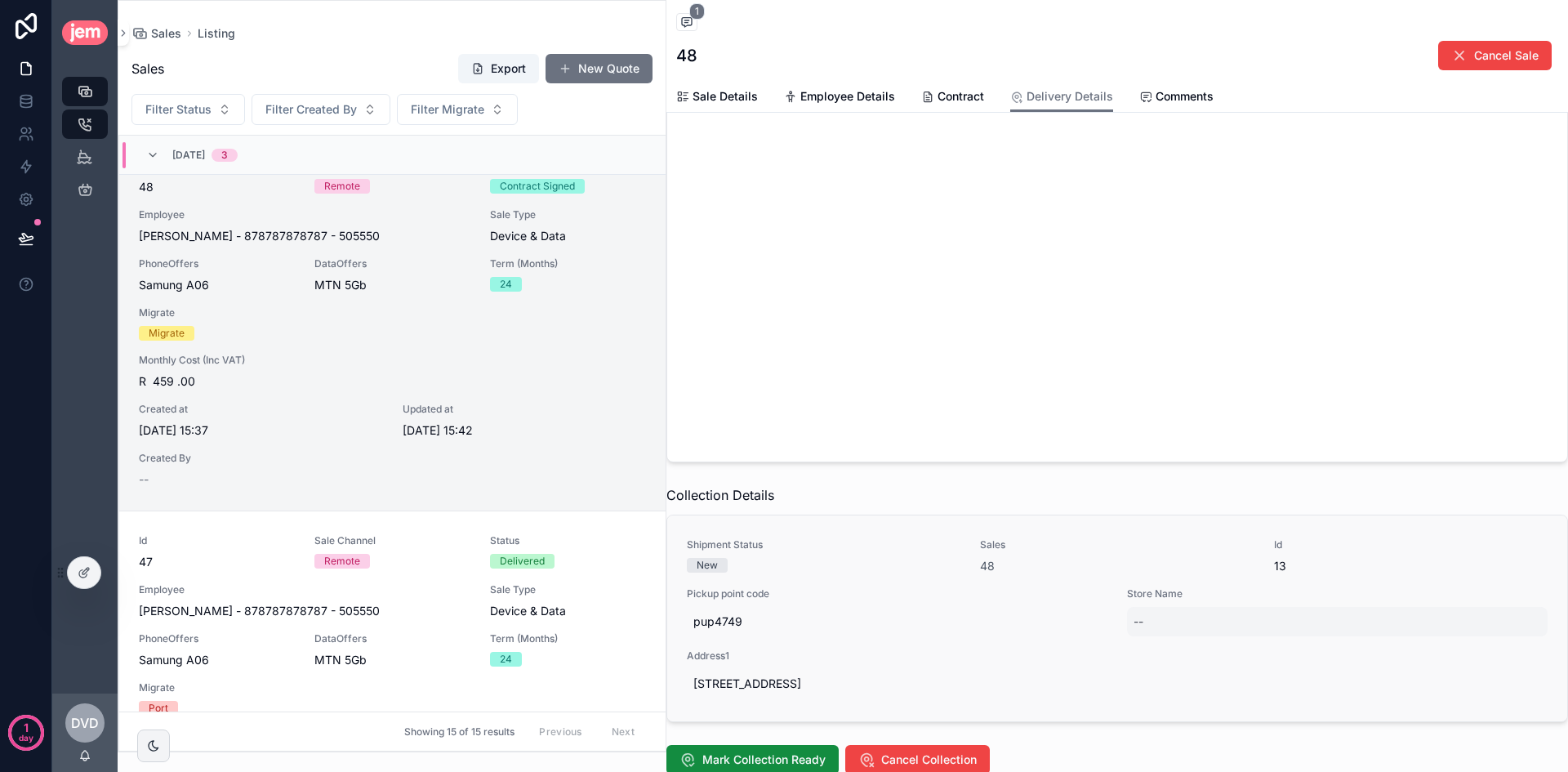
click at [1196, 612] on div "--" at bounding box center [1337, 621] width 421 height 29
type input "**********"
click at [1333, 643] on icon "scrollable content" at bounding box center [1328, 641] width 13 height 13
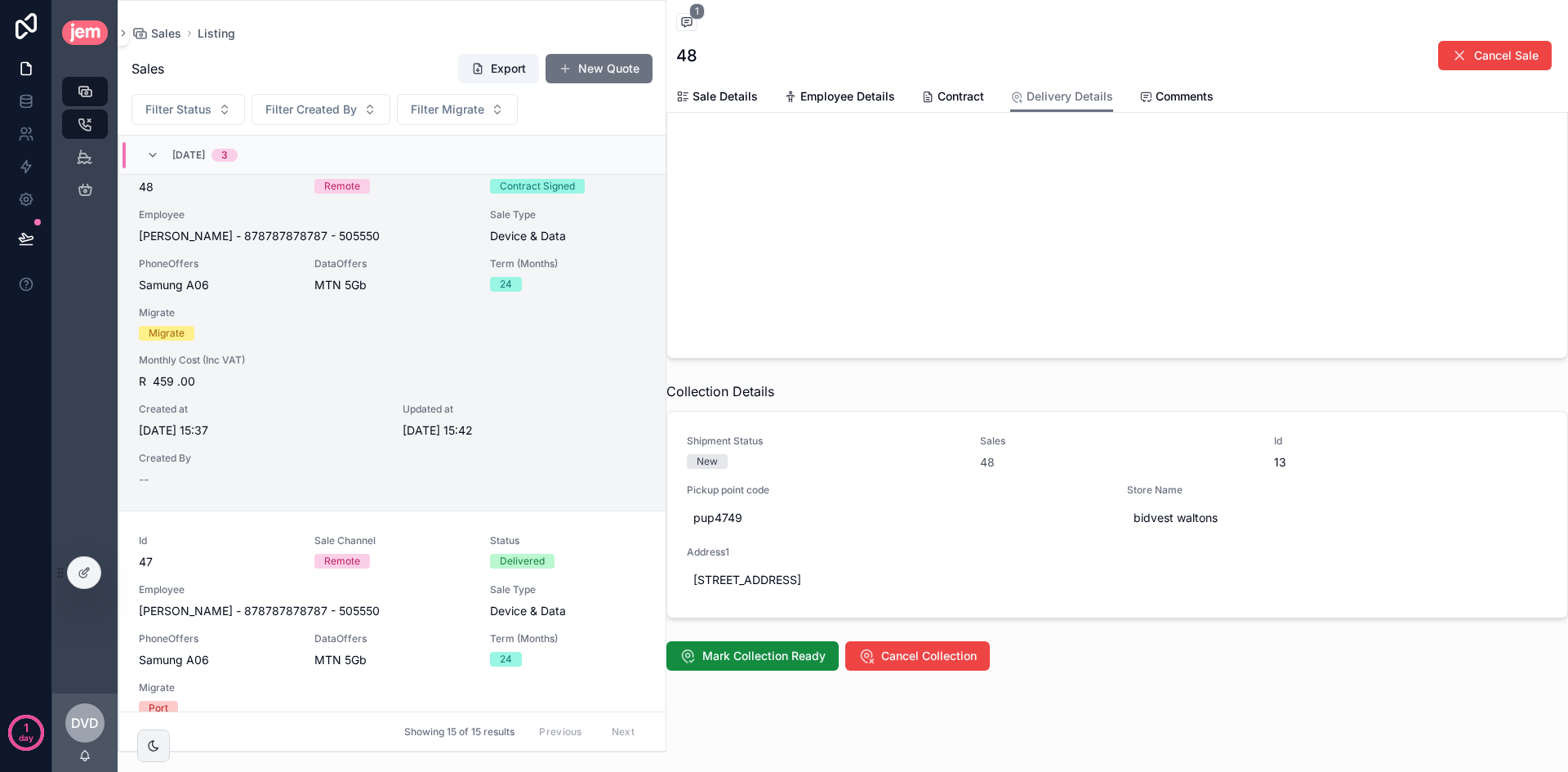
scroll to position [371, 0]
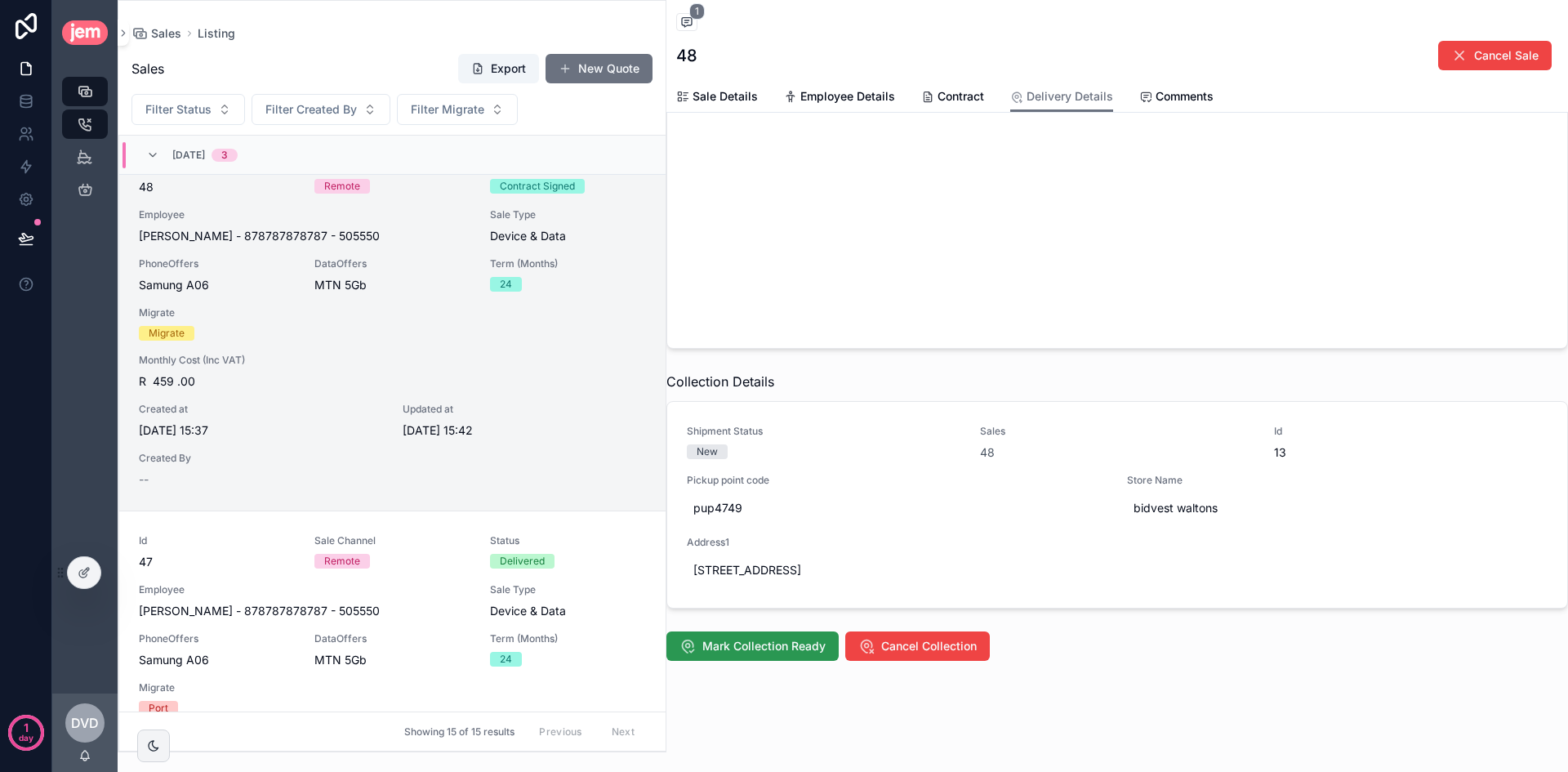
click at [795, 639] on span "Mark Collection Ready" at bounding box center [764, 646] width 123 height 17
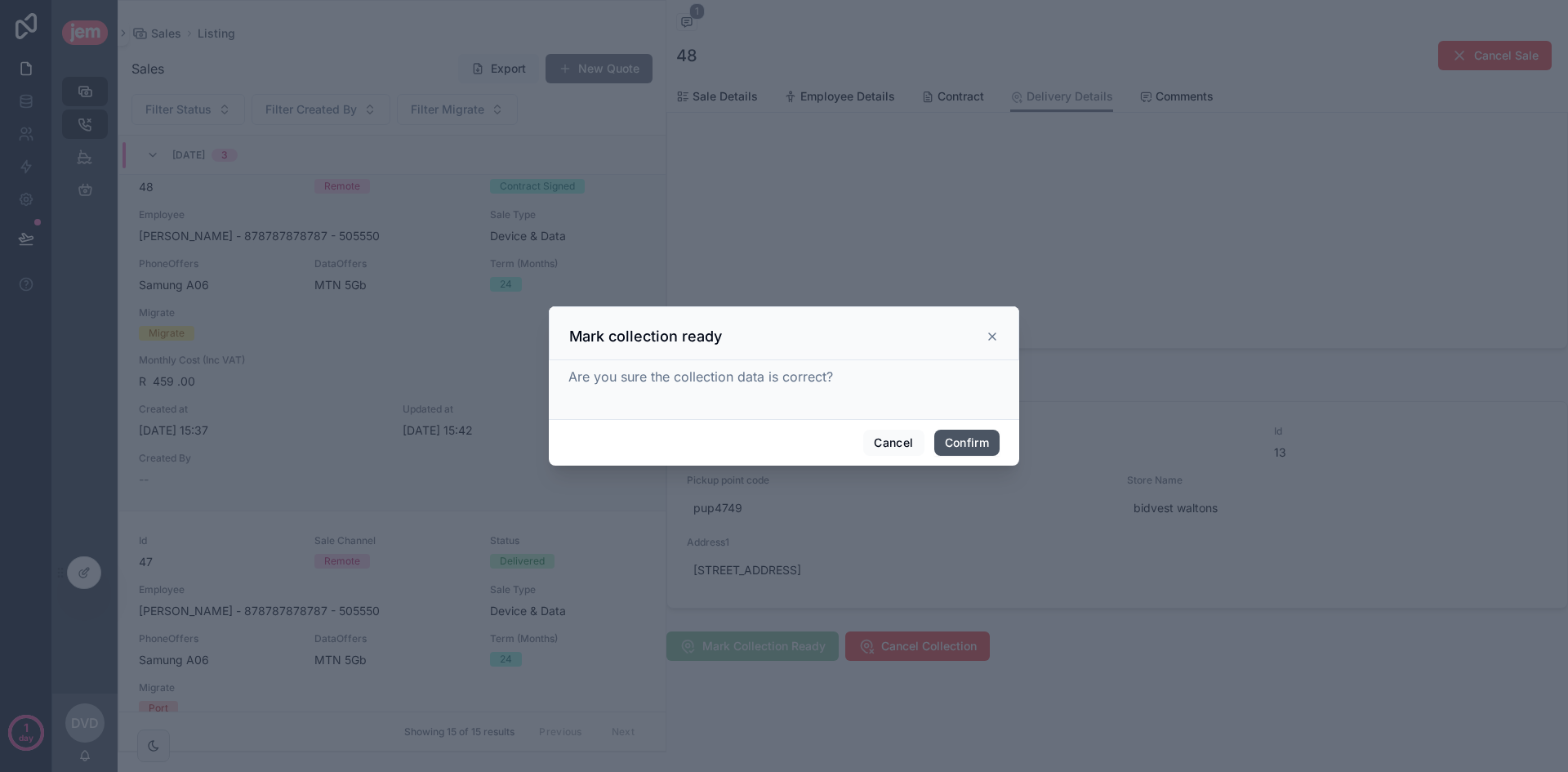
click at [961, 442] on button "Confirm" at bounding box center [966, 443] width 65 height 26
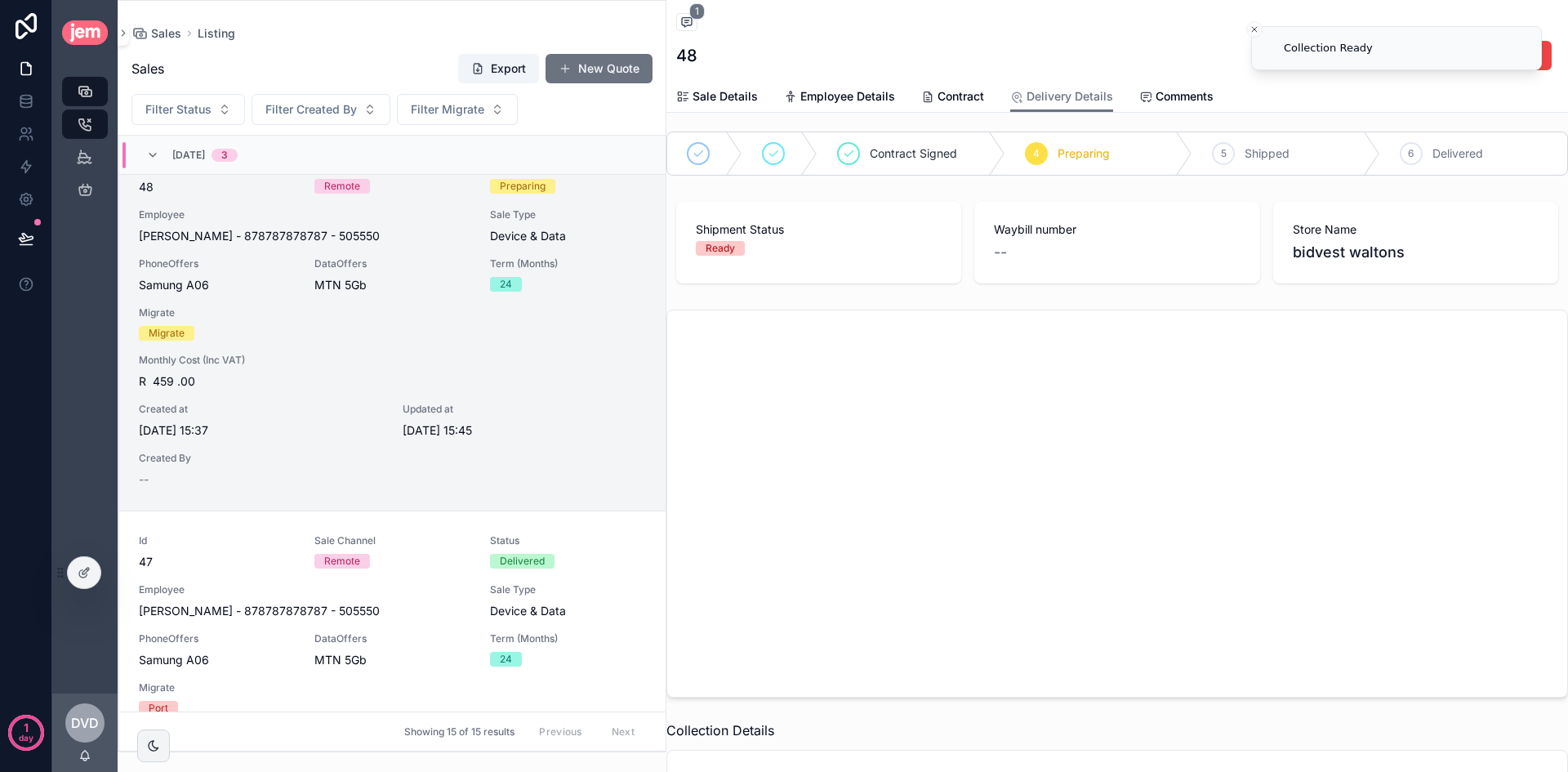
scroll to position [0, 0]
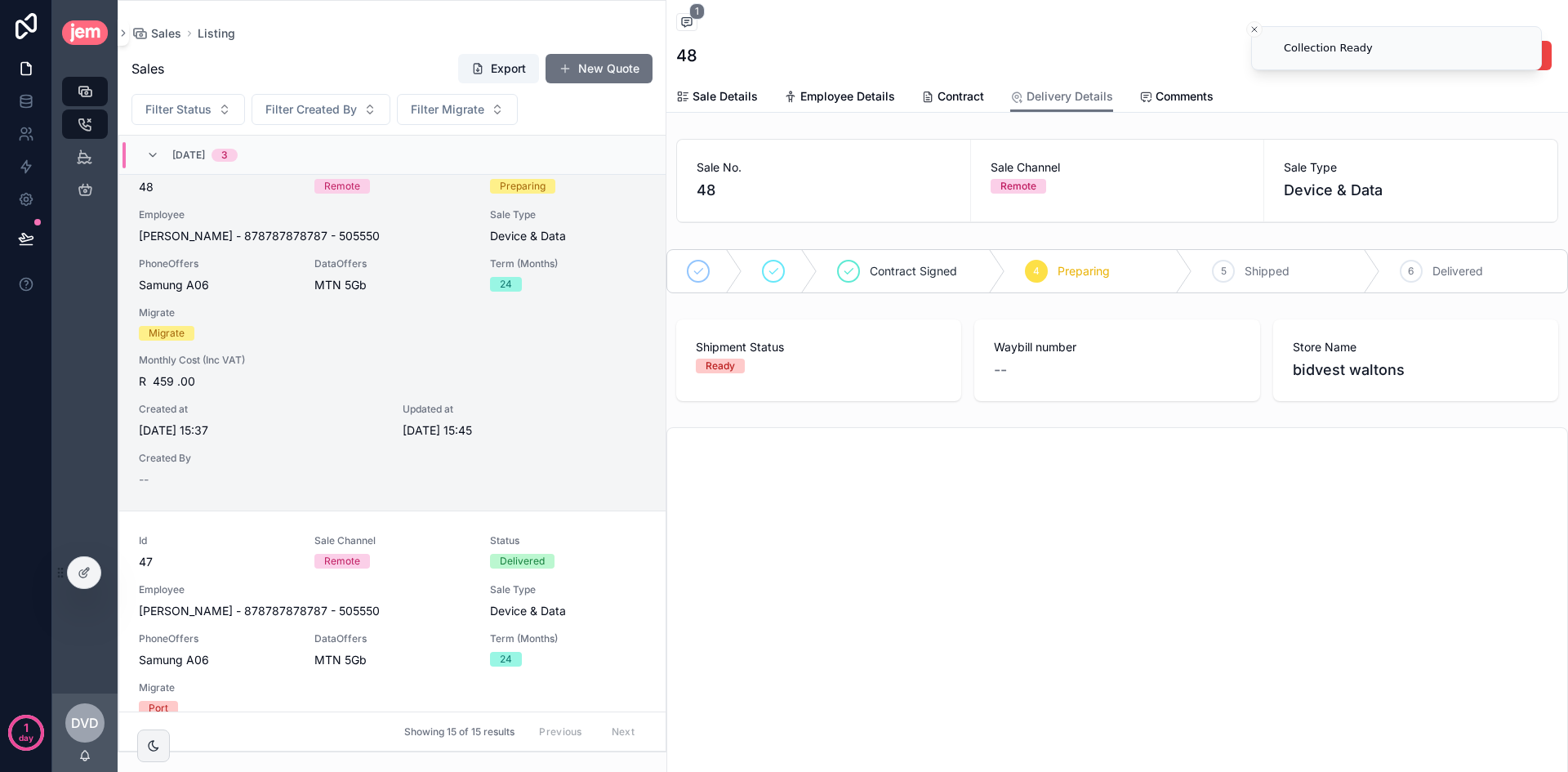
click at [1039, 368] on div "--" at bounding box center [1116, 370] width 246 height 23
click at [1344, 370] on span "bidvest waltons" at bounding box center [1415, 370] width 246 height 23
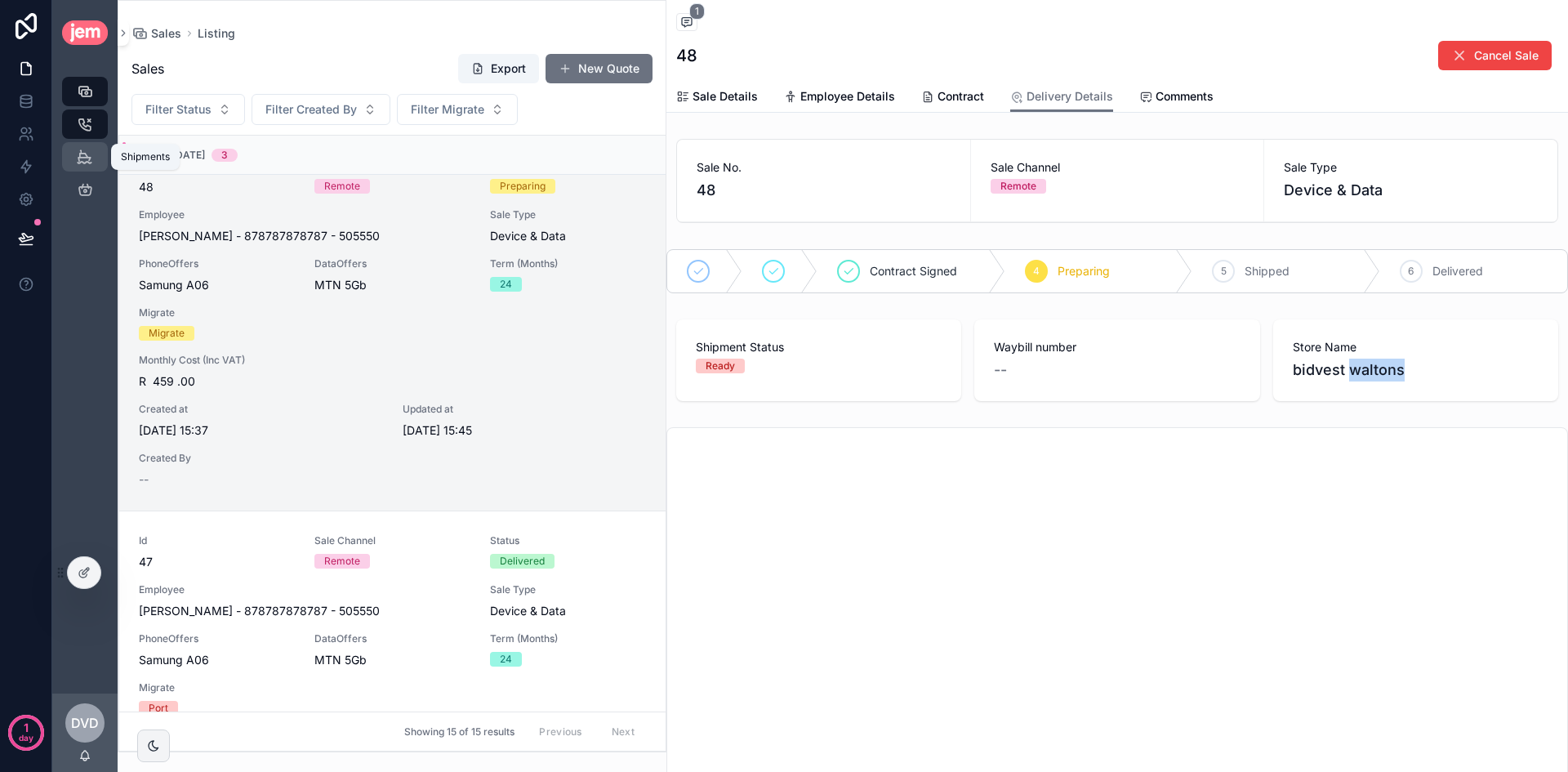
click at [91, 164] on icon "scrollable content" at bounding box center [84, 157] width 16 height 17
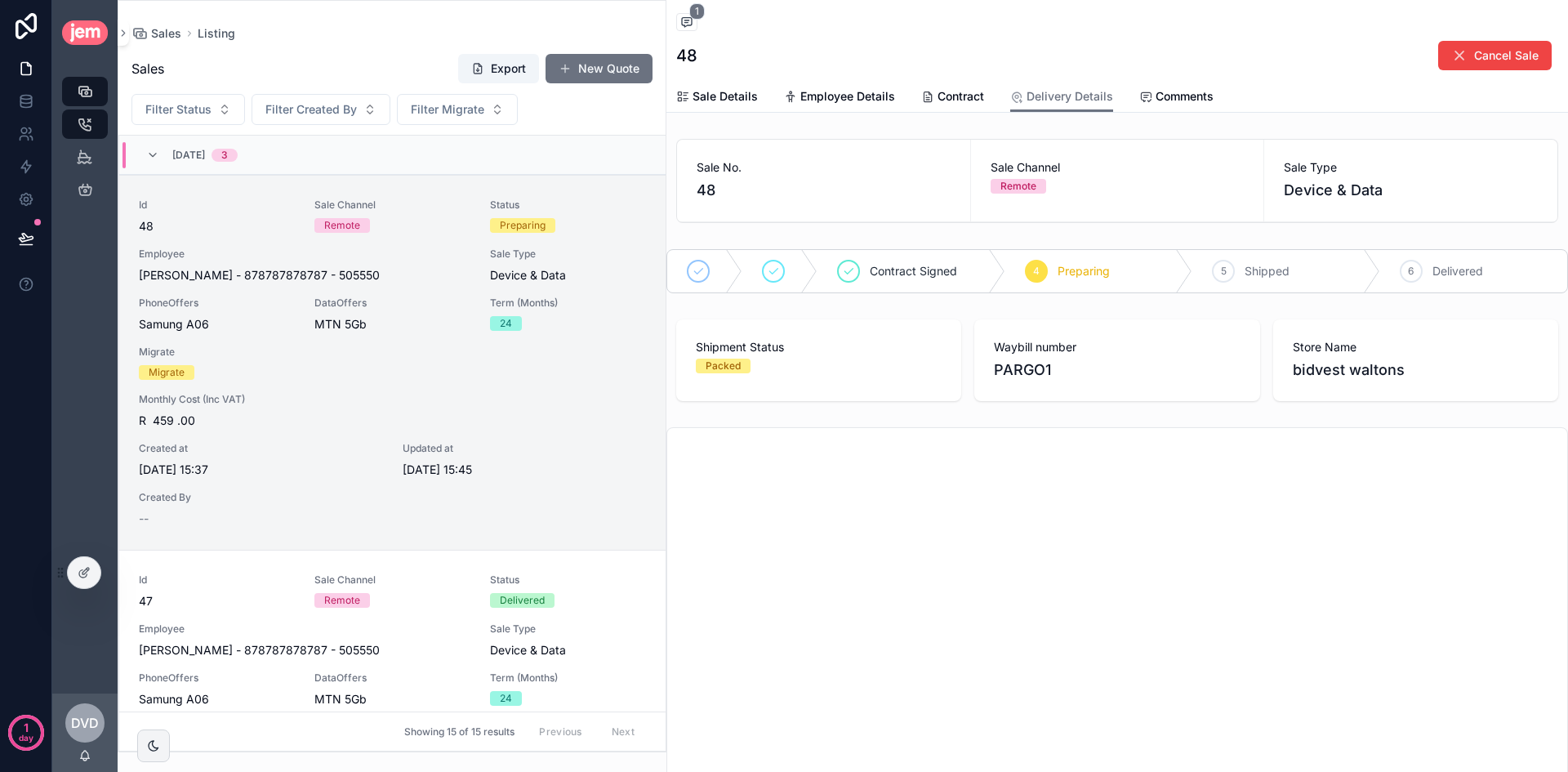
click at [757, 361] on div "Packed" at bounding box center [818, 366] width 246 height 15
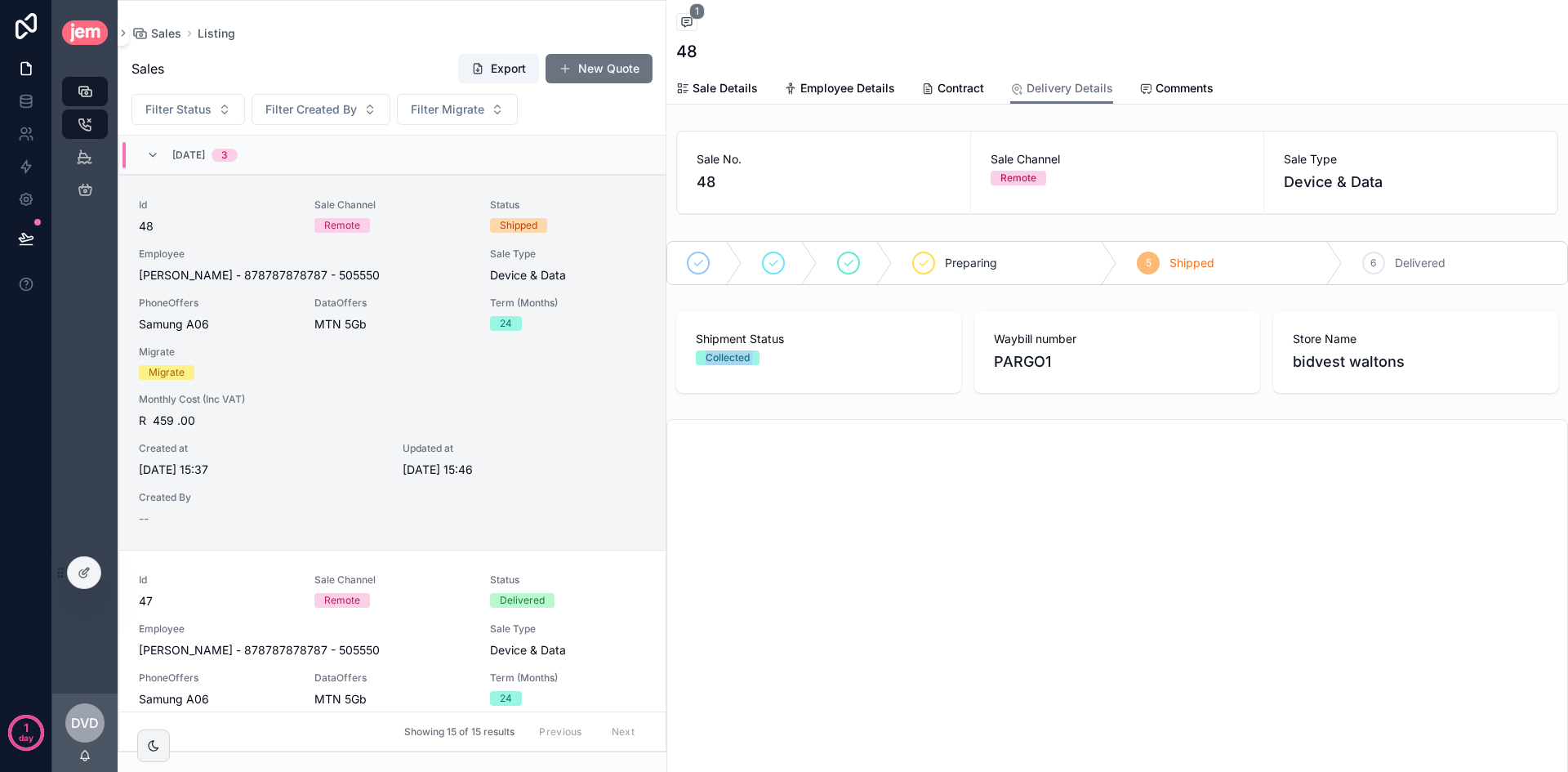
click at [832, 363] on div "Collected" at bounding box center [818, 358] width 246 height 15
click at [736, 355] on div "Collected" at bounding box center [728, 358] width 44 height 15
click at [831, 373] on div "Shipment Status Collected" at bounding box center [819, 351] width 285 height 82
click at [1172, 262] on span "Shipped" at bounding box center [1192, 263] width 45 height 17
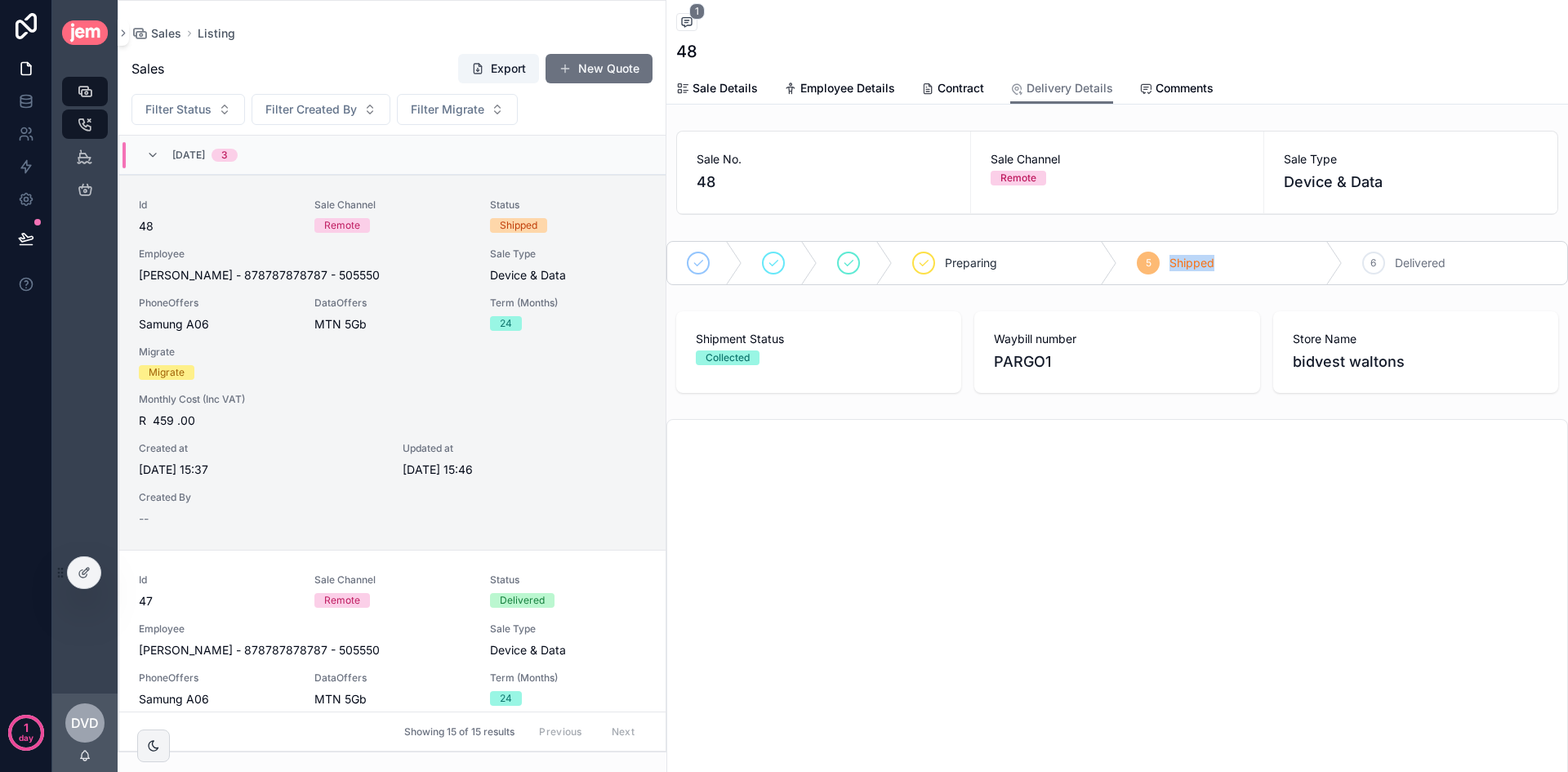
click at [1172, 262] on span "Shipped" at bounding box center [1192, 263] width 45 height 17
click at [966, 264] on span "Preparing" at bounding box center [971, 263] width 52 height 17
click at [1187, 258] on span "Shipped" at bounding box center [1192, 263] width 45 height 17
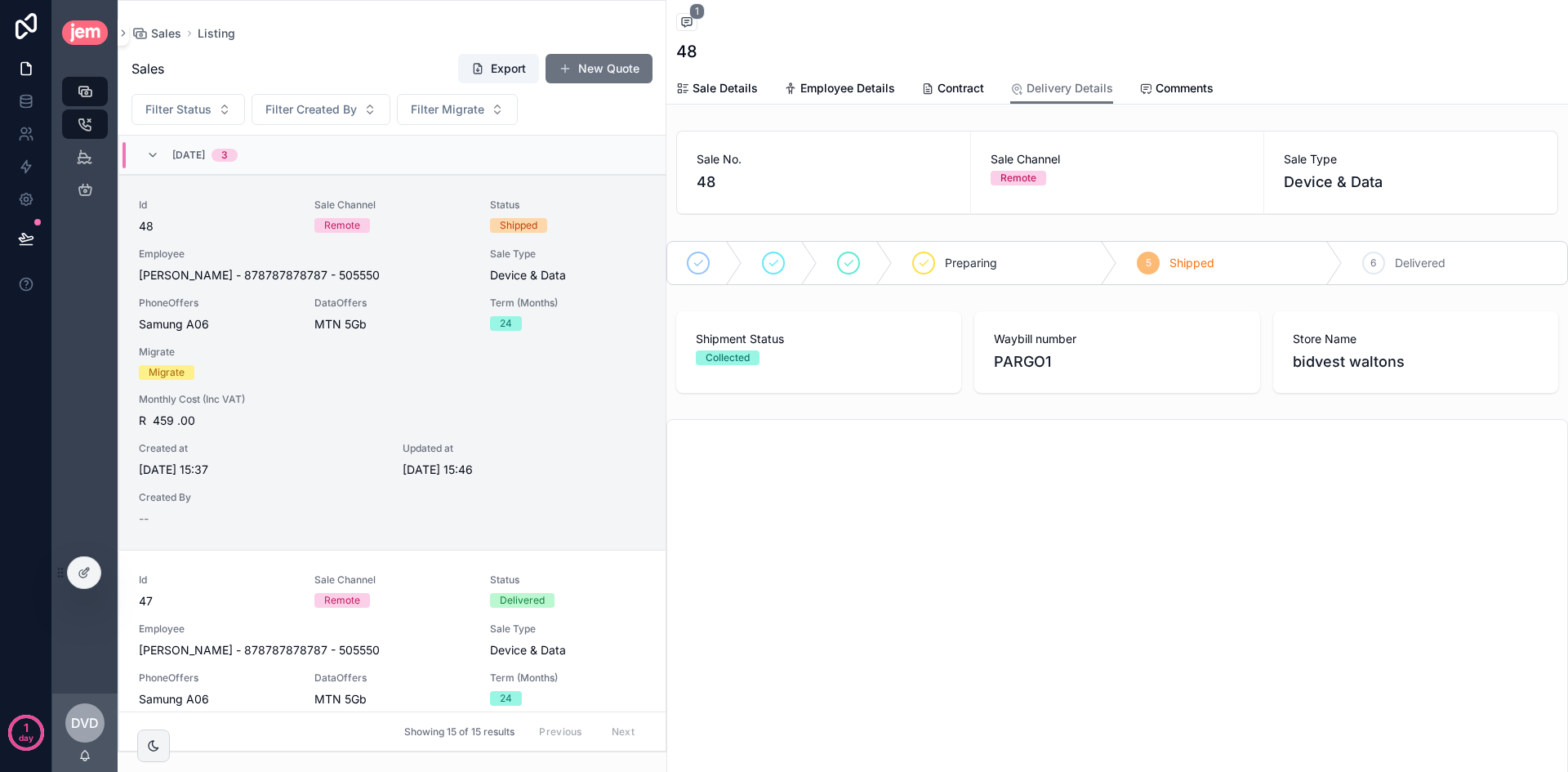
click at [719, 362] on div "Collected" at bounding box center [728, 358] width 44 height 15
click at [751, 362] on span "Delivered" at bounding box center [728, 358] width 64 height 15
click at [186, 103] on span "Filter Status" at bounding box center [179, 109] width 66 height 17
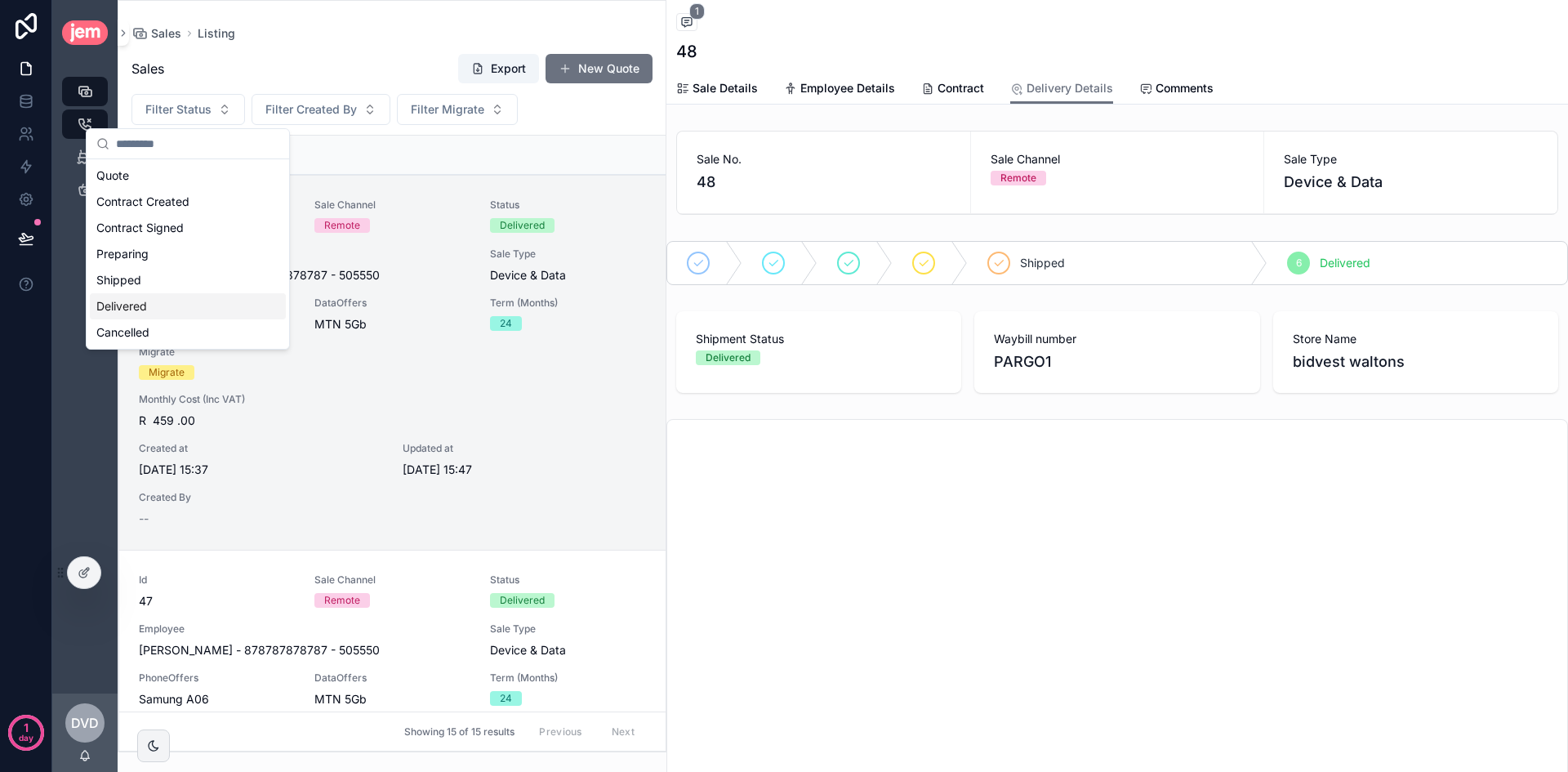
click at [584, 156] on div "04/09/2025 3" at bounding box center [393, 155] width 547 height 40
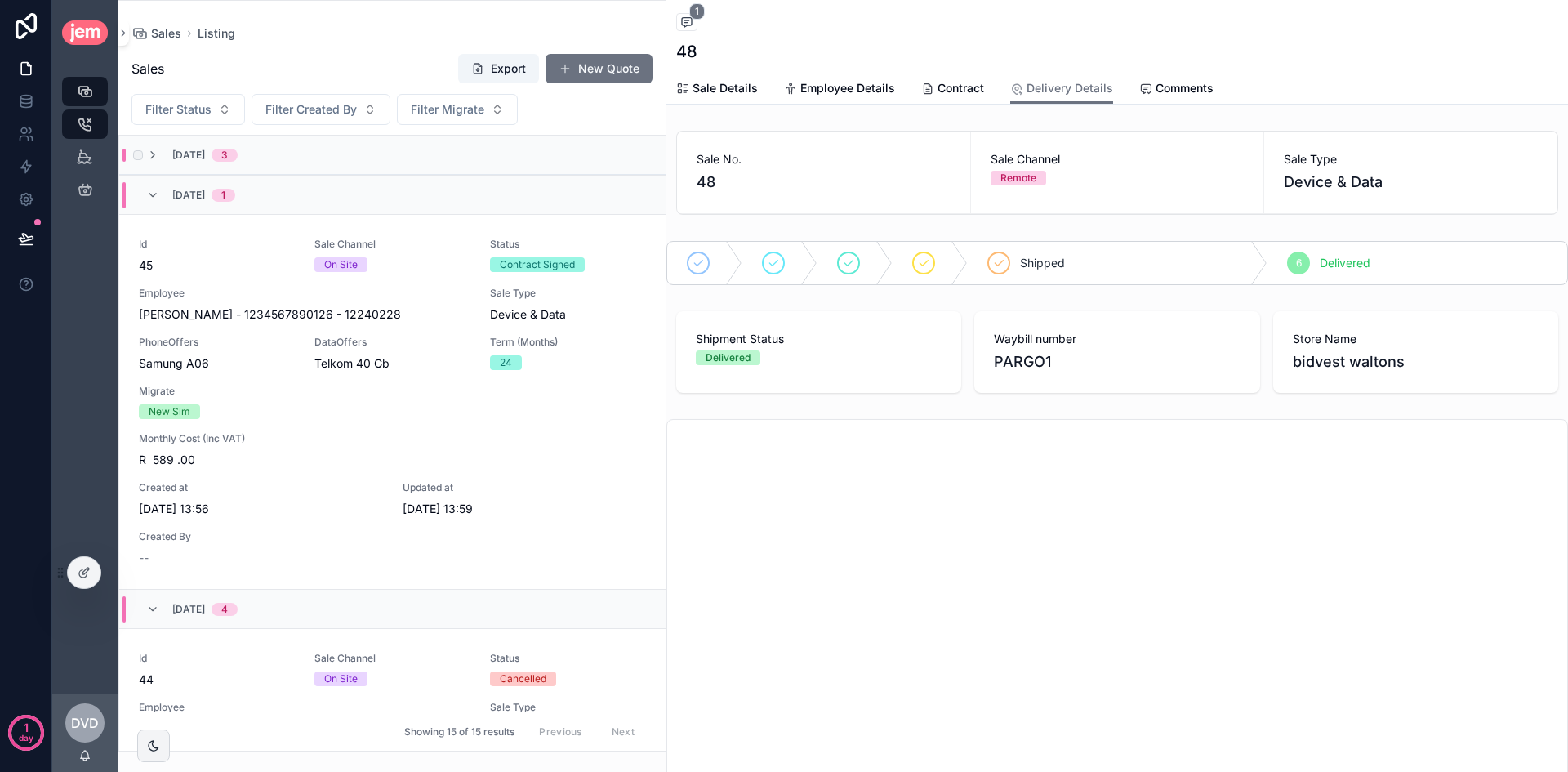
click at [580, 163] on div "04/09/2025 3" at bounding box center [393, 155] width 547 height 40
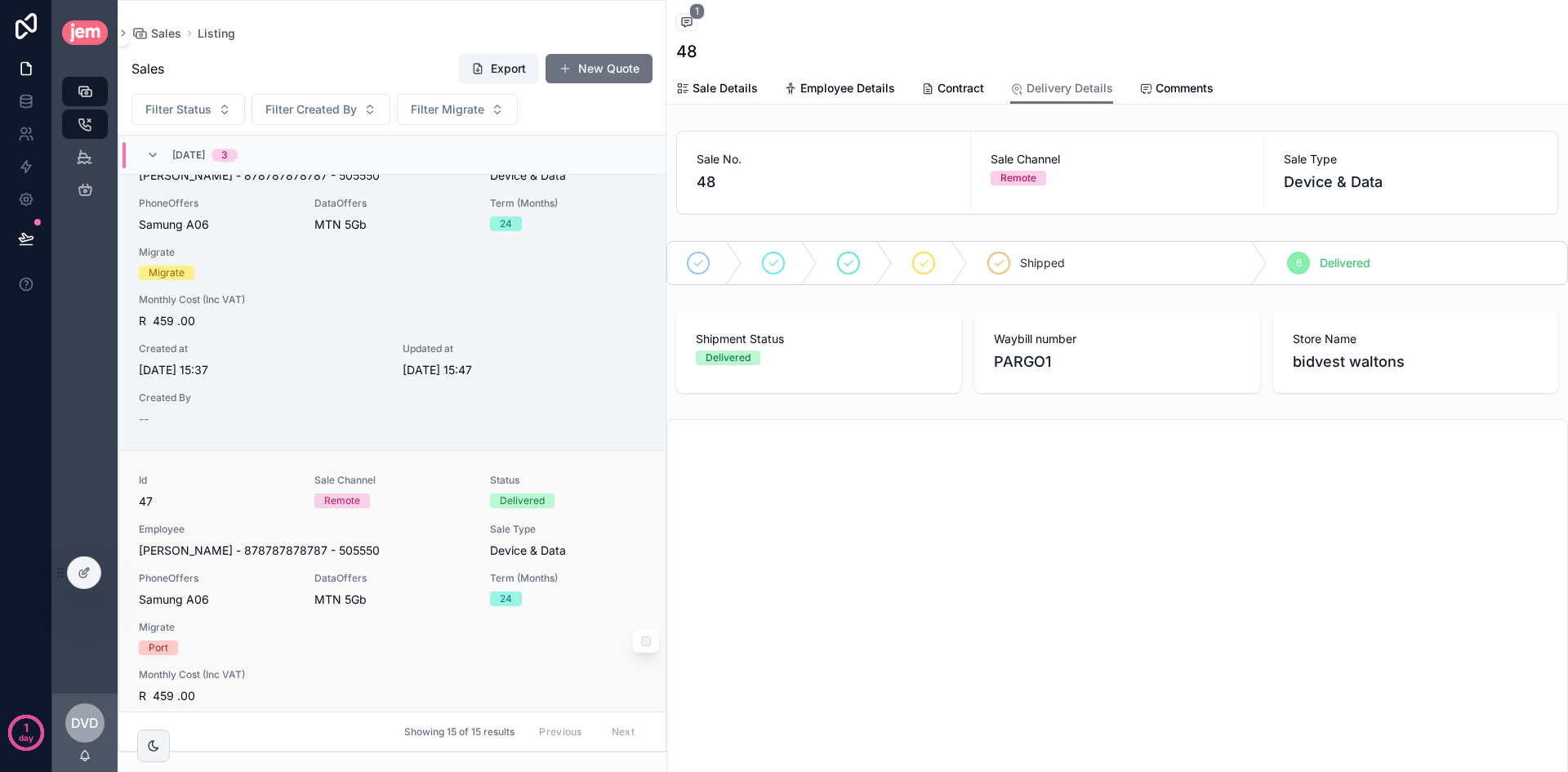
scroll to position [327, 0]
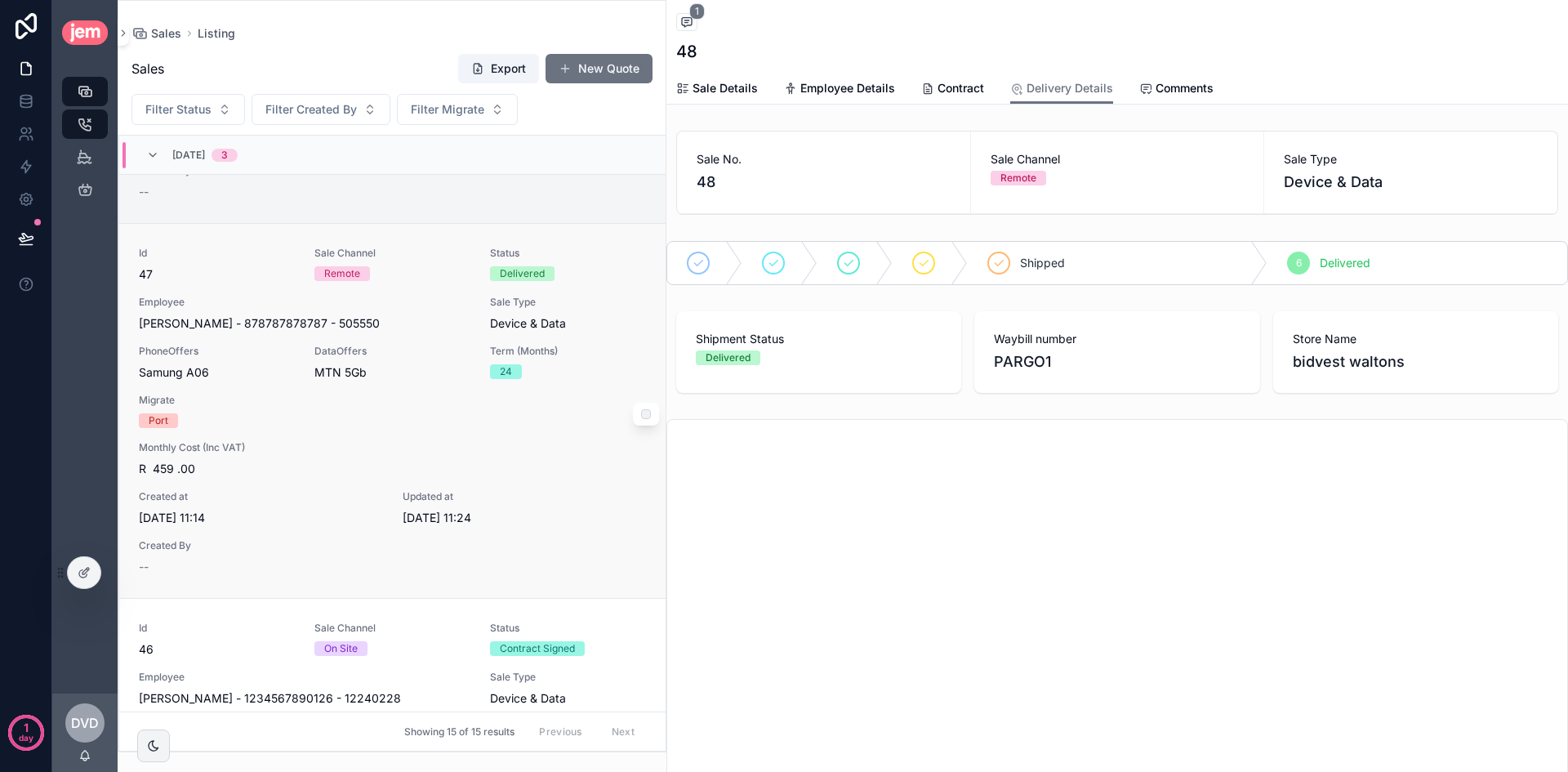
click at [525, 453] on span "Monthly Cost (Inc VAT)" at bounding box center [392, 447] width 507 height 13
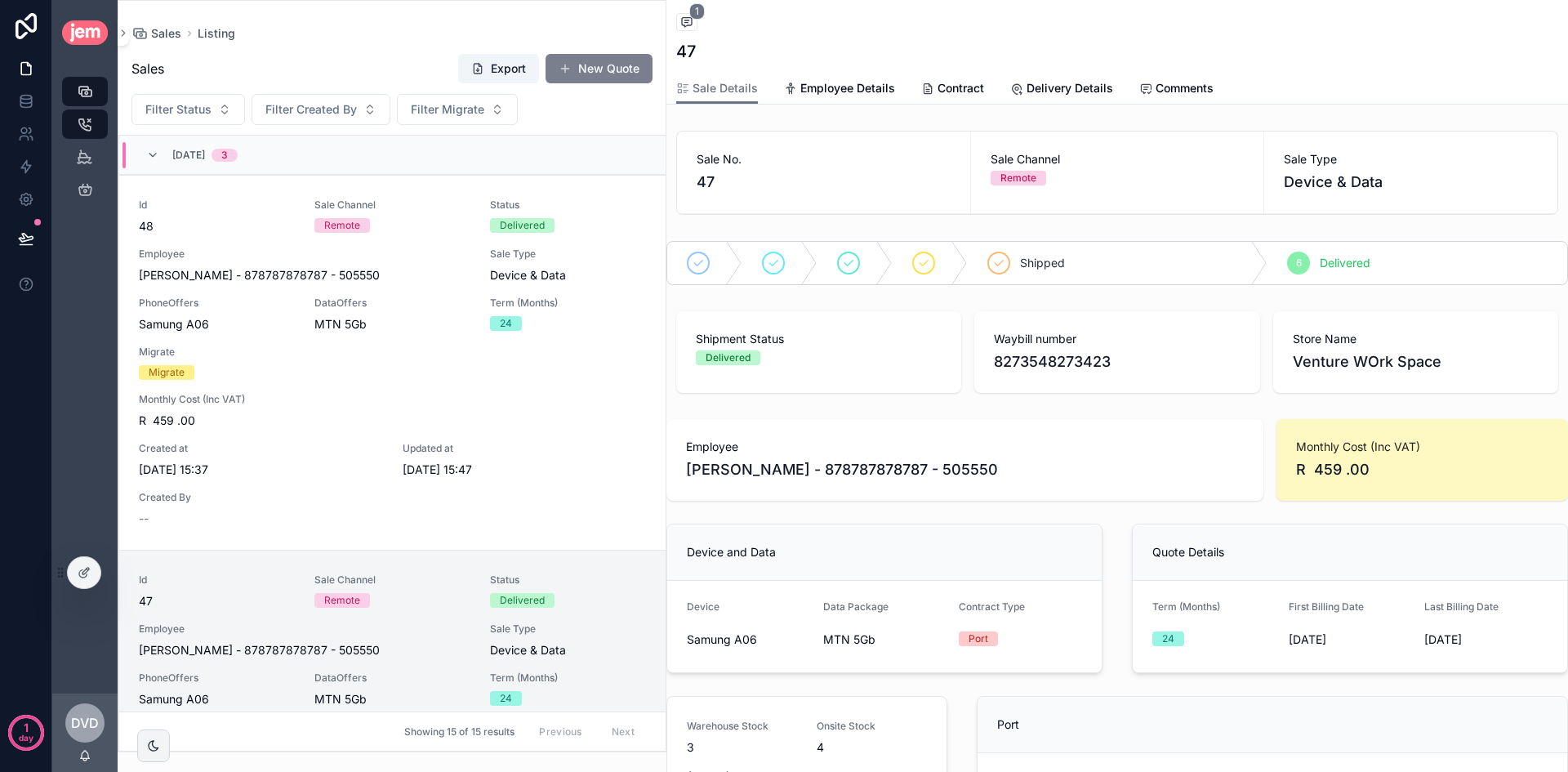
click at [618, 76] on button "New Quote" at bounding box center [599, 69] width 107 height 29
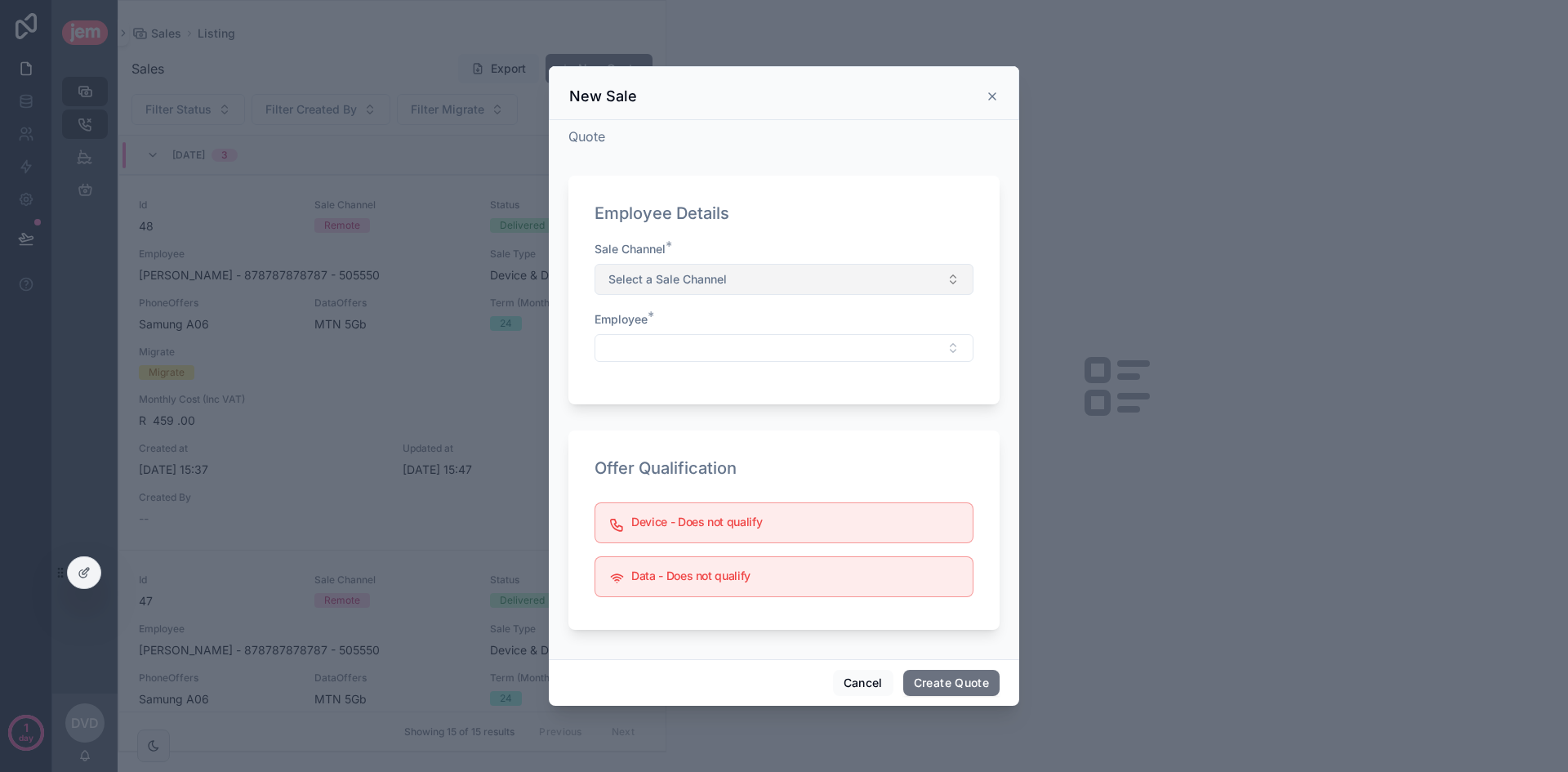
click at [806, 286] on button "Select a Sale Channel" at bounding box center [784, 280] width 379 height 31
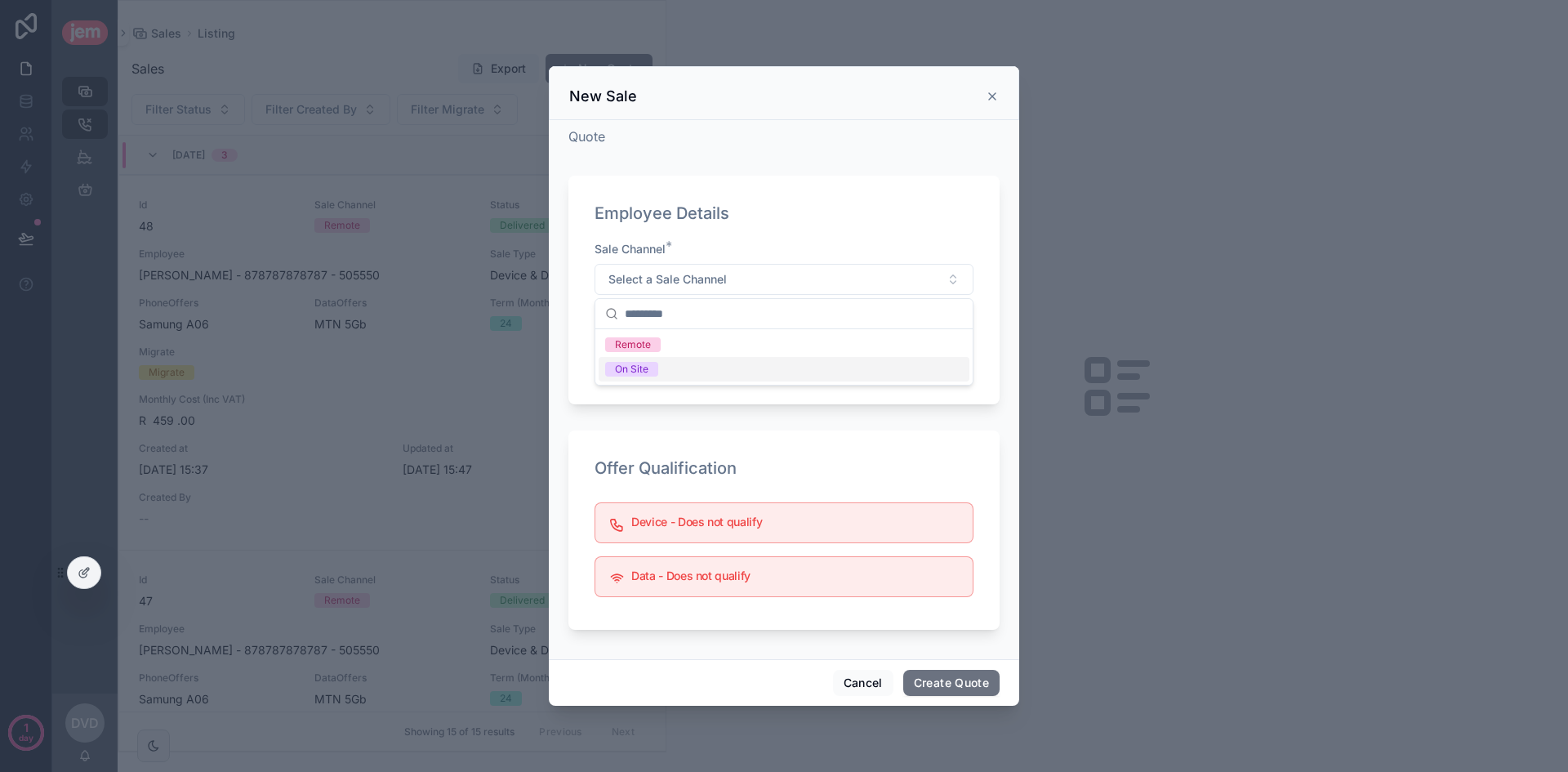
click at [733, 367] on div "On Site" at bounding box center [784, 369] width 371 height 25
click at [773, 342] on button "Select Button" at bounding box center [784, 348] width 379 height 28
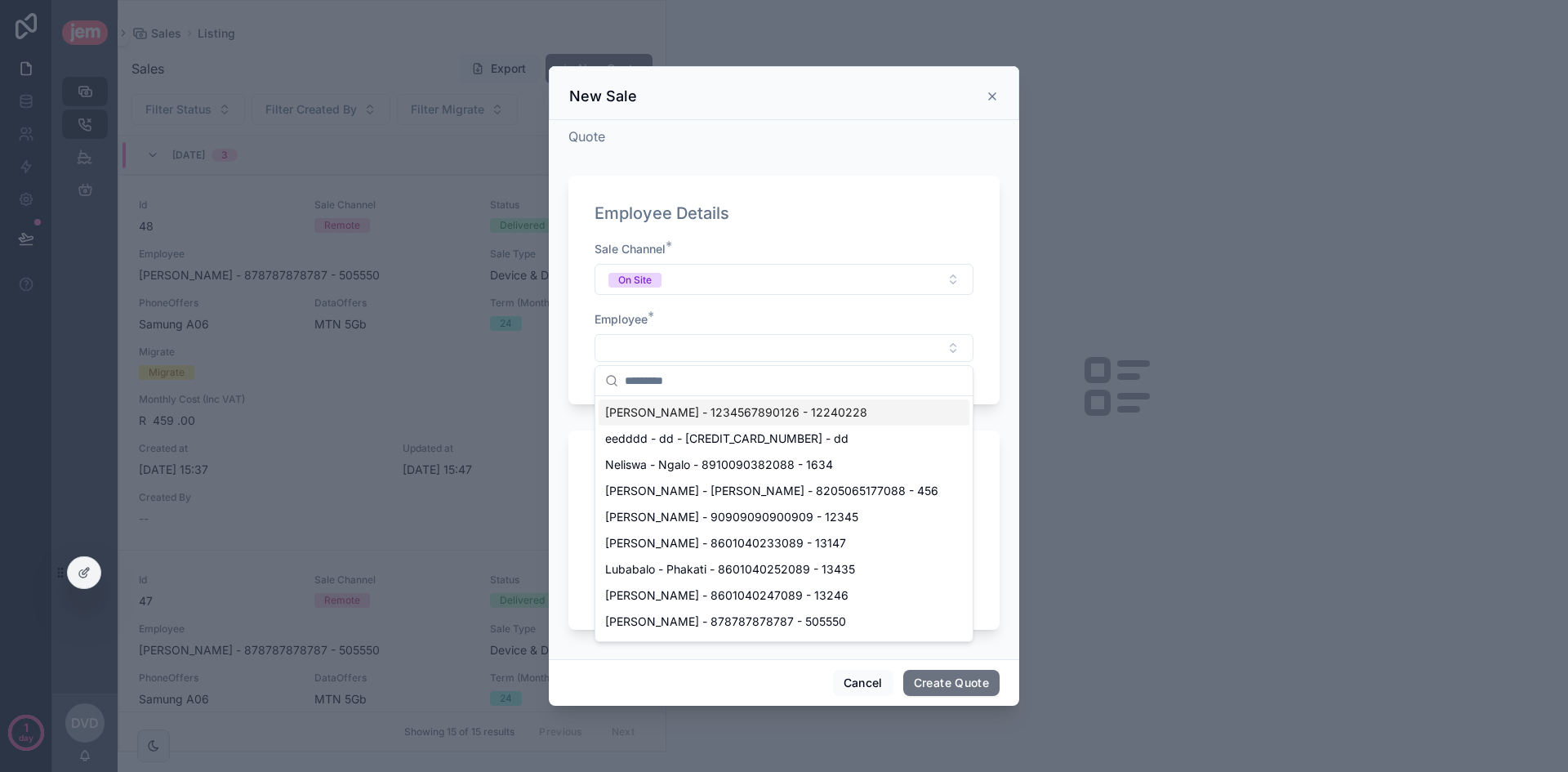
click at [760, 412] on span "[PERSON_NAME] - 1234567890126 - 12240228" at bounding box center [736, 412] width 262 height 17
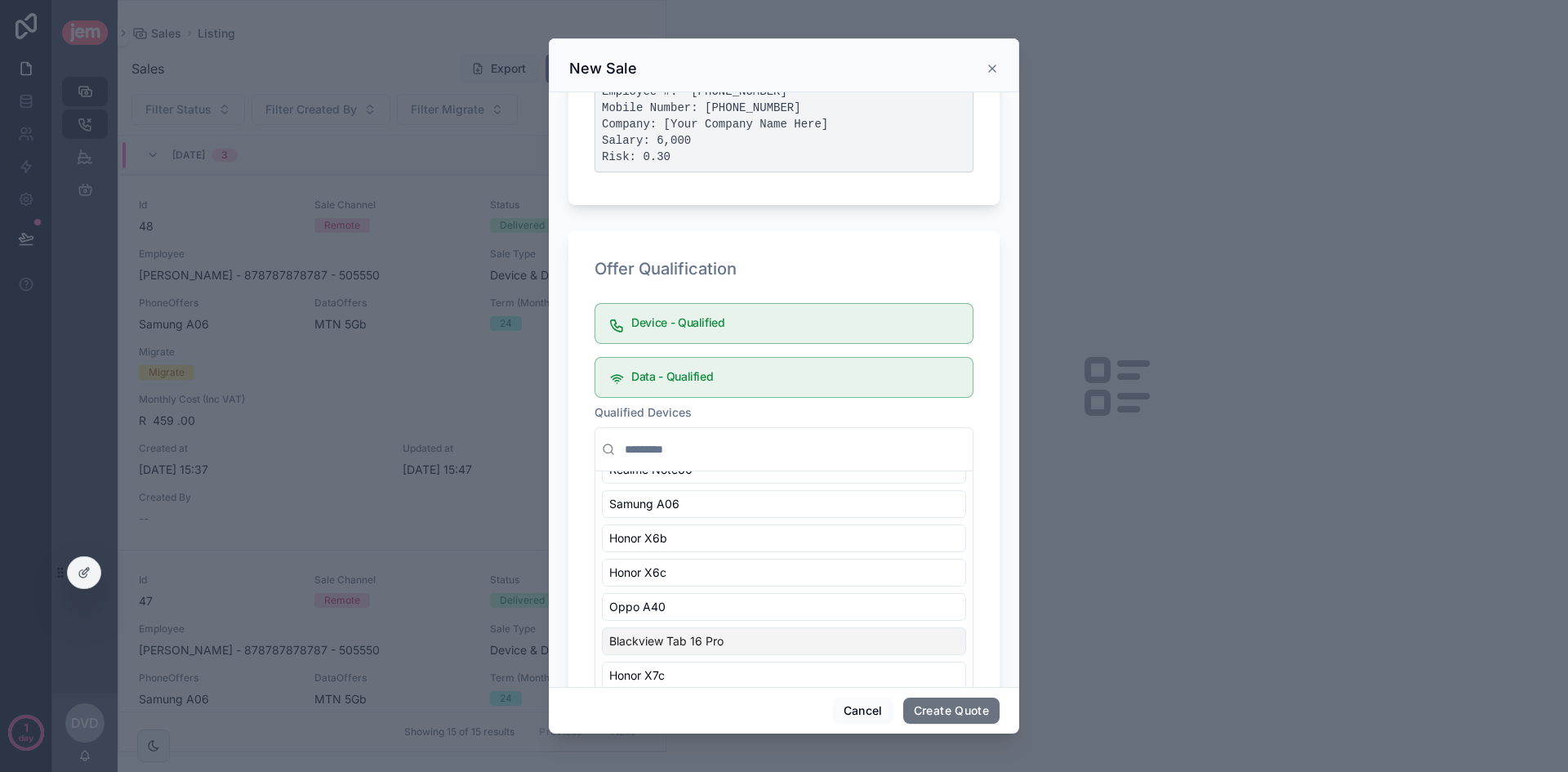
scroll to position [214, 0]
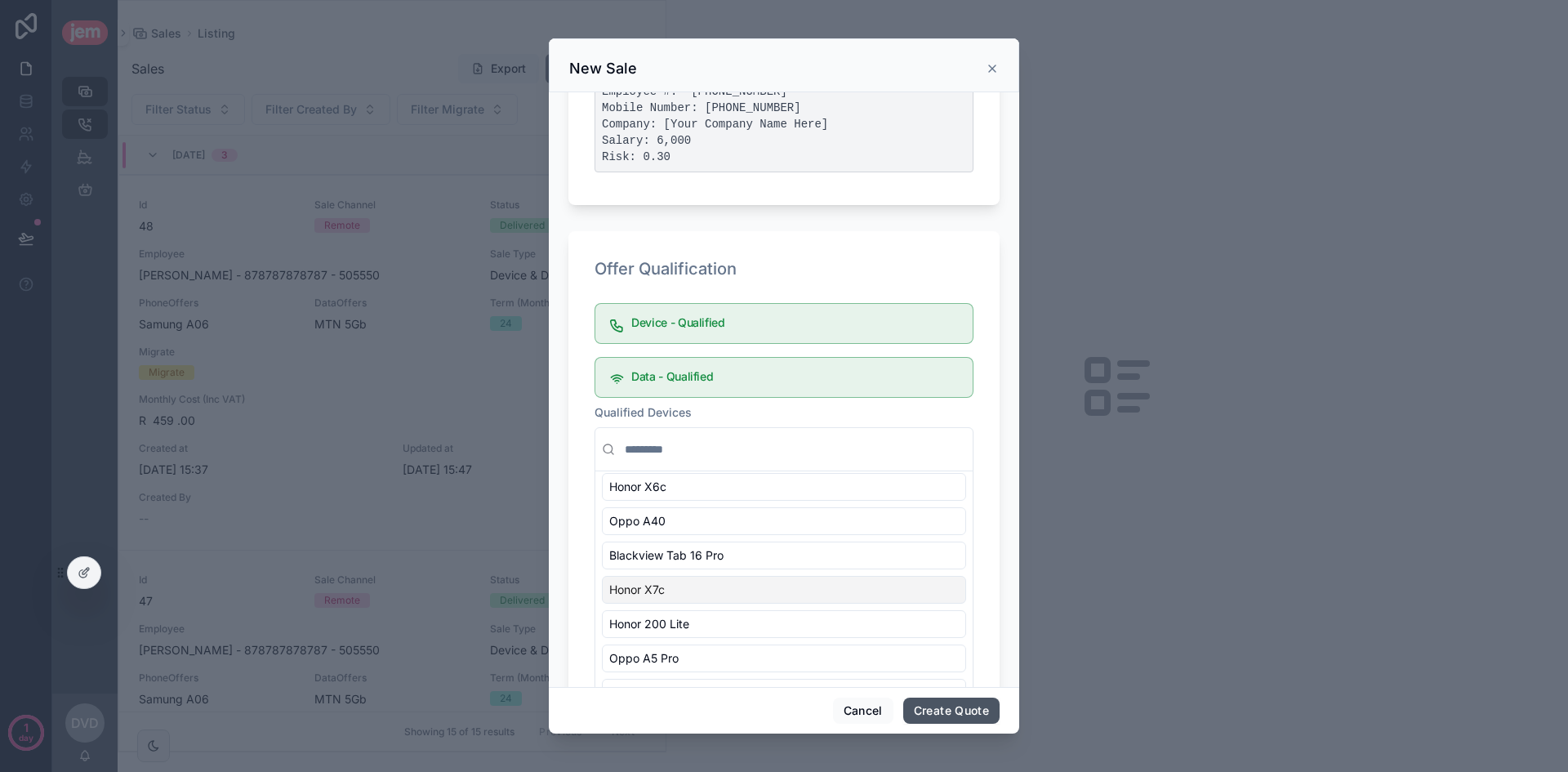
click at [973, 722] on button "Create Quote" at bounding box center [951, 710] width 97 height 26
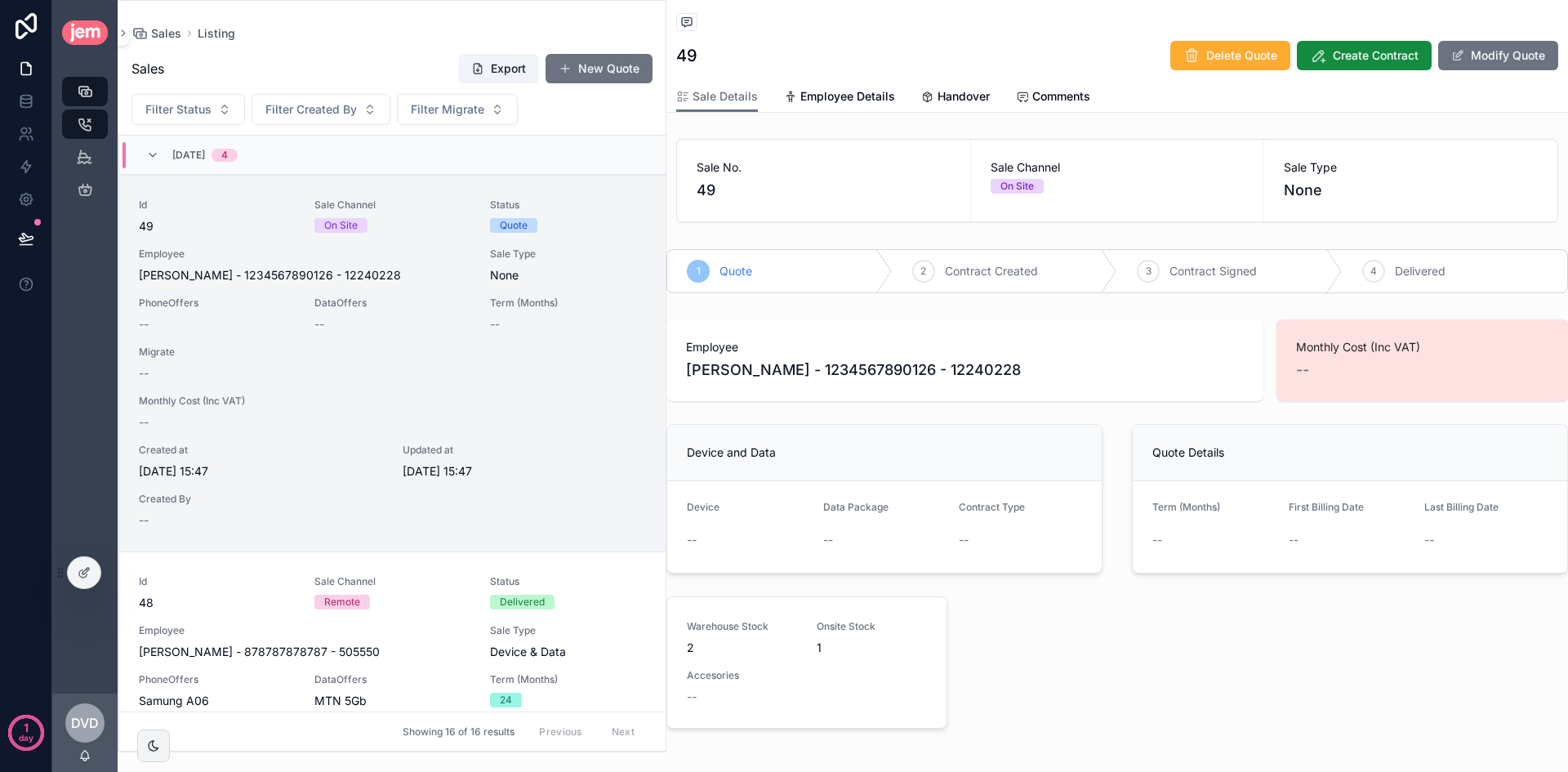
drag, startPoint x: 738, startPoint y: 530, endPoint x: 748, endPoint y: 536, distance: 11.7
click at [736, 530] on div "--" at bounding box center [748, 539] width 123 height 26
click at [1489, 62] on button "Modify Quote" at bounding box center [1498, 55] width 120 height 29
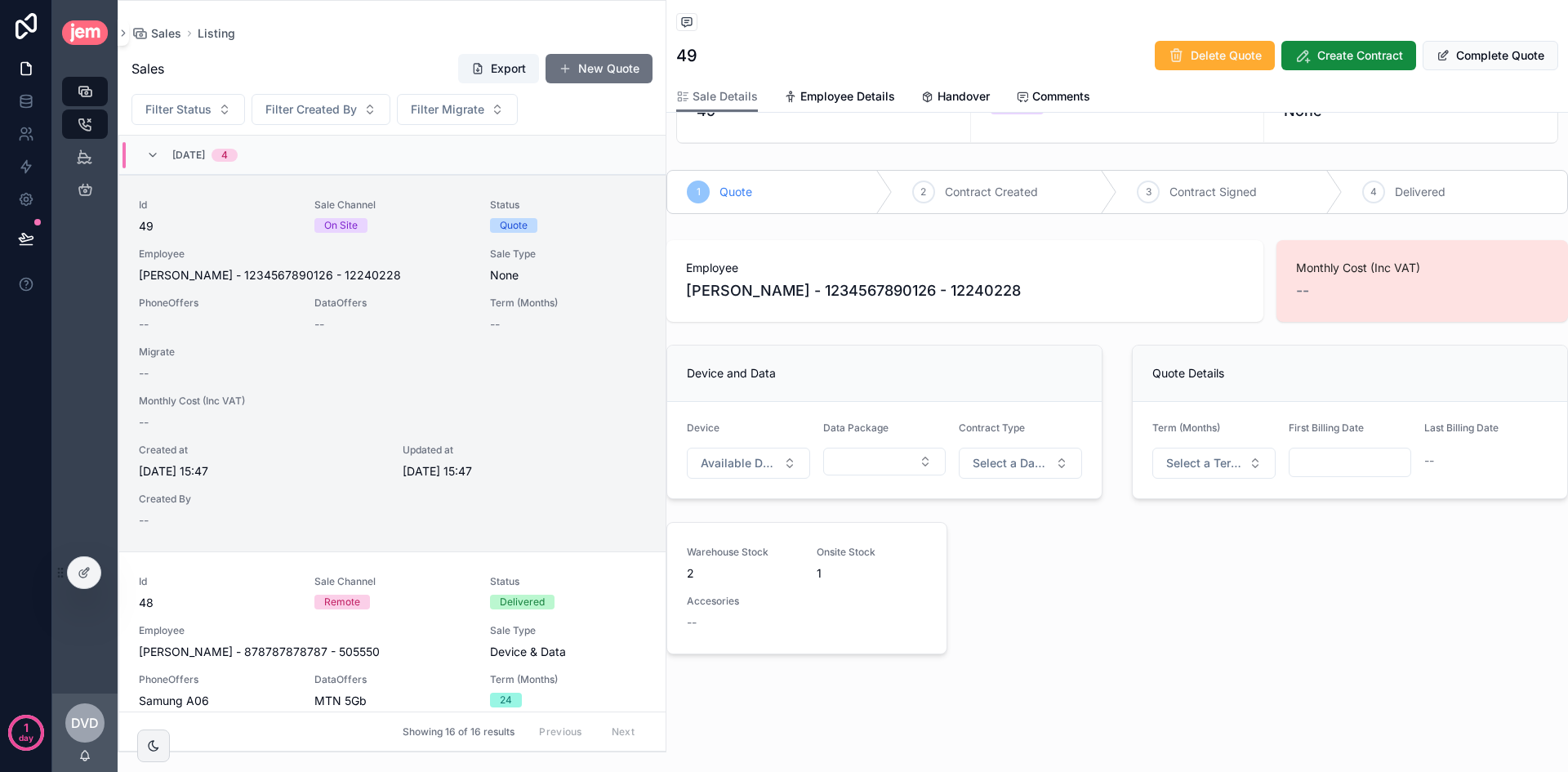
scroll to position [91, 0]
click at [758, 455] on span "Available Devices" at bounding box center [738, 463] width 76 height 17
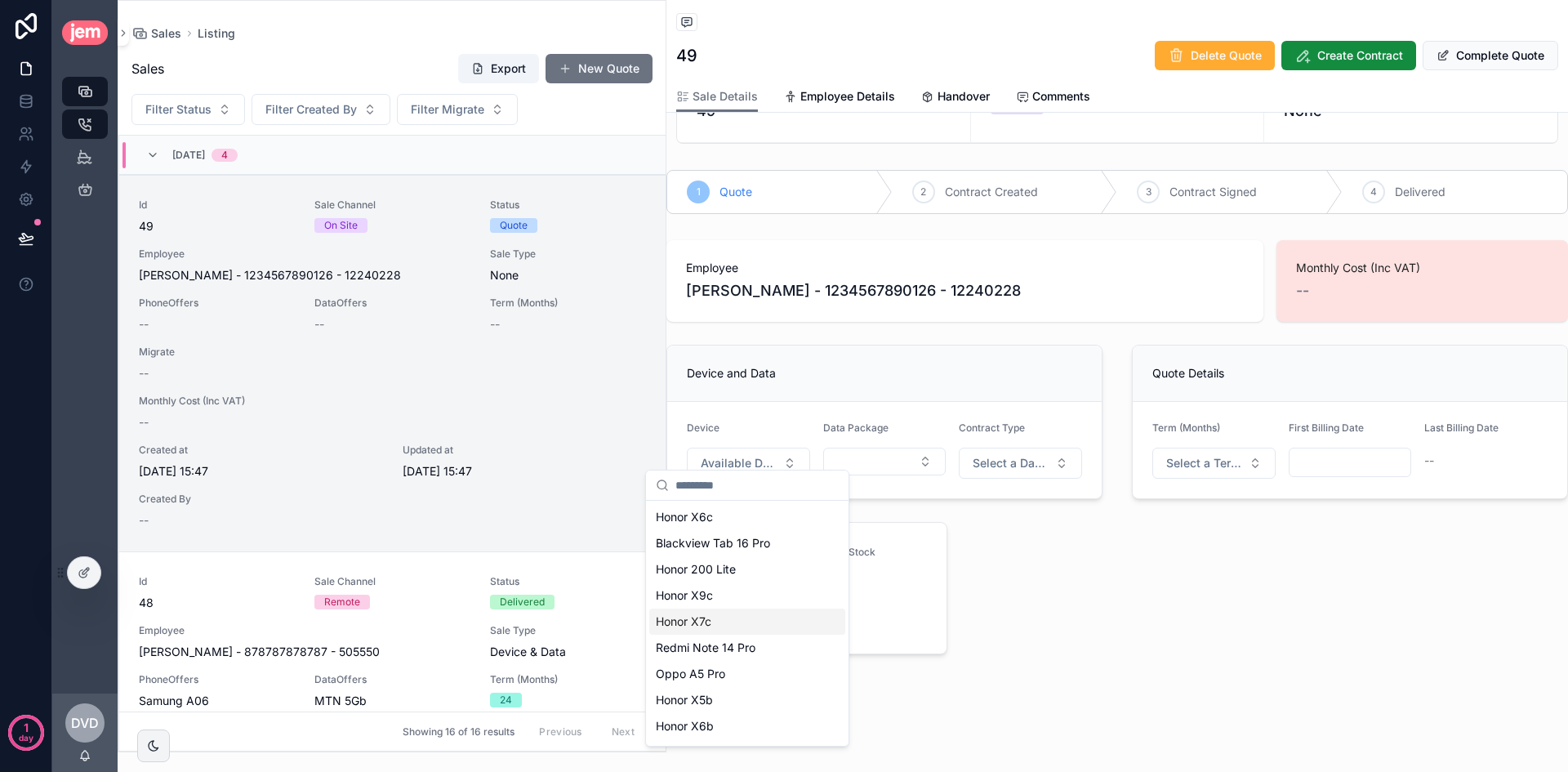
scroll to position [127, 0]
click at [742, 695] on div "Redmi A3x" at bounding box center [747, 703] width 196 height 26
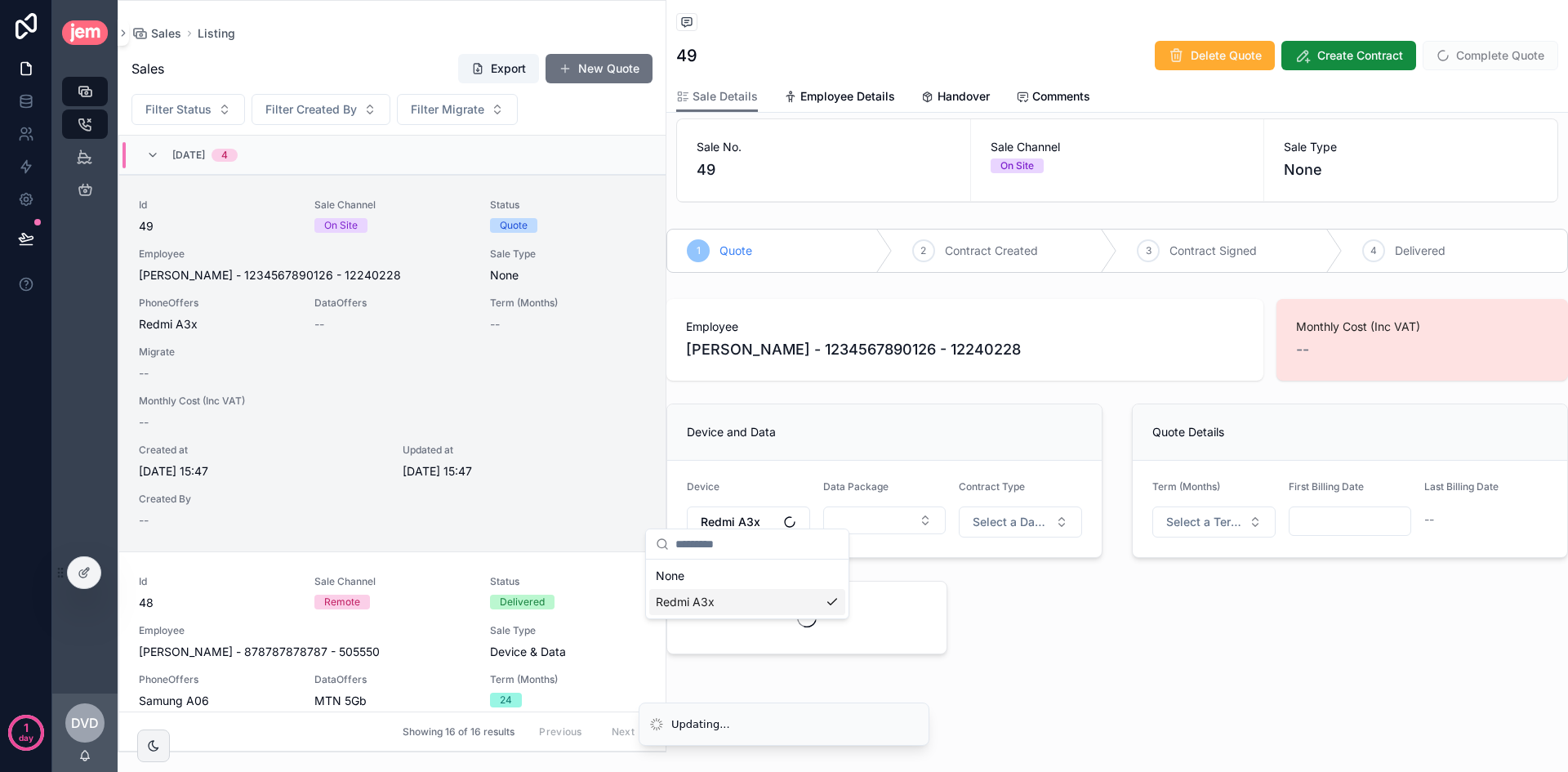
scroll to position [0, 0]
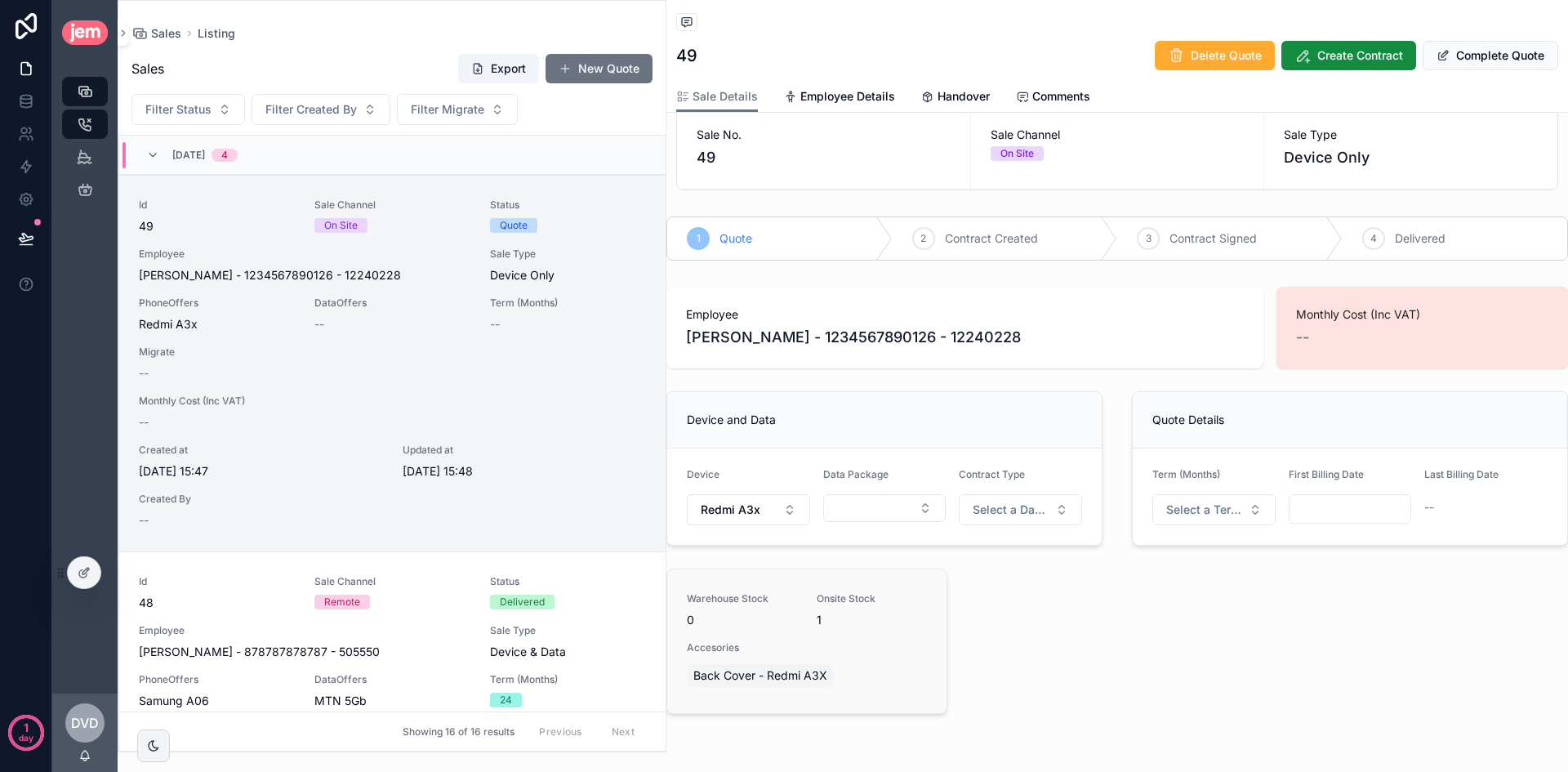
click at [742, 671] on span "Back Cover - Redmi A3X" at bounding box center [760, 675] width 134 height 17
click at [812, 618] on div "Warehouse Stock 0 Onsite Stock 1 Accesories Back Cover - Redmi A3X" at bounding box center [806, 640] width 240 height 98
drag, startPoint x: 824, startPoint y: 615, endPoint x: 818, endPoint y: 622, distance: 9.2
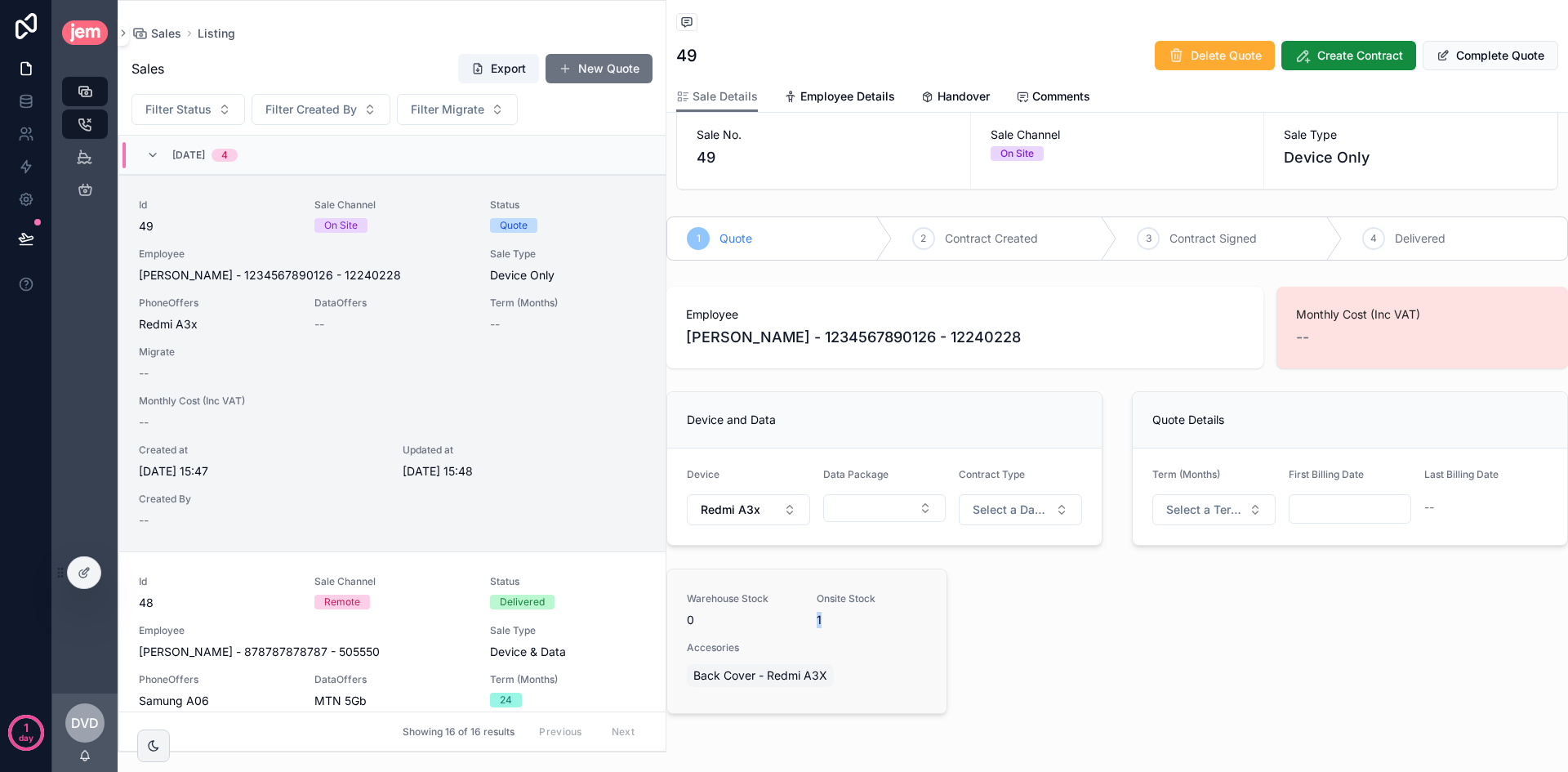
click at [813, 614] on div "Warehouse Stock 0 Onsite Stock 1 Accesories Back Cover - Redmi A3X" at bounding box center [806, 640] width 240 height 98
click at [846, 605] on span "Onsite Stock" at bounding box center [871, 598] width 110 height 13
drag, startPoint x: 821, startPoint y: 620, endPoint x: 812, endPoint y: 617, distance: 9.5
click at [812, 617] on div "Warehouse Stock 0 Onsite Stock 1 Accesories Back Cover - Redmi A3X" at bounding box center [806, 640] width 240 height 98
click at [874, 512] on button "Select Button" at bounding box center [885, 508] width 123 height 28
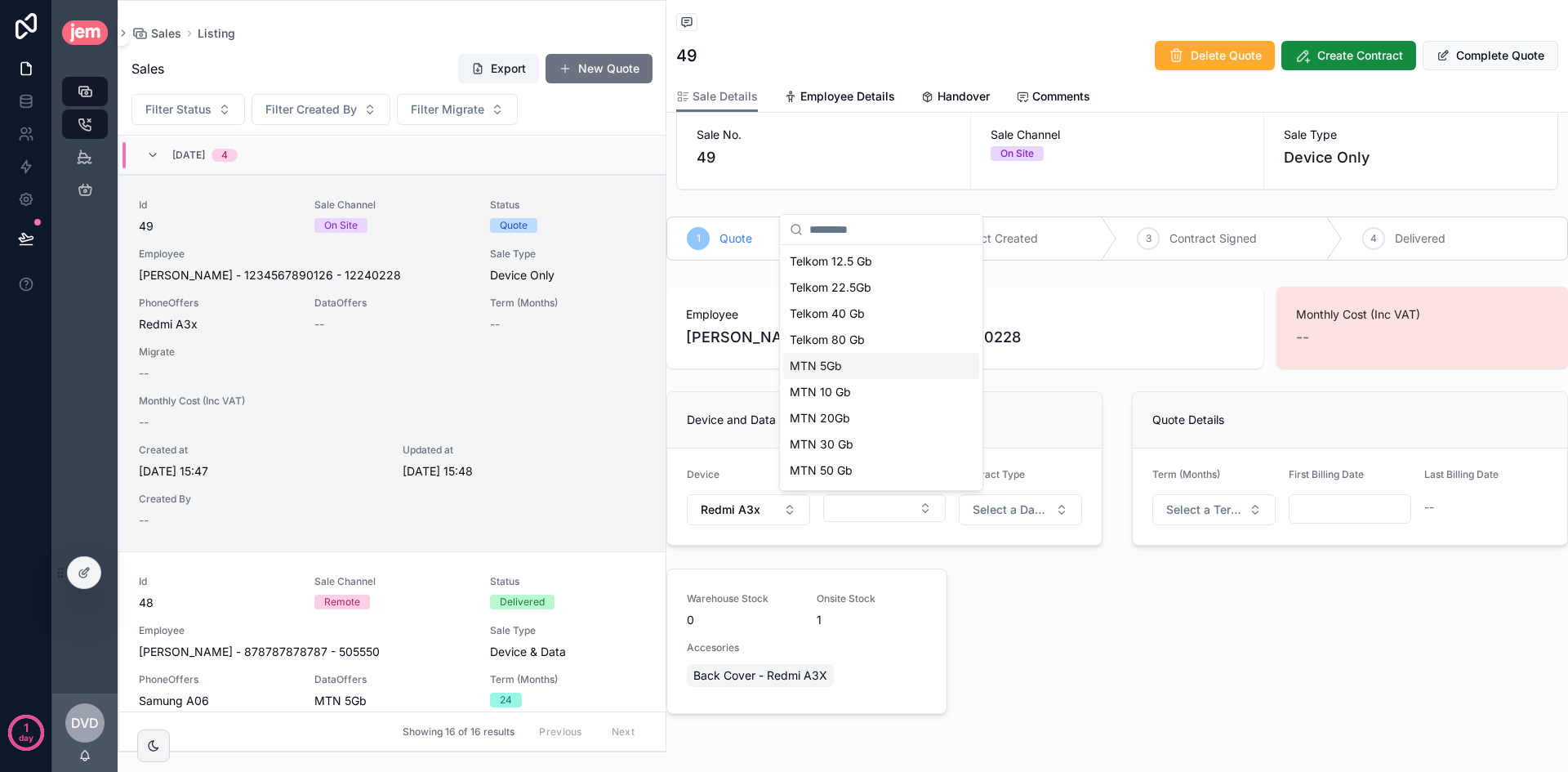
click at [876, 369] on div "MTN 5Gb" at bounding box center [881, 365] width 196 height 26
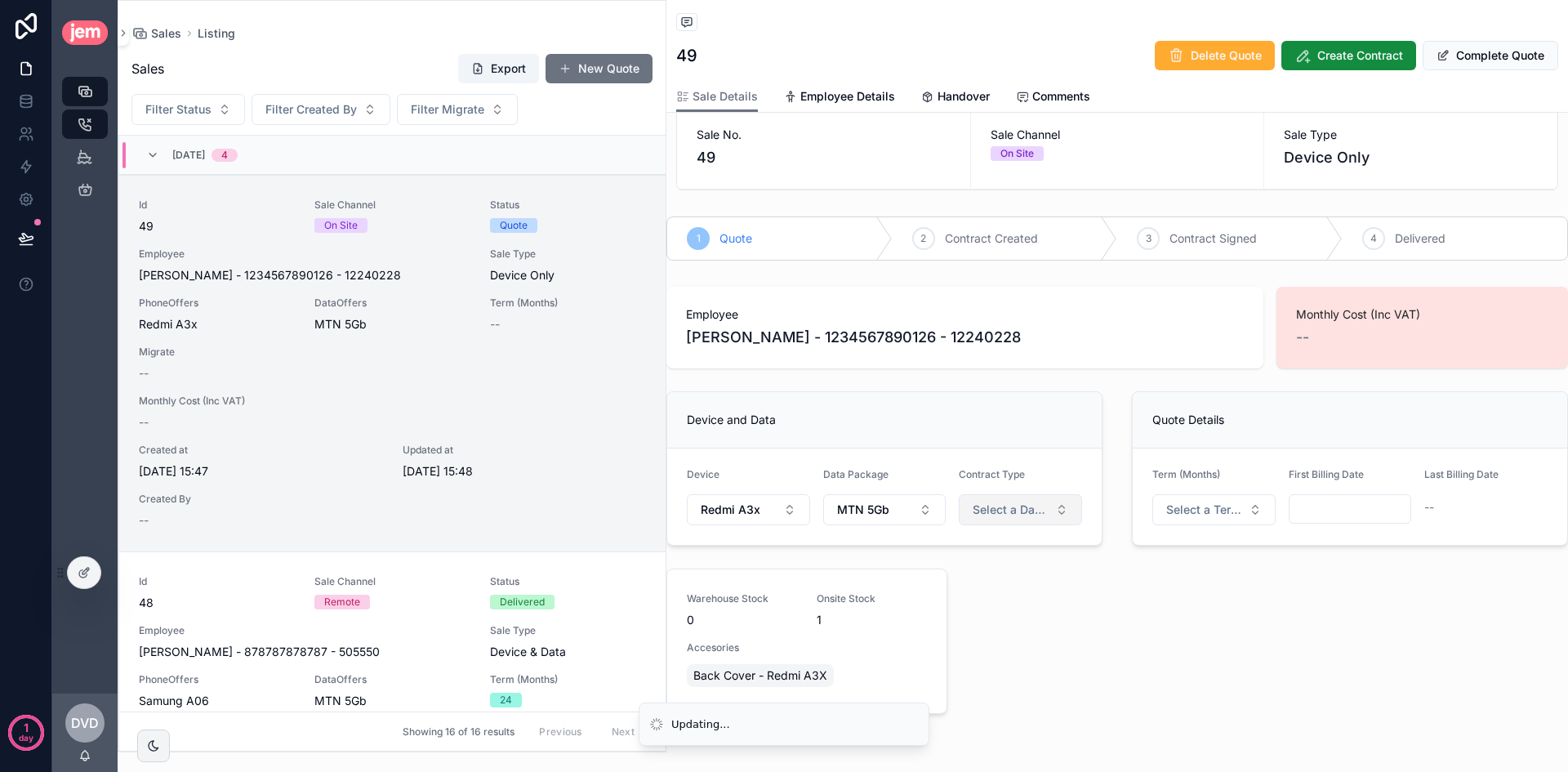
click at [1021, 510] on span "Select a Data Type" at bounding box center [1010, 510] width 76 height 17
click at [985, 605] on div "New Sim" at bounding box center [1015, 599] width 196 height 25
click at [1222, 506] on span "Select a Term (Months)" at bounding box center [1204, 510] width 76 height 17
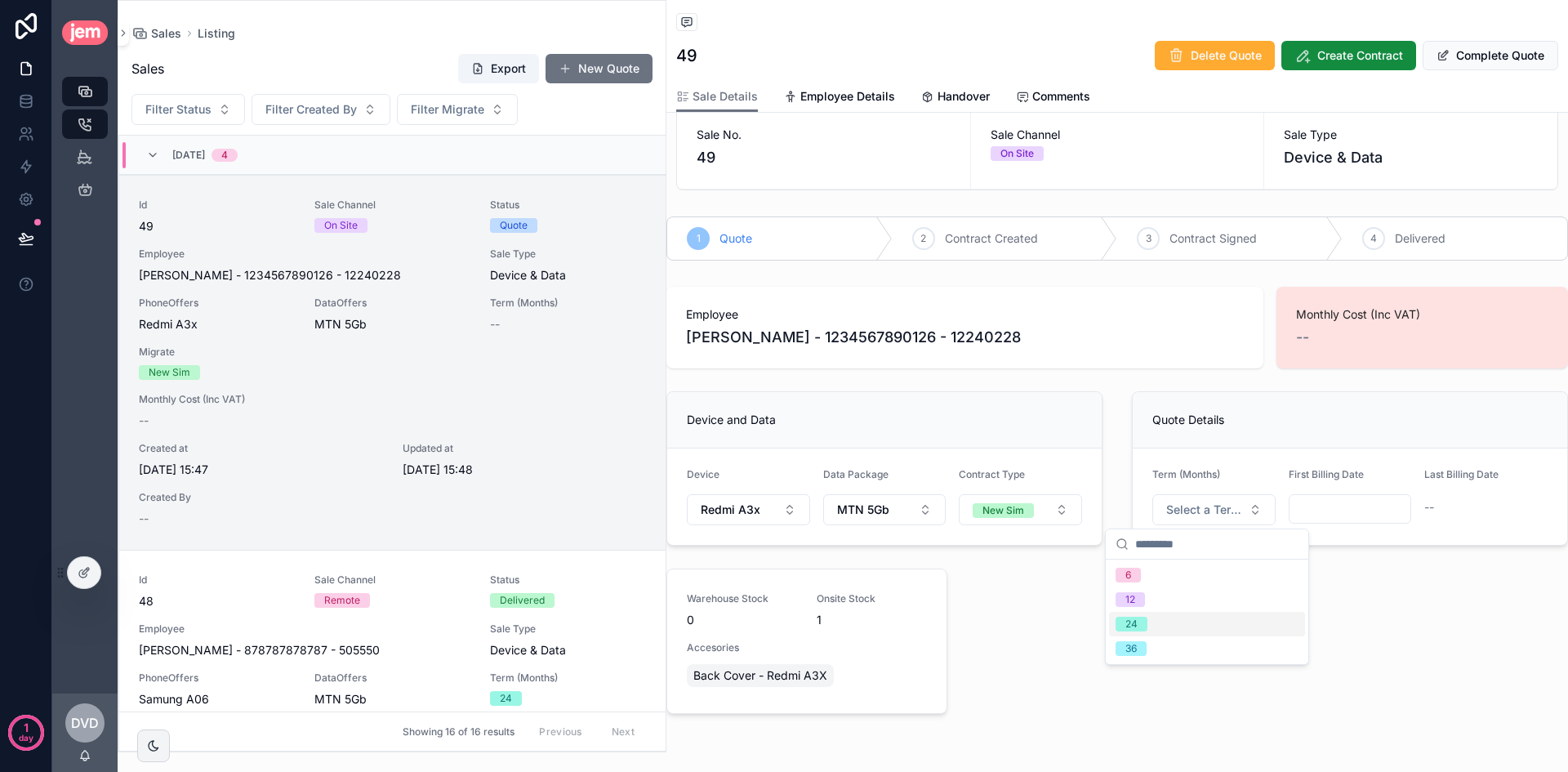
click at [1169, 621] on div "24" at bounding box center [1206, 624] width 196 height 25
click at [1324, 504] on input "scrollable content" at bounding box center [1350, 508] width 121 height 23
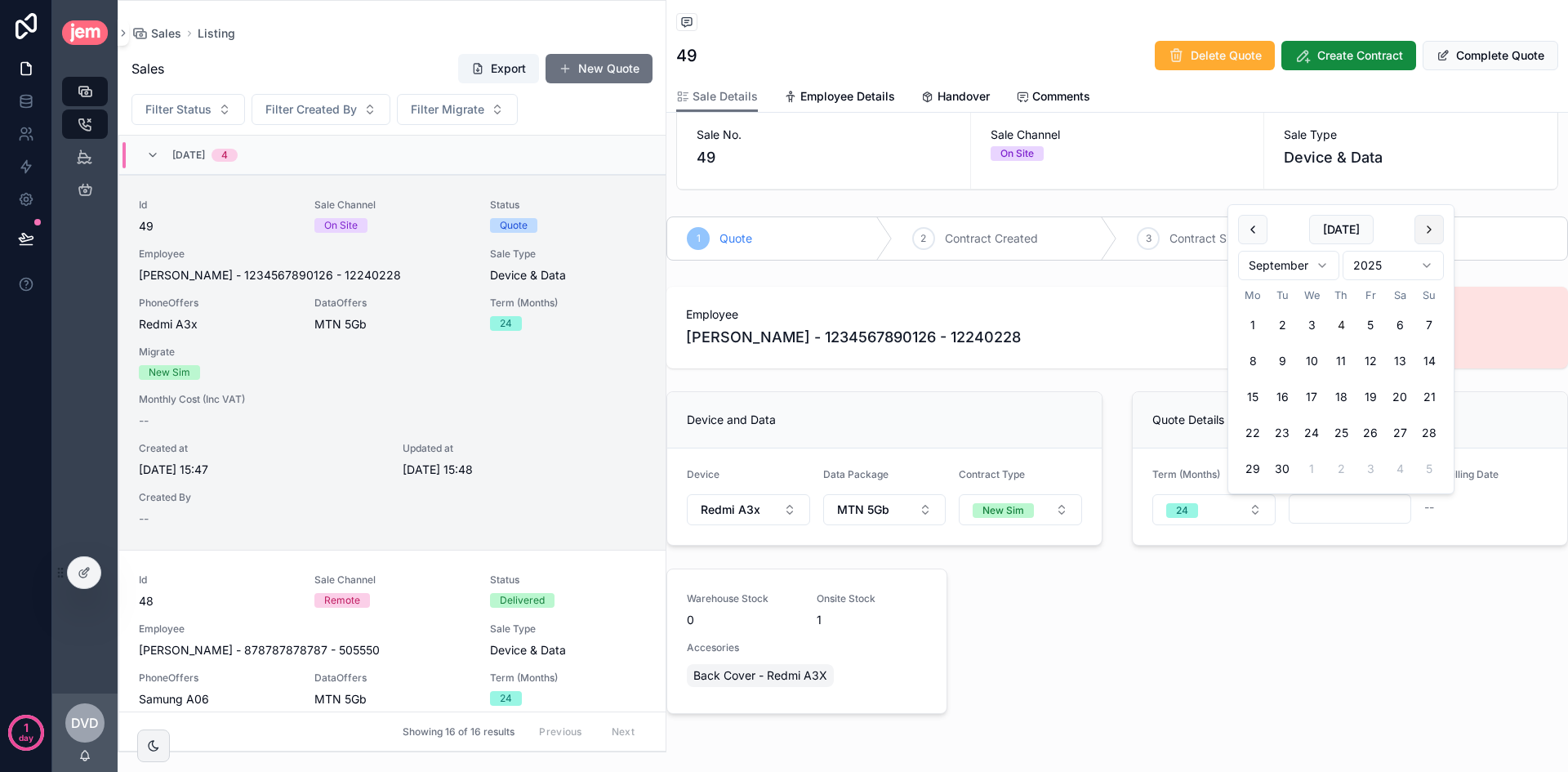
click at [1425, 235] on button "scrollable content" at bounding box center [1429, 229] width 29 height 29
click at [1303, 432] on button "22" at bounding box center [1311, 432] width 29 height 29
type input "**********"
click at [1346, 670] on div "**********" at bounding box center [1117, 502] width 921 height 446
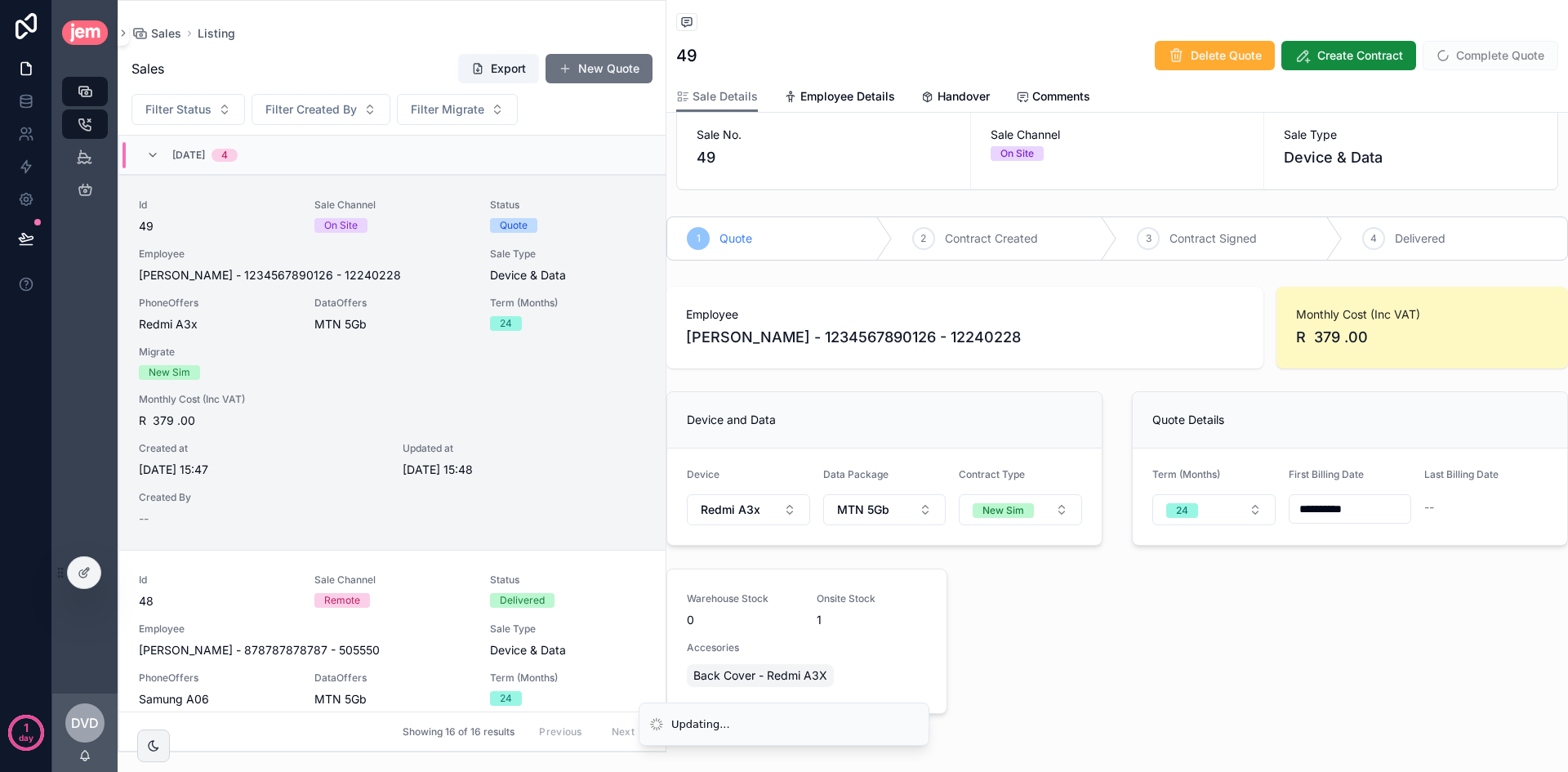
click at [1318, 330] on span "R 379 .00" at bounding box center [1422, 337] width 252 height 23
click at [1165, 382] on div "**********" at bounding box center [1117, 502] width 921 height 446
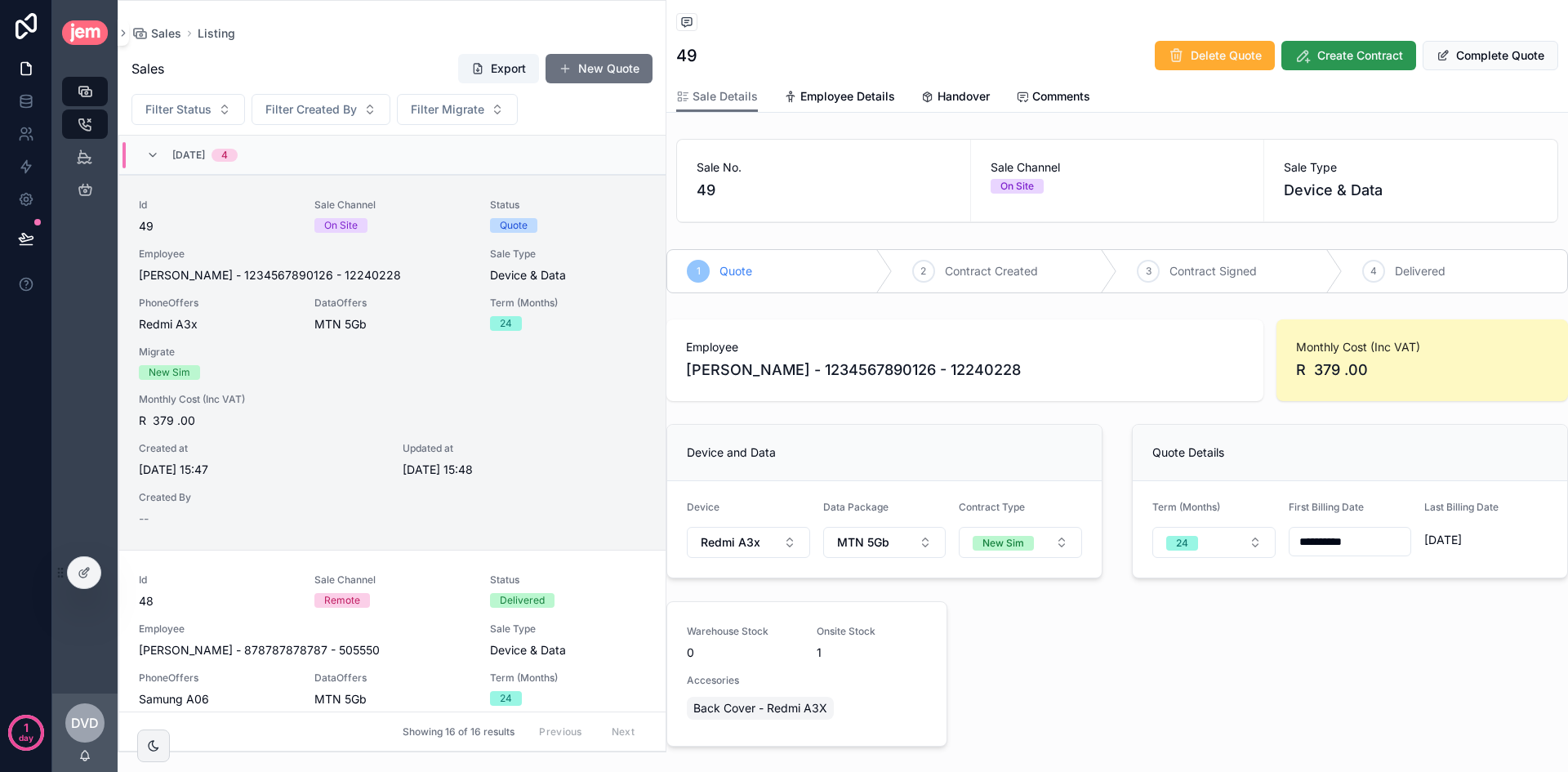
click at [1336, 54] on span "Create Contract" at bounding box center [1359, 55] width 86 height 17
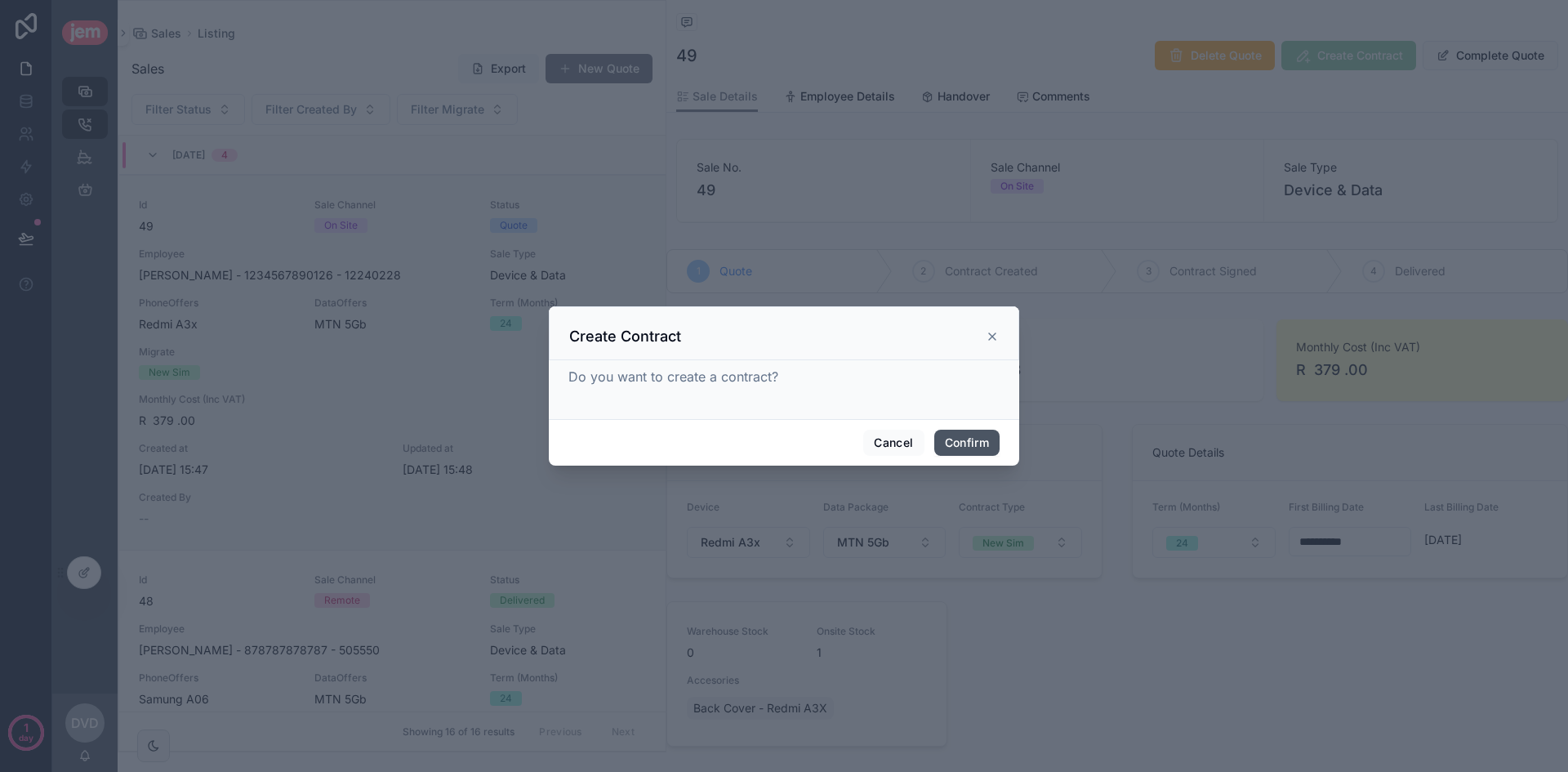
click at [995, 443] on button "Confirm" at bounding box center [966, 443] width 65 height 26
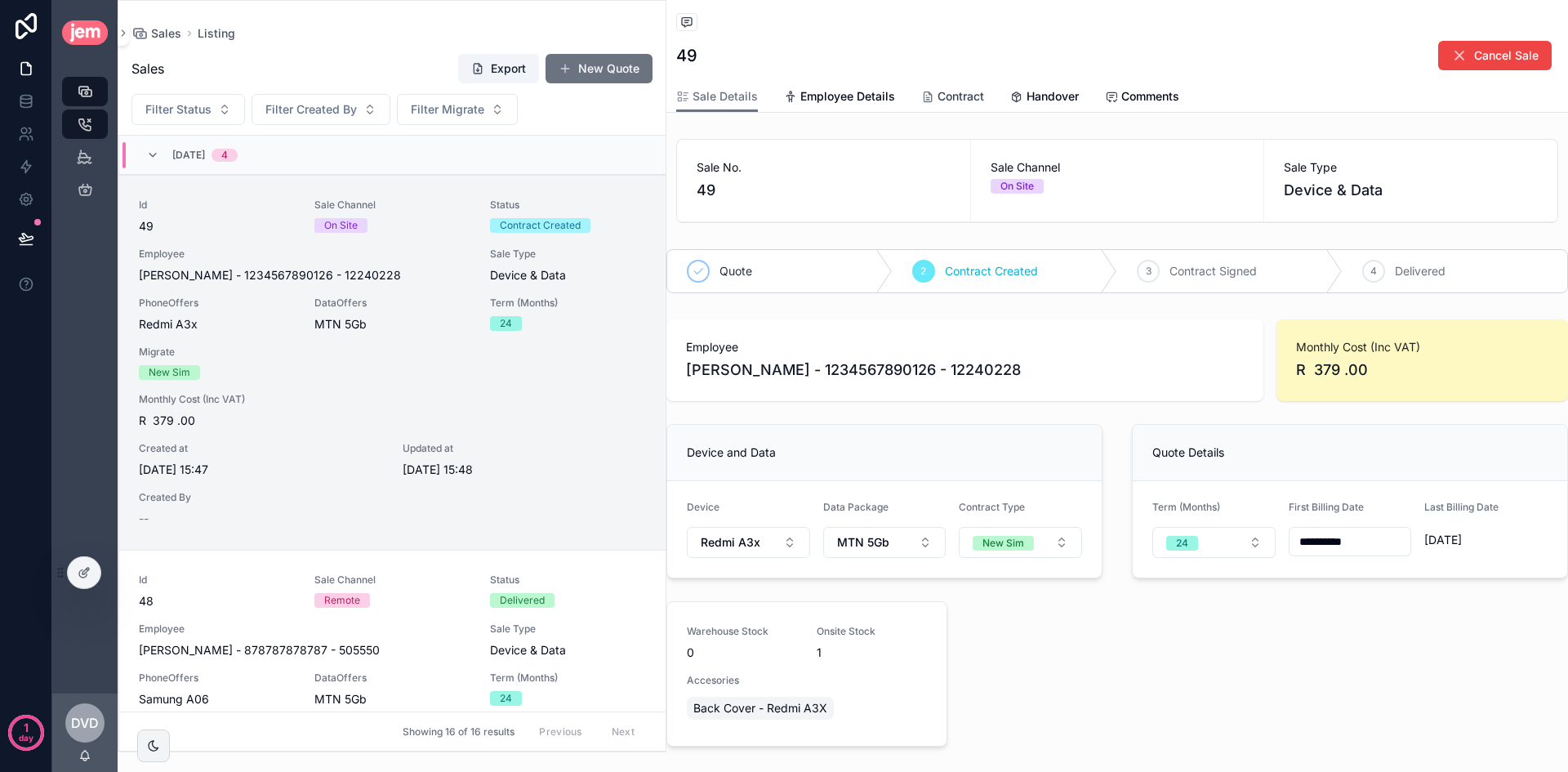
drag, startPoint x: 944, startPoint y: 98, endPoint x: 961, endPoint y: 113, distance: 22.7
click at [945, 98] on span "Contract" at bounding box center [961, 97] width 47 height 17
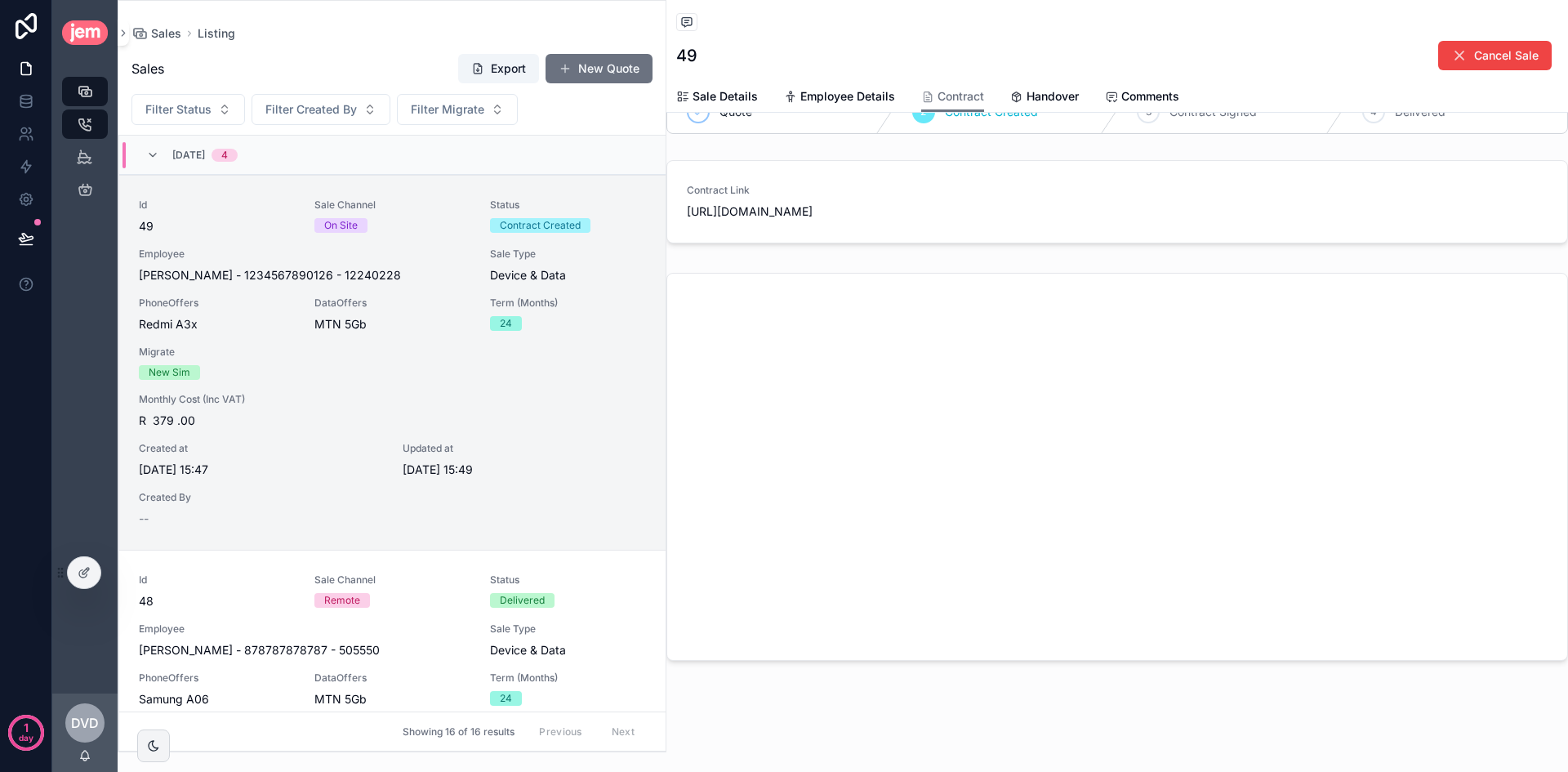
scroll to position [171, 0]
click at [1034, 98] on span "Handover" at bounding box center [1053, 97] width 52 height 17
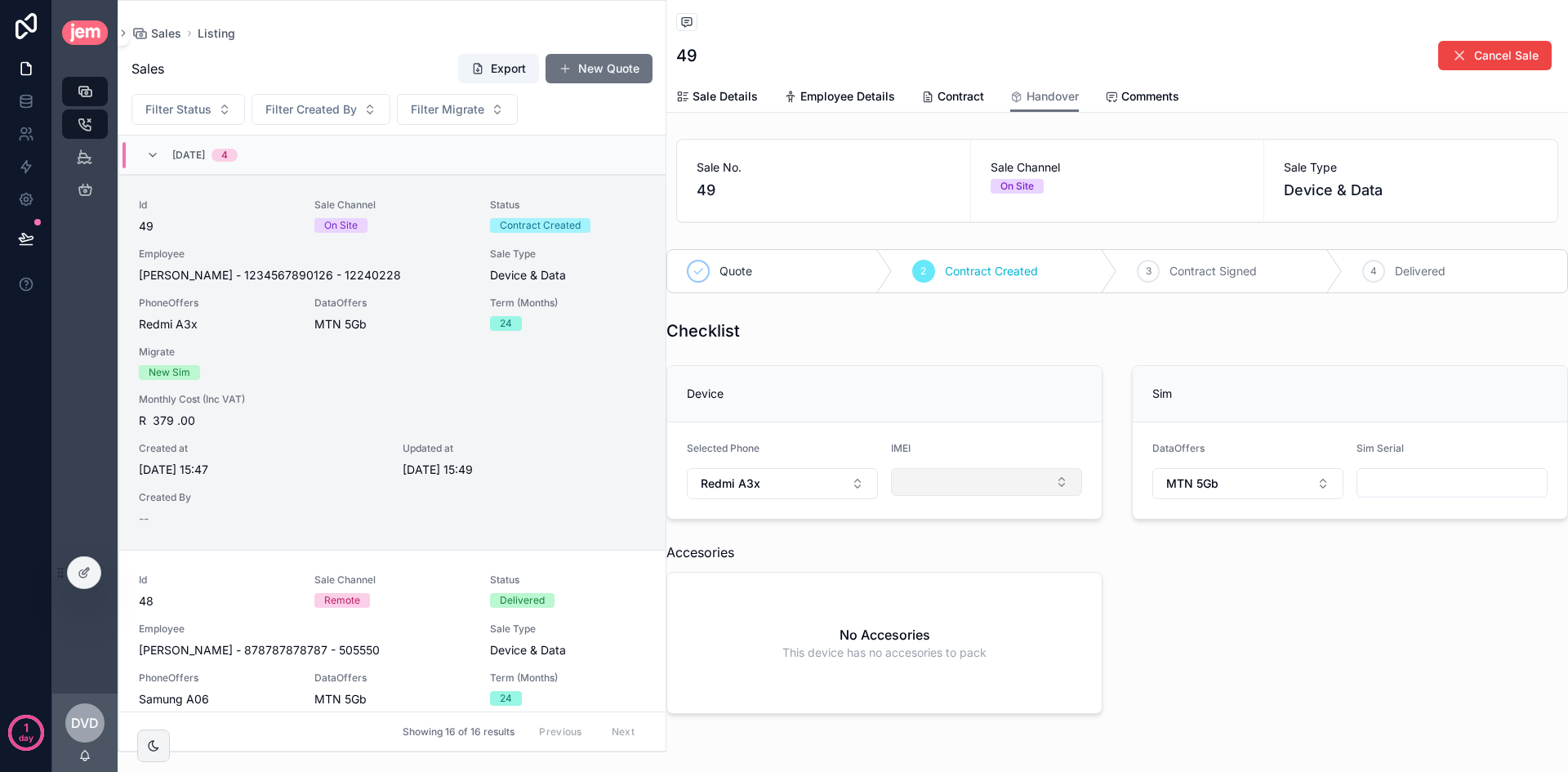
click at [1012, 481] on button "Select Button" at bounding box center [986, 482] width 191 height 28
click at [940, 547] on span "732150886297411" at bounding box center [940, 547] width 99 height 17
click at [962, 100] on span "Contract" at bounding box center [961, 97] width 47 height 17
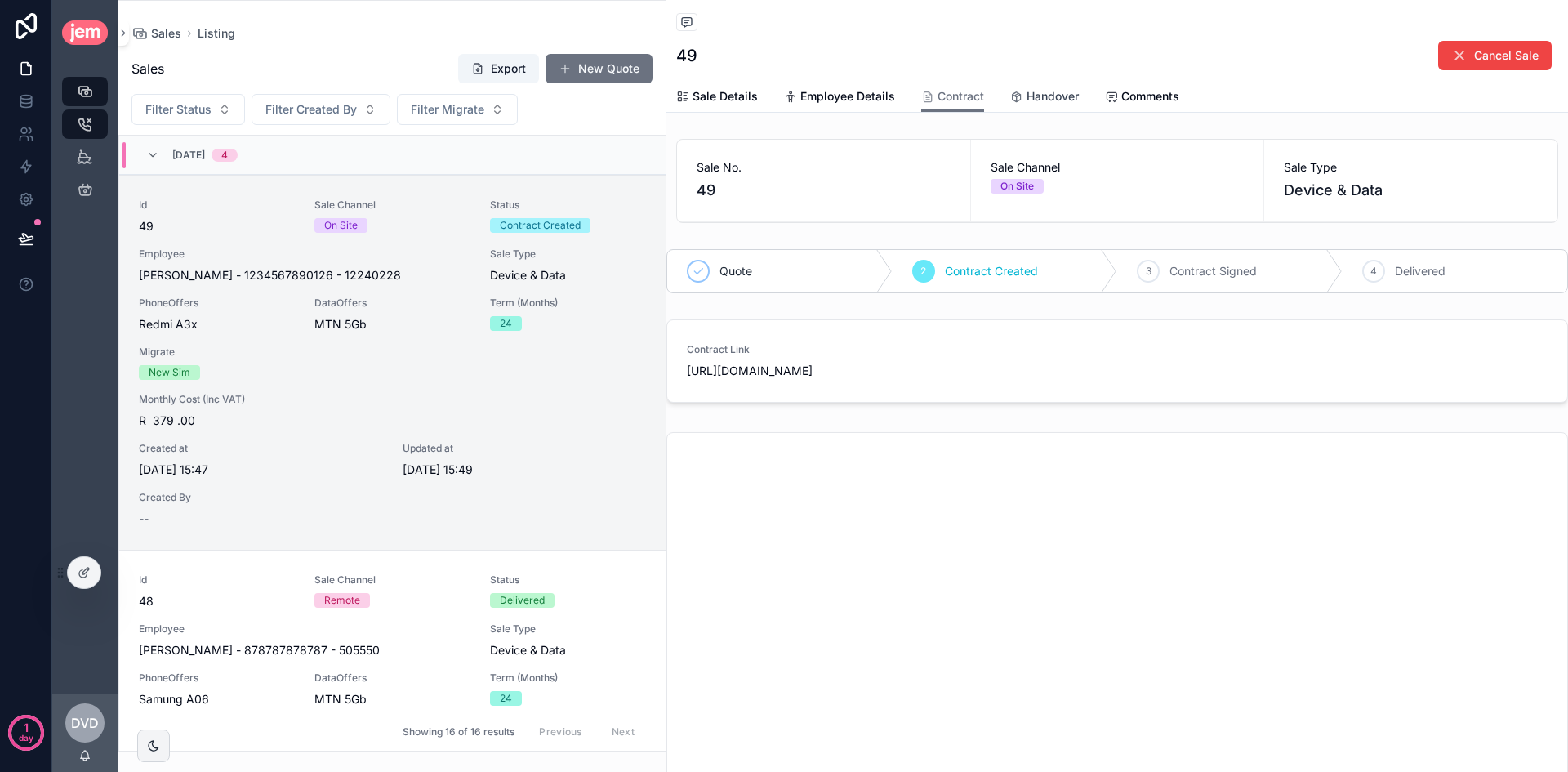
click at [1062, 98] on span "Handover" at bounding box center [1053, 97] width 52 height 17
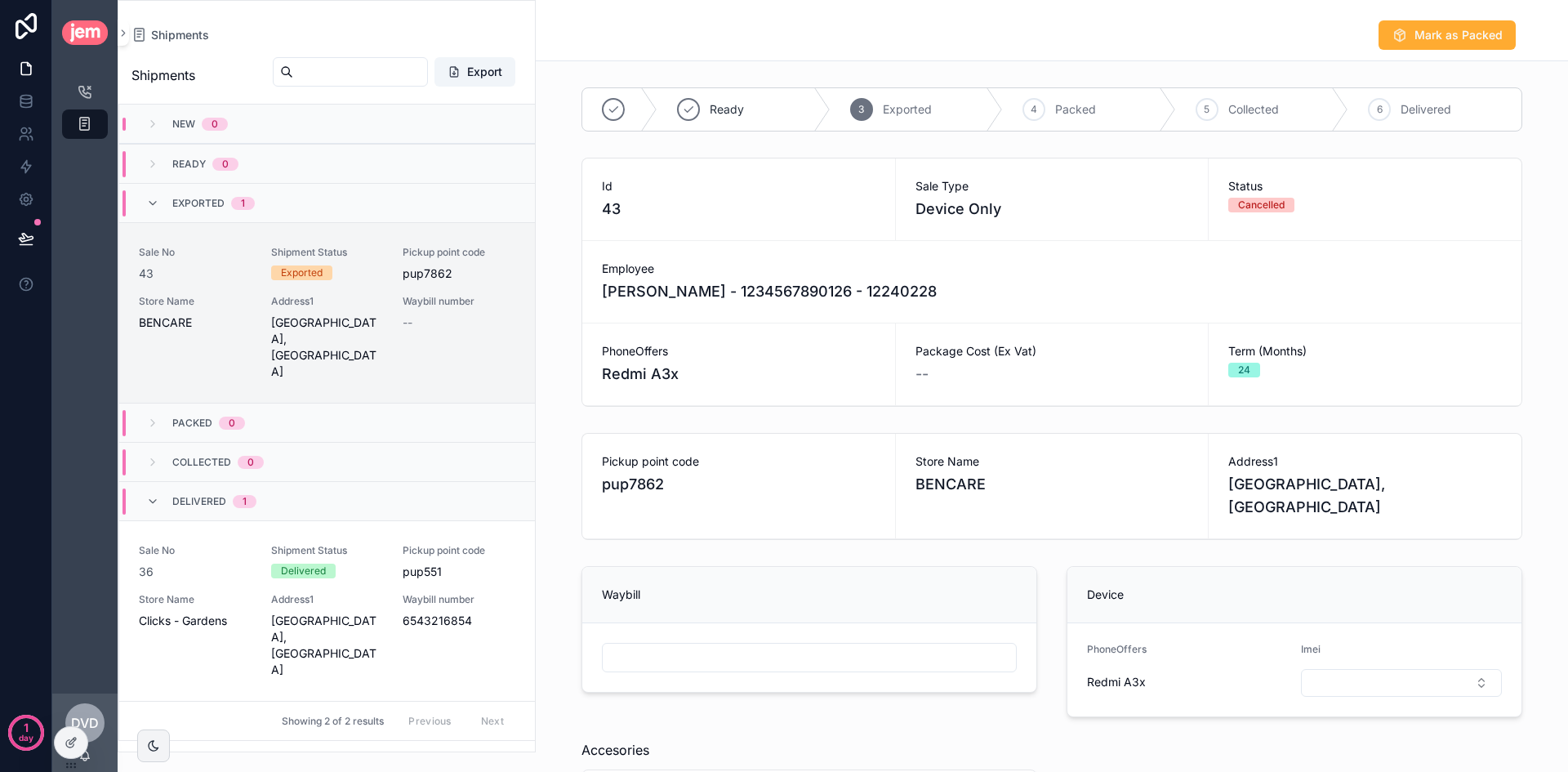
scroll to position [192, 0]
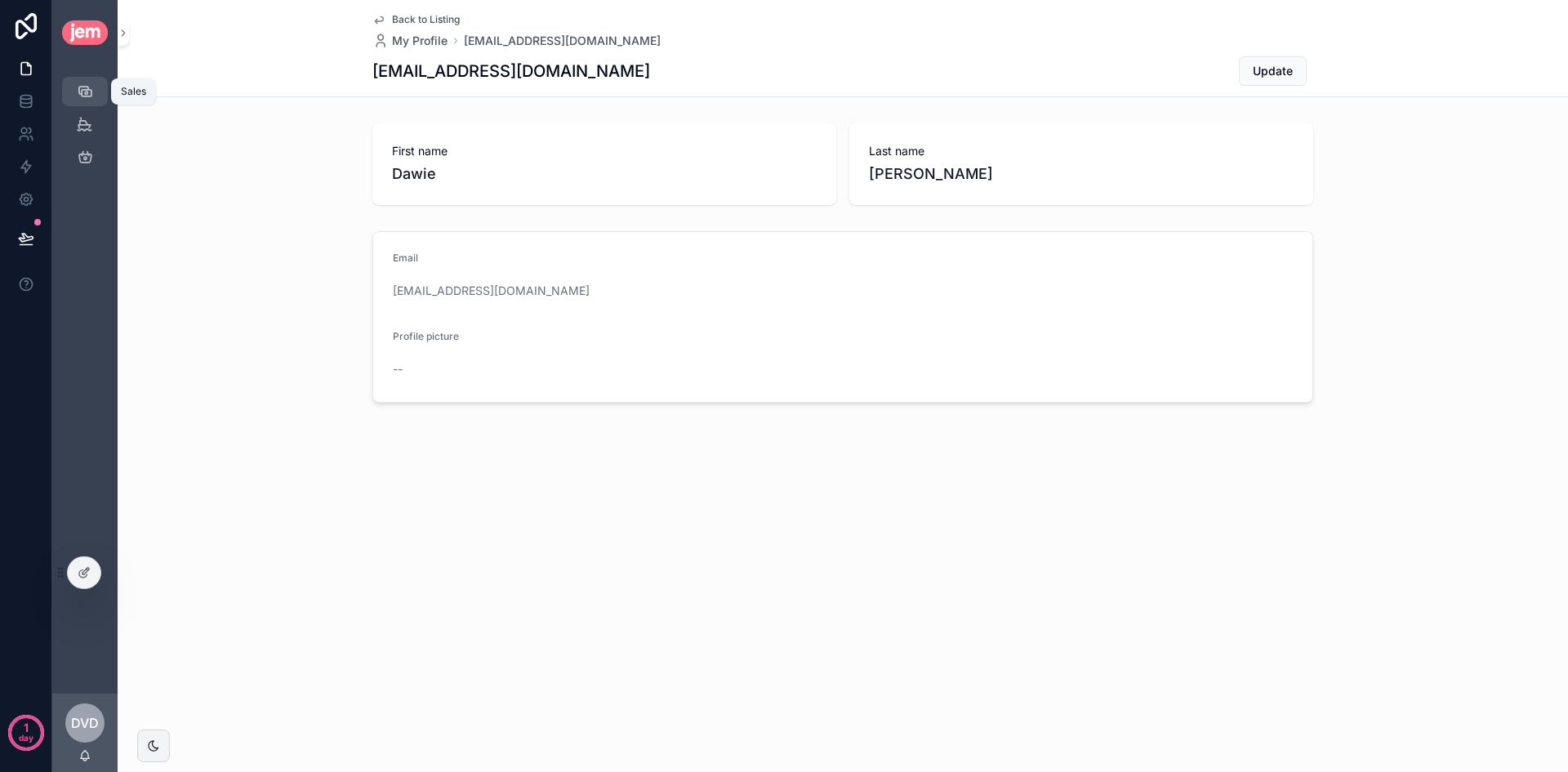
click at [97, 91] on div "Sales" at bounding box center [85, 91] width 26 height 26
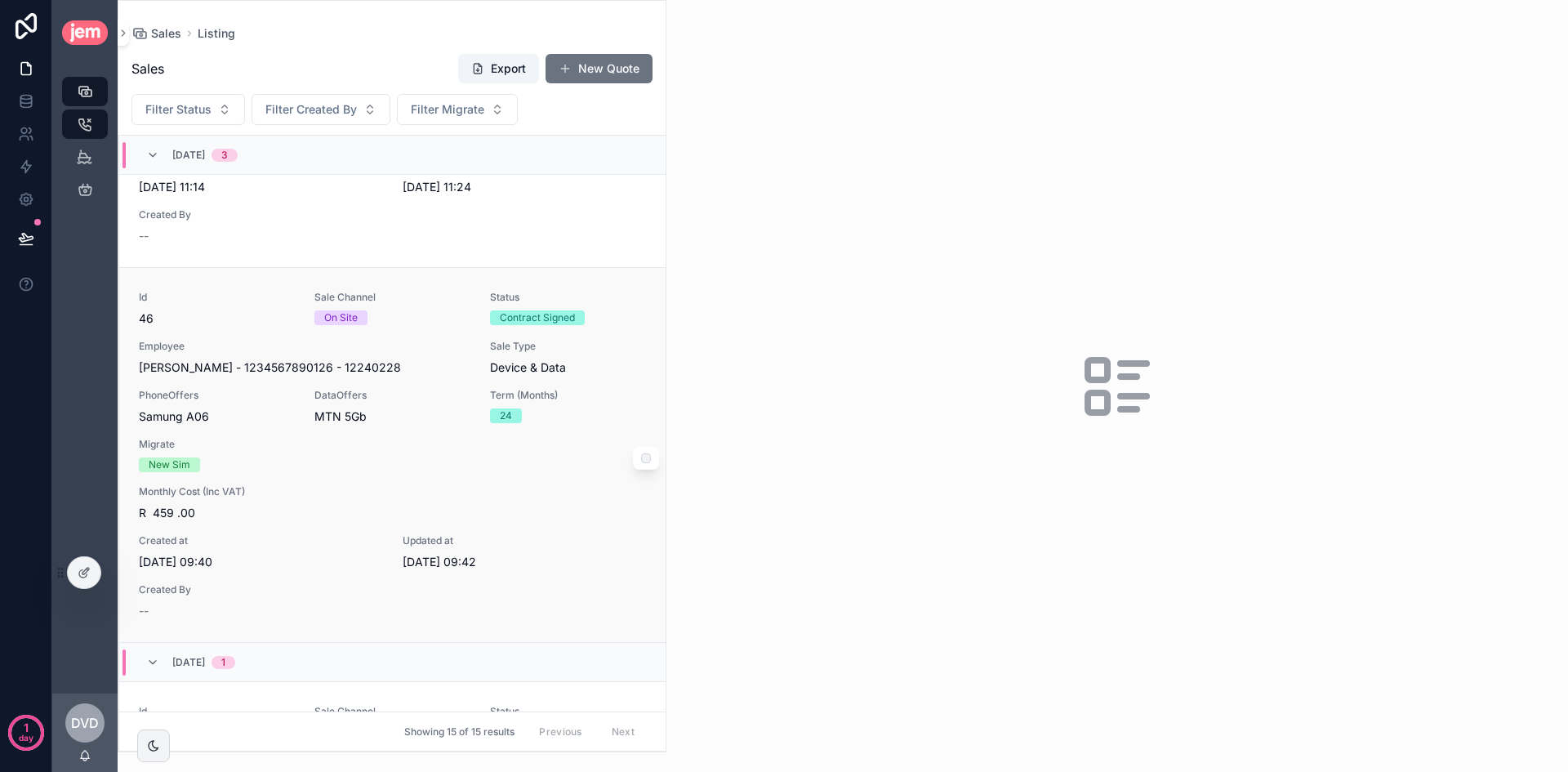
scroll to position [735, 0]
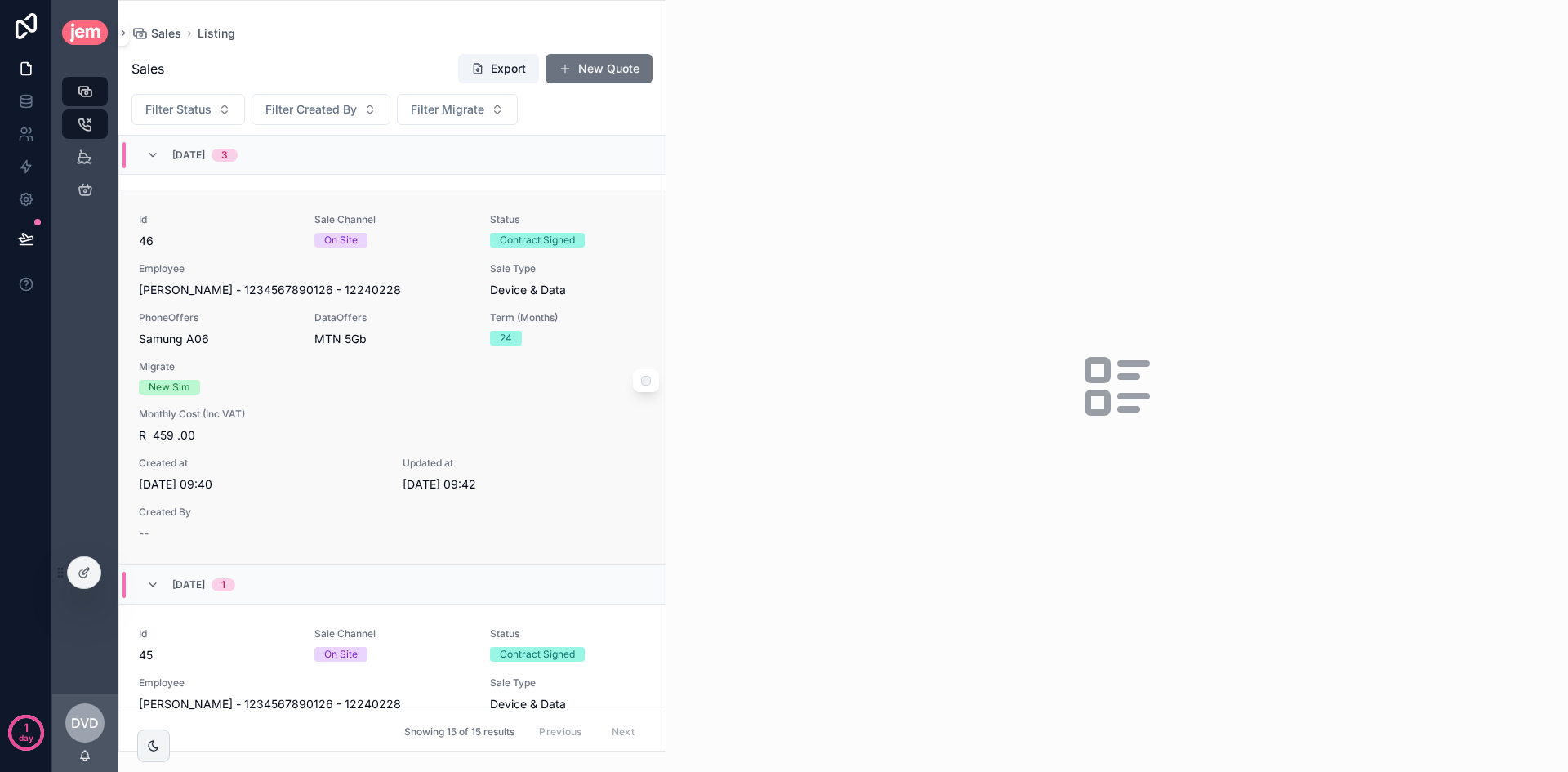
click at [439, 338] on div "MTN 5Gb" at bounding box center [393, 339] width 156 height 17
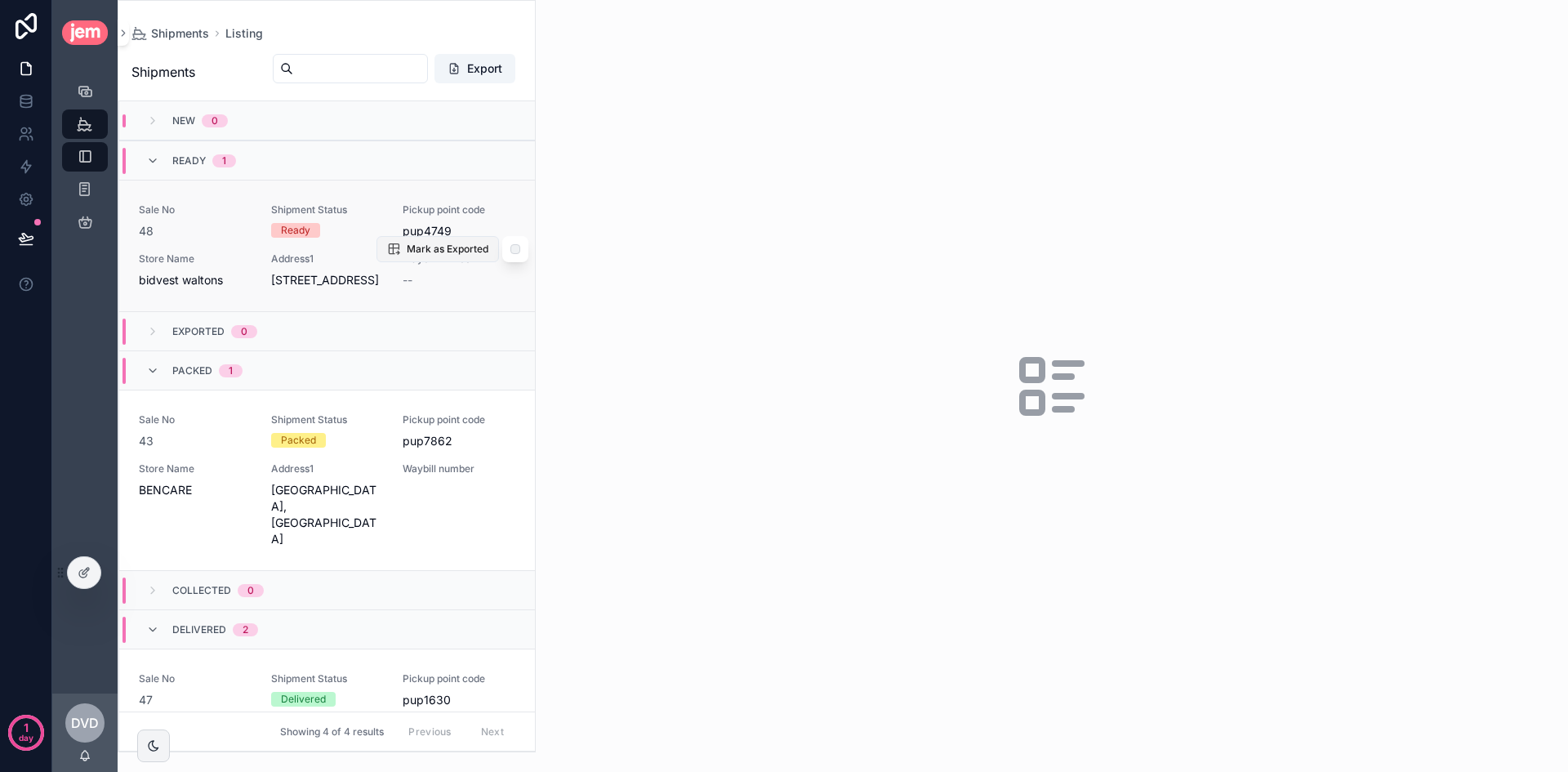
click at [434, 256] on span "Mark as Exported" at bounding box center [447, 249] width 82 height 13
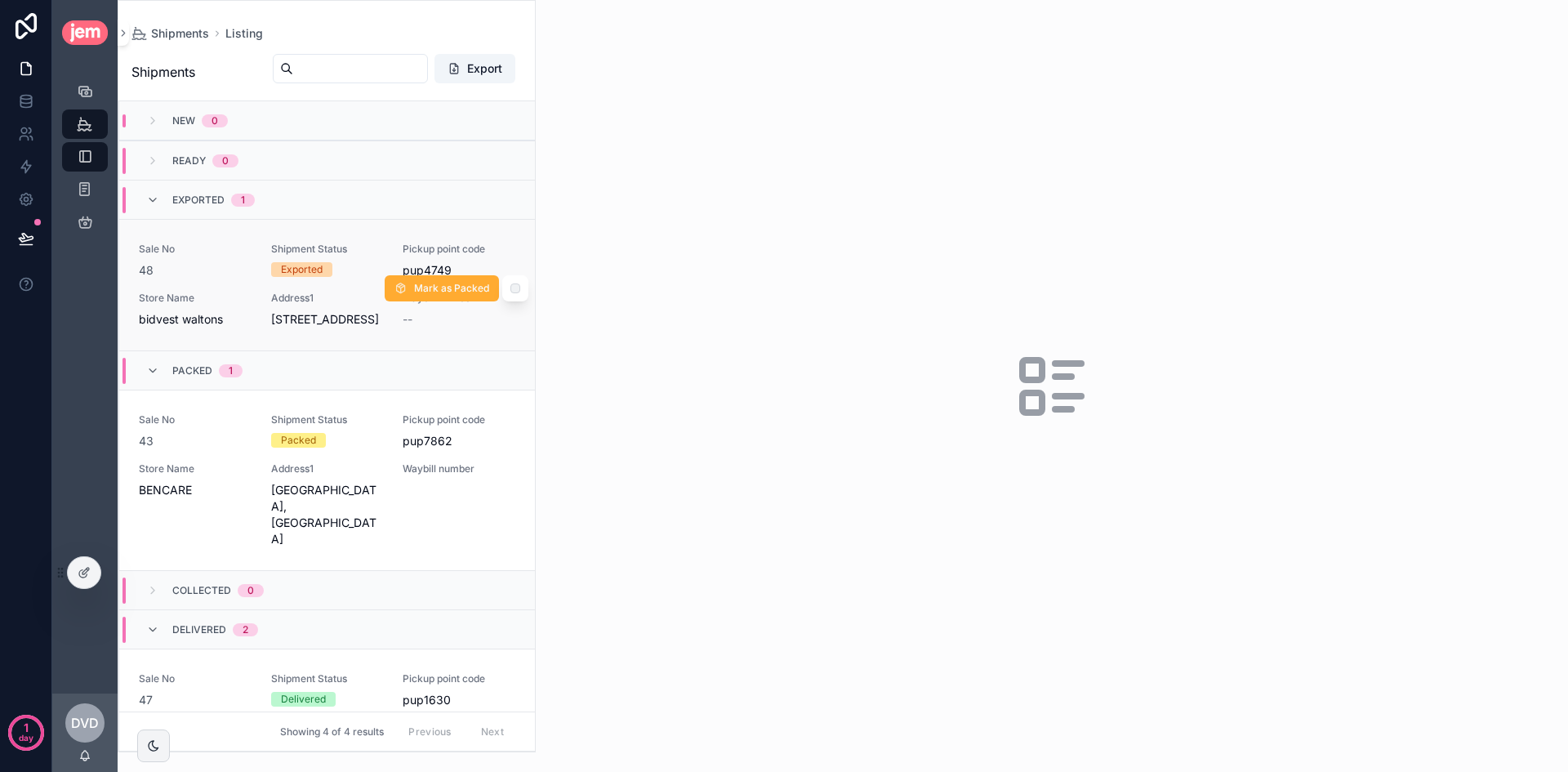
click at [325, 265] on span "Exported" at bounding box center [302, 270] width 62 height 15
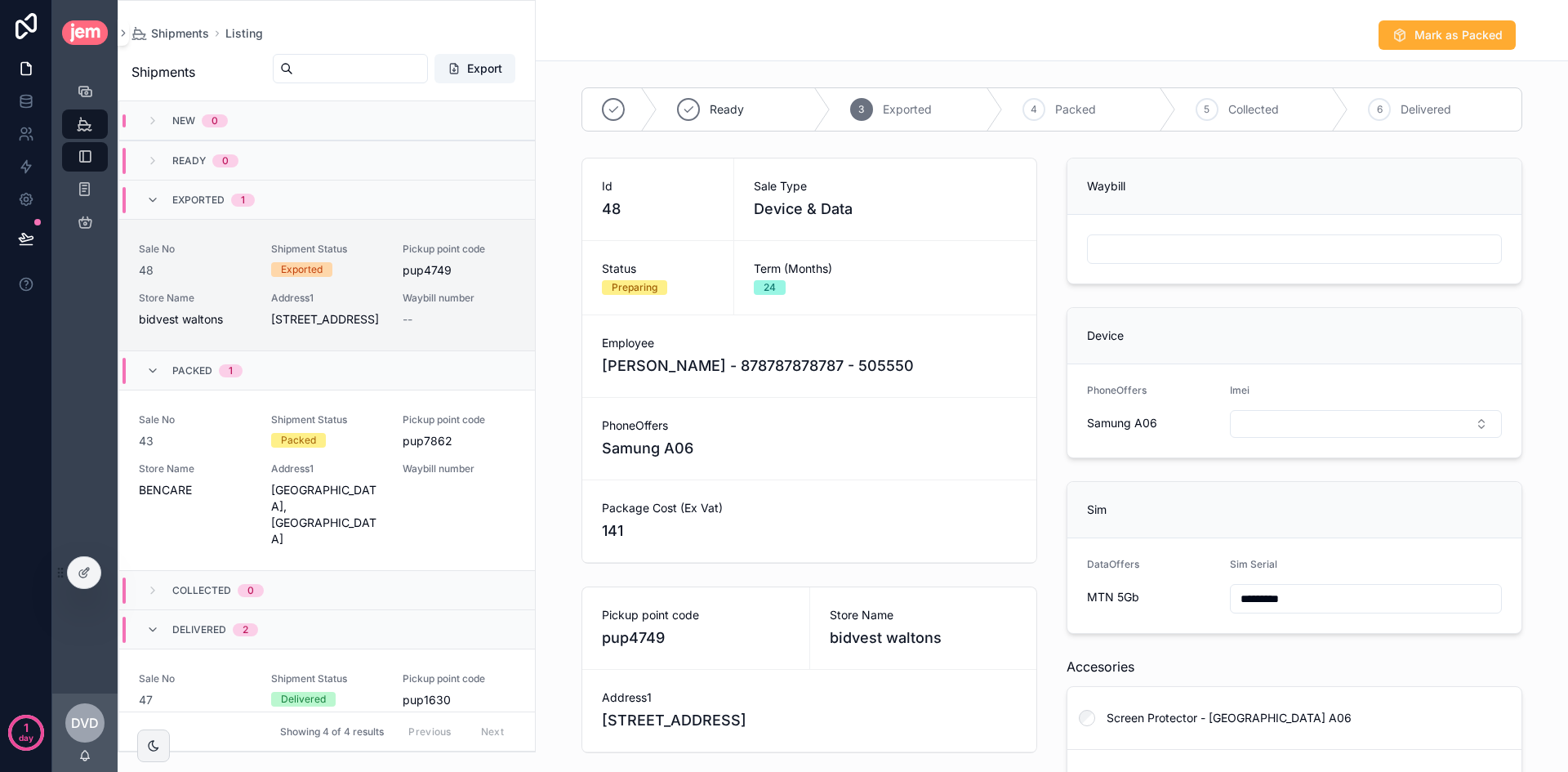
click at [1171, 256] on input "text" at bounding box center [1294, 248] width 413 height 23
type input "******"
click at [1286, 424] on button "Select Button" at bounding box center [1366, 424] width 272 height 28
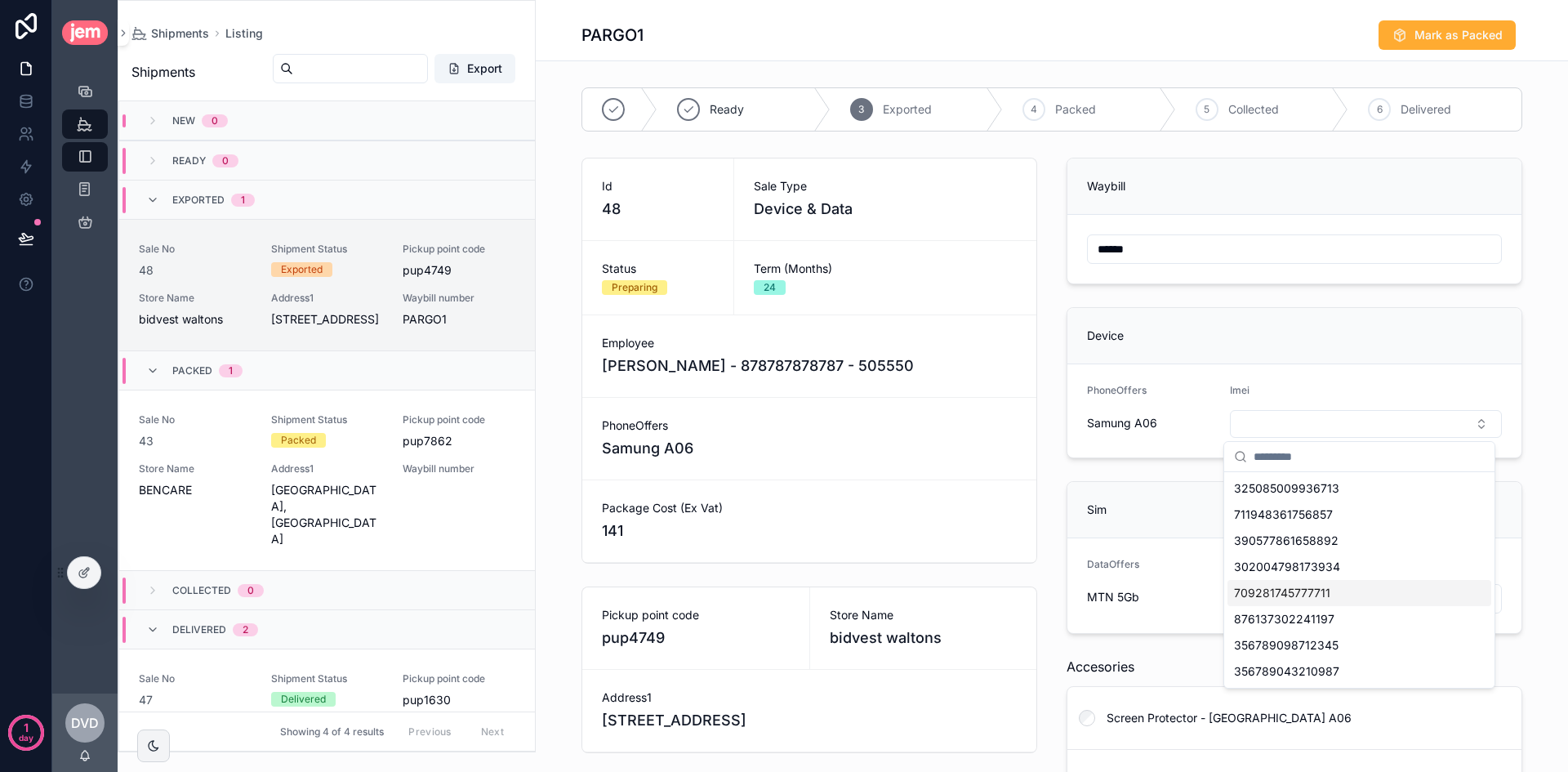
click at [1316, 599] on span "709281745777711" at bounding box center [1282, 593] width 97 height 17
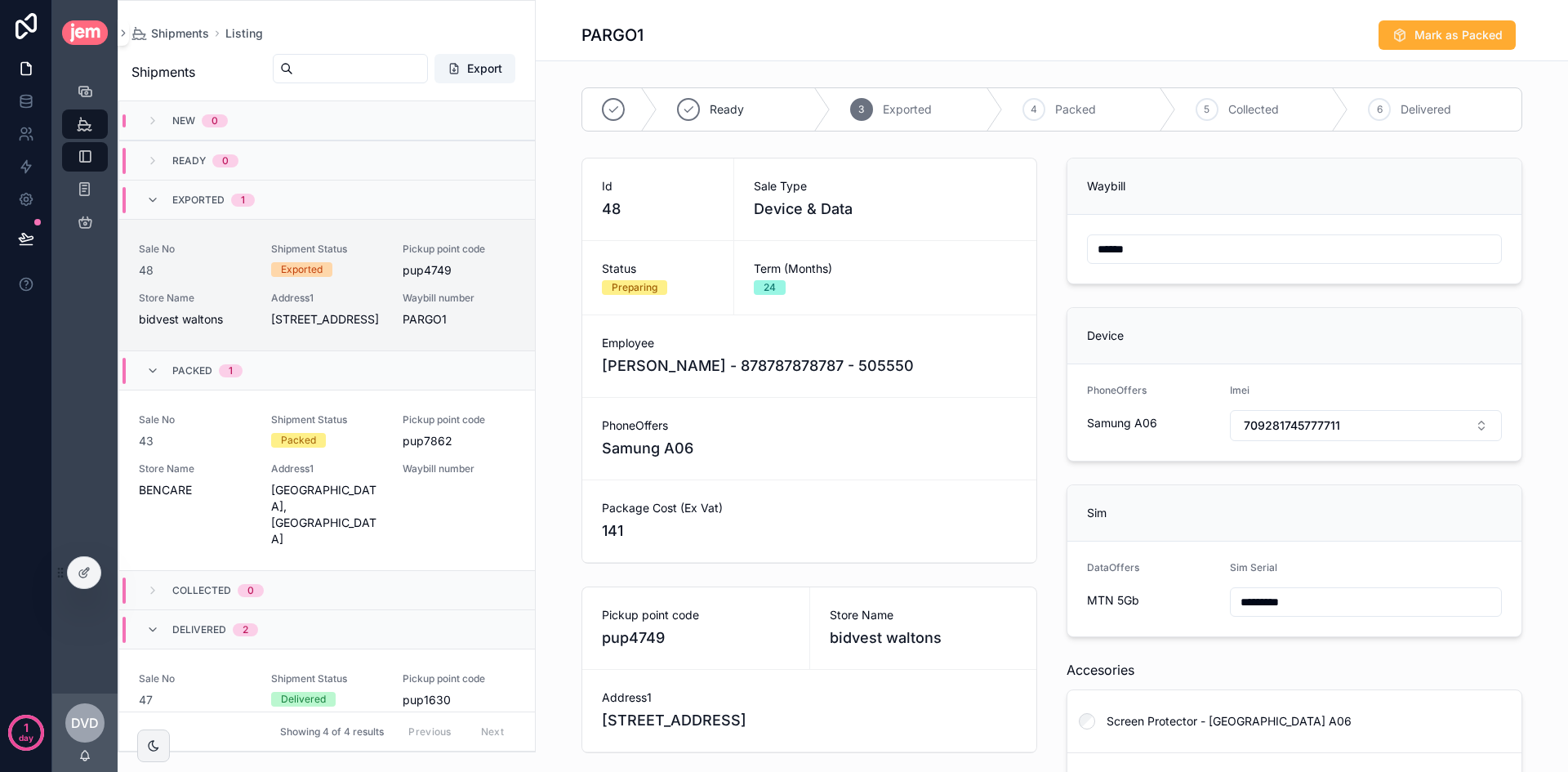
click at [1334, 606] on input "*********" at bounding box center [1366, 602] width 271 height 23
click at [1409, 33] on button "Mark as Packed" at bounding box center [1447, 35] width 137 height 29
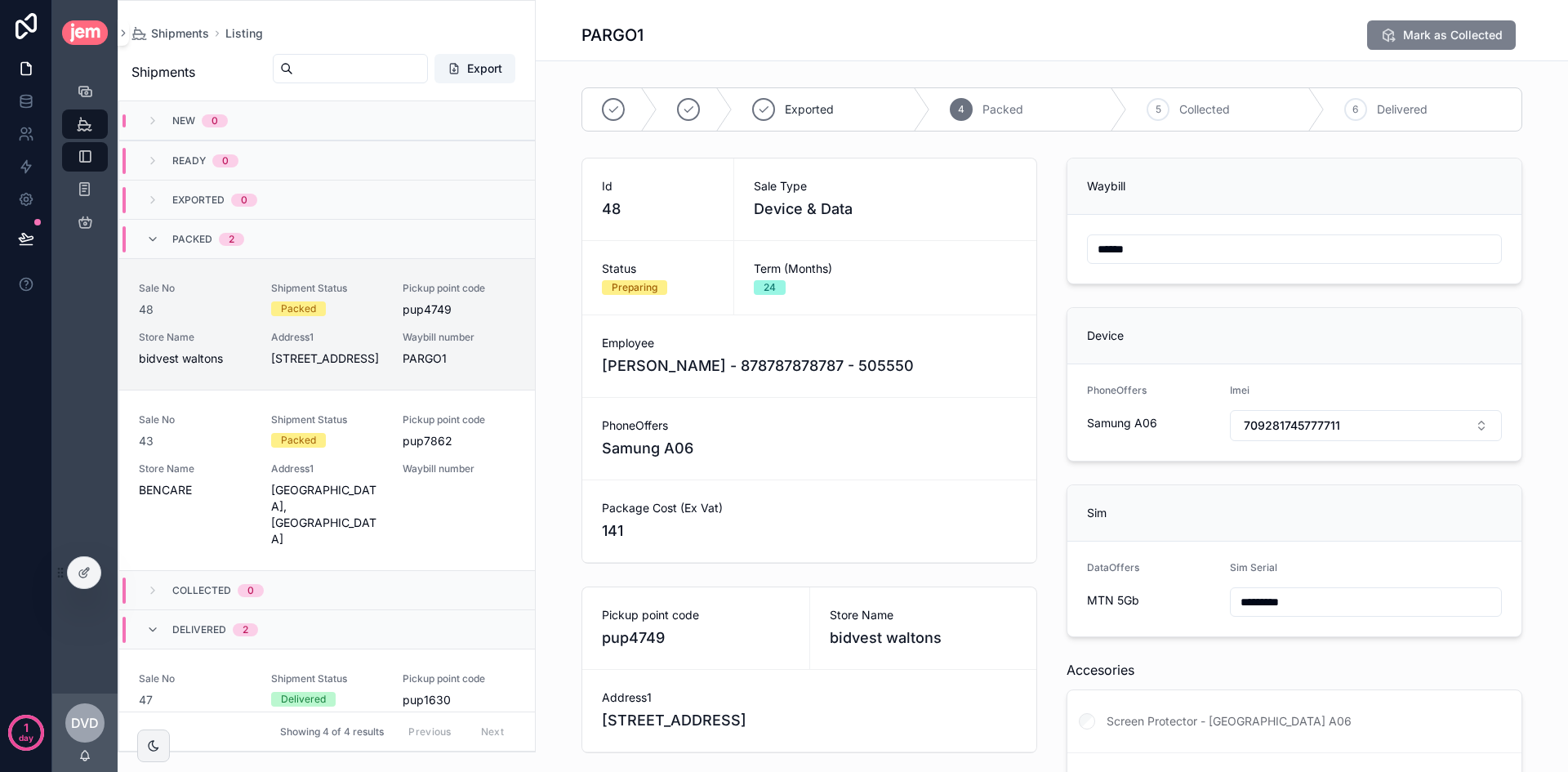
click at [1446, 26] on button "Mark as Collected" at bounding box center [1442, 35] width 149 height 29
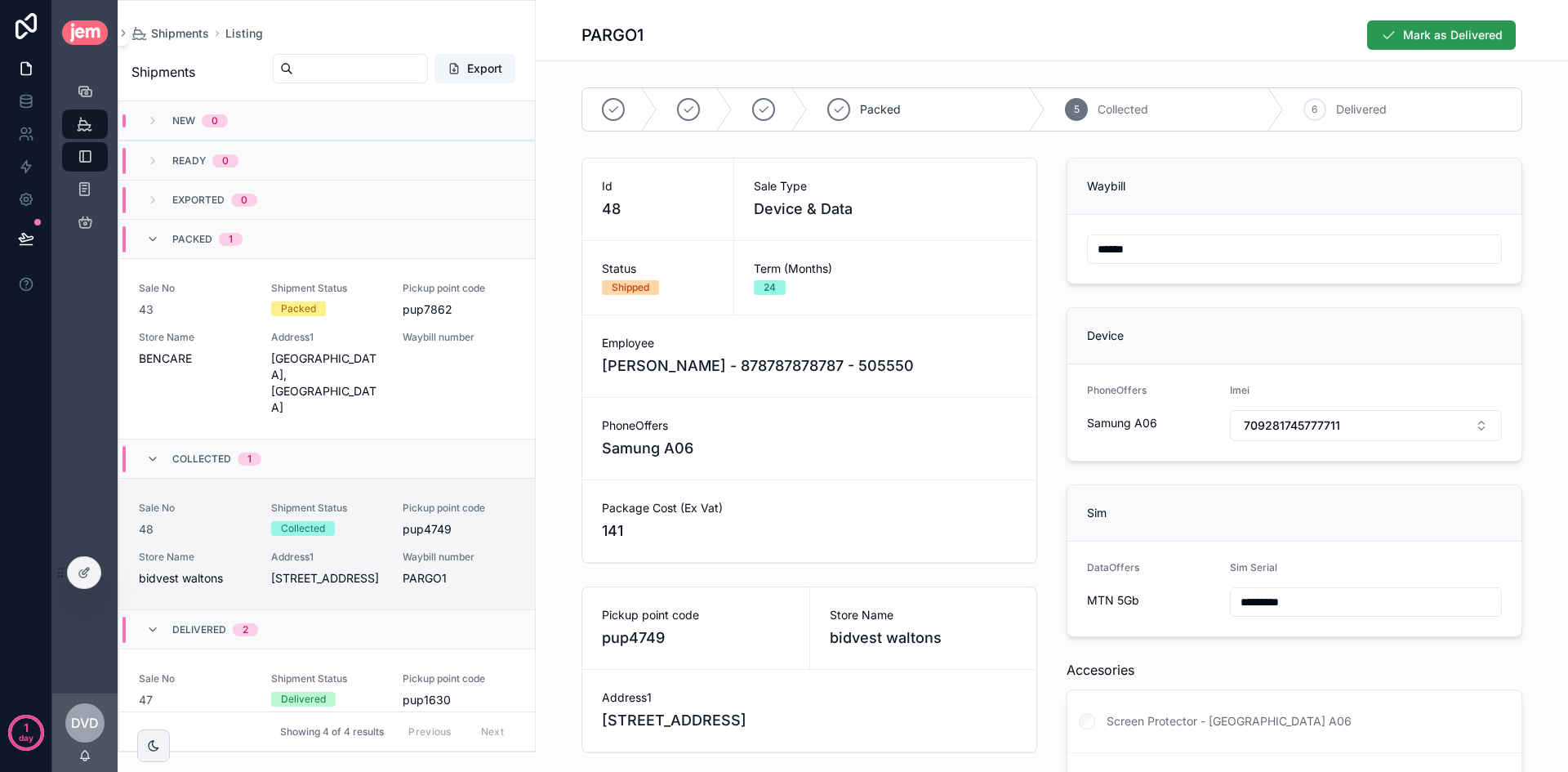
click at [1458, 41] on span "Mark as Delivered" at bounding box center [1453, 35] width 99 height 17
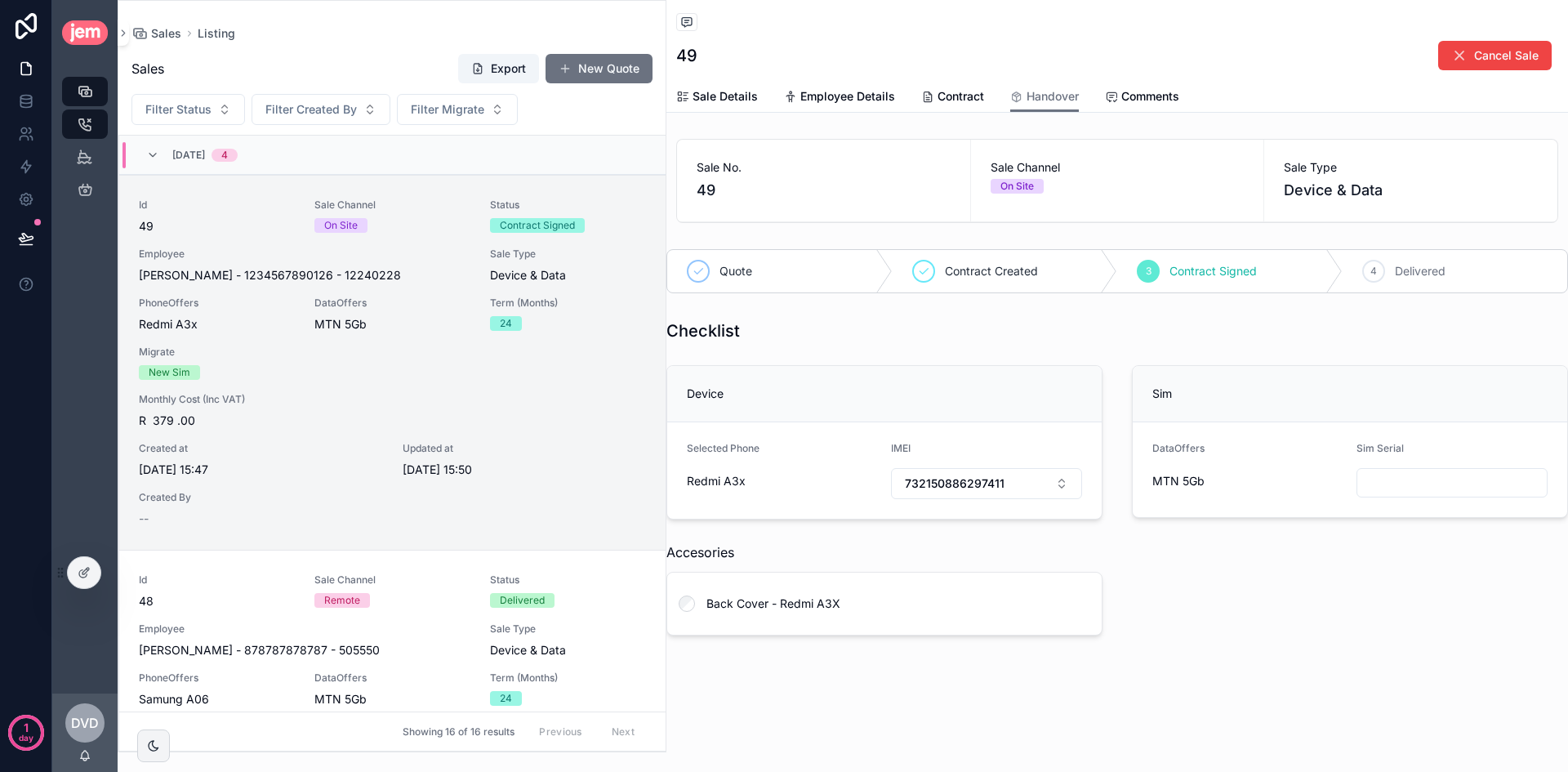
click at [1455, 477] on input "text" at bounding box center [1452, 482] width 190 height 23
type input "**********"
click at [1123, 674] on span "Deliver Order" at bounding box center [1128, 676] width 73 height 17
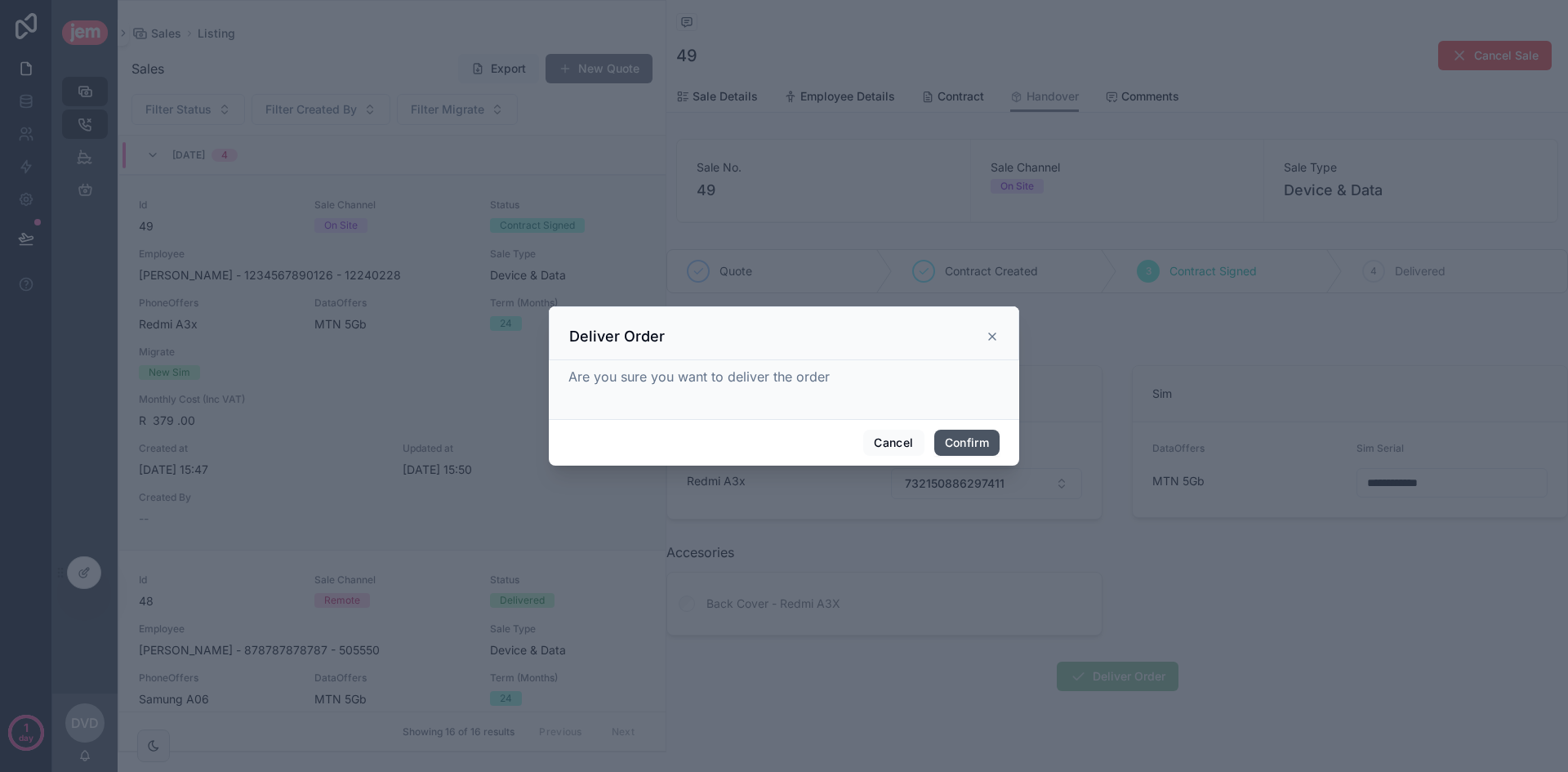
click at [976, 439] on button "Confirm" at bounding box center [966, 443] width 65 height 26
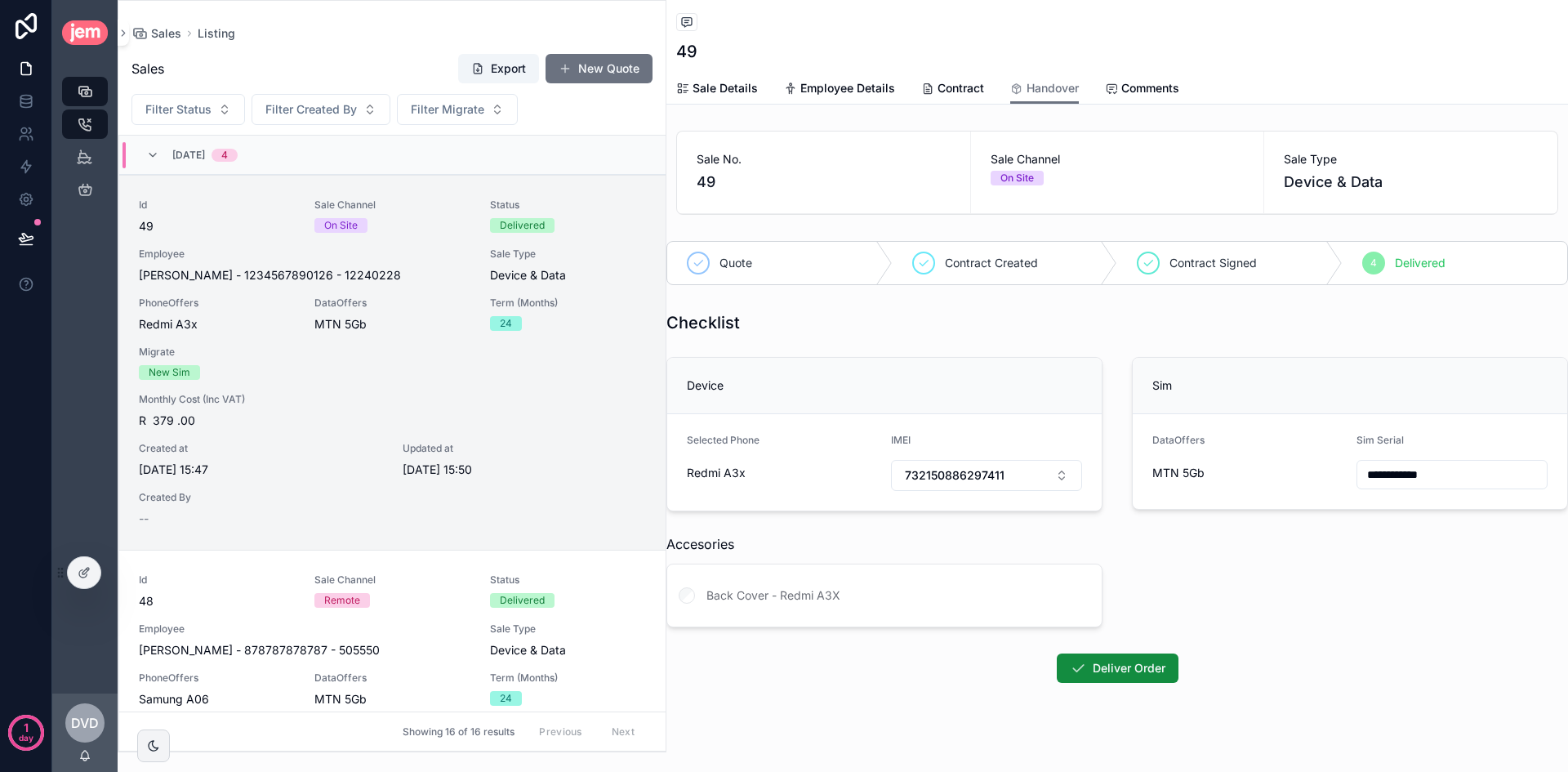
drag, startPoint x: 424, startPoint y: 599, endPoint x: 729, endPoint y: 537, distance: 311.2
click at [424, 599] on div "Remote" at bounding box center [393, 600] width 156 height 15
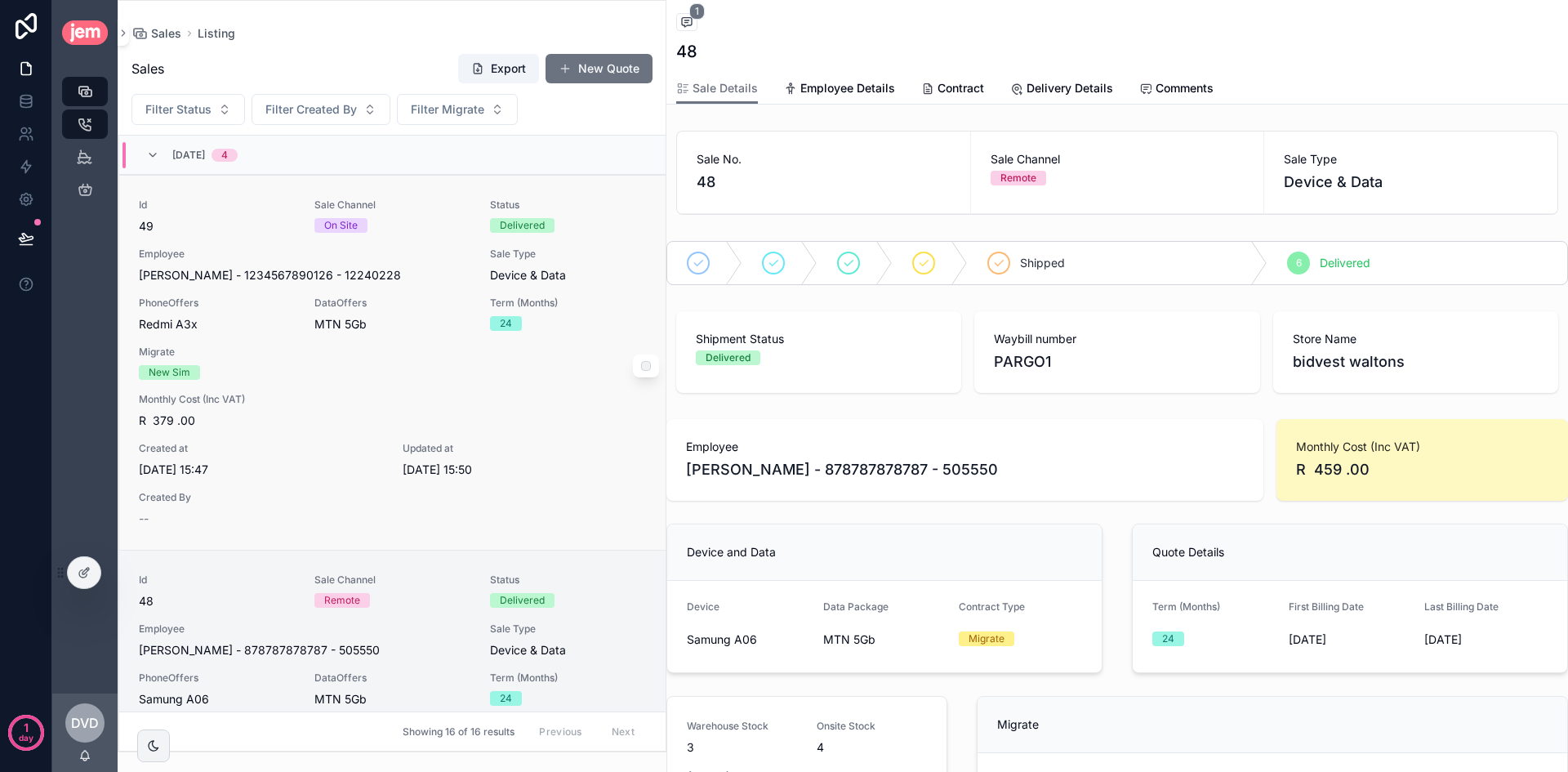
click at [455, 380] on div "Id 49 Sale Channel On Site Status Delivered Employee [PERSON_NAME] - 1234567890…" at bounding box center [392, 363] width 507 height 328
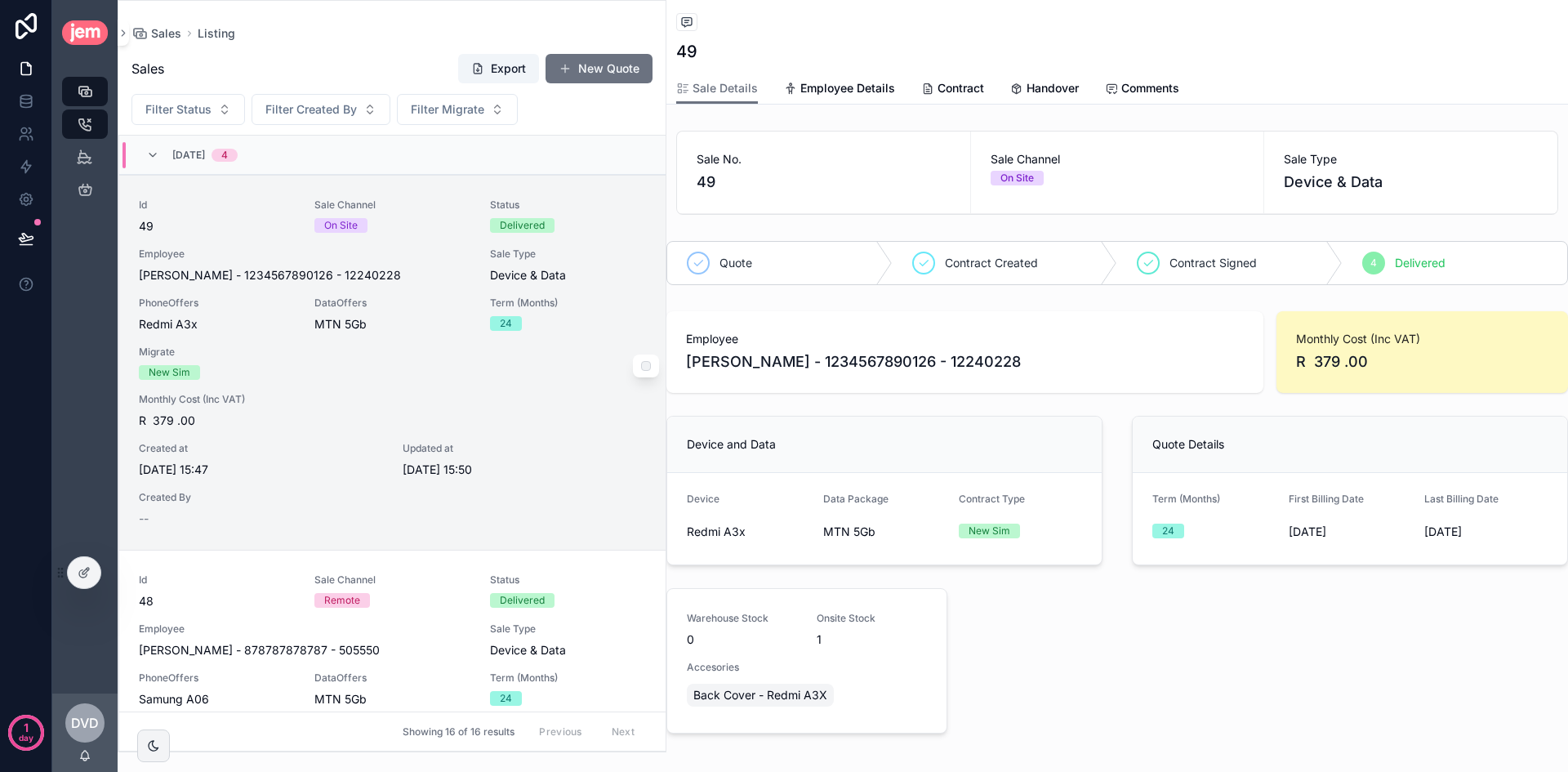
click at [446, 256] on span "Employee" at bounding box center [305, 254] width 331 height 13
click at [95, 96] on div "Sales" at bounding box center [85, 91] width 26 height 26
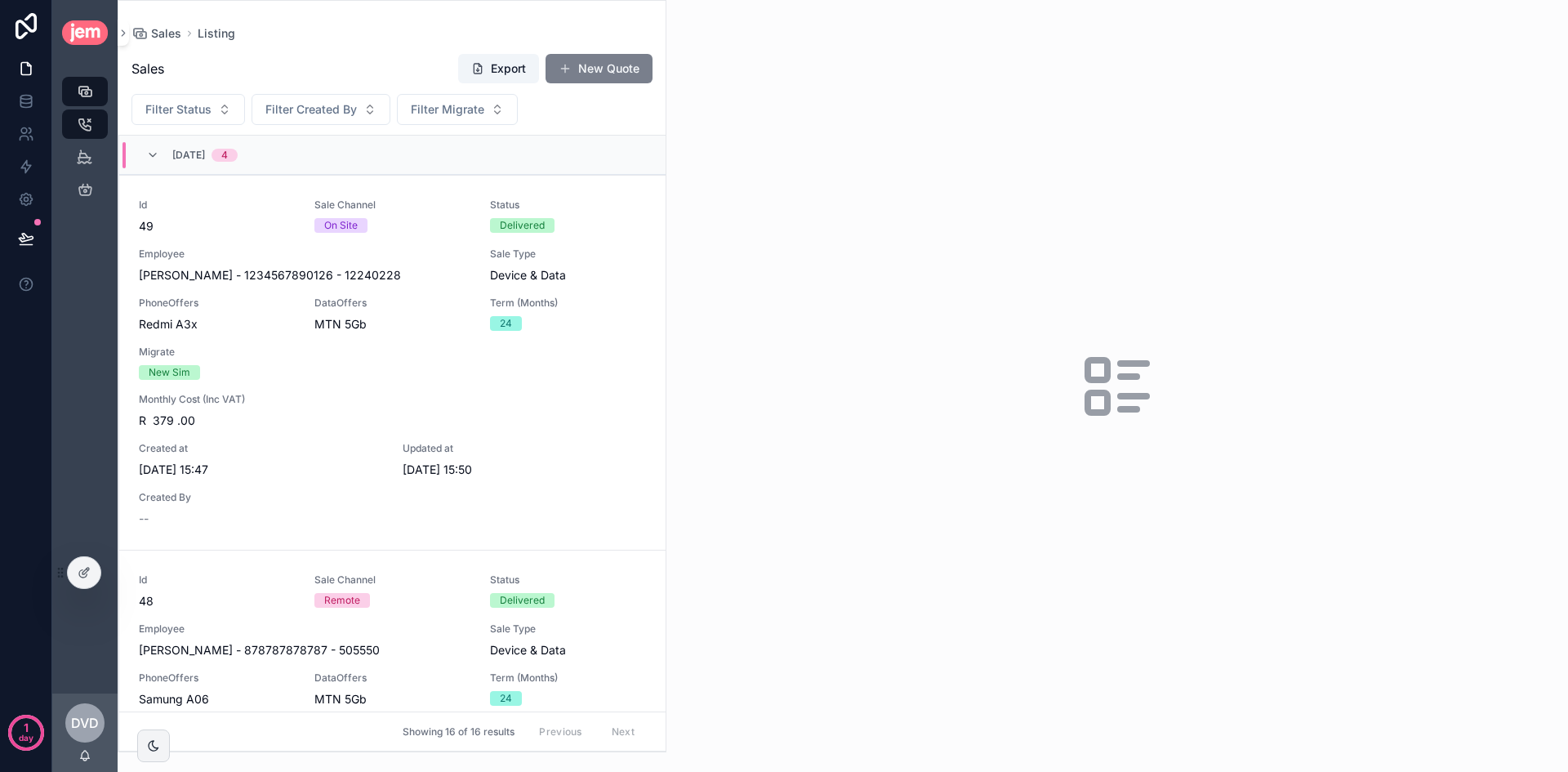
click at [586, 61] on button "New Quote" at bounding box center [599, 69] width 107 height 29
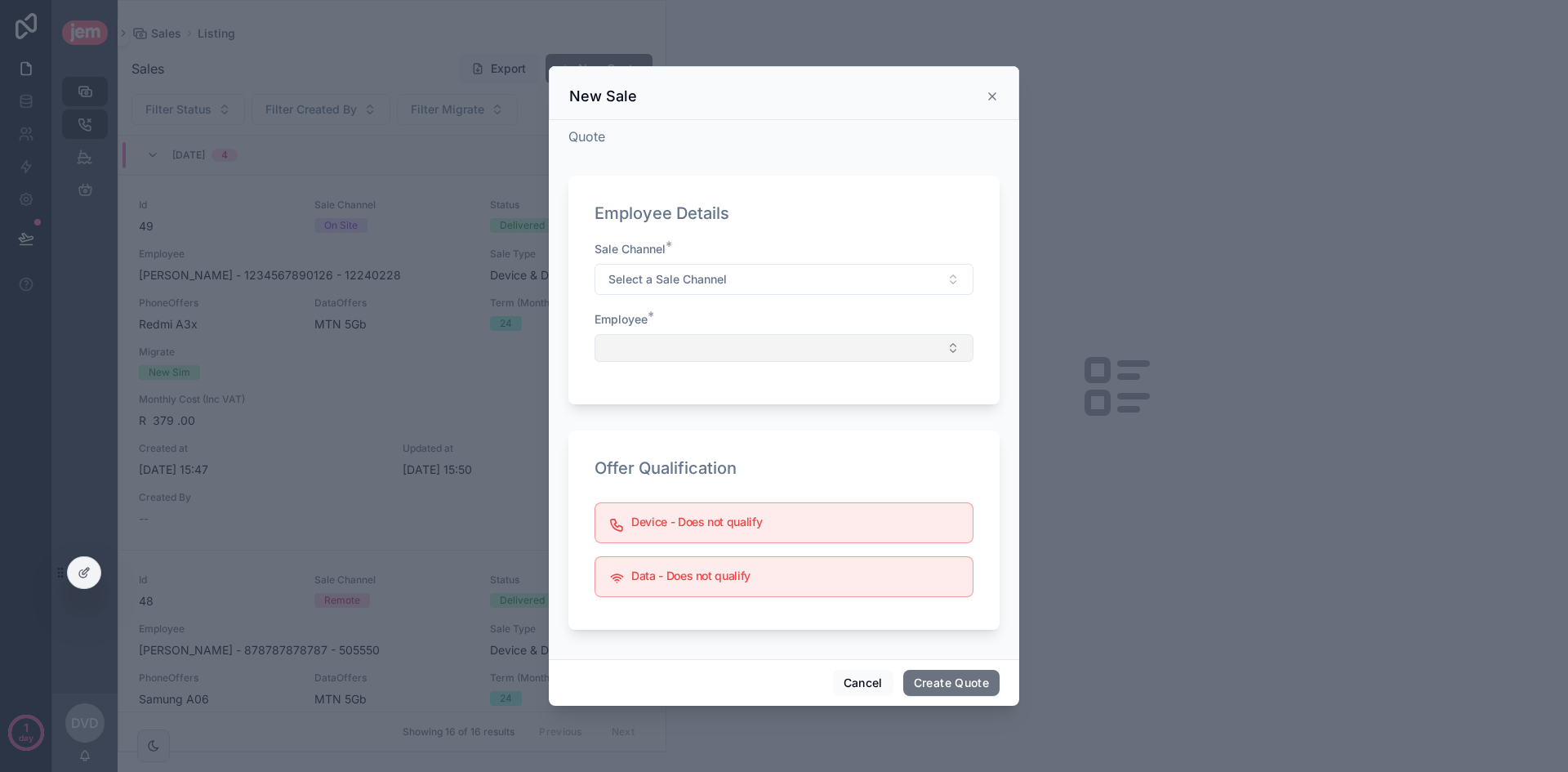
click at [747, 345] on button "Select Button" at bounding box center [784, 348] width 379 height 28
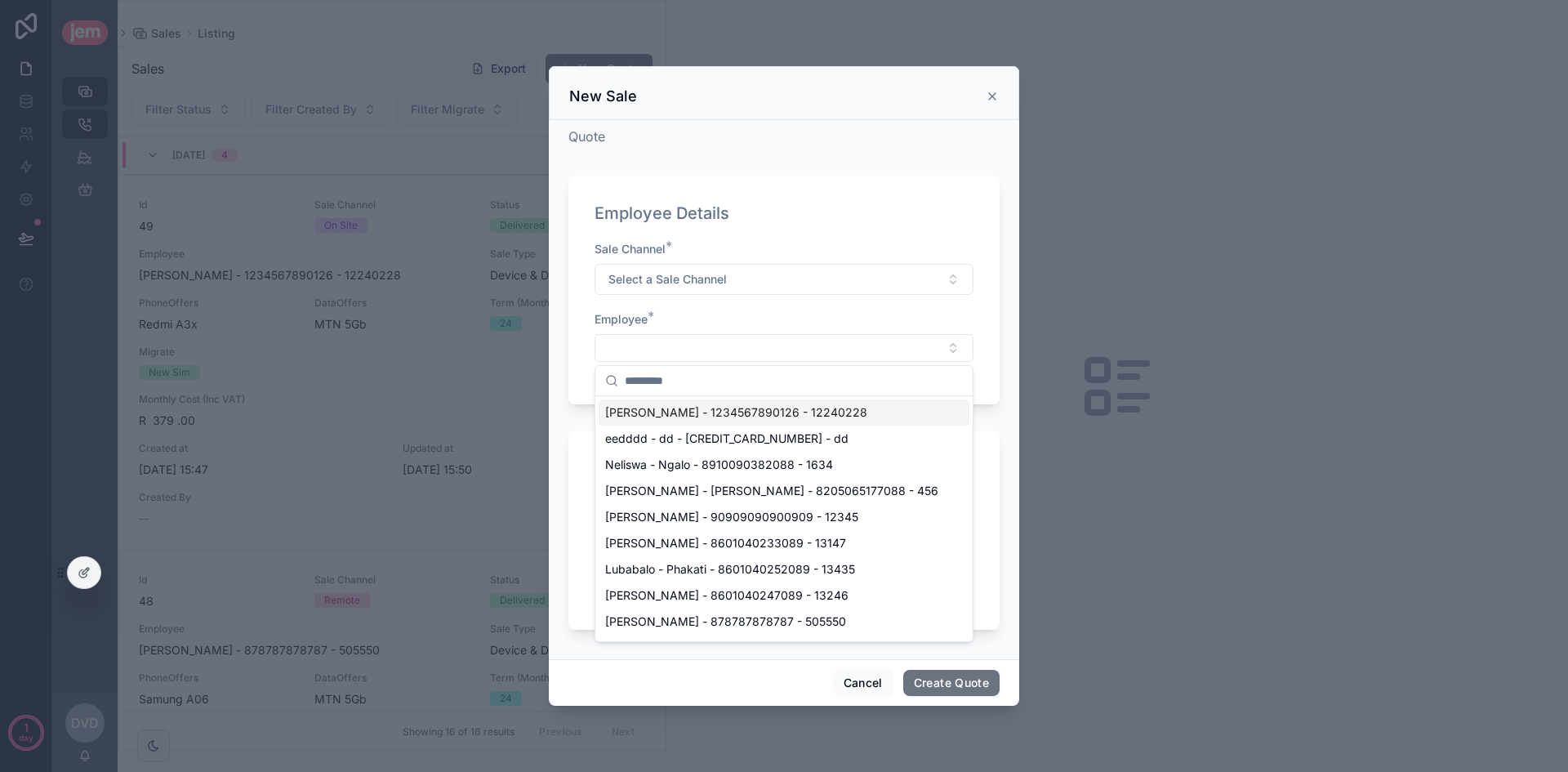
click at [706, 409] on span "[PERSON_NAME] - 1234567890126 - 12240228" at bounding box center [736, 412] width 262 height 17
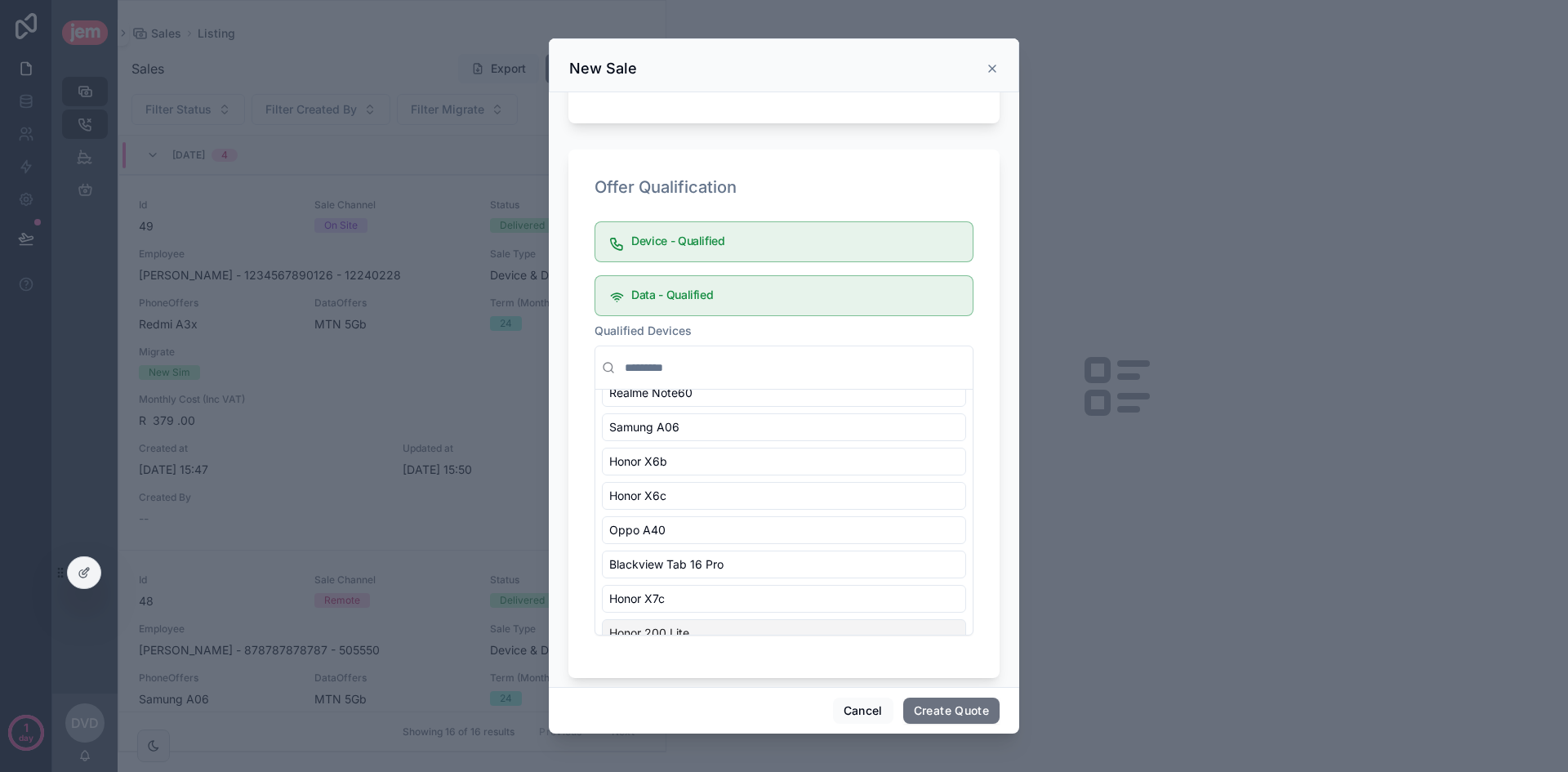
scroll to position [214, 0]
click at [868, 703] on button "Cancel" at bounding box center [863, 710] width 61 height 26
